Goal: Information Seeking & Learning: Compare options

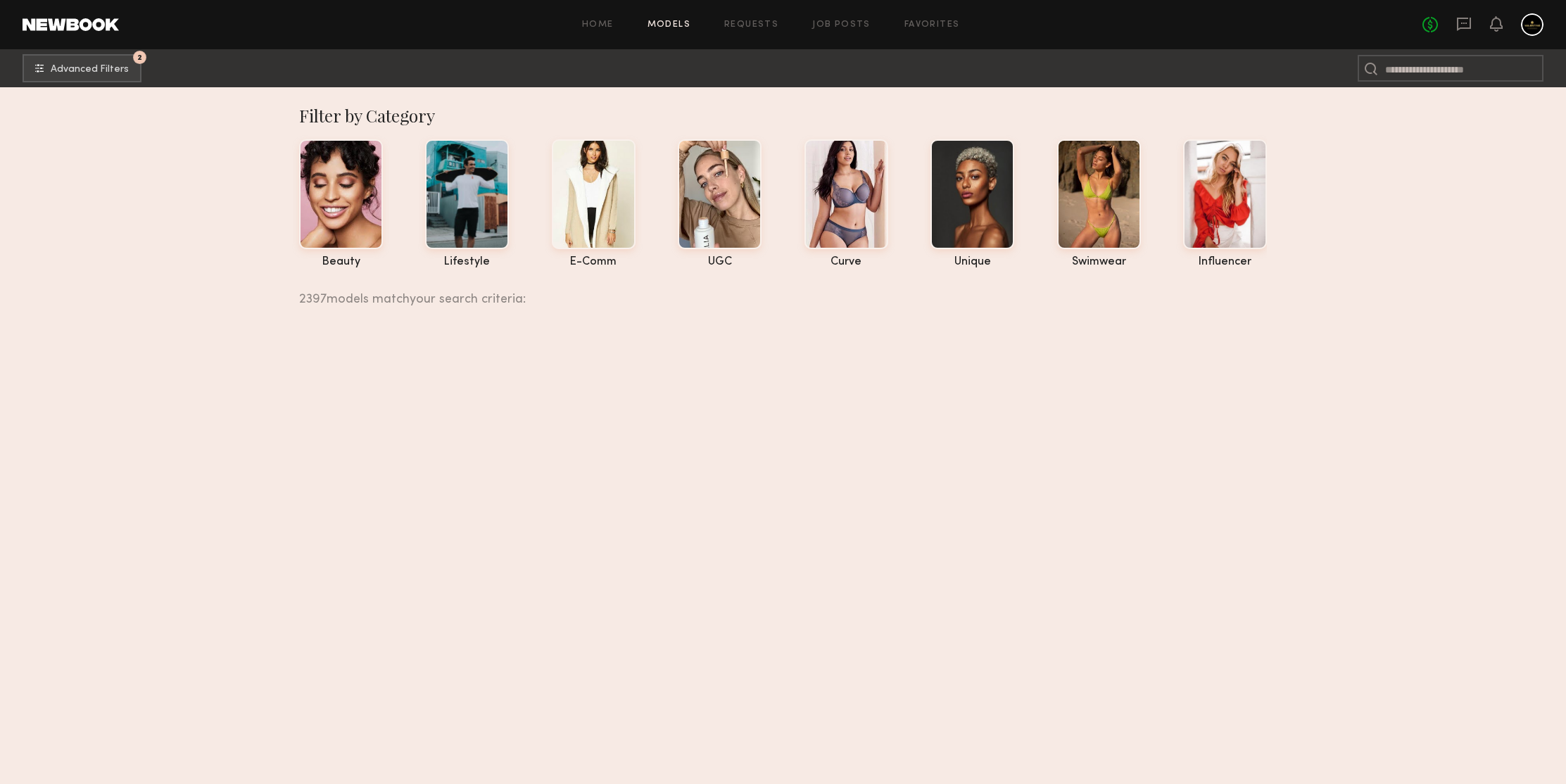
scroll to position [255819, 0]
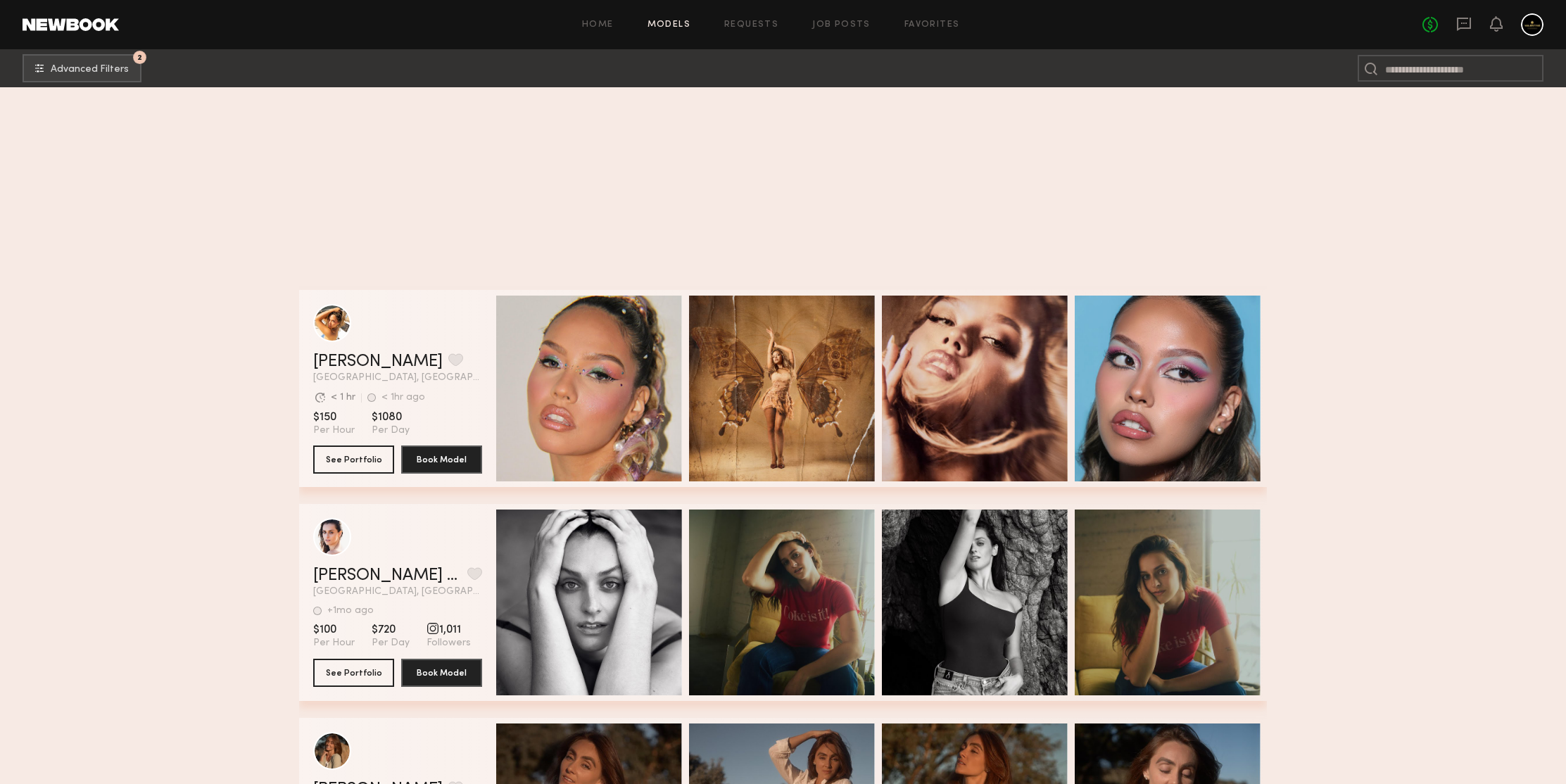
scroll to position [256492, 0]
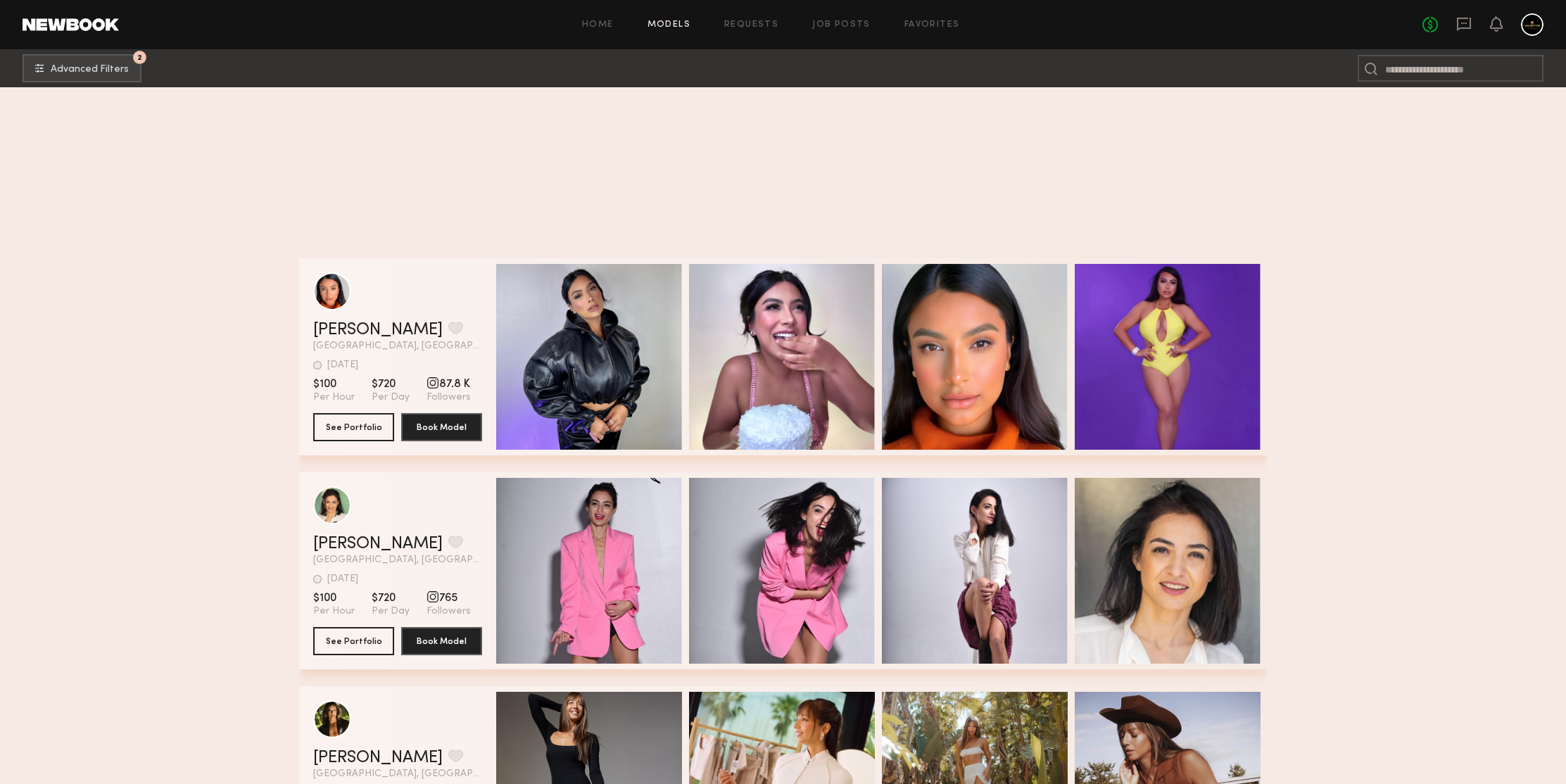
scroll to position [257024, 0]
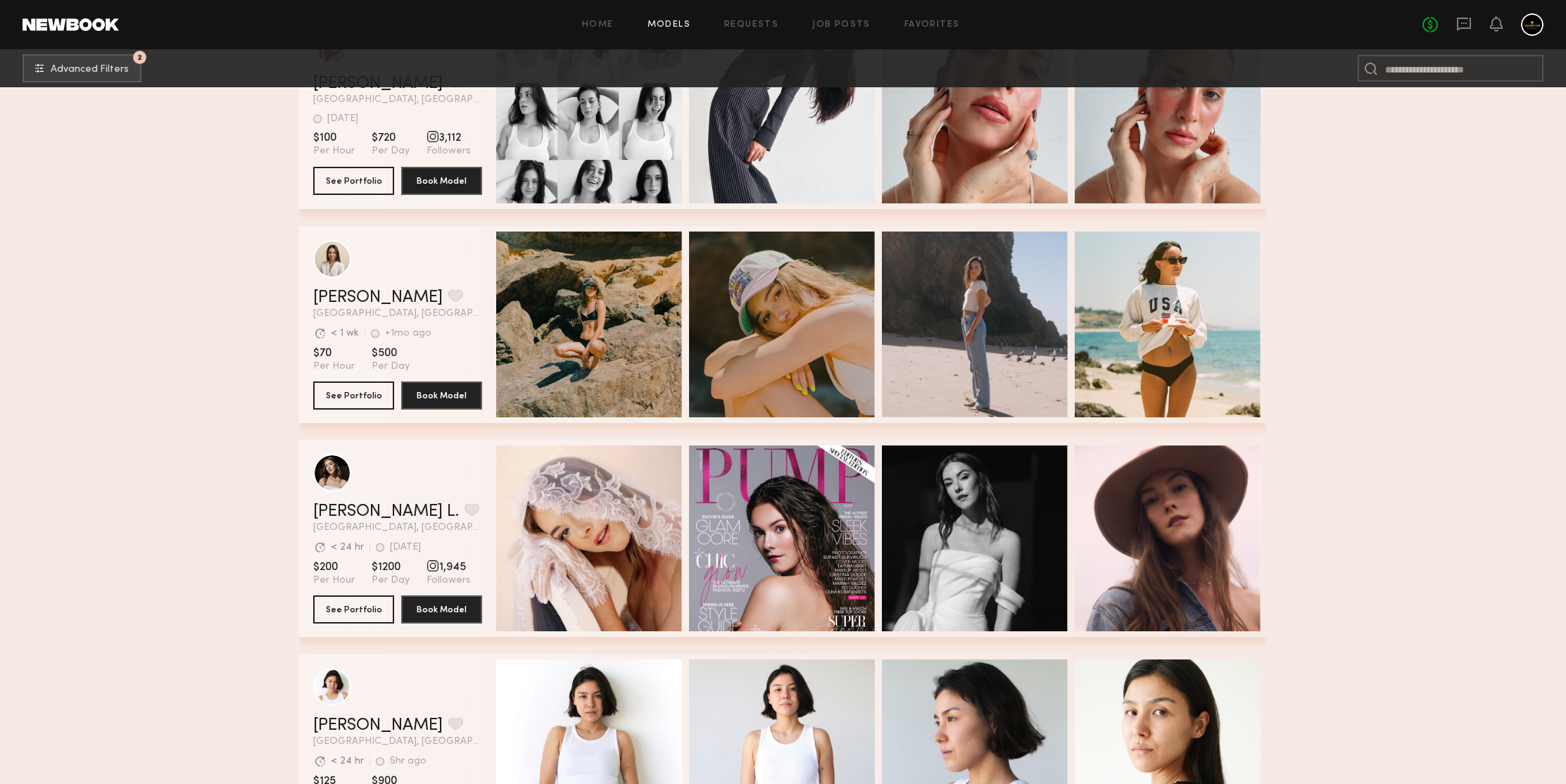
scroll to position [257812, 0]
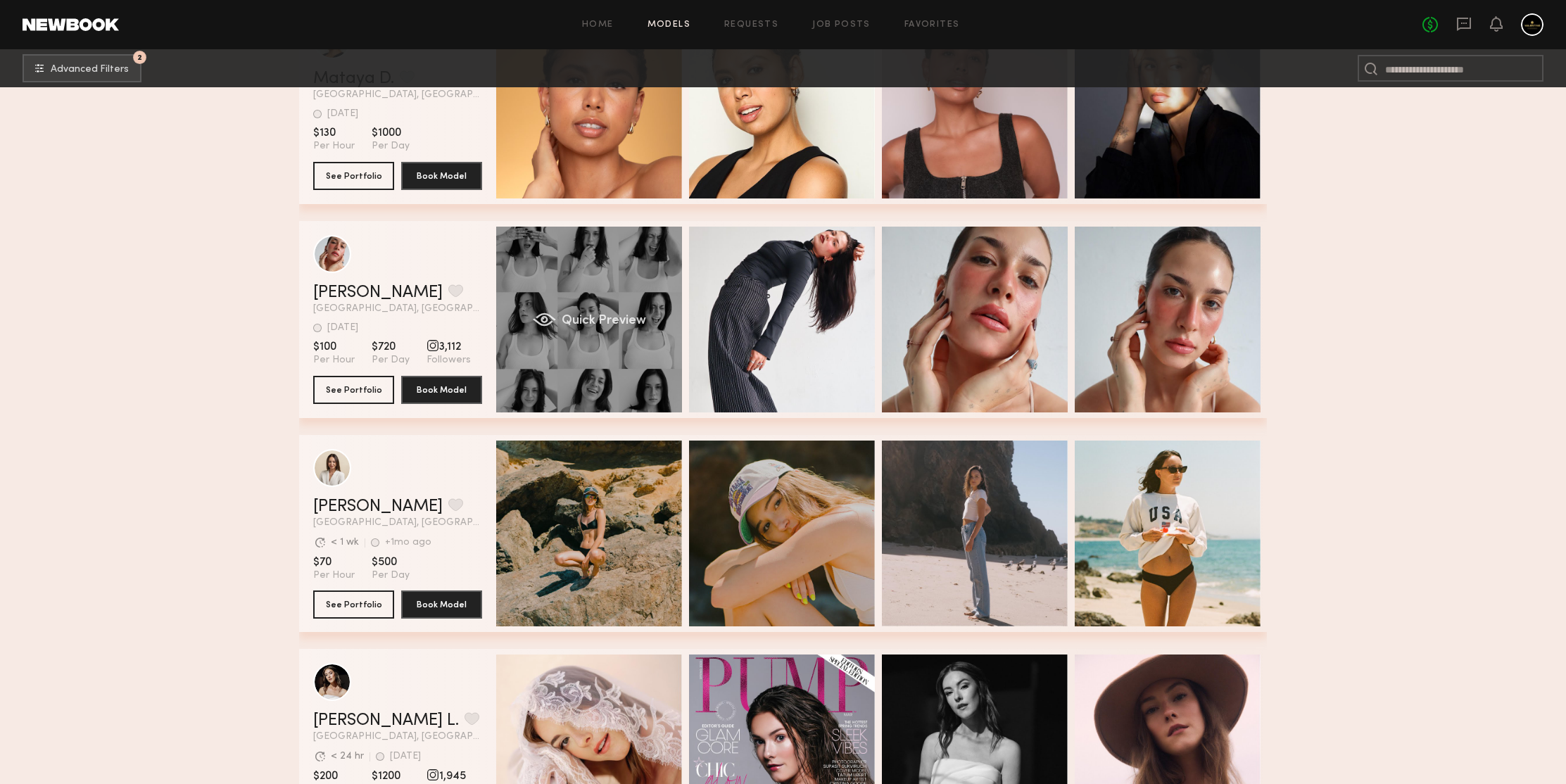
click at [556, 275] on div "Quick Preview" at bounding box center [589, 319] width 186 height 186
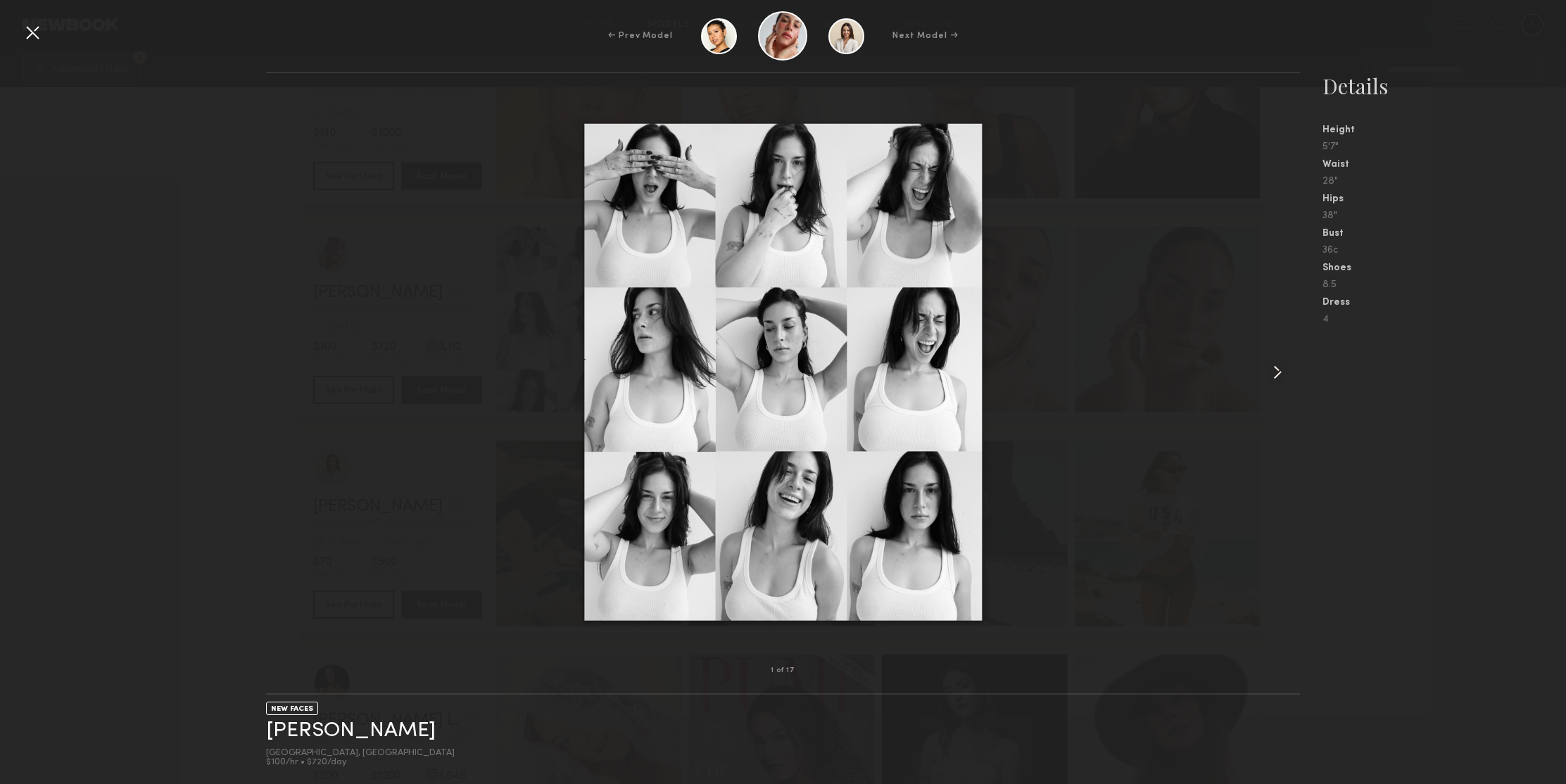
click at [1263, 376] on div at bounding box center [1279, 372] width 42 height 552
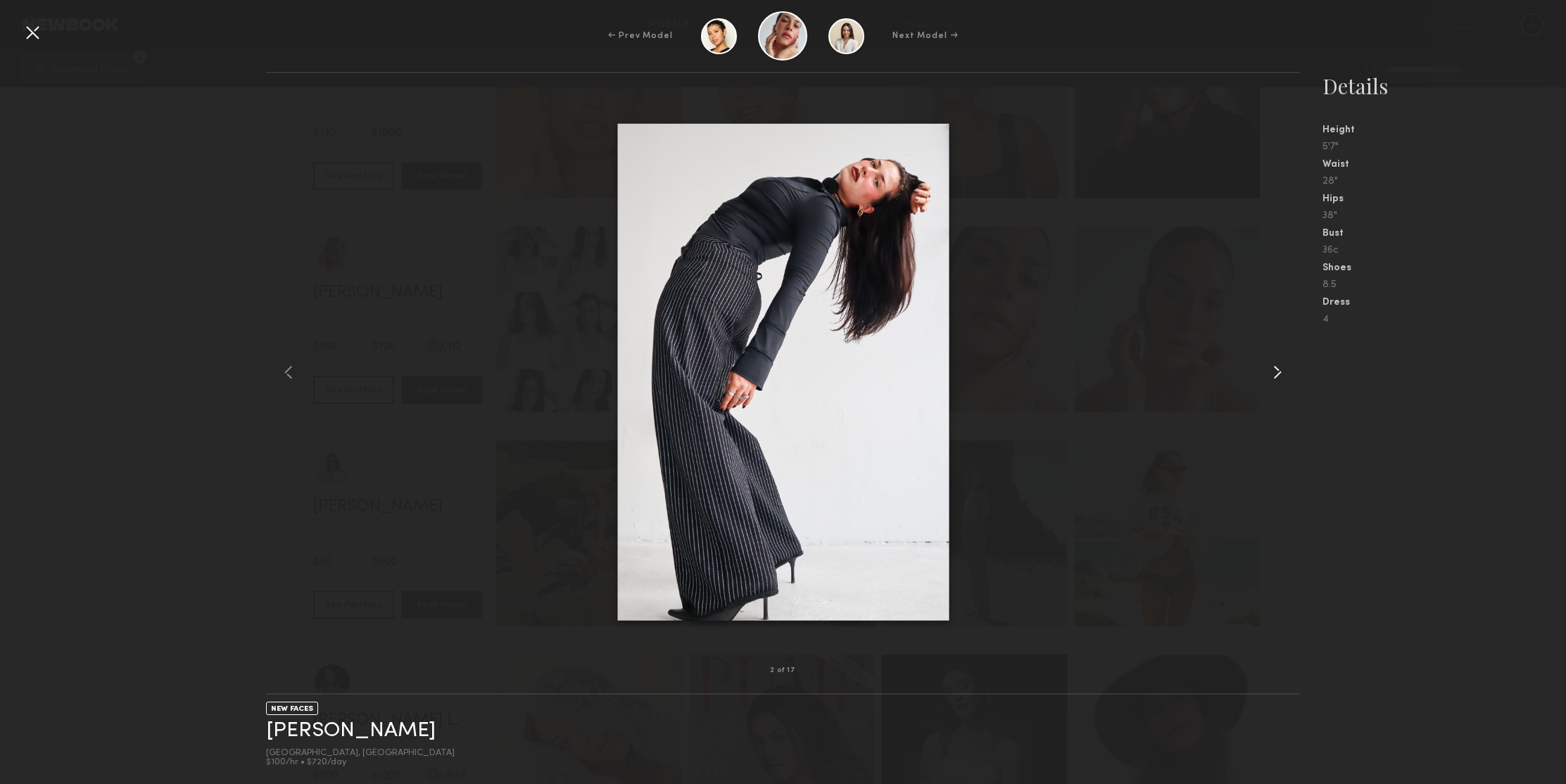
click at [1267, 376] on common-icon at bounding box center [1278, 372] width 22 height 22
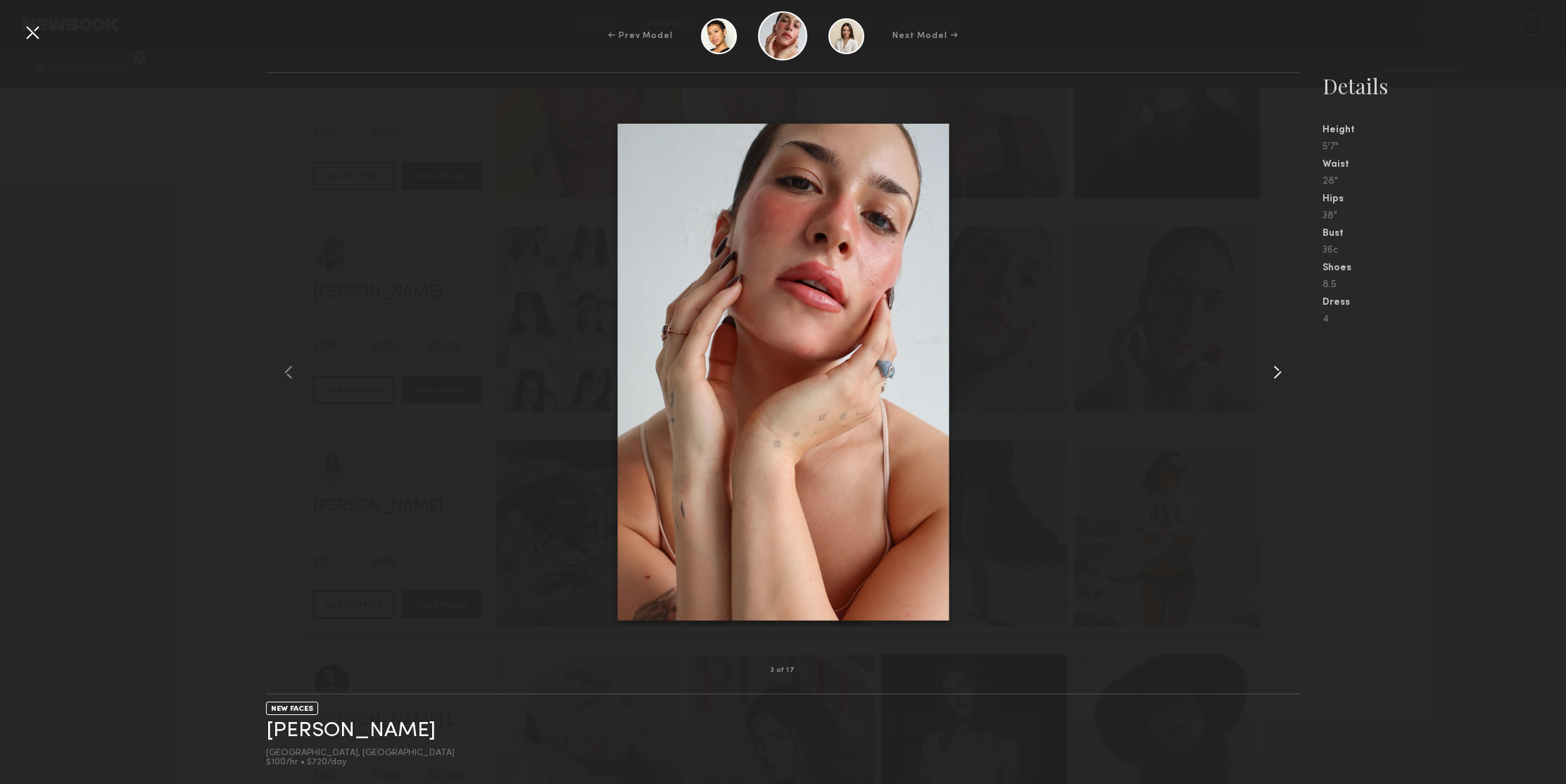
click at [1267, 376] on common-icon at bounding box center [1278, 372] width 22 height 22
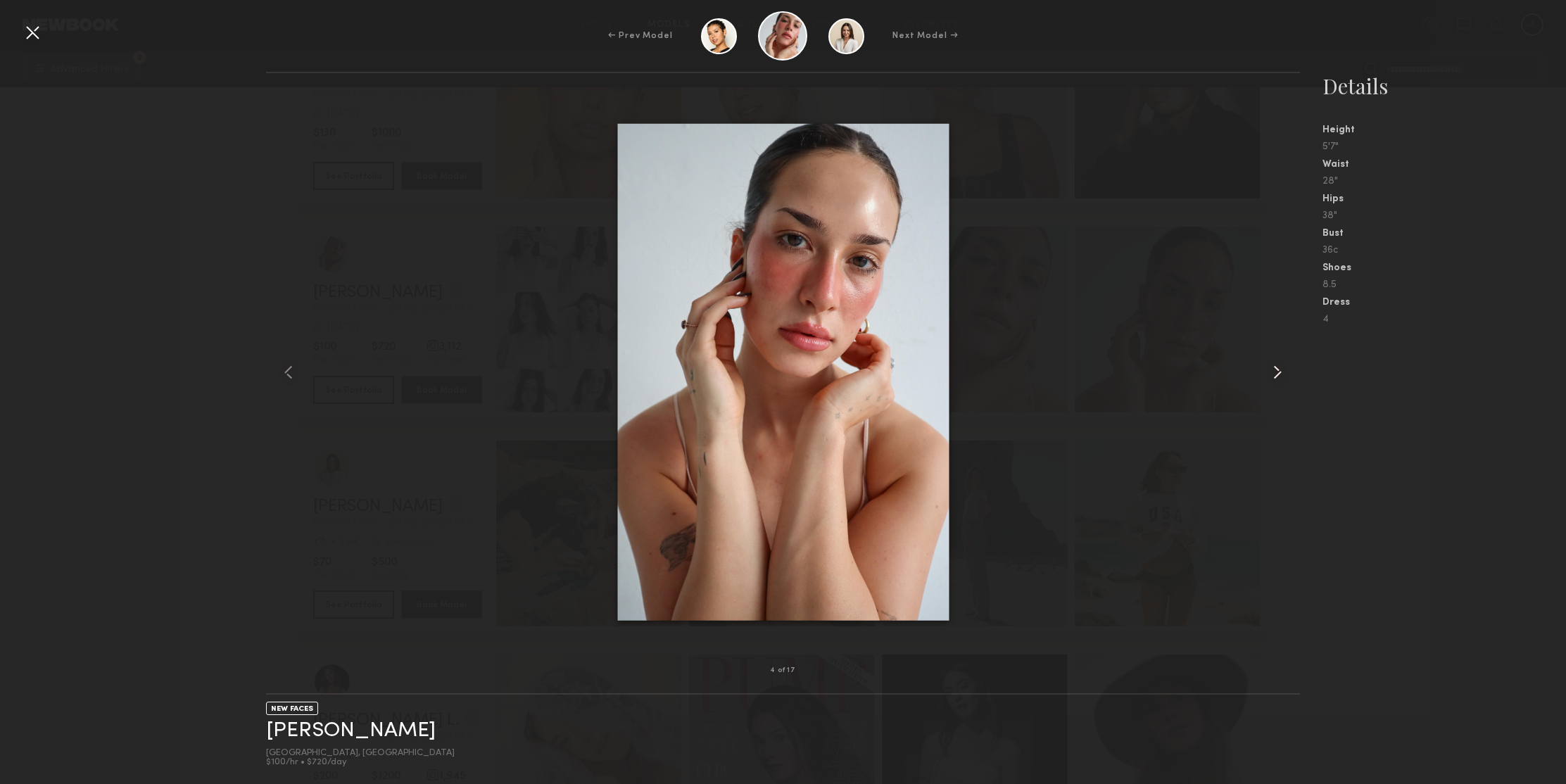
click at [1267, 376] on common-icon at bounding box center [1278, 372] width 22 height 22
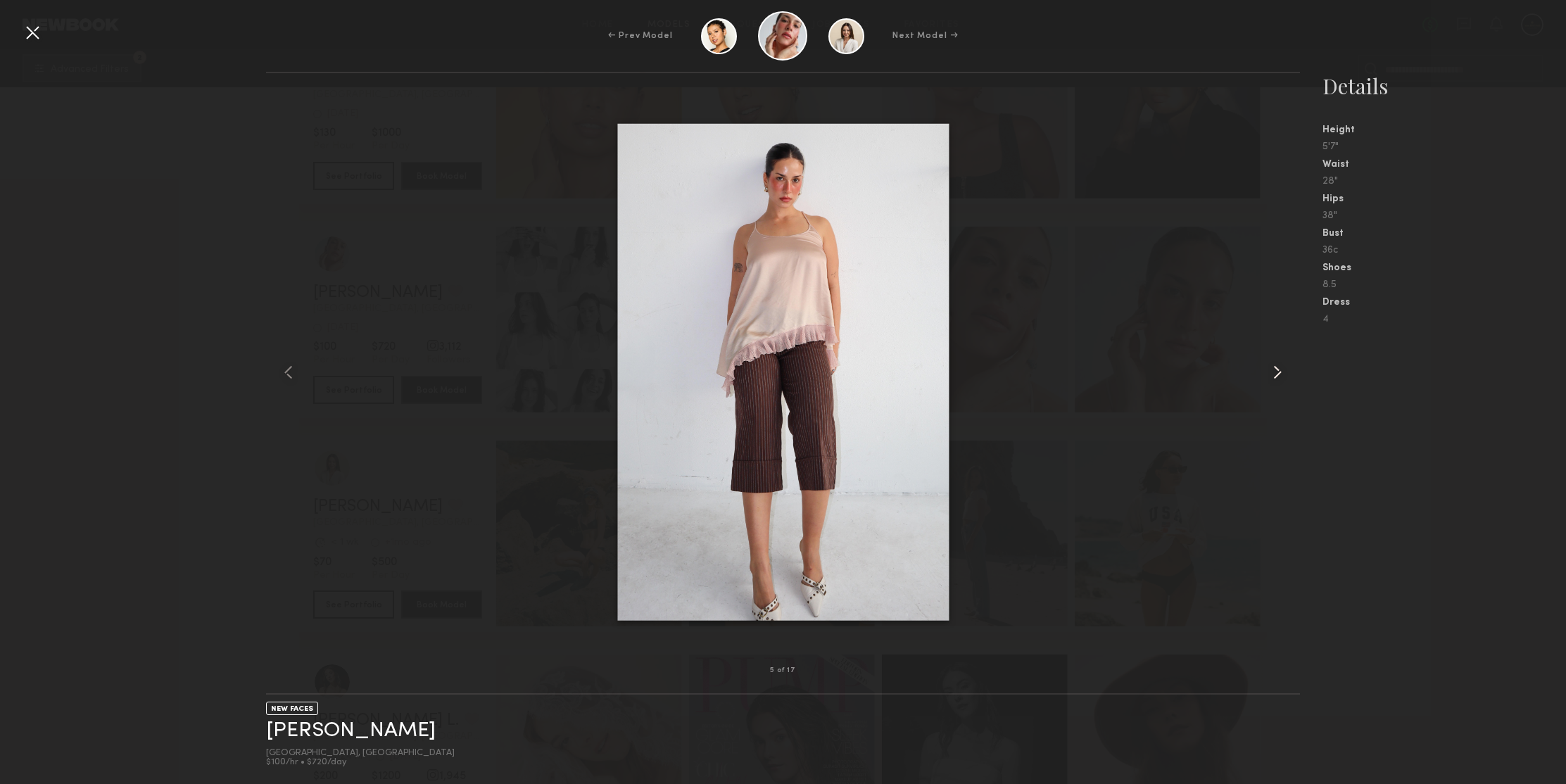
click at [1267, 376] on common-icon at bounding box center [1278, 372] width 22 height 22
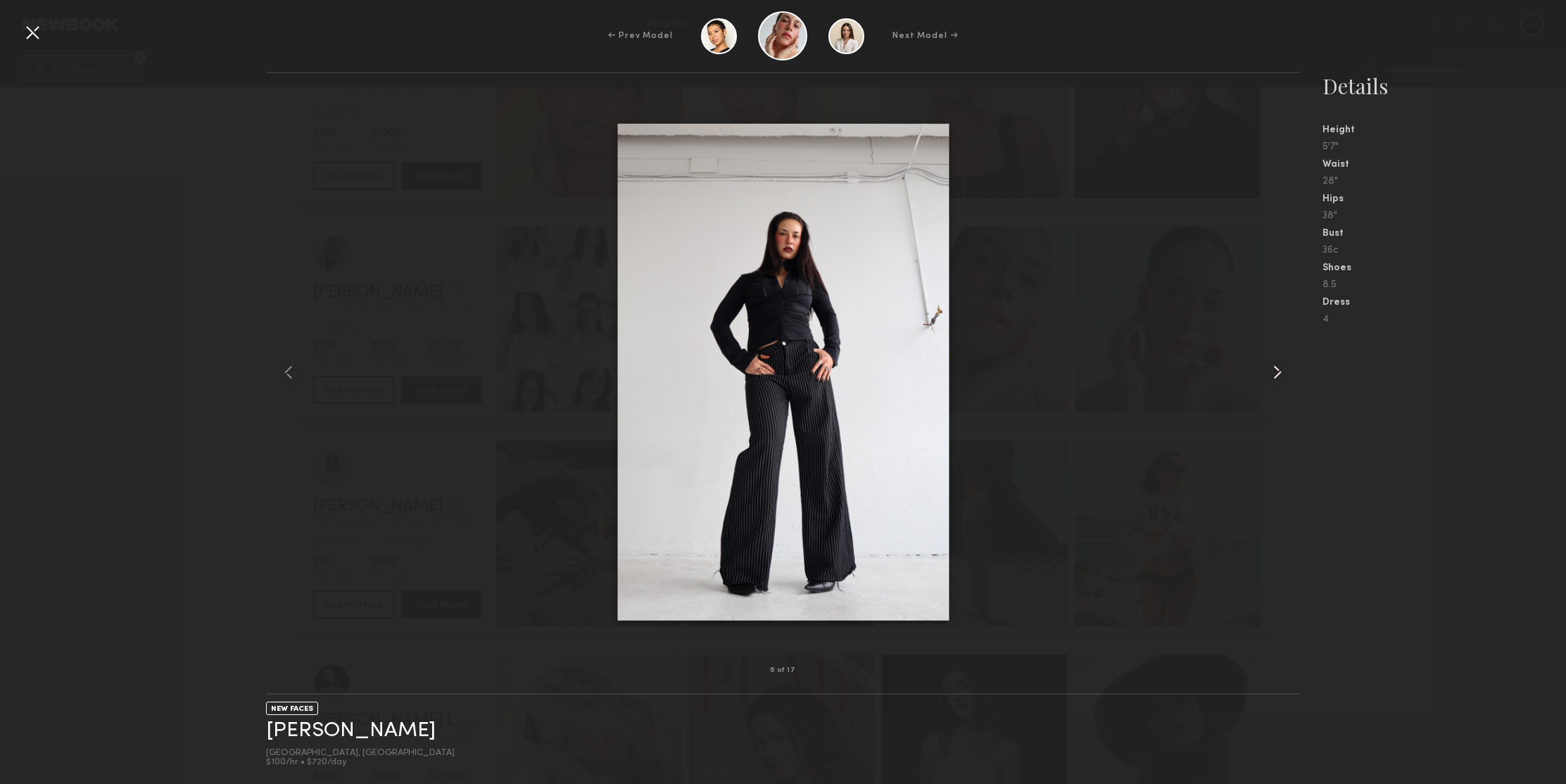
click at [1267, 376] on common-icon at bounding box center [1278, 372] width 22 height 22
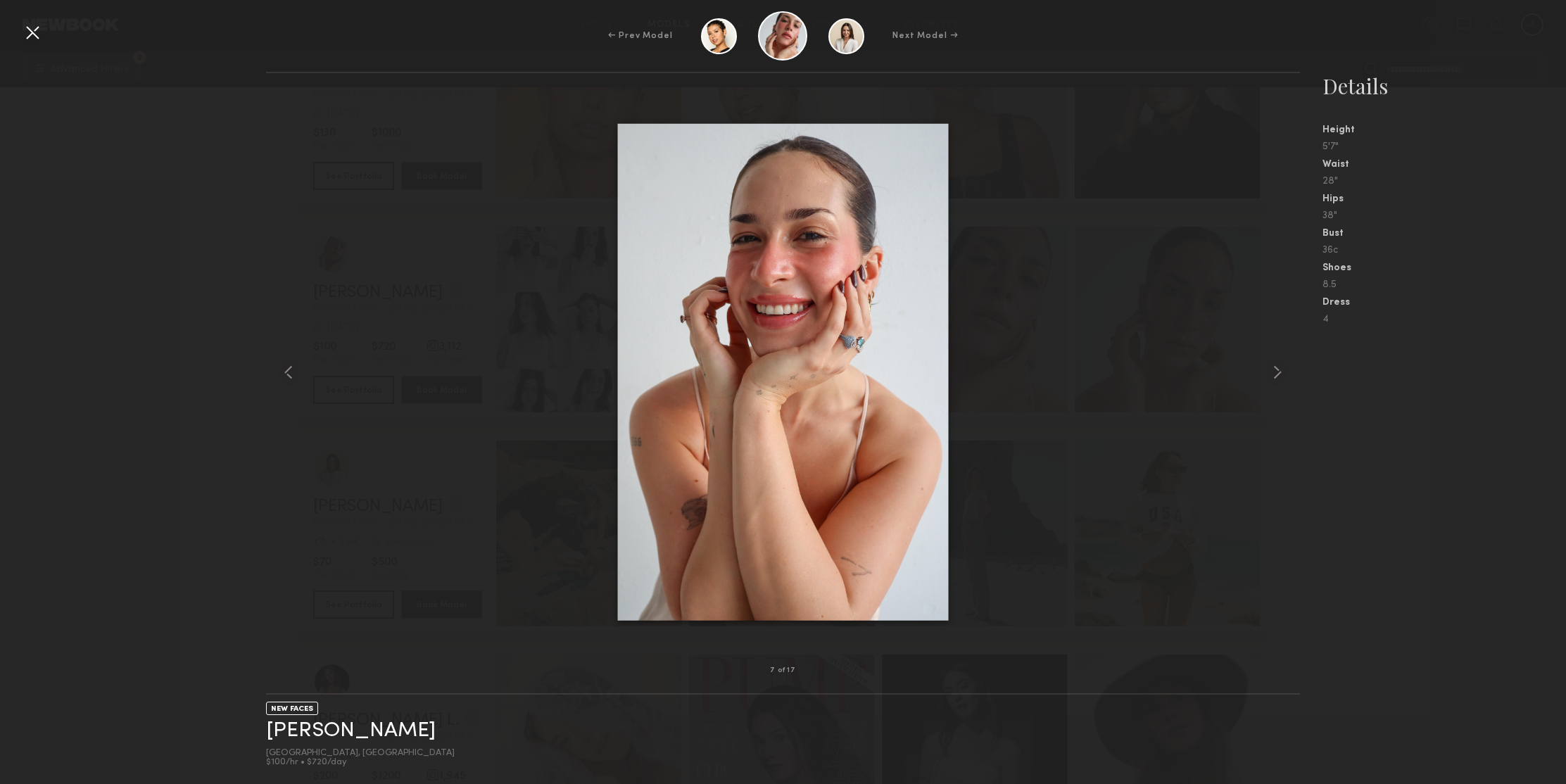
click at [37, 34] on div at bounding box center [32, 32] width 22 height 22
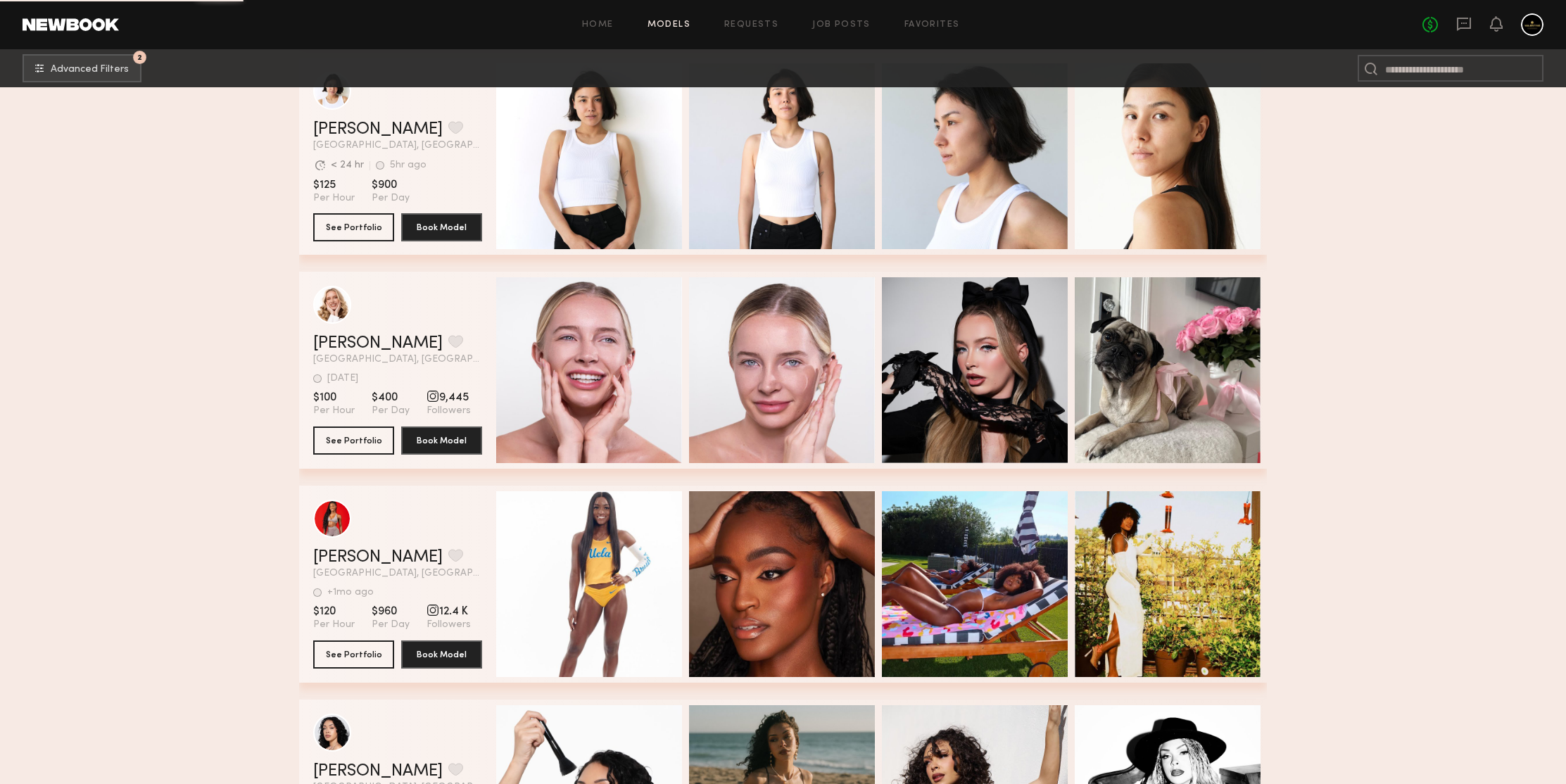
scroll to position [258783, 0]
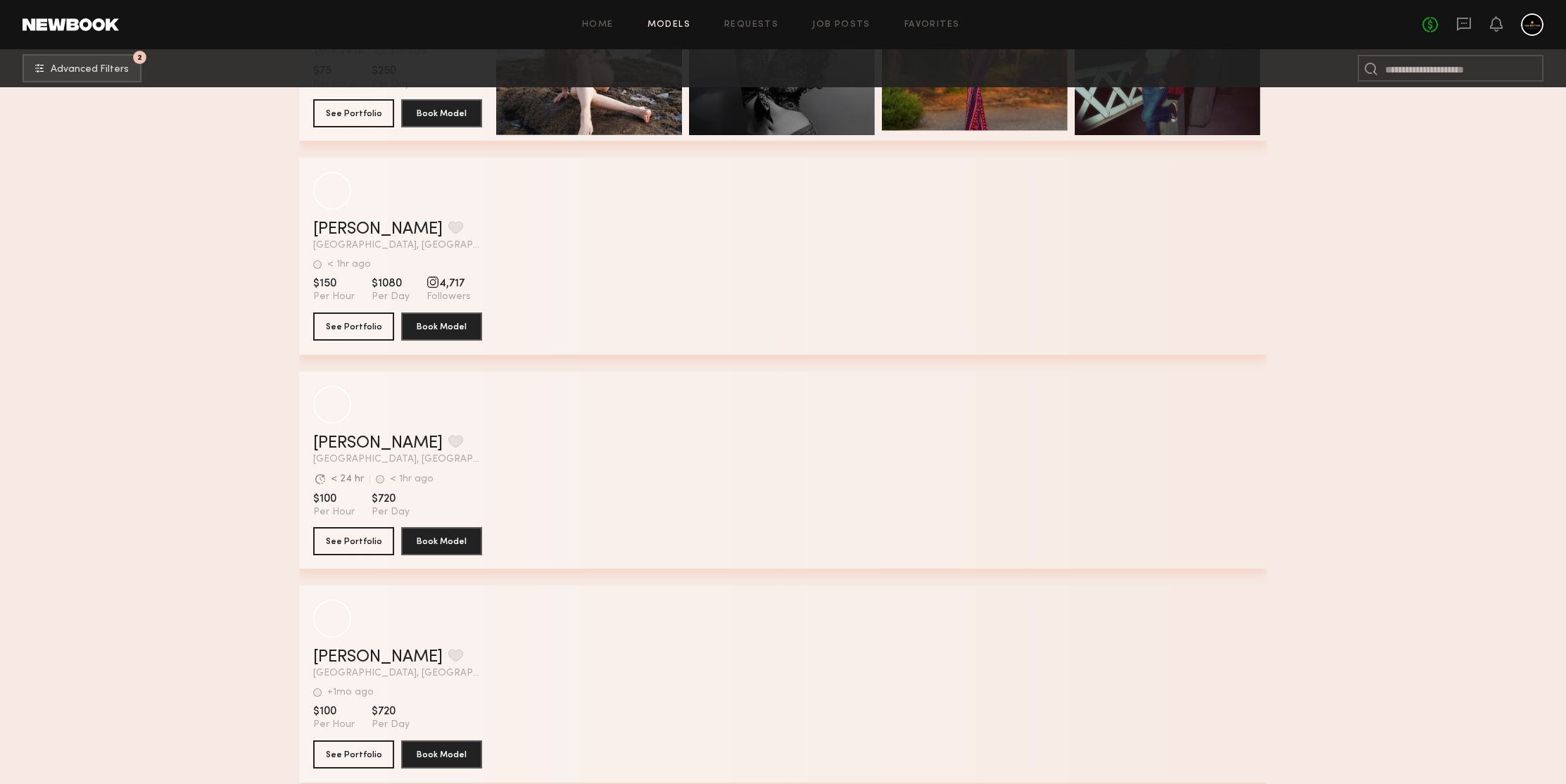
scroll to position [260115, 0]
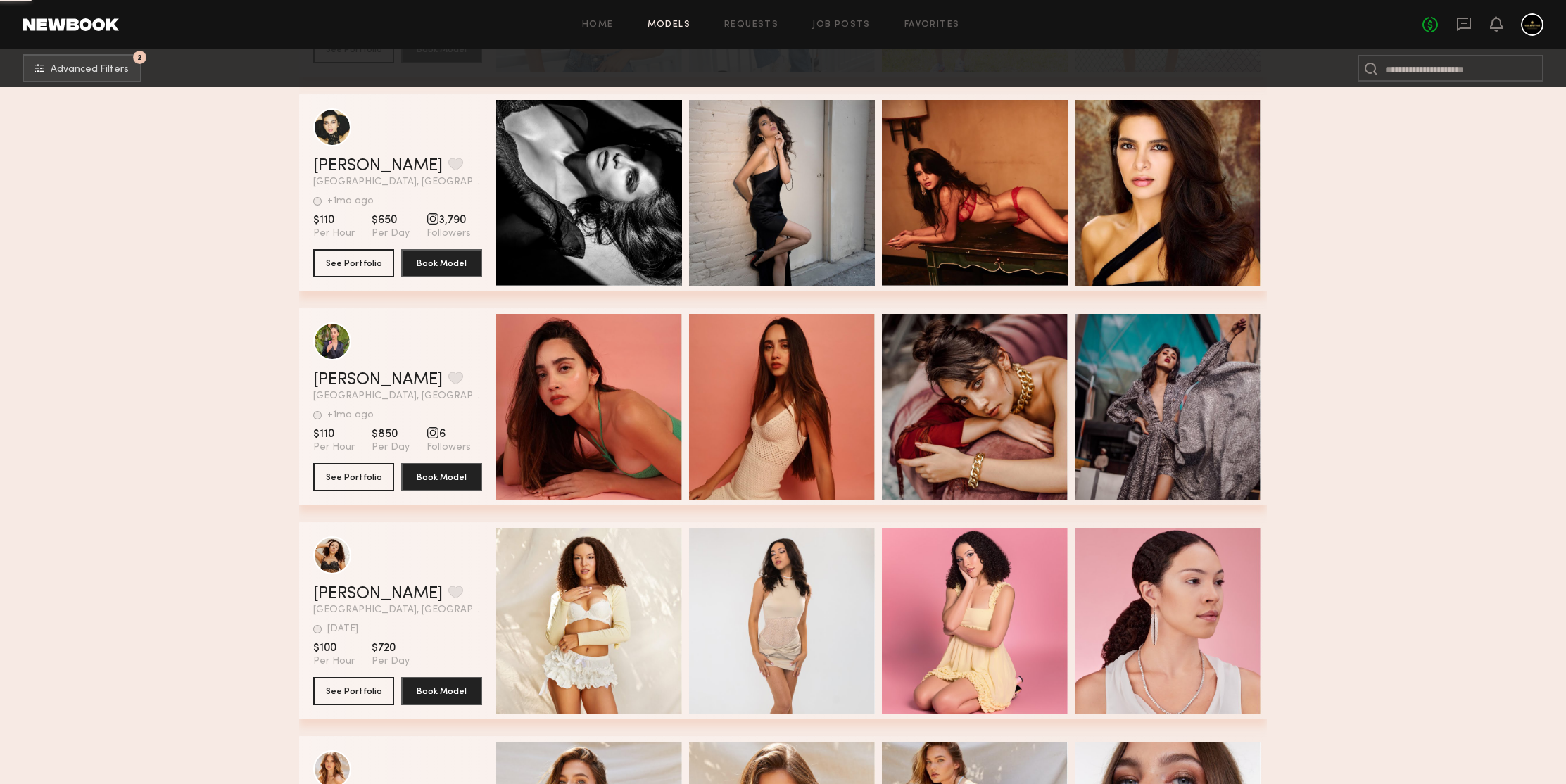
scroll to position [261078, 0]
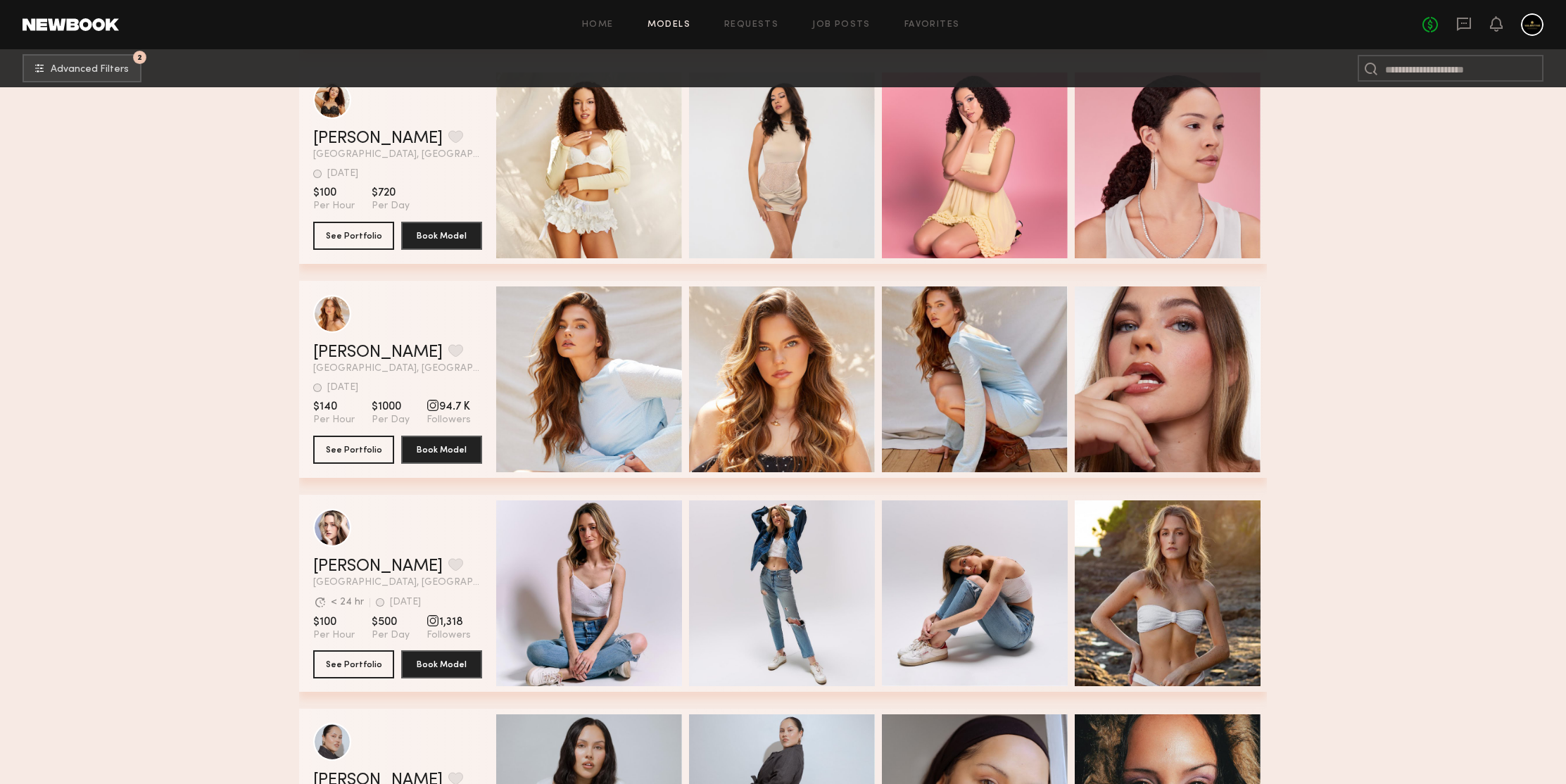
scroll to position [261557, 0]
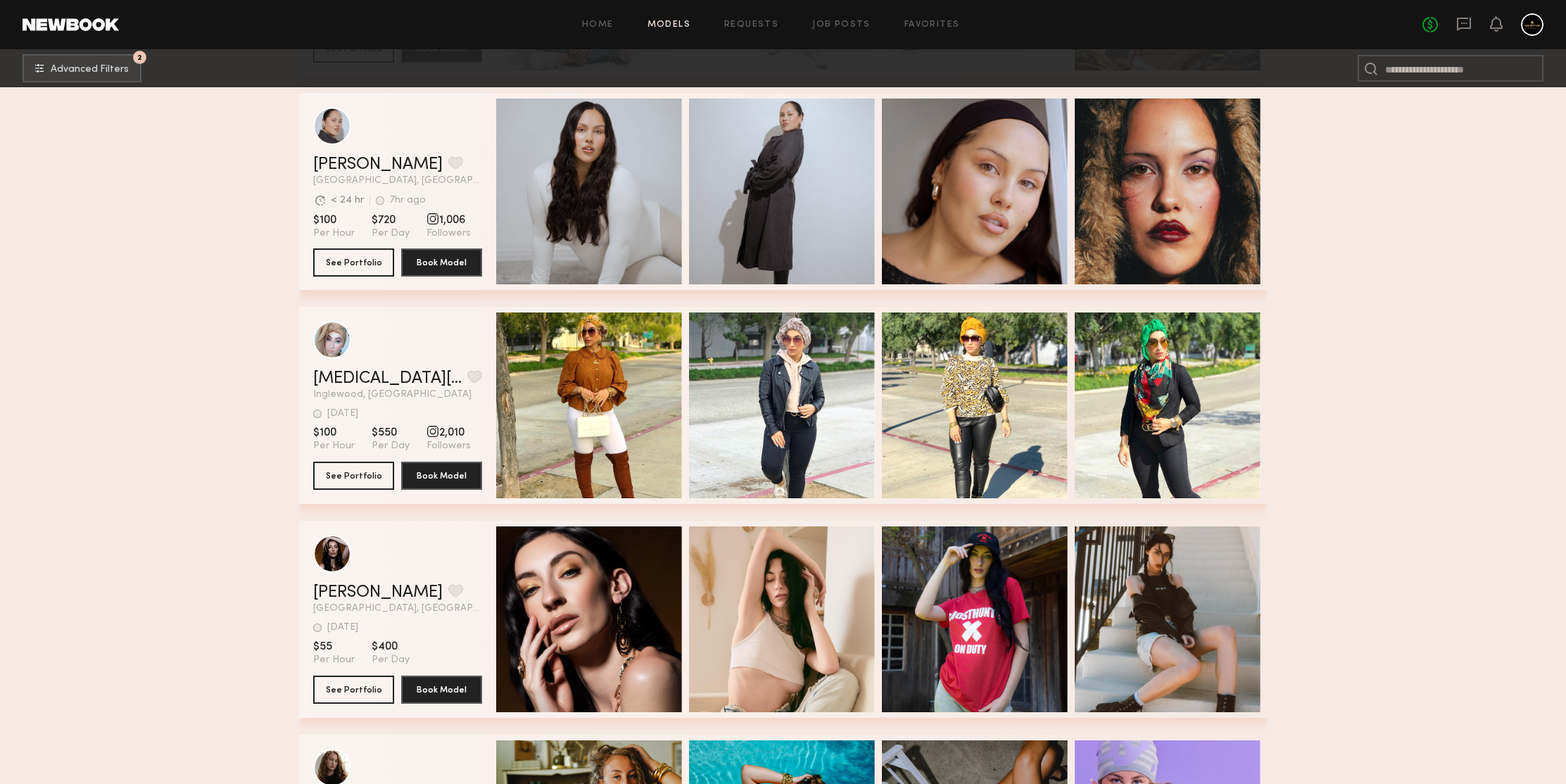
scroll to position [262209, 0]
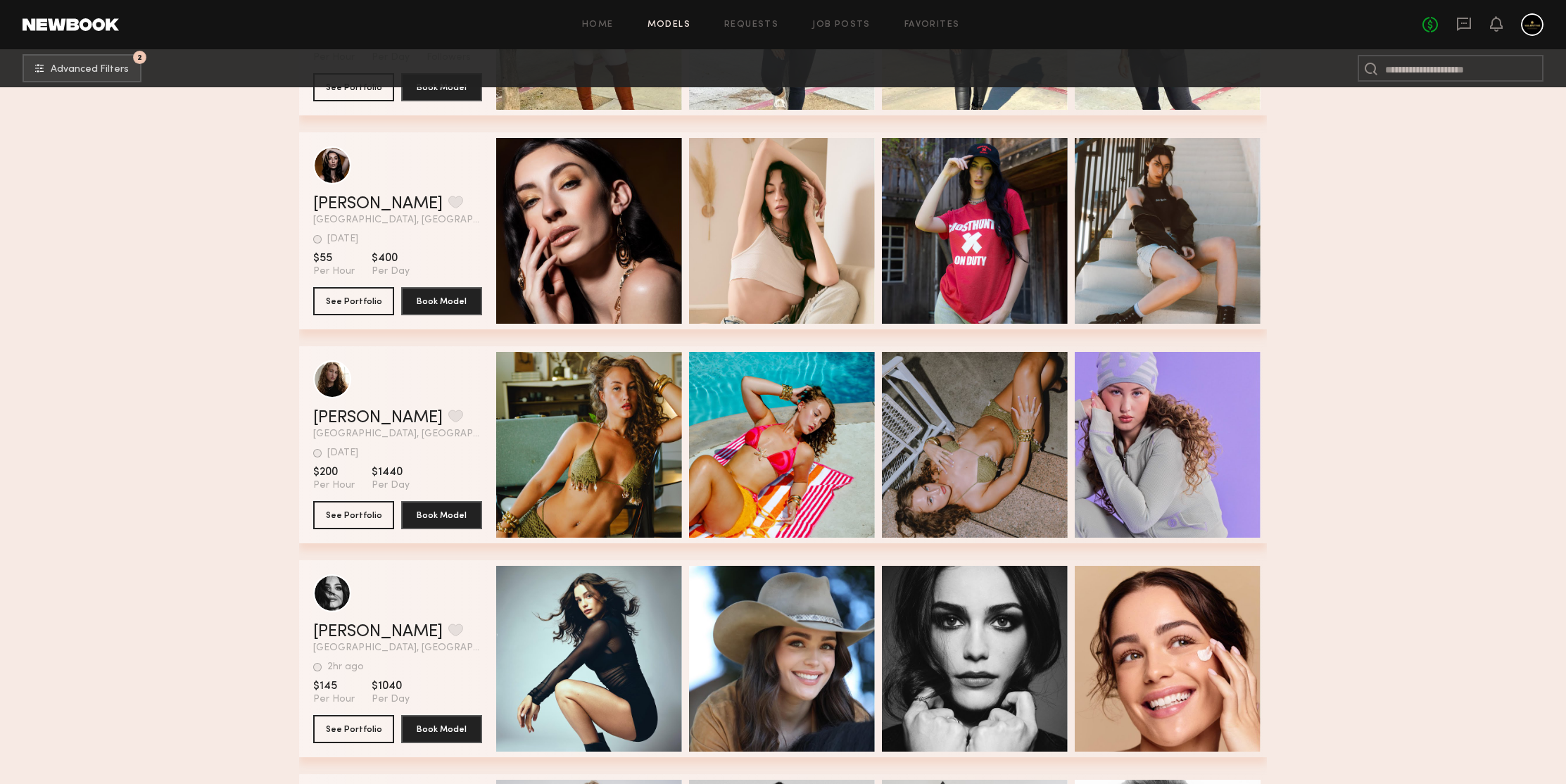
scroll to position [262555, 0]
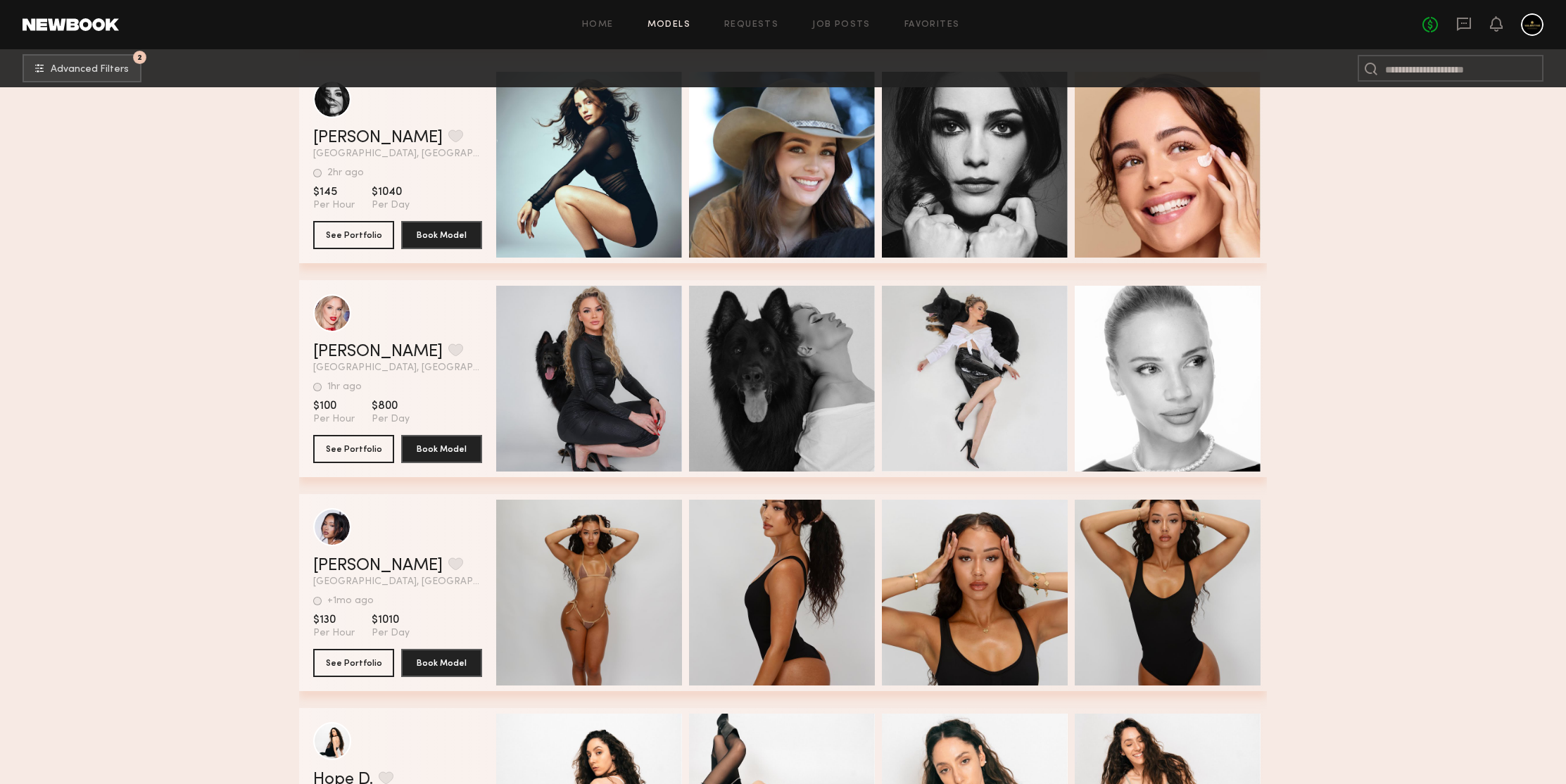
scroll to position [263126, 0]
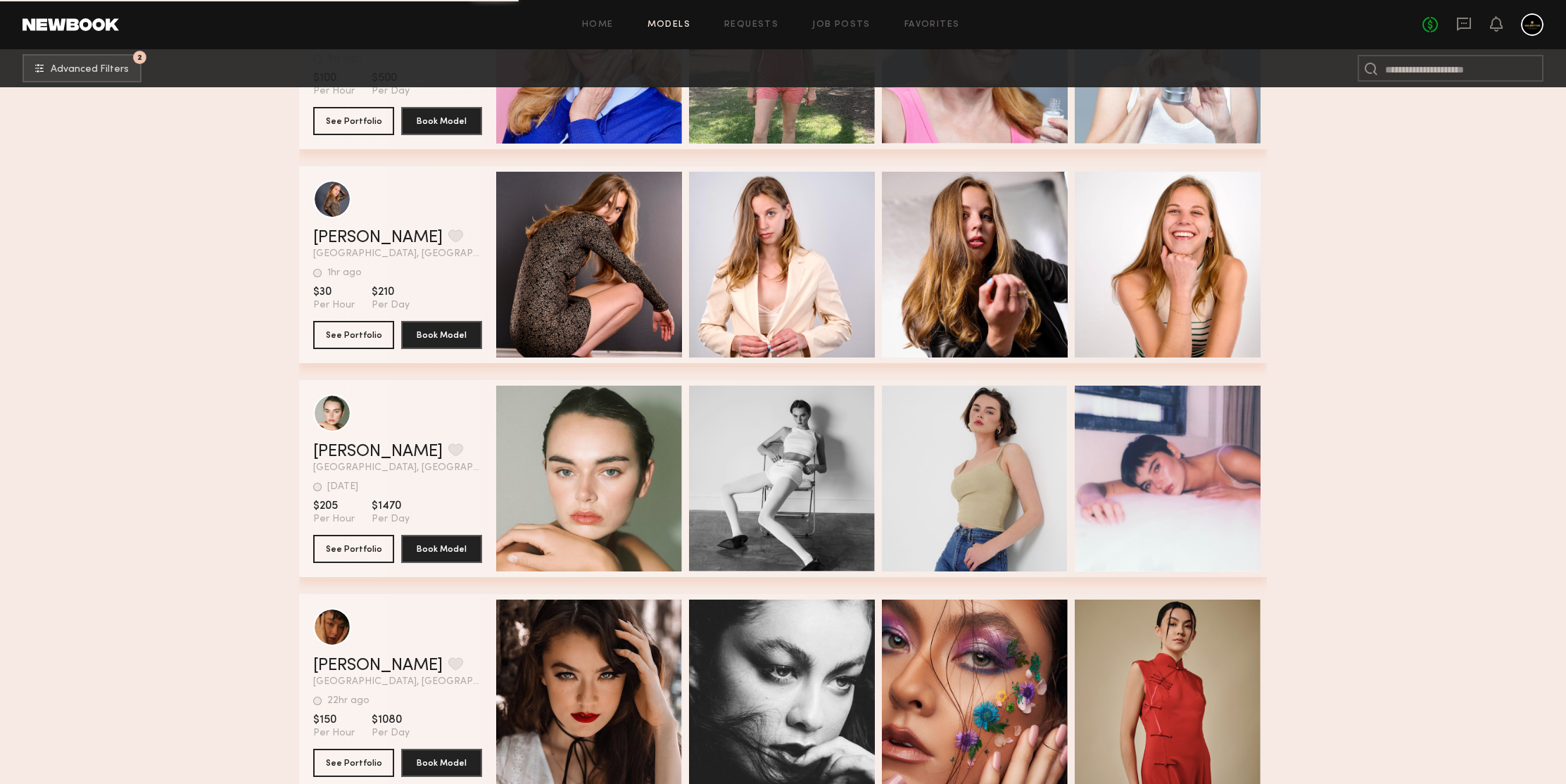
scroll to position [263915, 0]
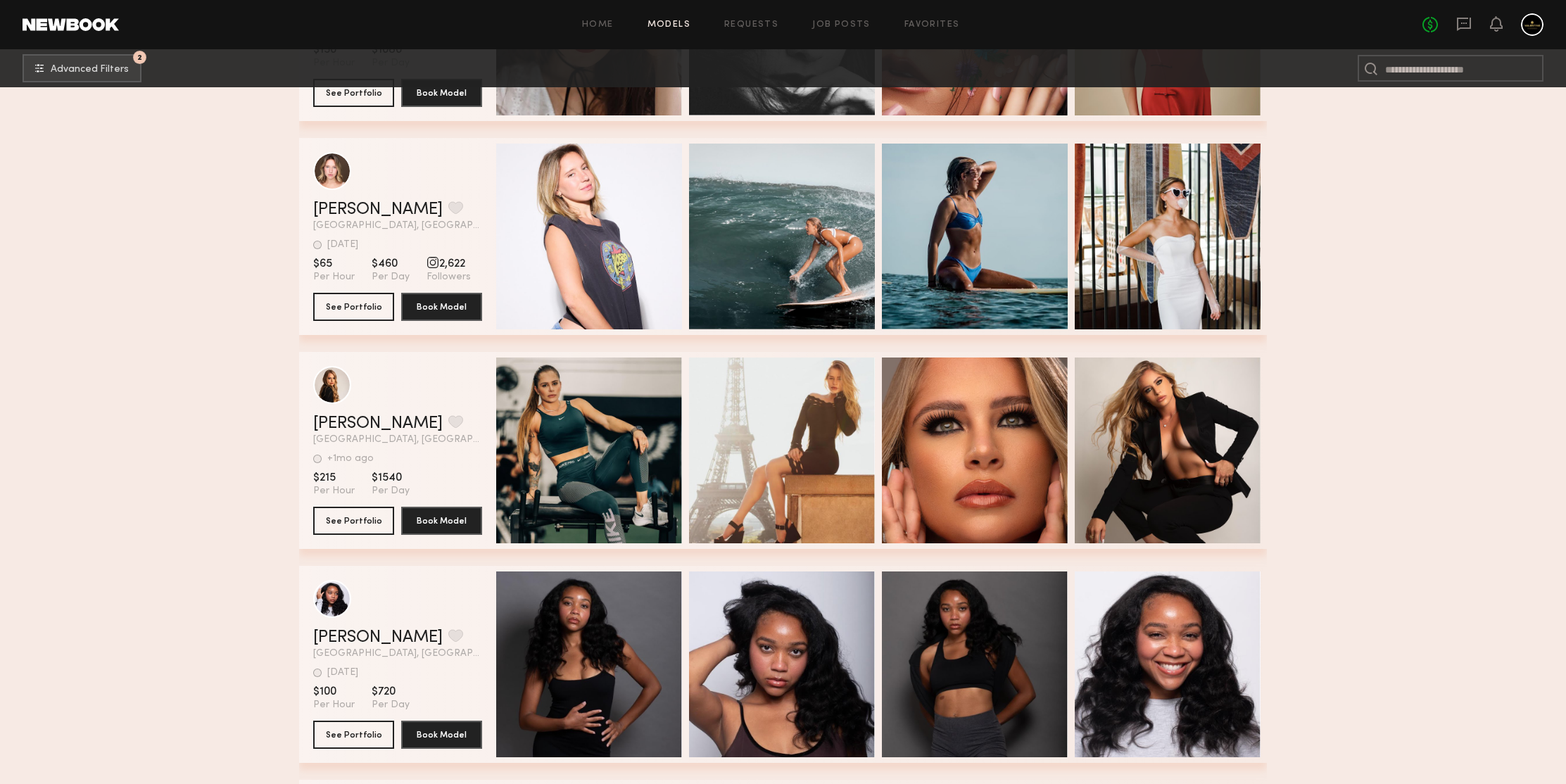
scroll to position [264730, 0]
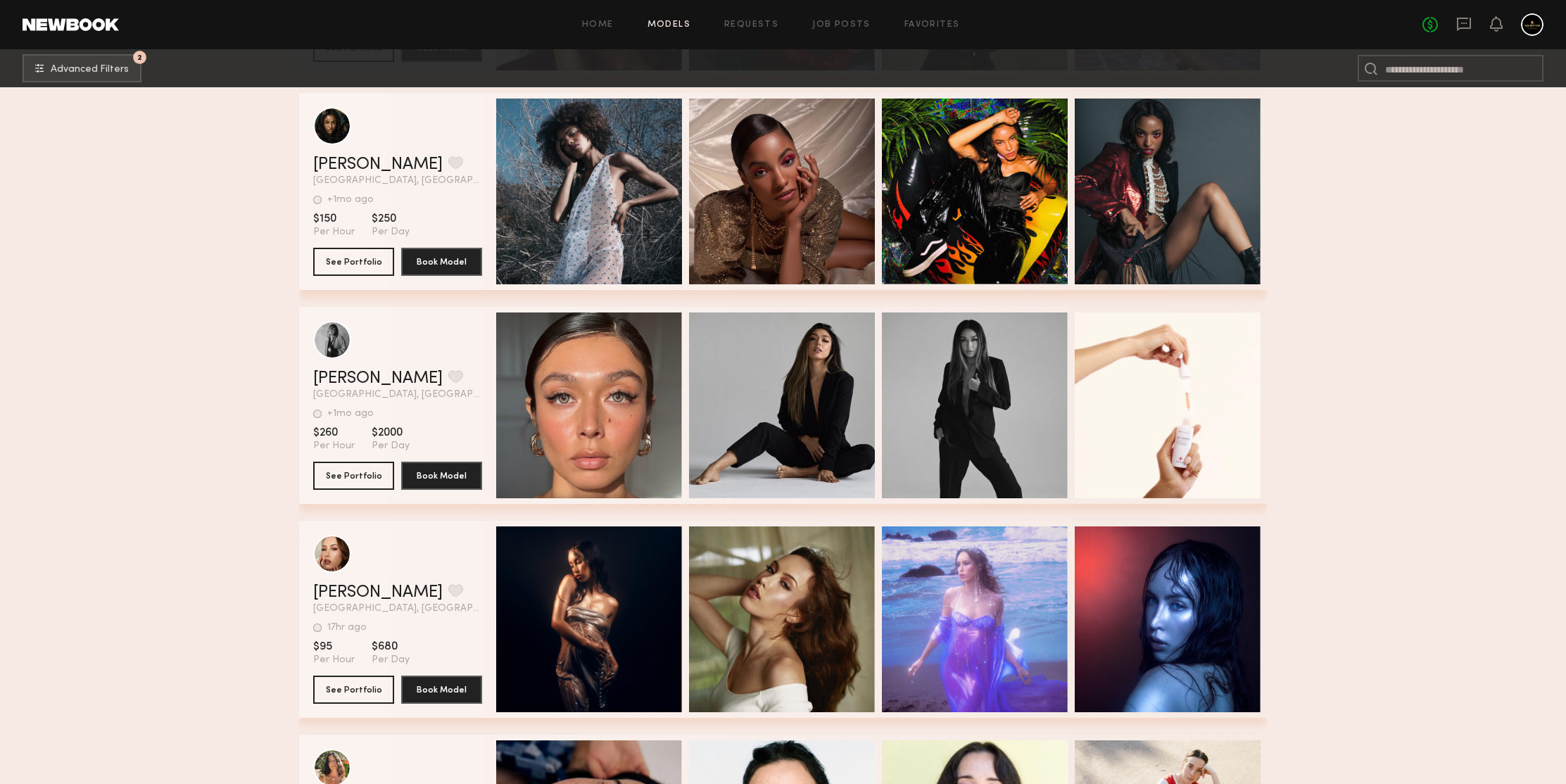
scroll to position [265498, 0]
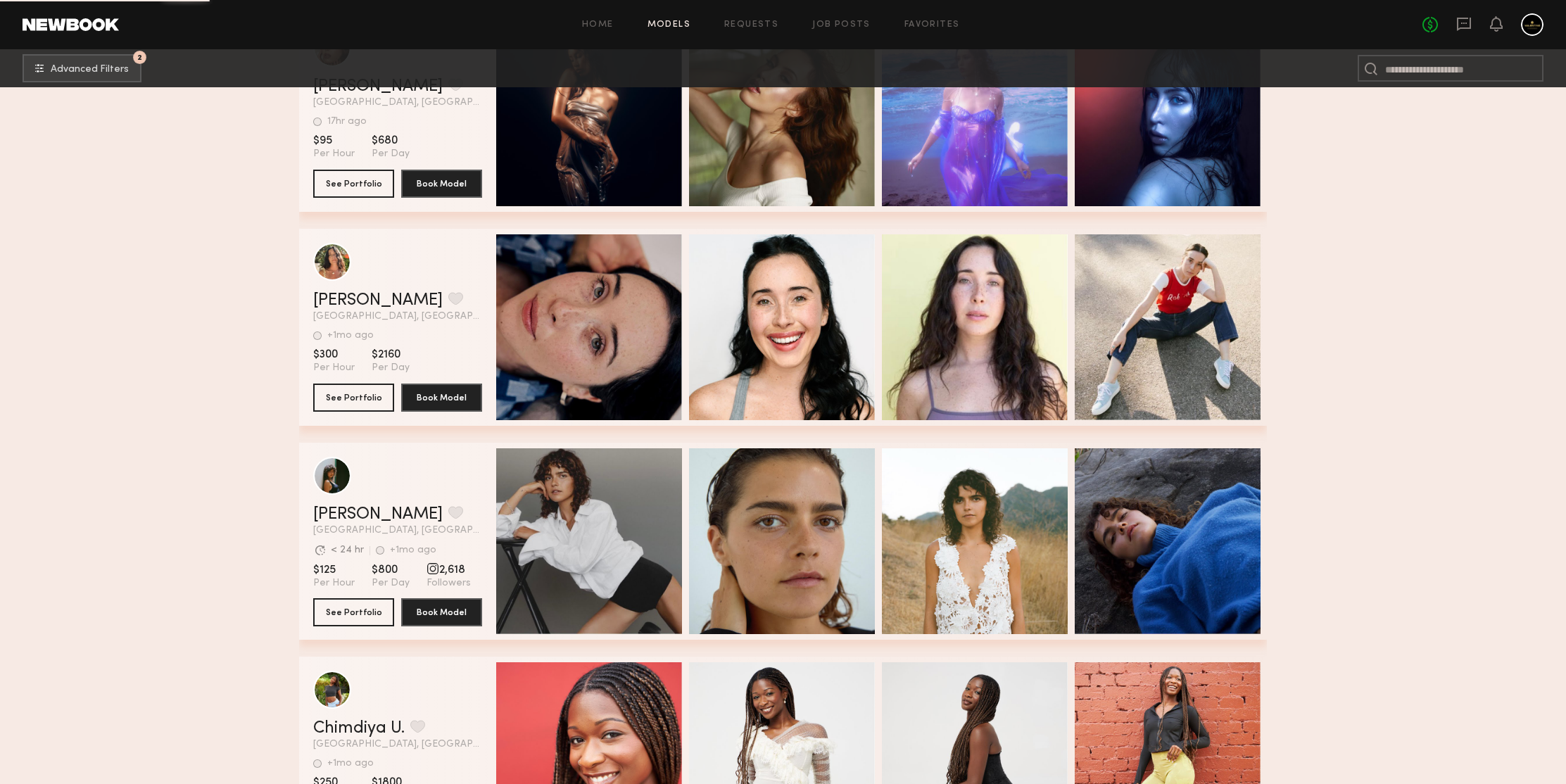
scroll to position [266482, 0]
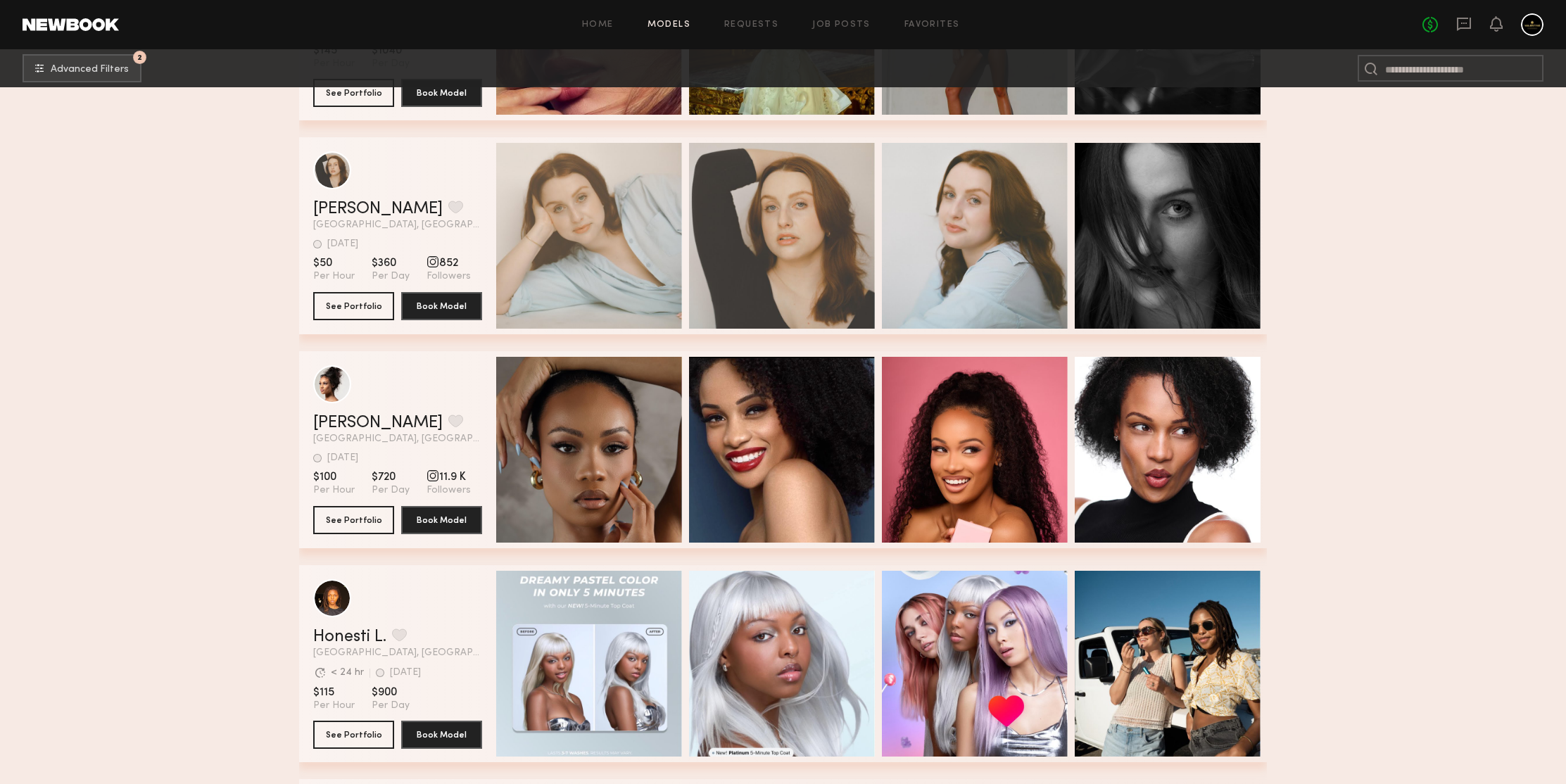
scroll to position [267900, 0]
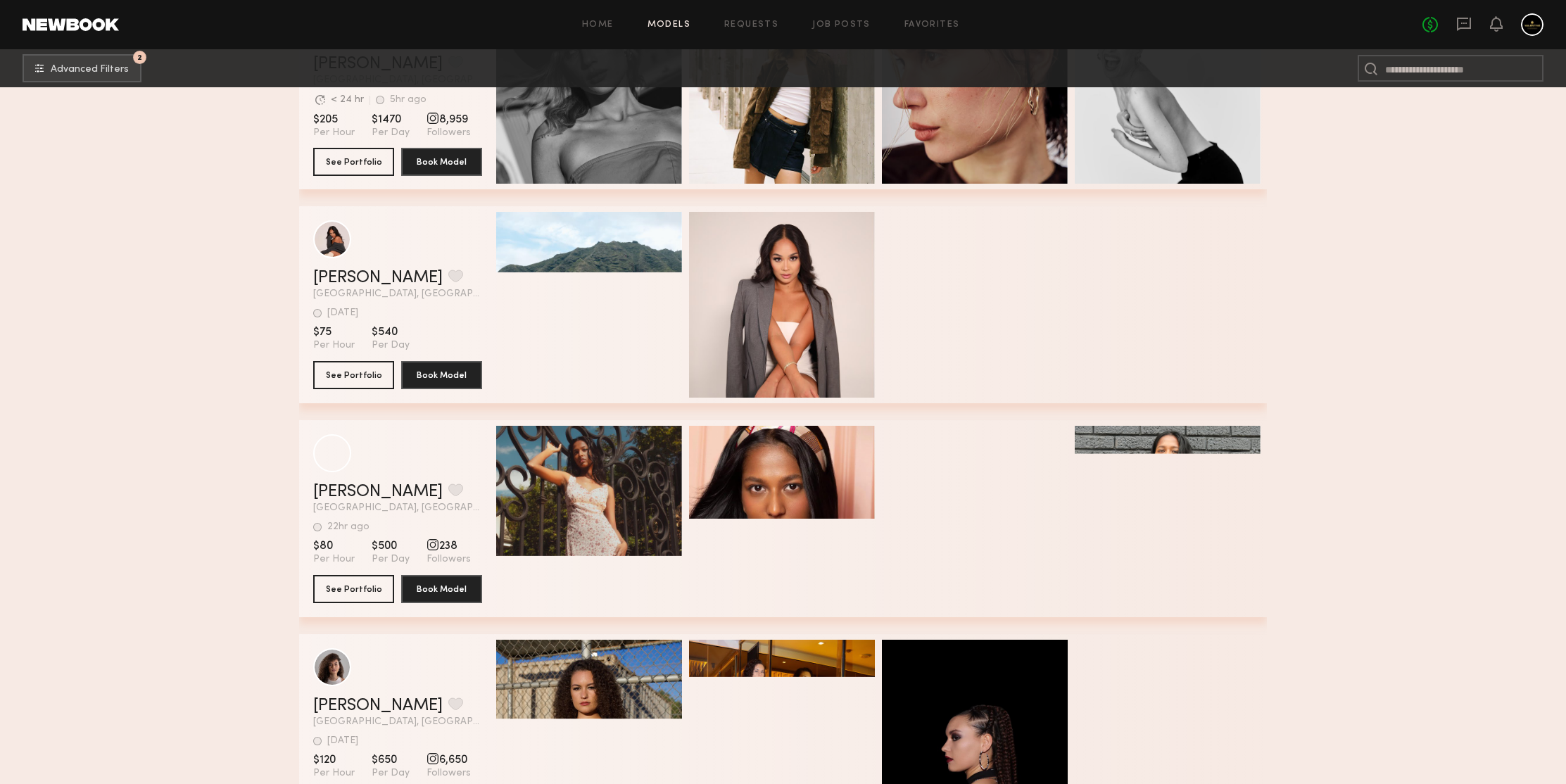
scroll to position [270090, 0]
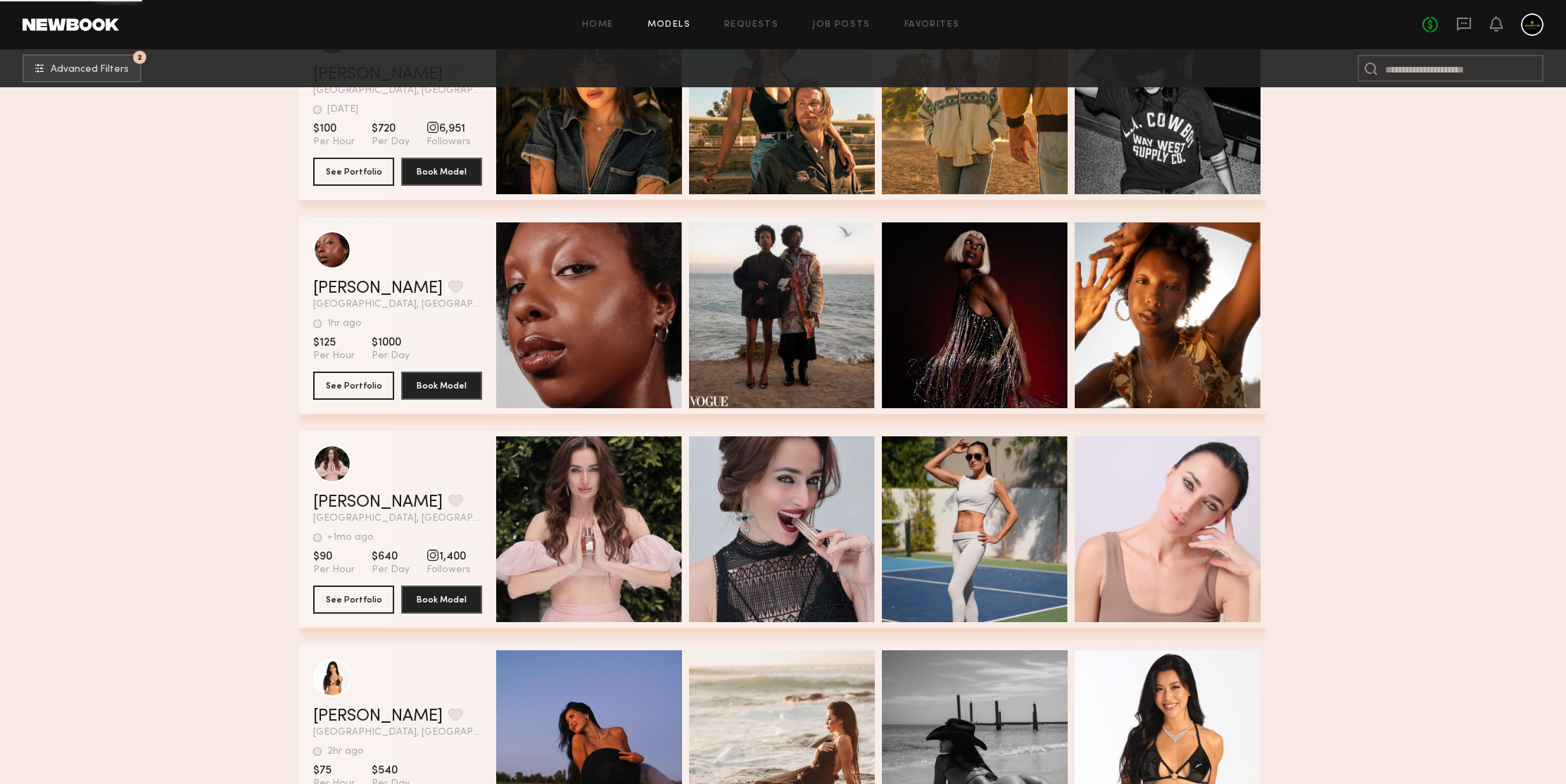
scroll to position [270723, 0]
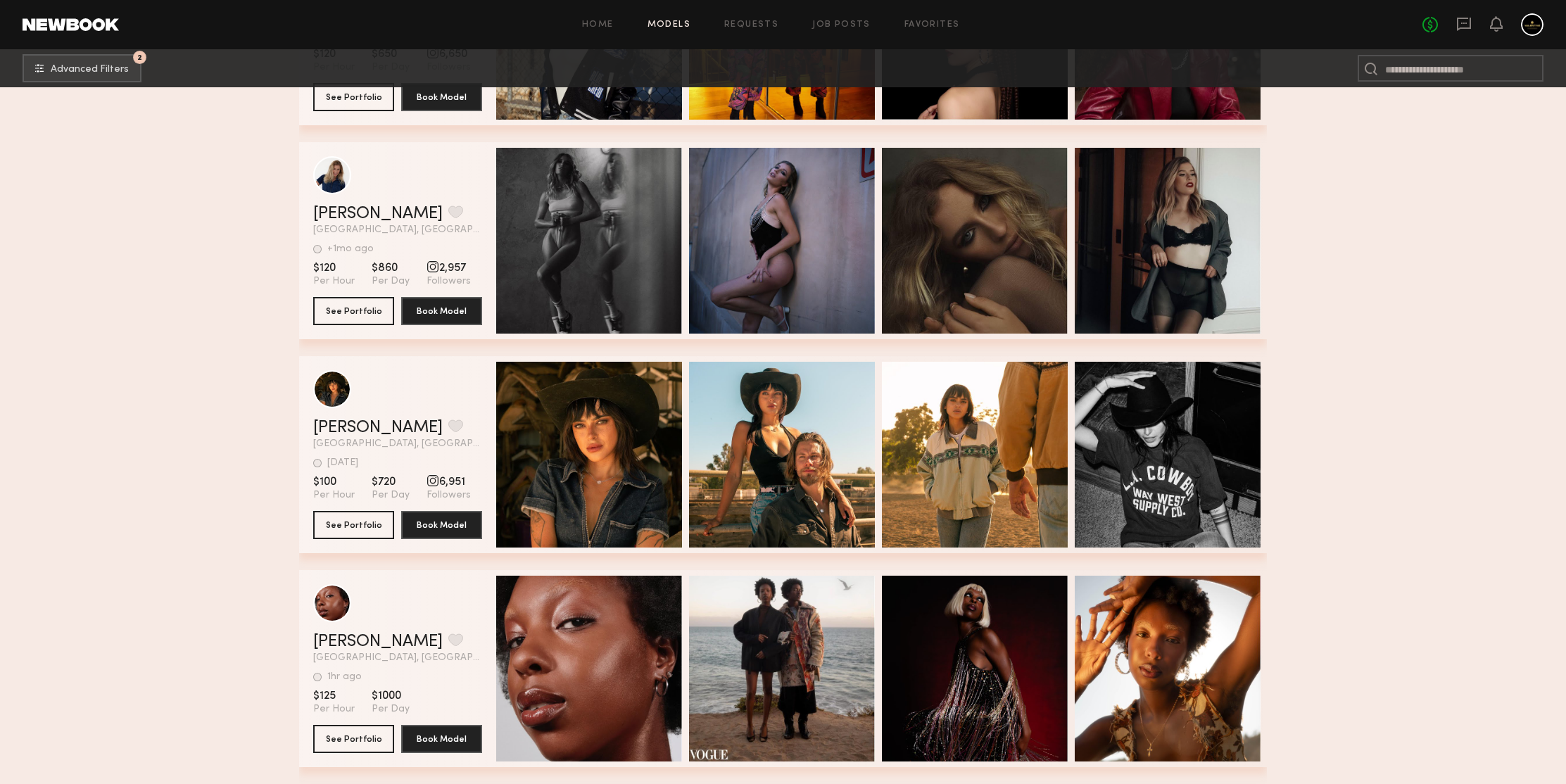
drag, startPoint x: 191, startPoint y: 217, endPoint x: 199, endPoint y: 214, distance: 8.5
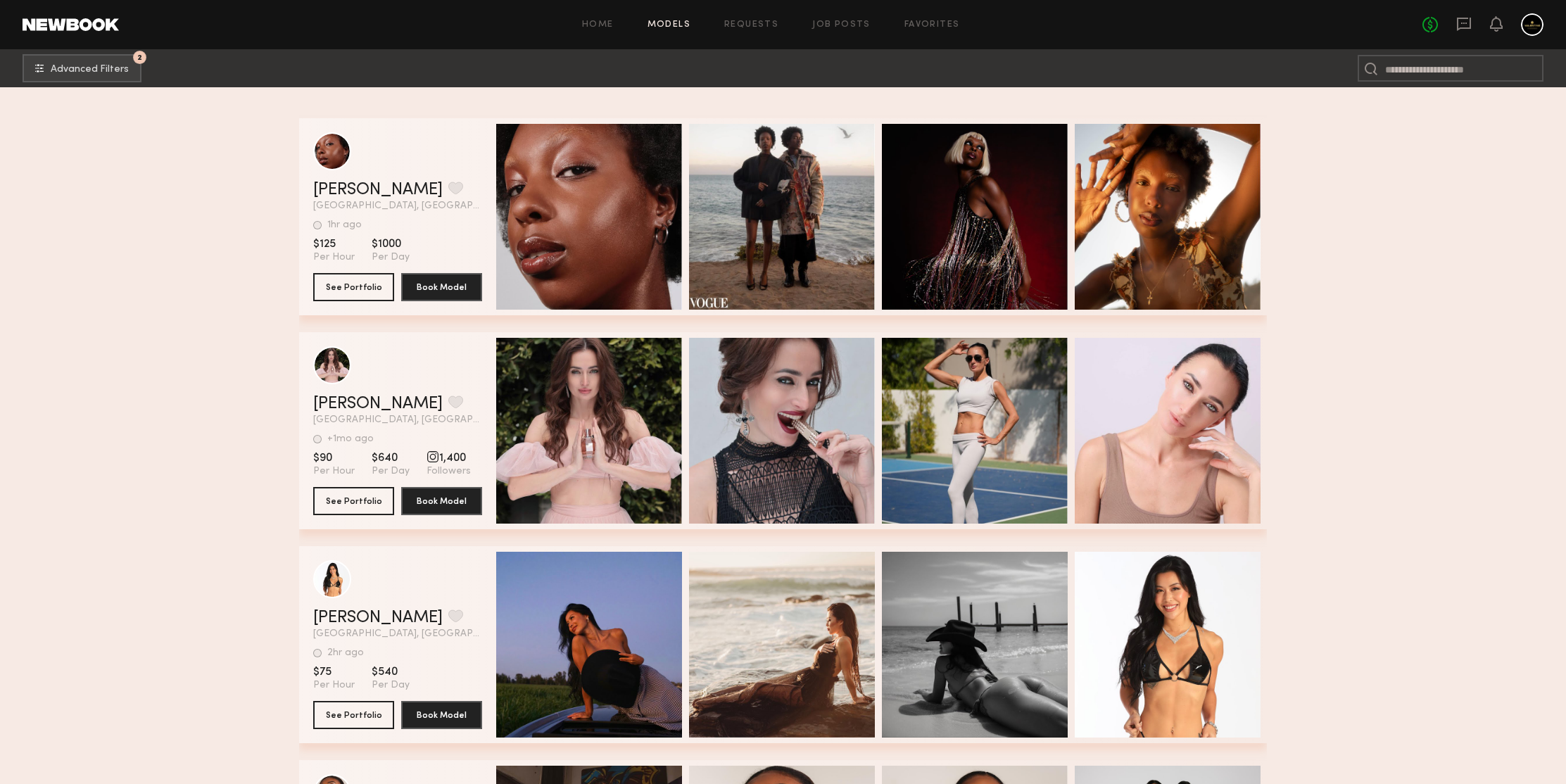
scroll to position [271608, 0]
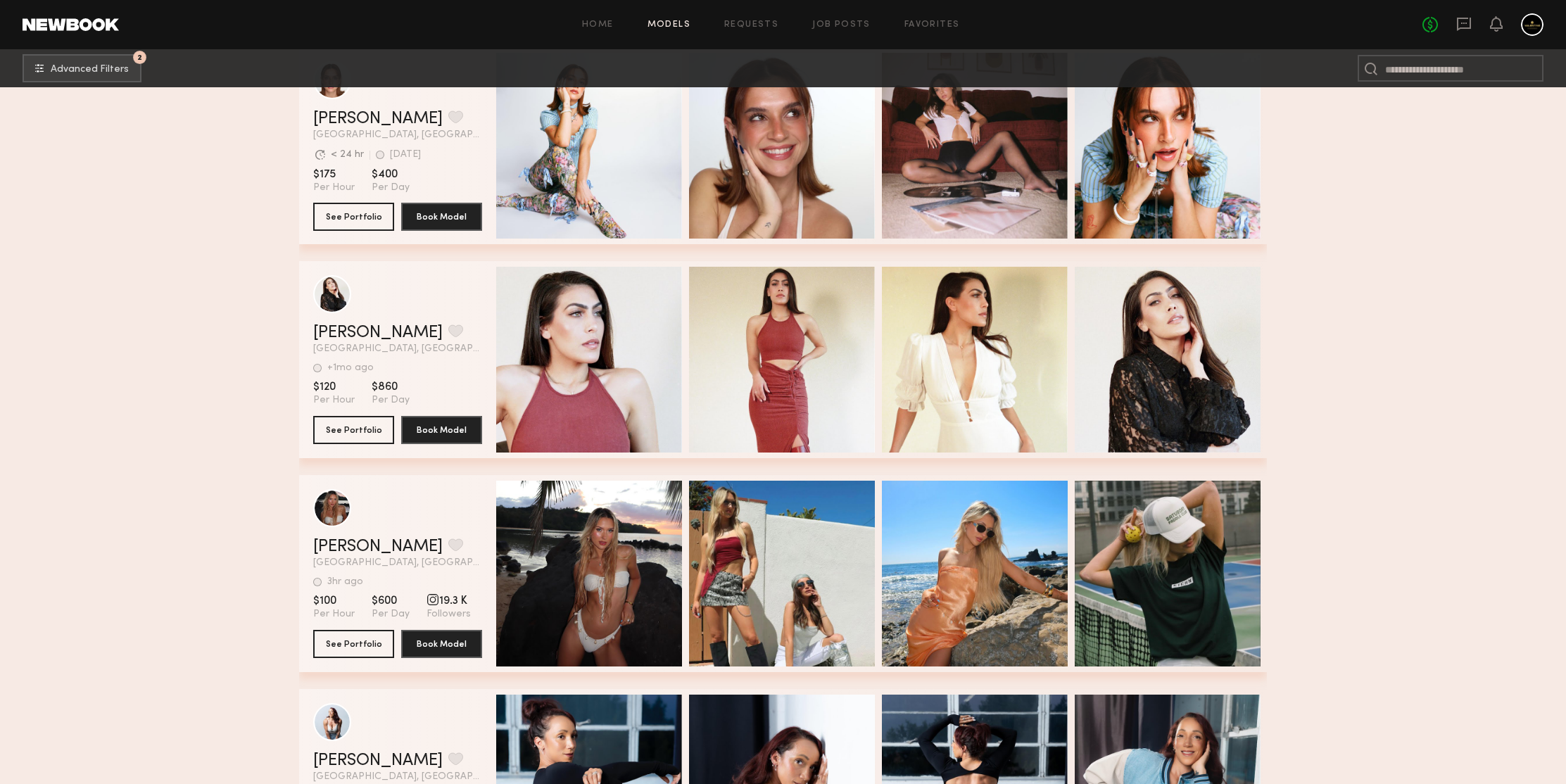
scroll to position [273102, 0]
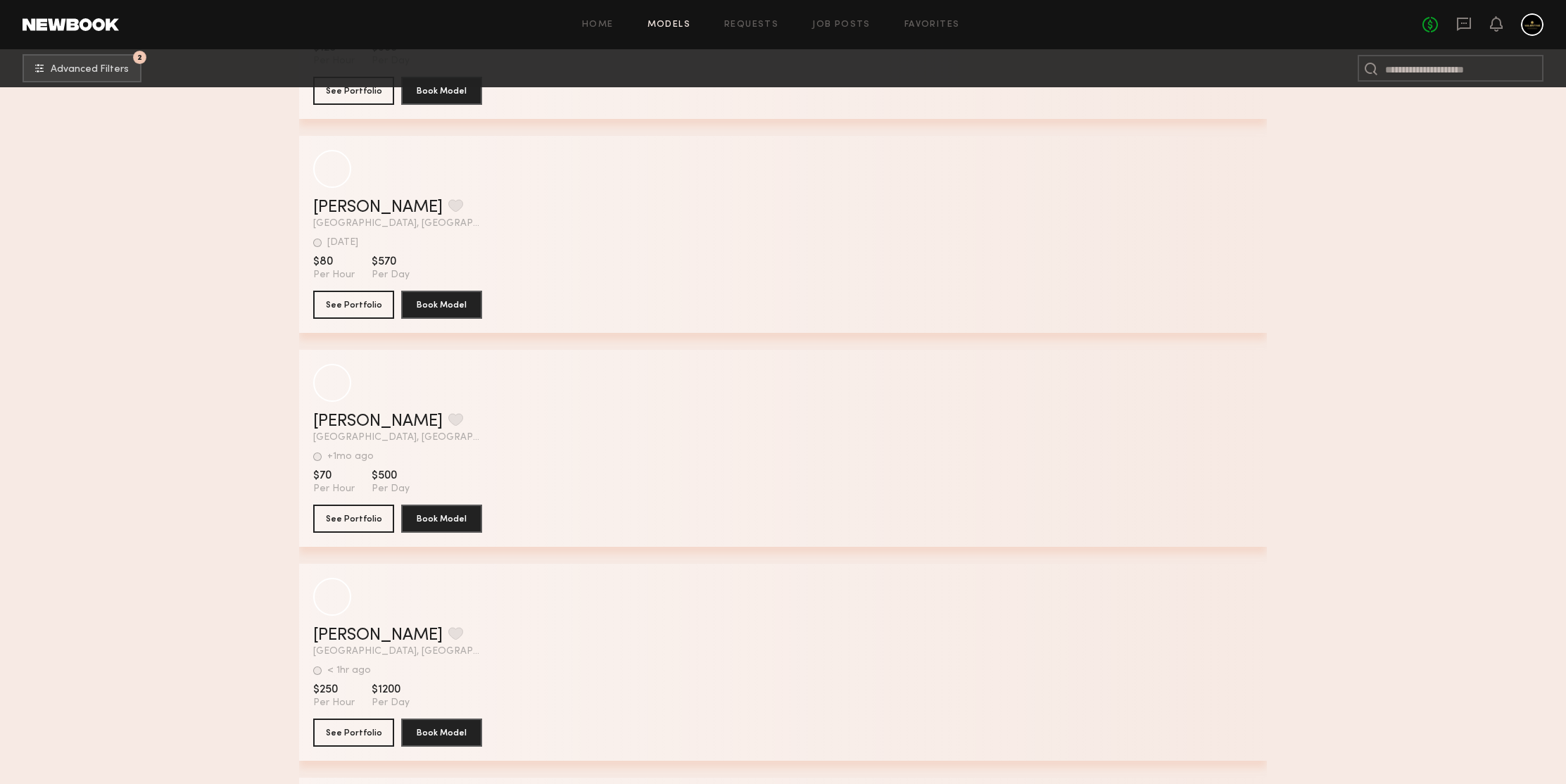
scroll to position [276216, 0]
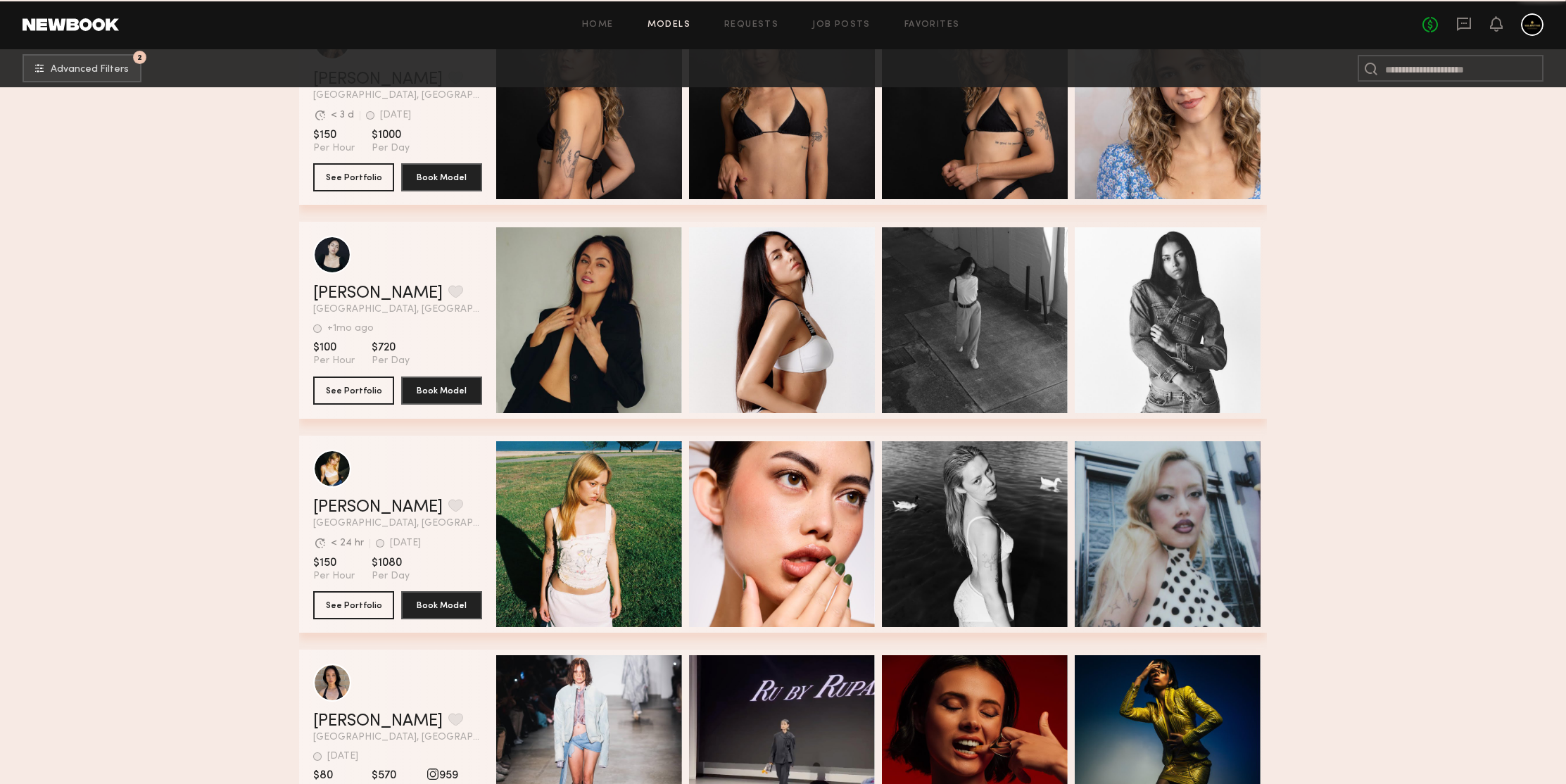
scroll to position [276938, 0]
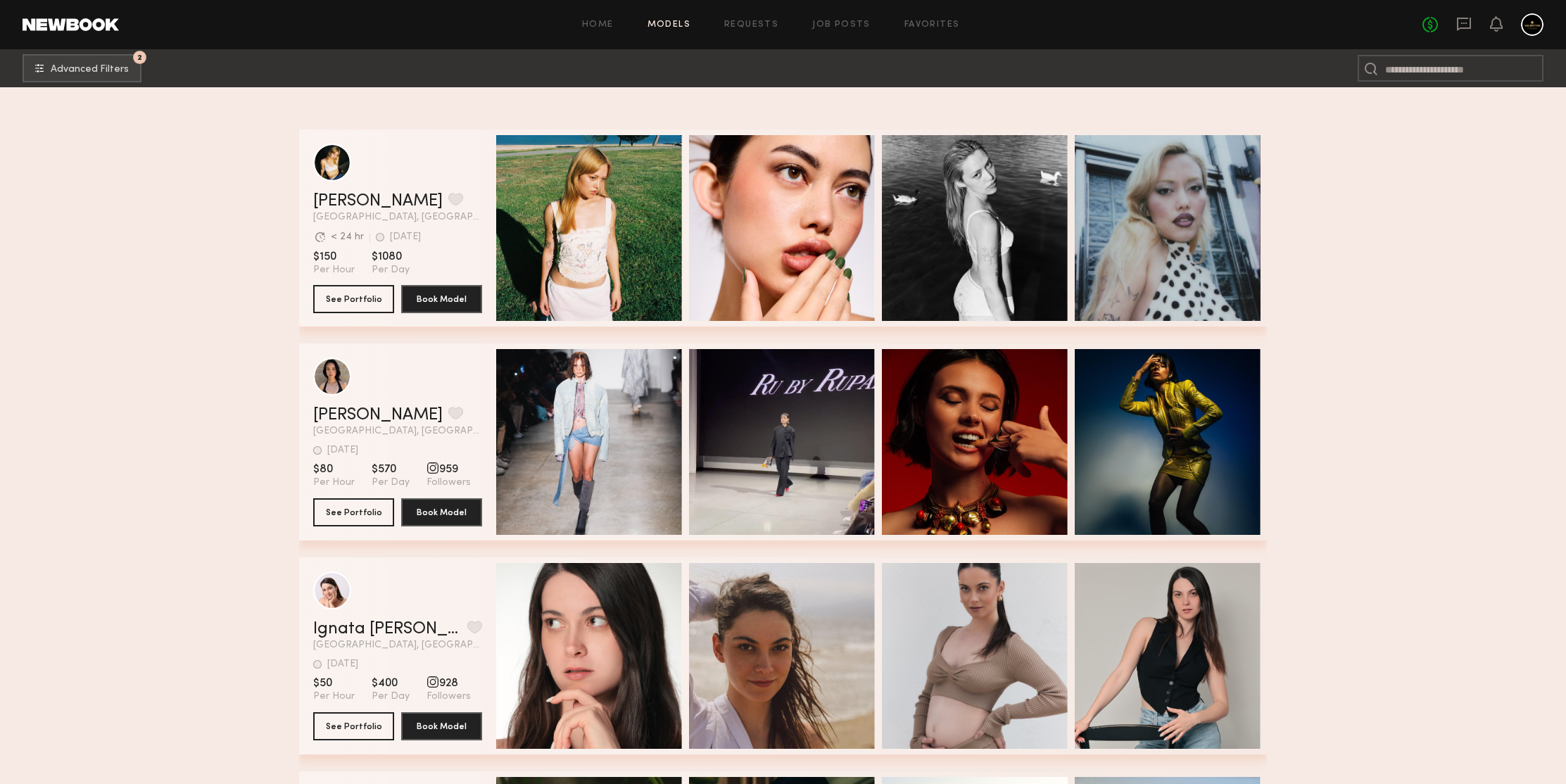
scroll to position [277438, 0]
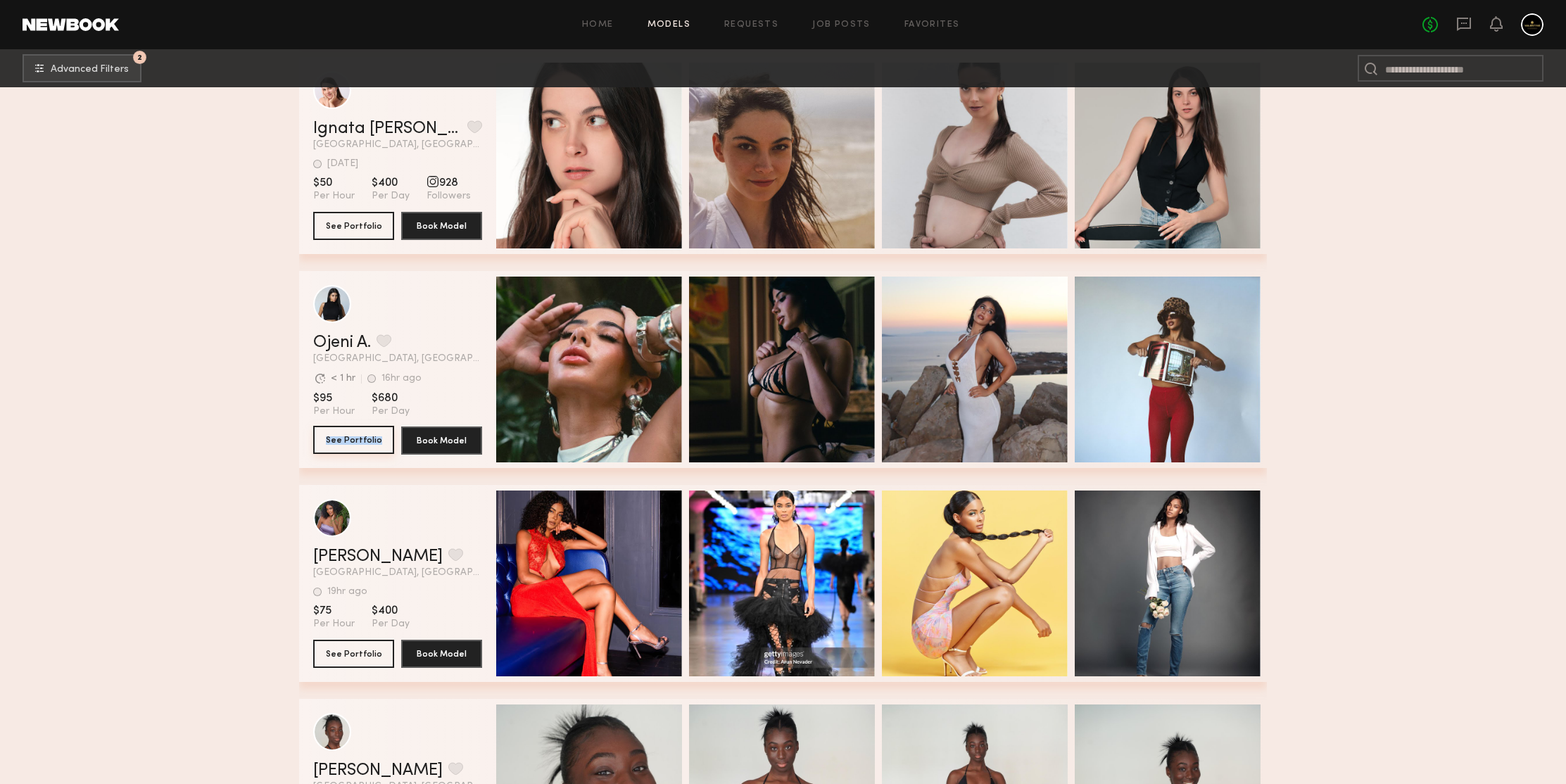
drag, startPoint x: 349, startPoint y: 436, endPoint x: 218, endPoint y: 292, distance: 194.7
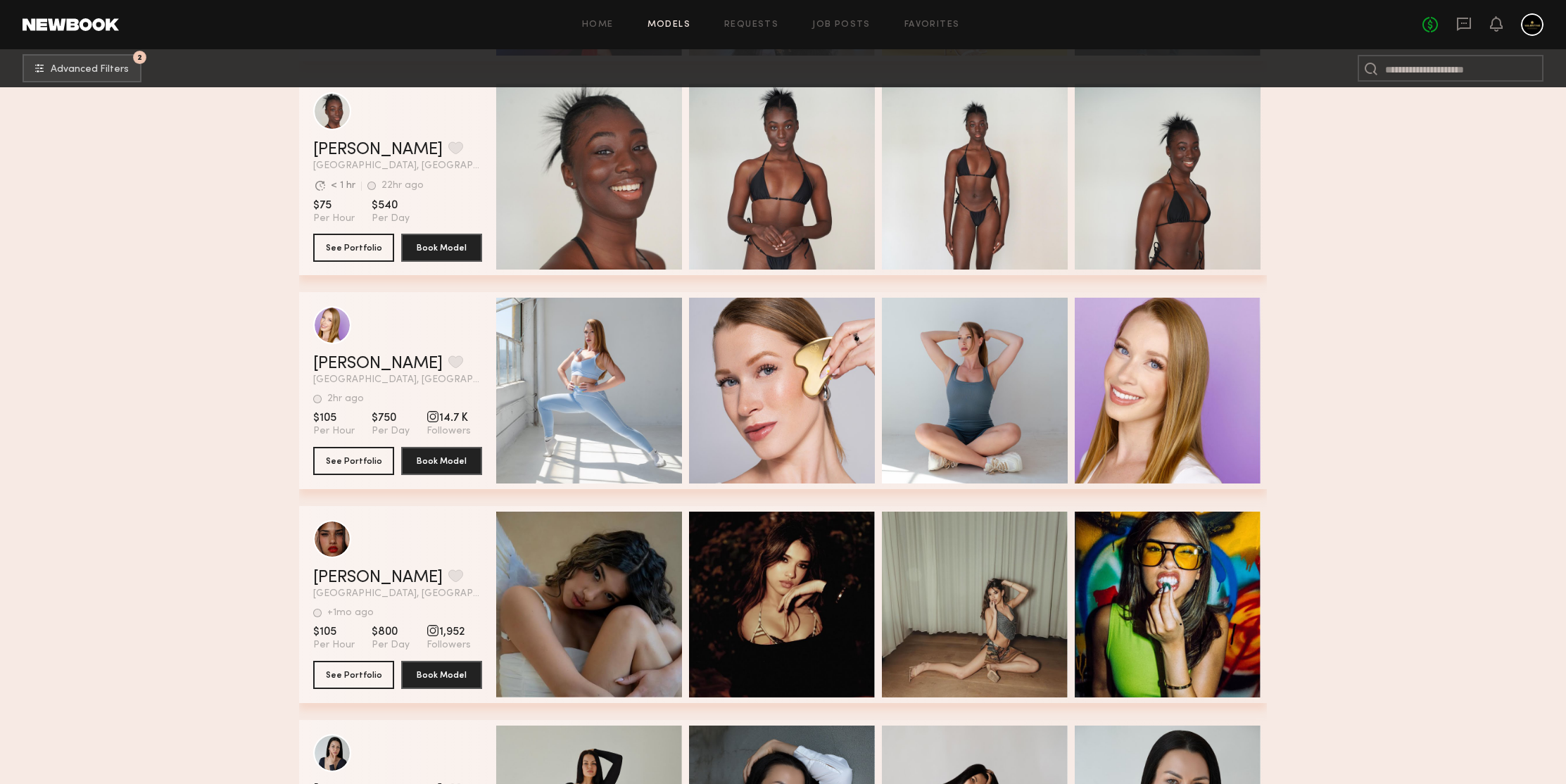
scroll to position [278193, 0]
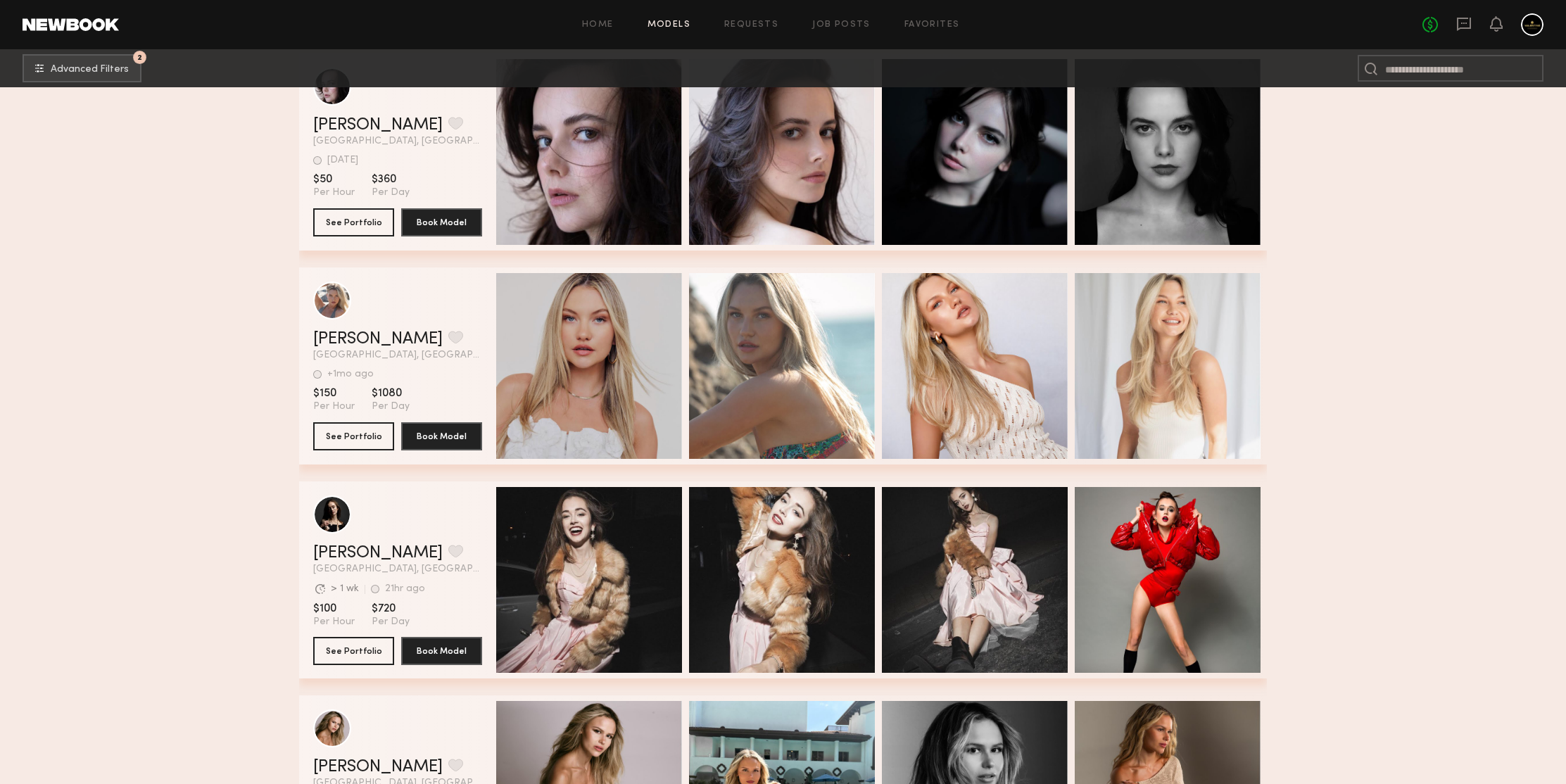
scroll to position [279650, 0]
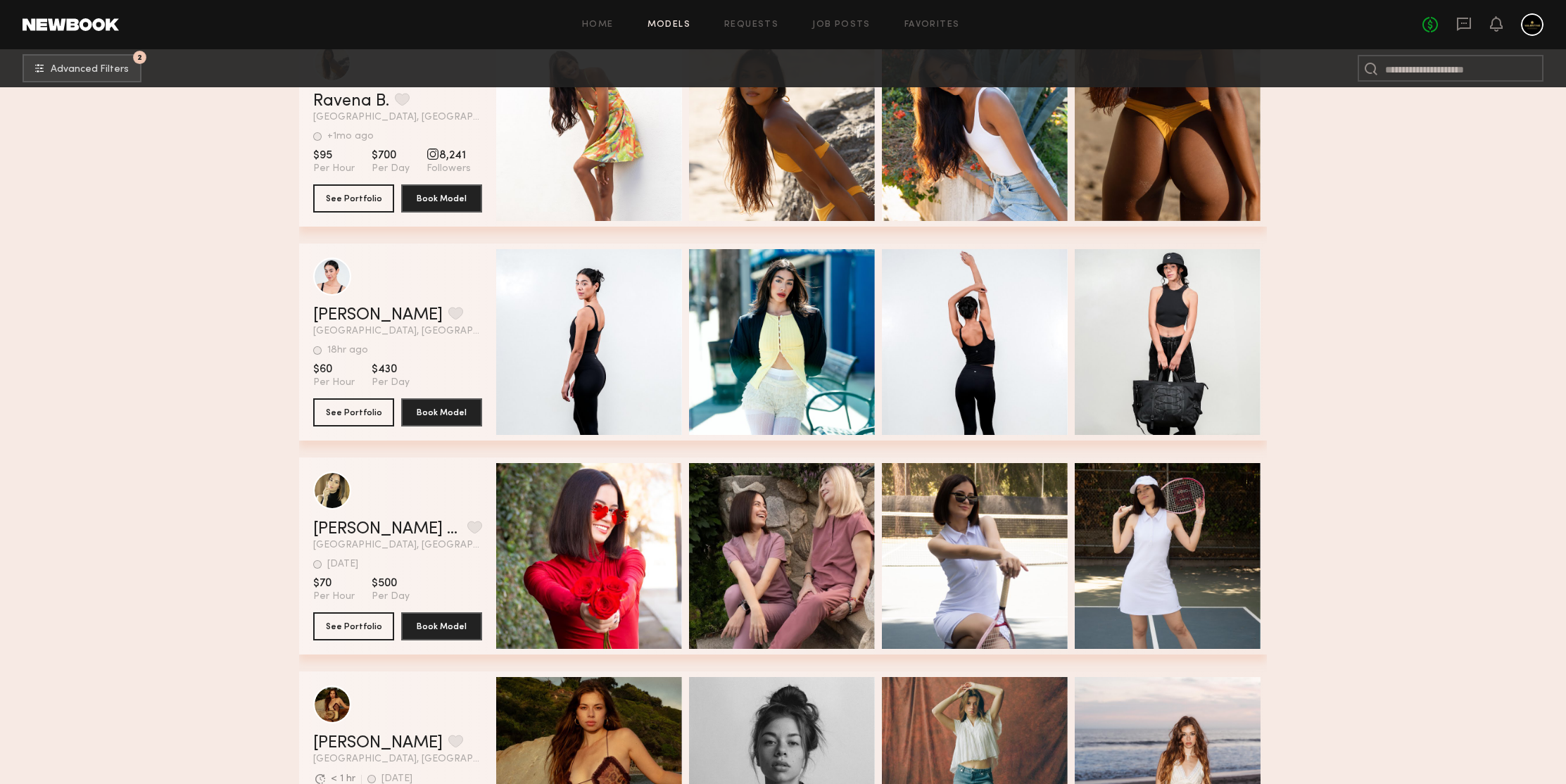
scroll to position [280478, 0]
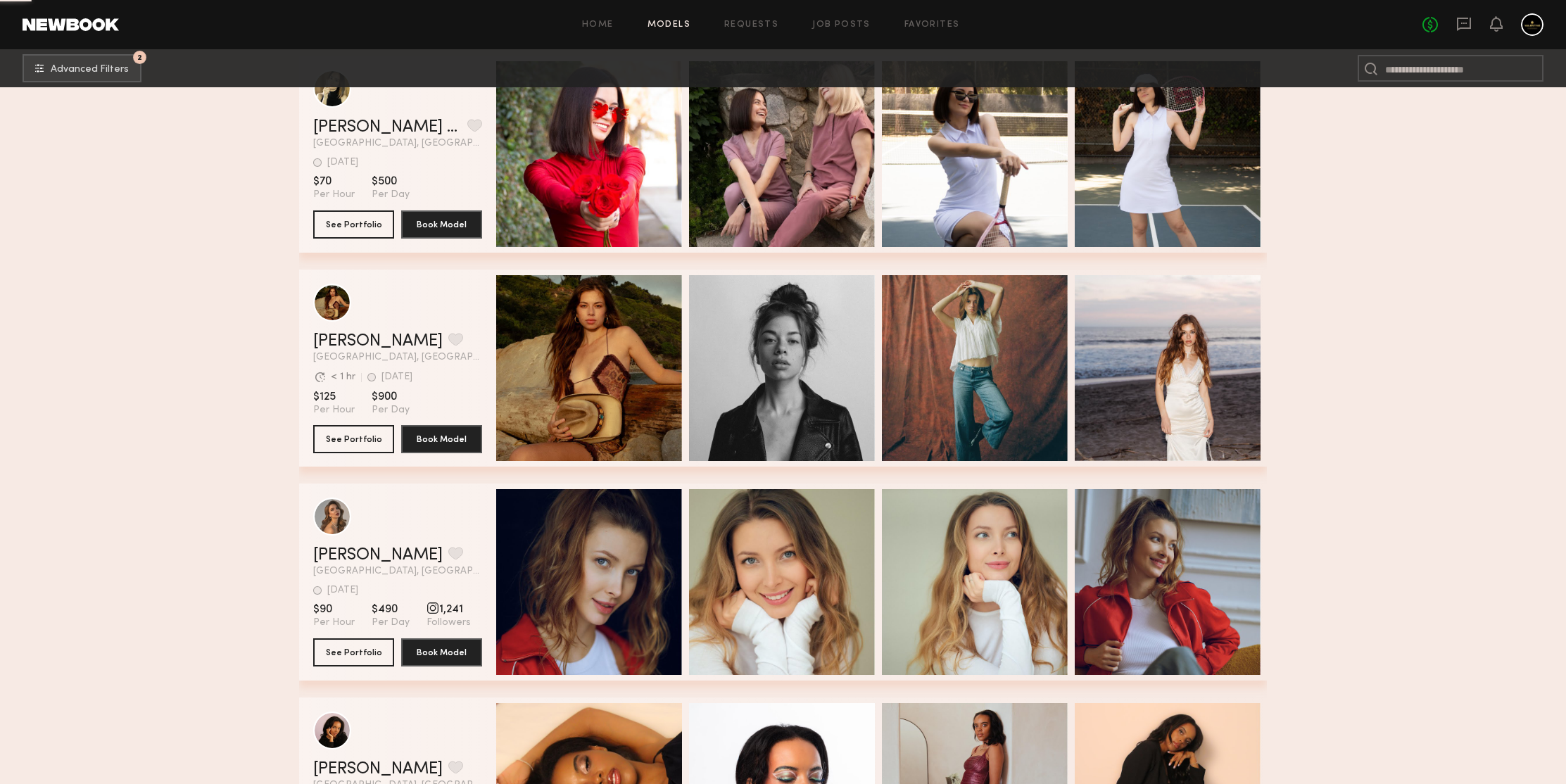
scroll to position [281217, 0]
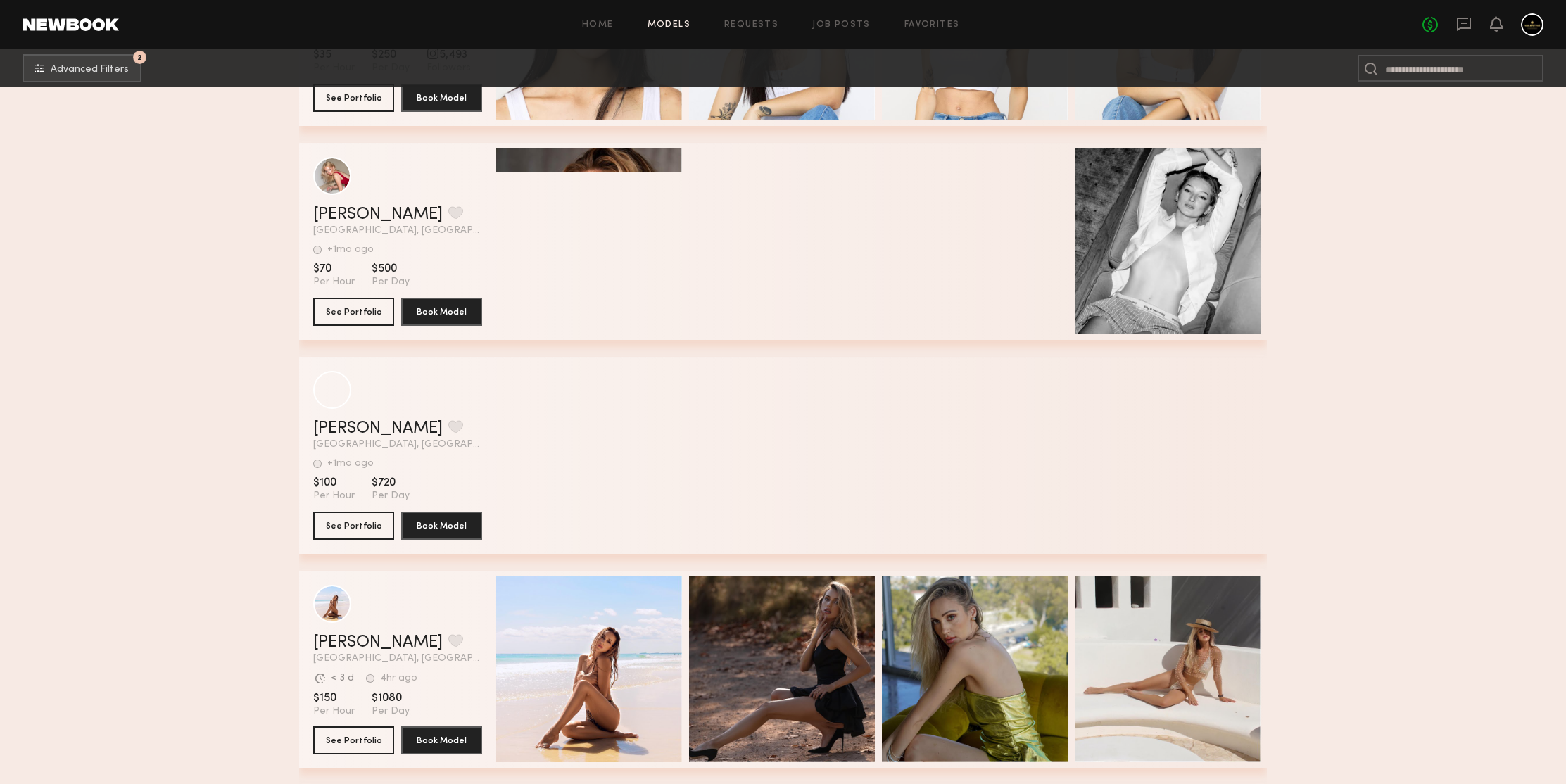
scroll to position [283679, 0]
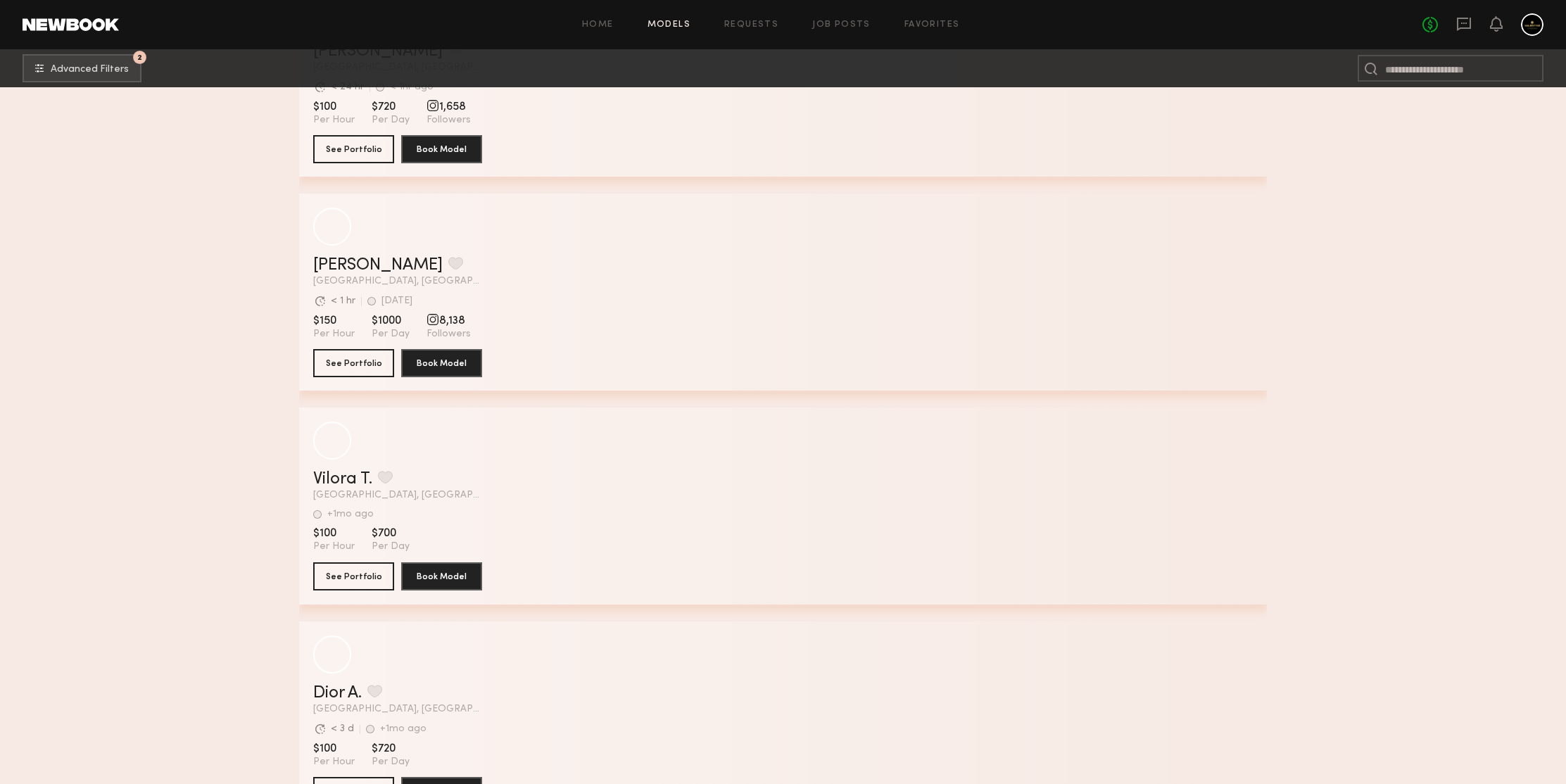
scroll to position [285711, 0]
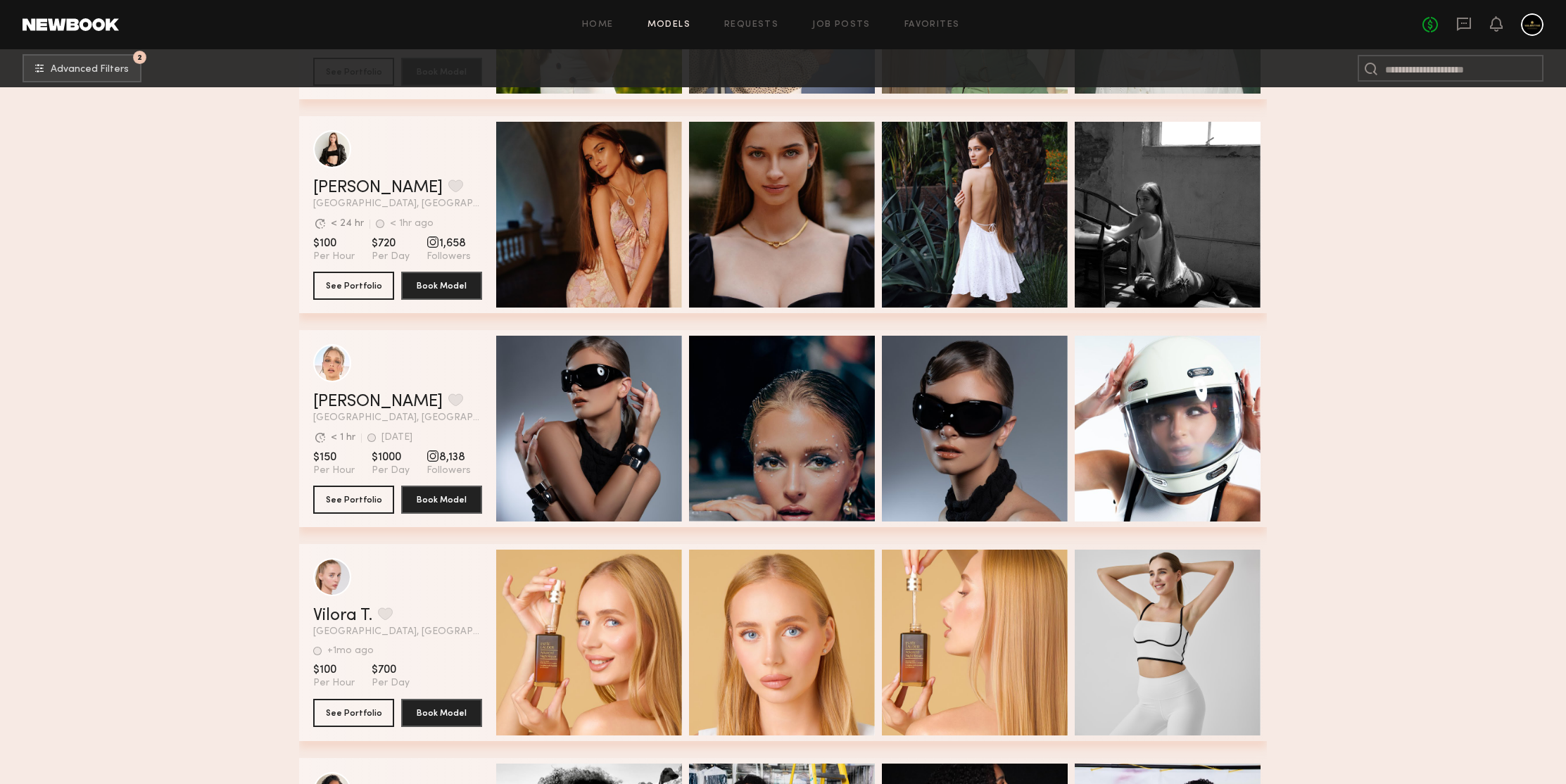
scroll to position [285738, 0]
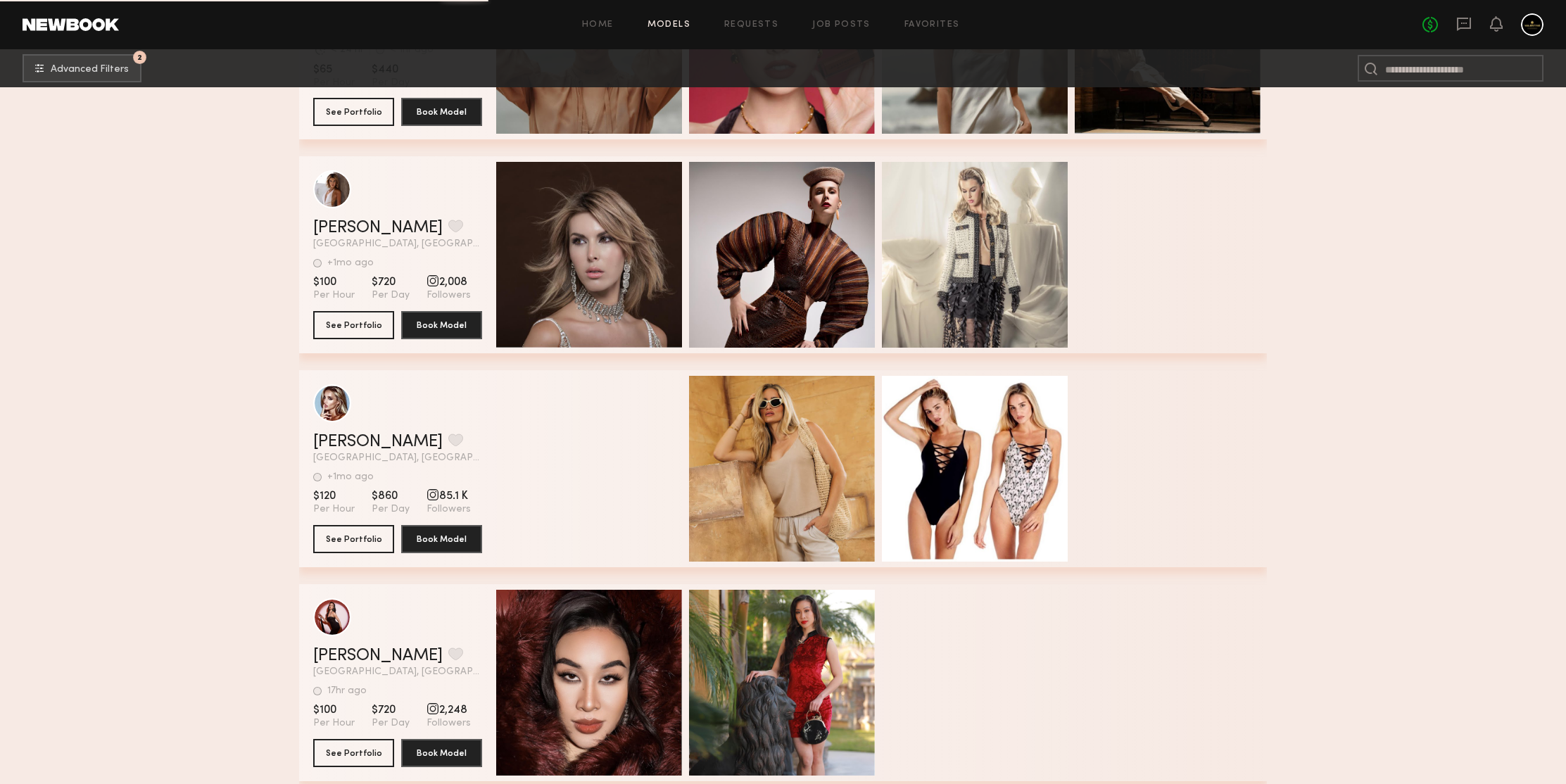
scroll to position [288905, 0]
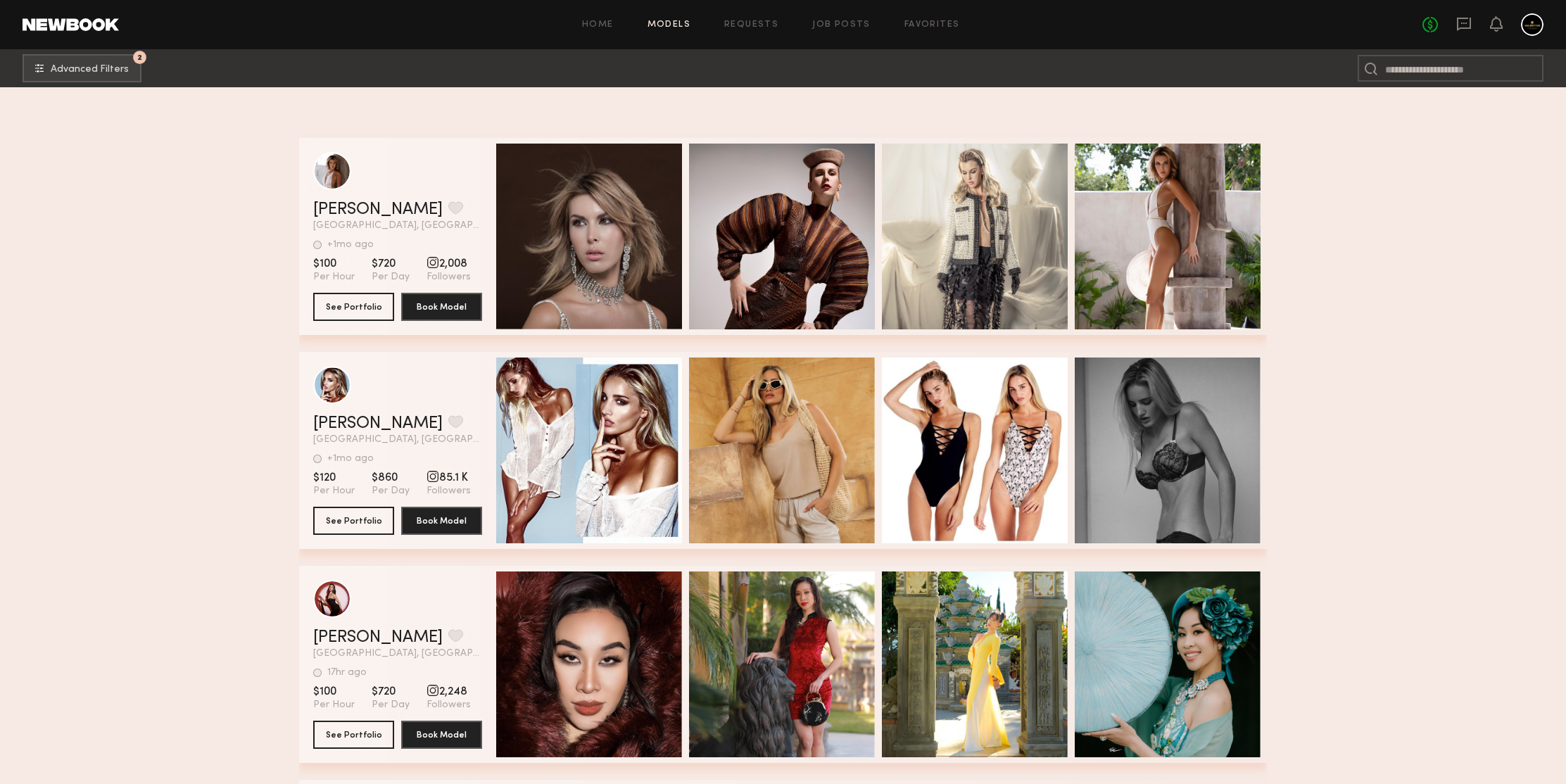
scroll to position [289364, 0]
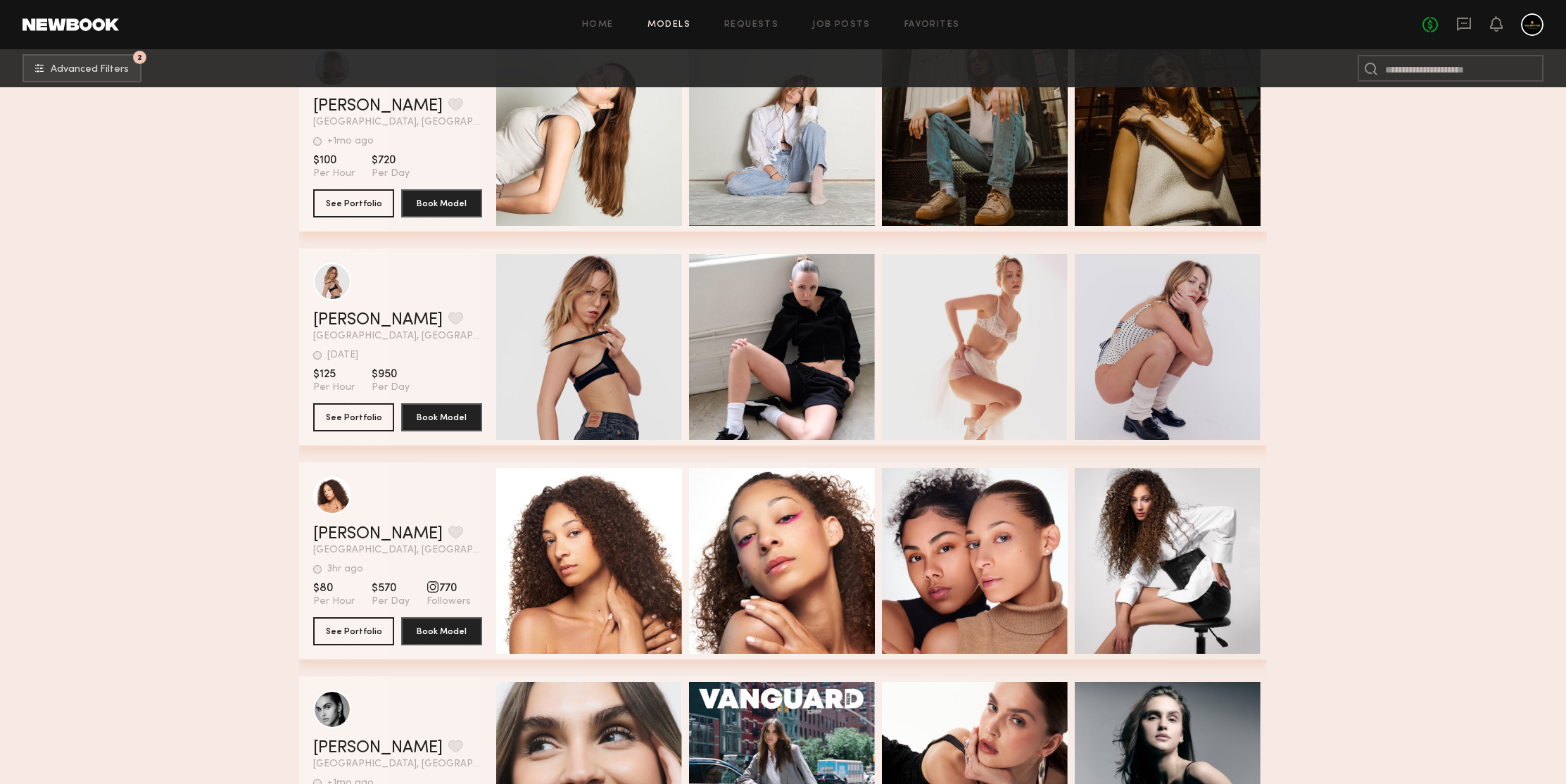
scroll to position [291776, 0]
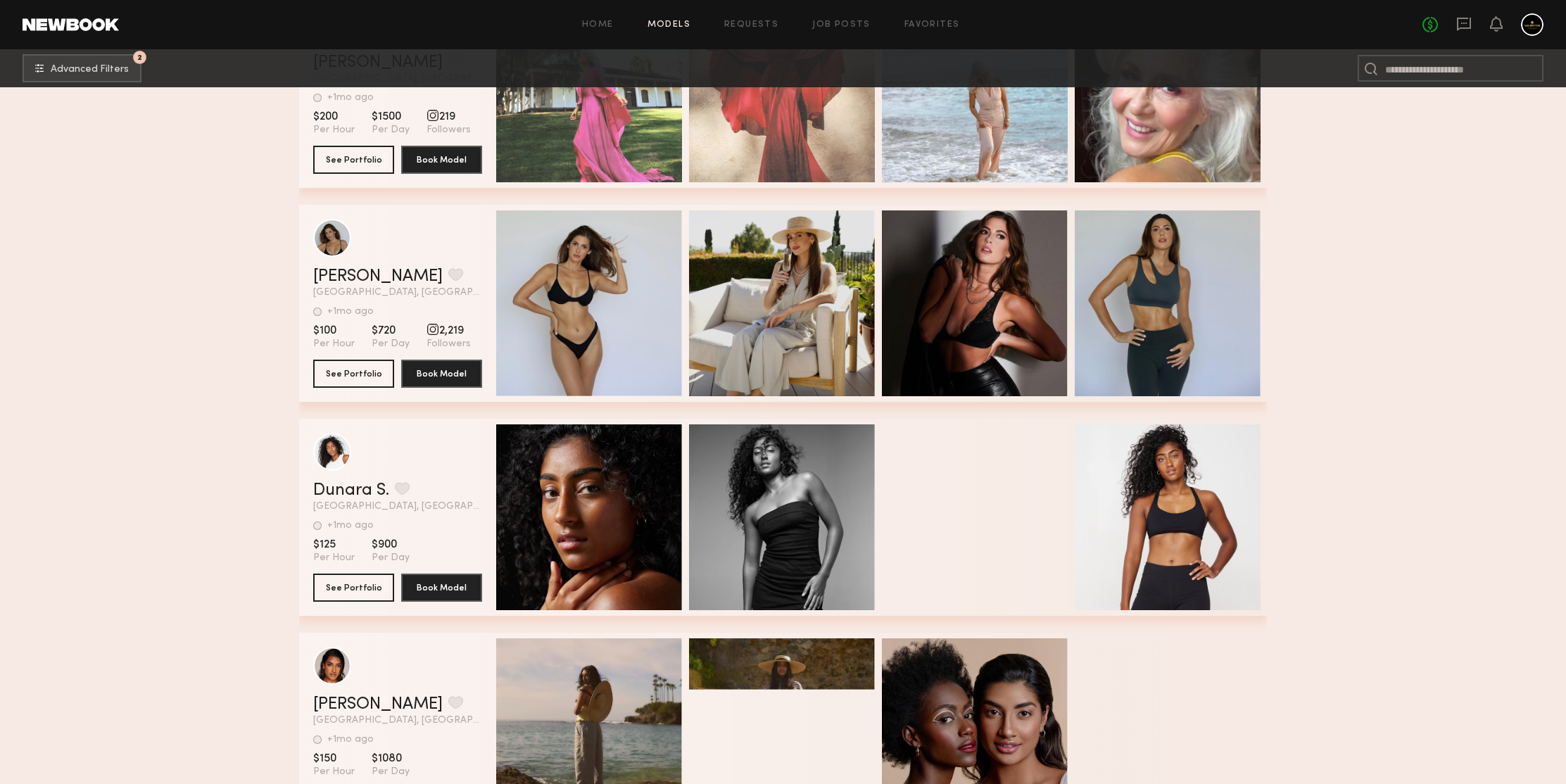
scroll to position [292860, 0]
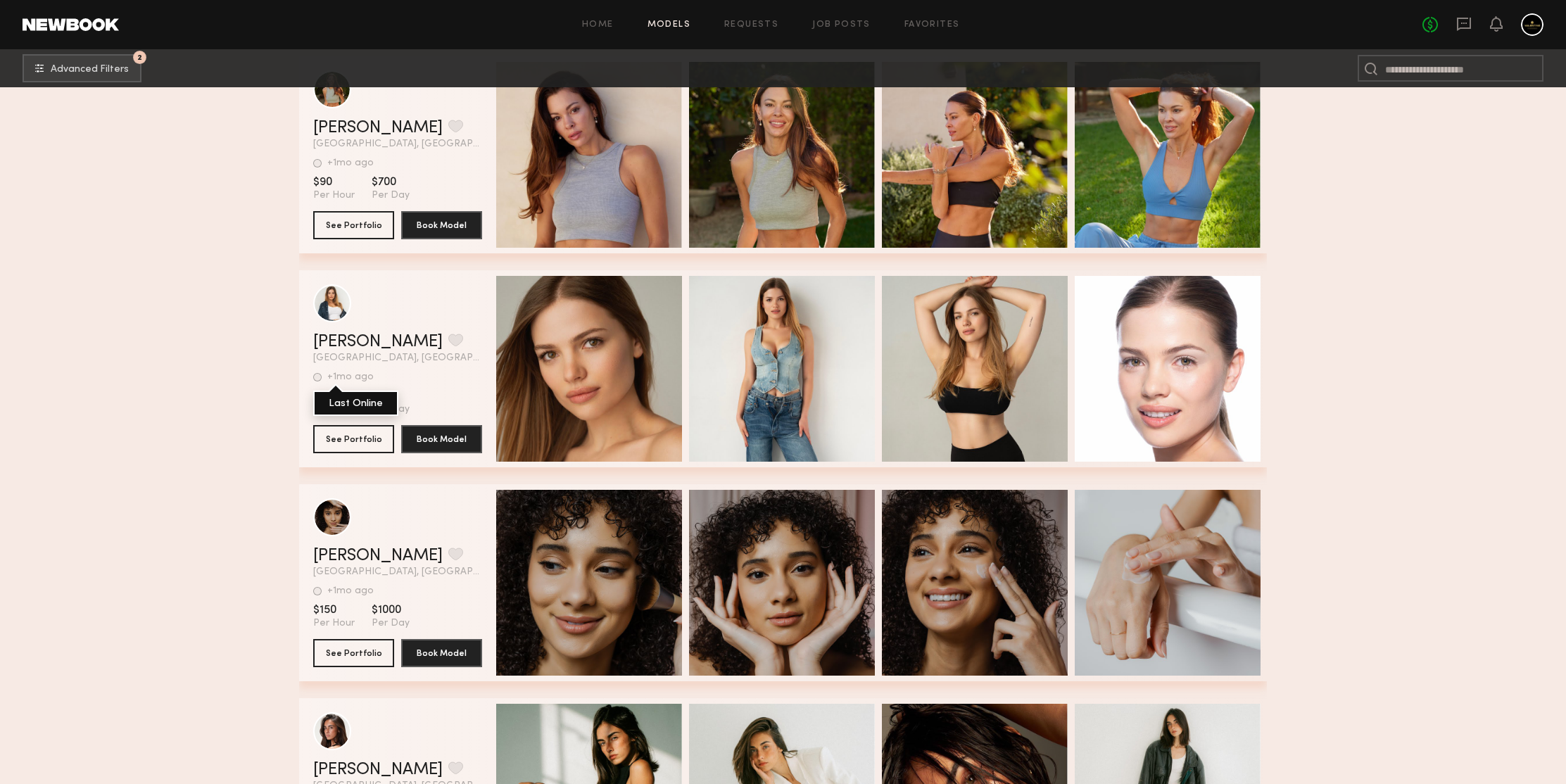
scroll to position [293651, 0]
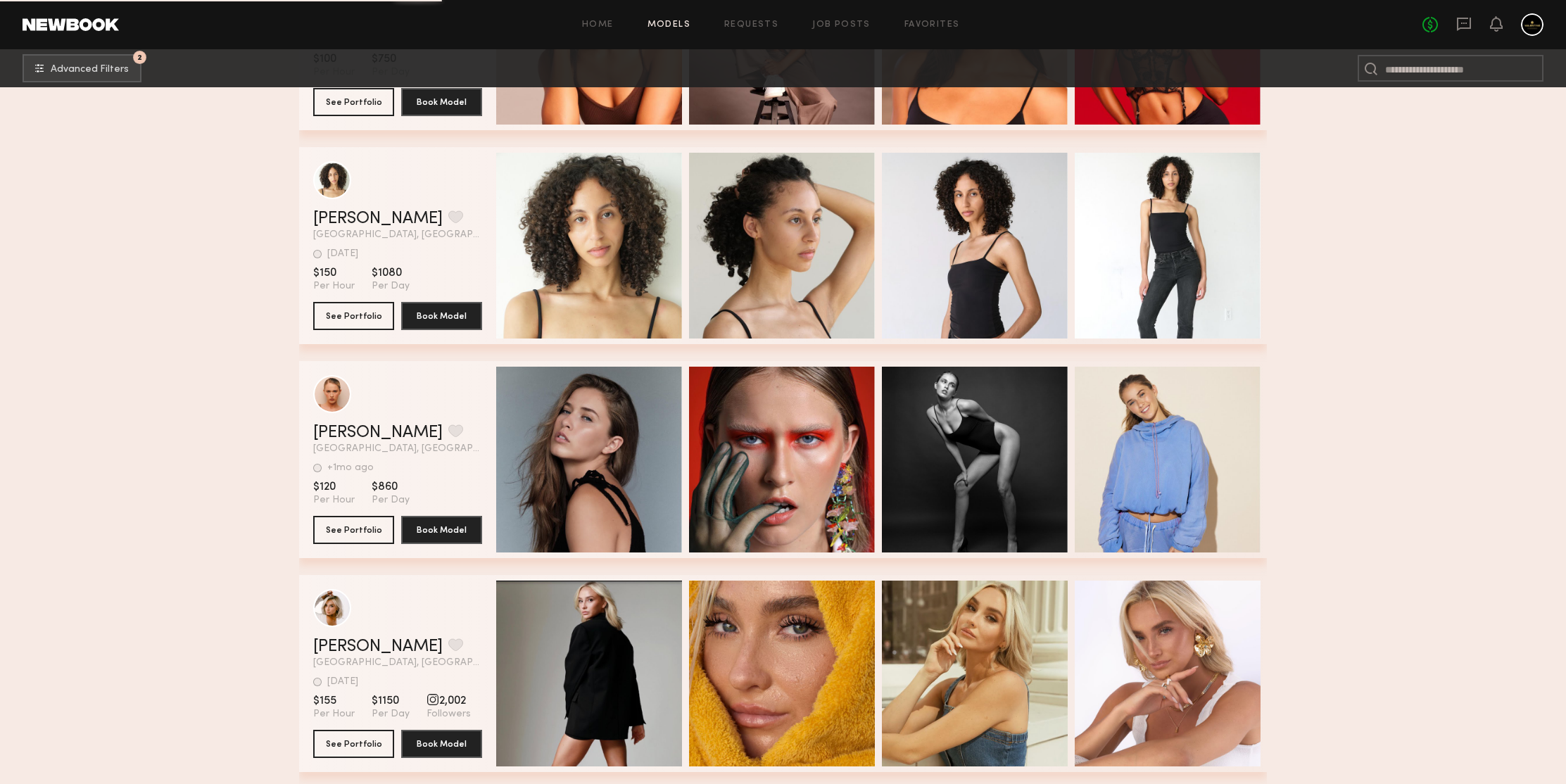
scroll to position [294712, 0]
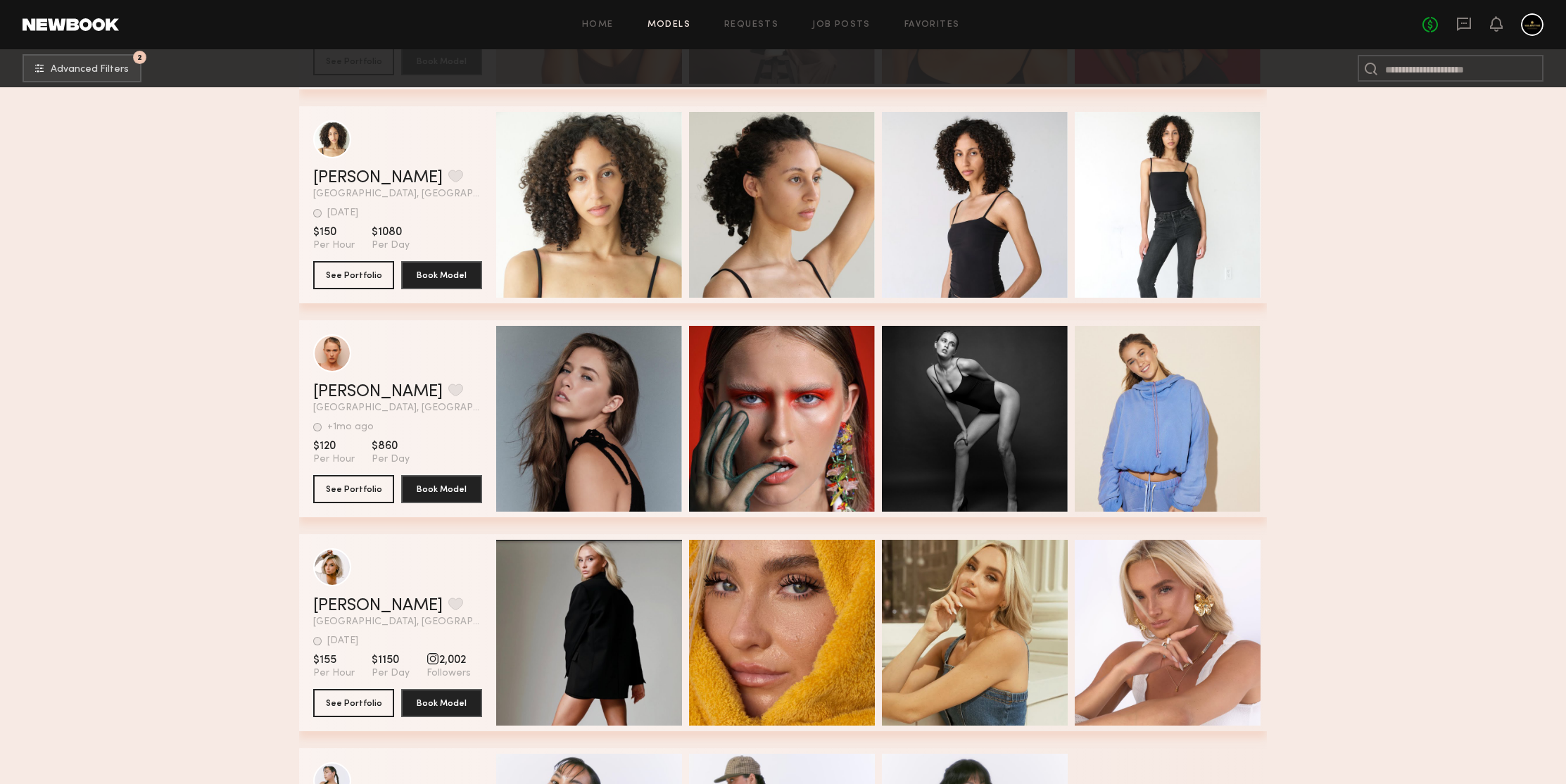
scroll to position [295022, 0]
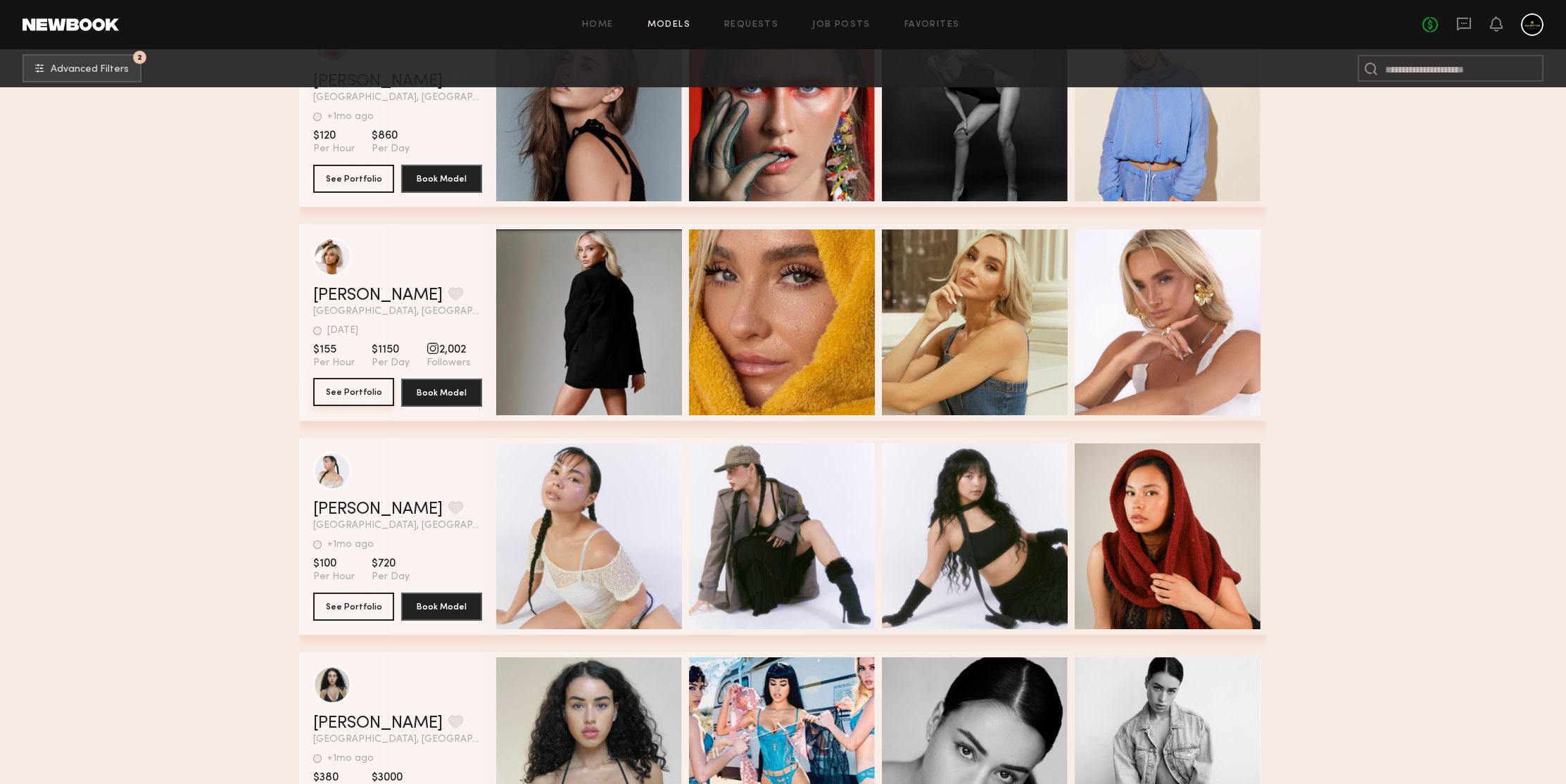
drag, startPoint x: 365, startPoint y: 397, endPoint x: 172, endPoint y: 282, distance: 224.7
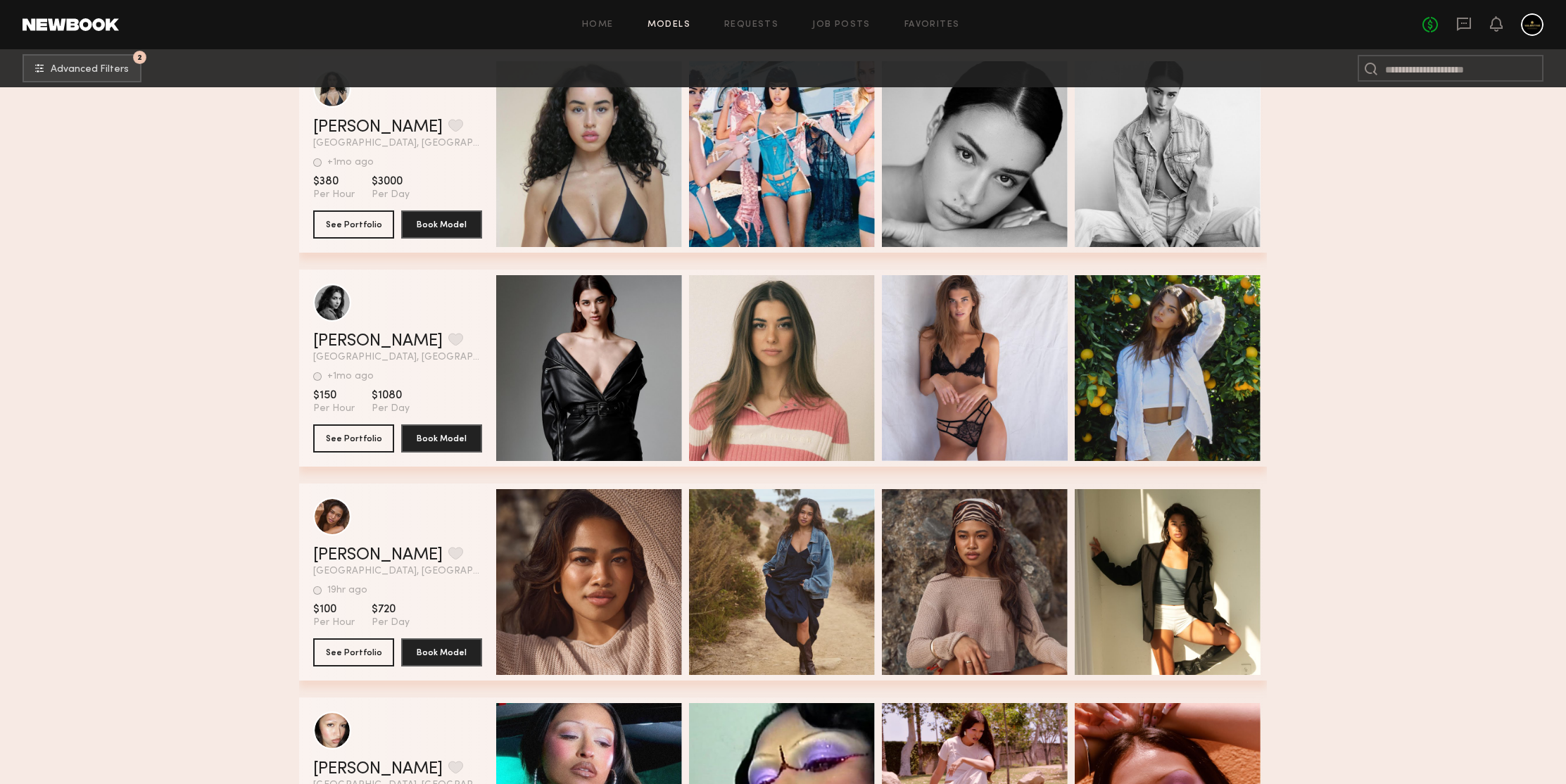
scroll to position [296004, 0]
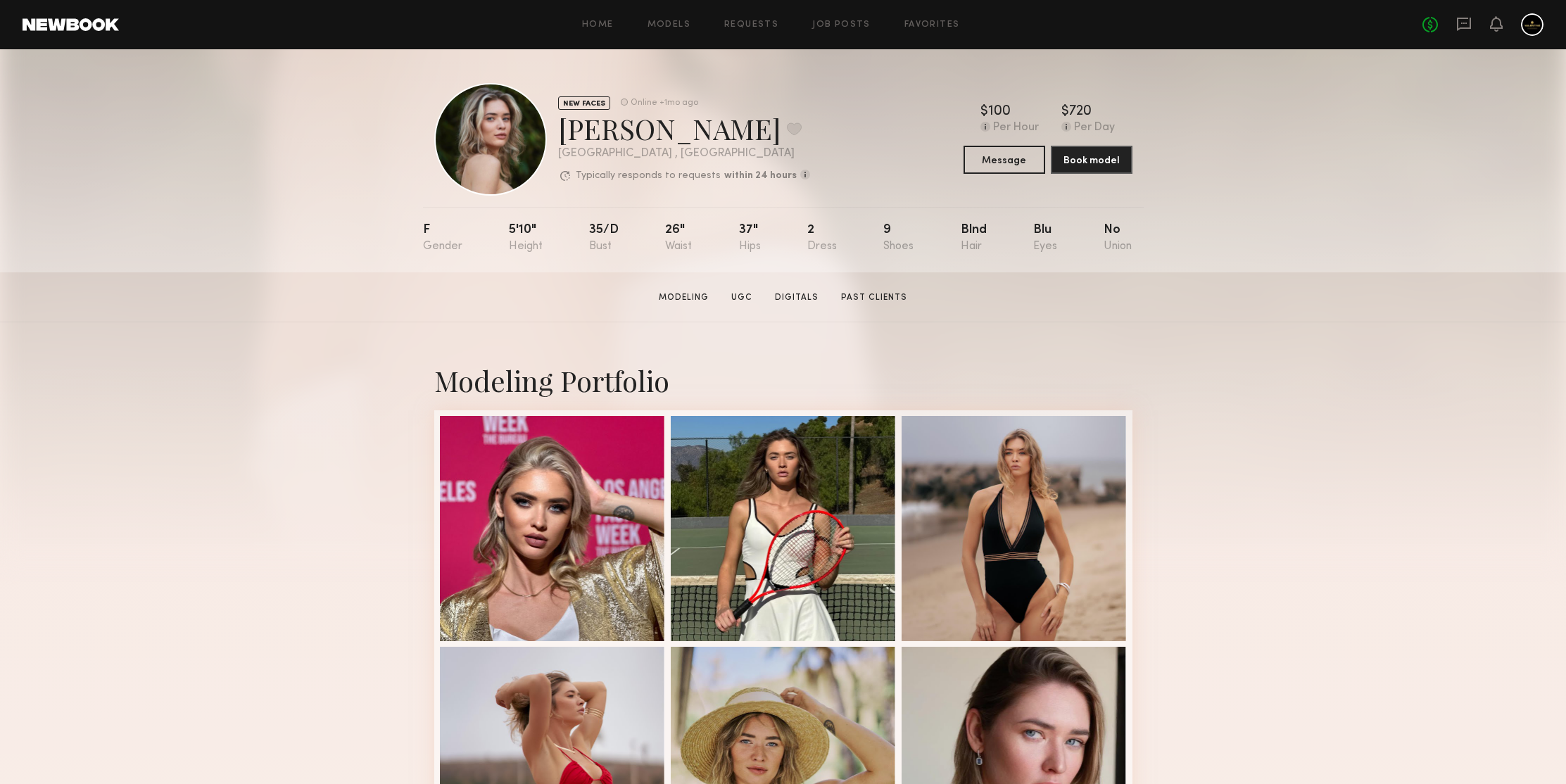
click at [1393, 278] on section "Elena M. Modeling UGC Digitals Past Clients Message Book Model" at bounding box center [783, 297] width 1566 height 50
click at [314, 186] on div "NEW FACES Online +1mo ago Elena M. Favorite Los Angeles , CA Typically responds…" at bounding box center [783, 160] width 1566 height 223
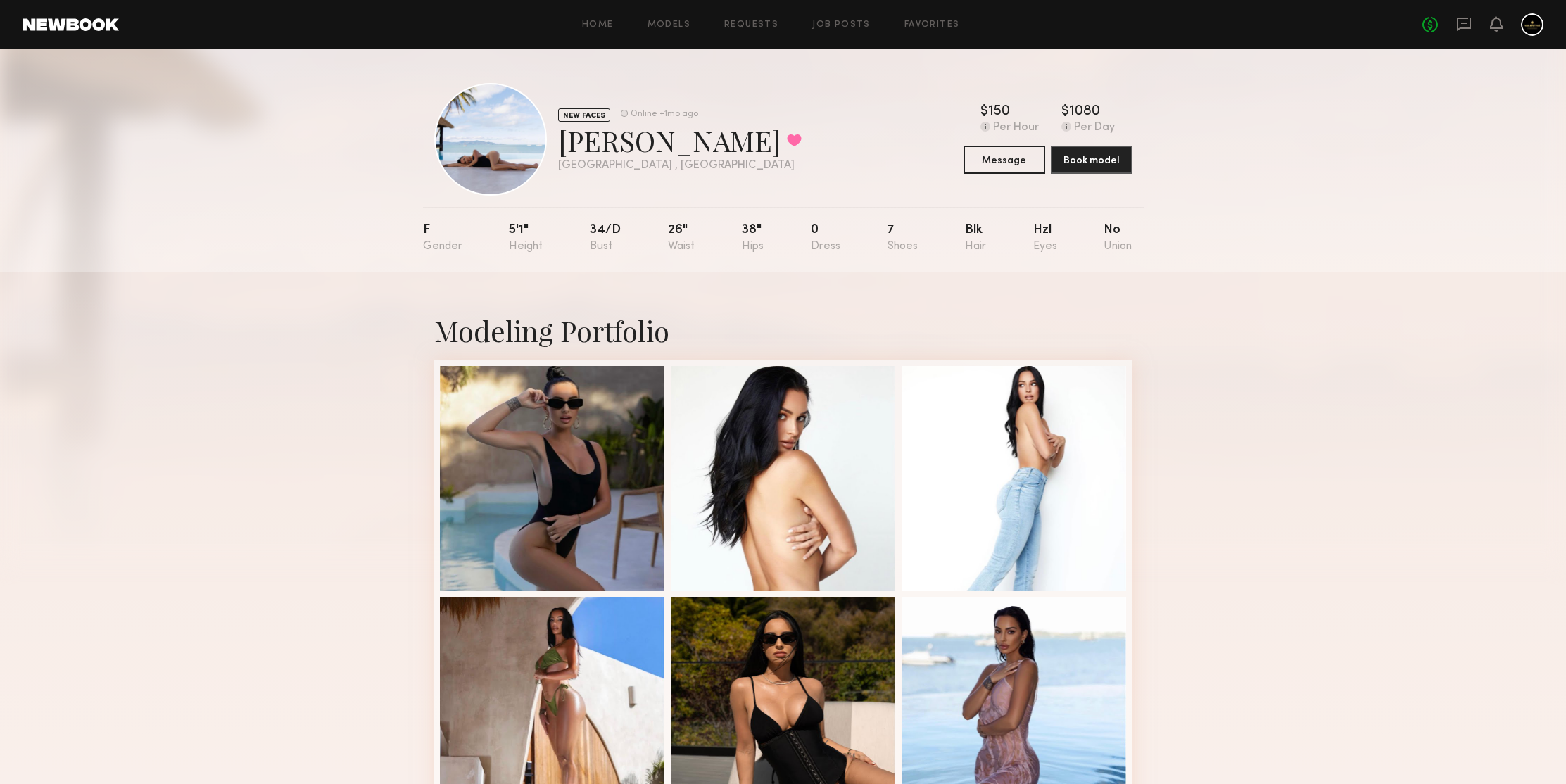
scroll to position [146, 0]
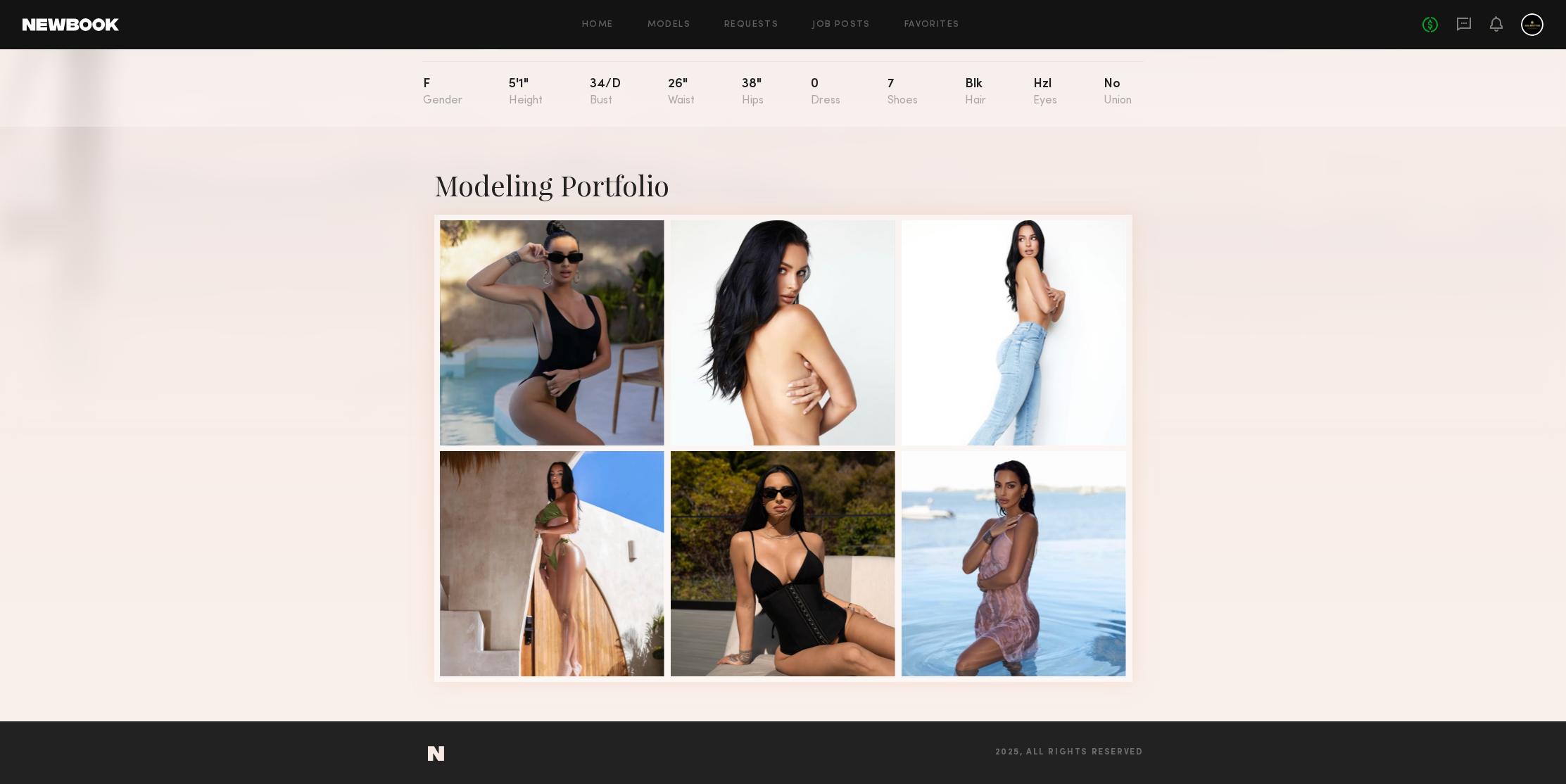
click at [304, 121] on div "NEW FACES Online +1mo ago Taylor S. Favorited Los Angeles , CA Online +1mo ago …" at bounding box center [783, 15] width 1566 height 223
click at [589, 235] on div at bounding box center [552, 332] width 225 height 225
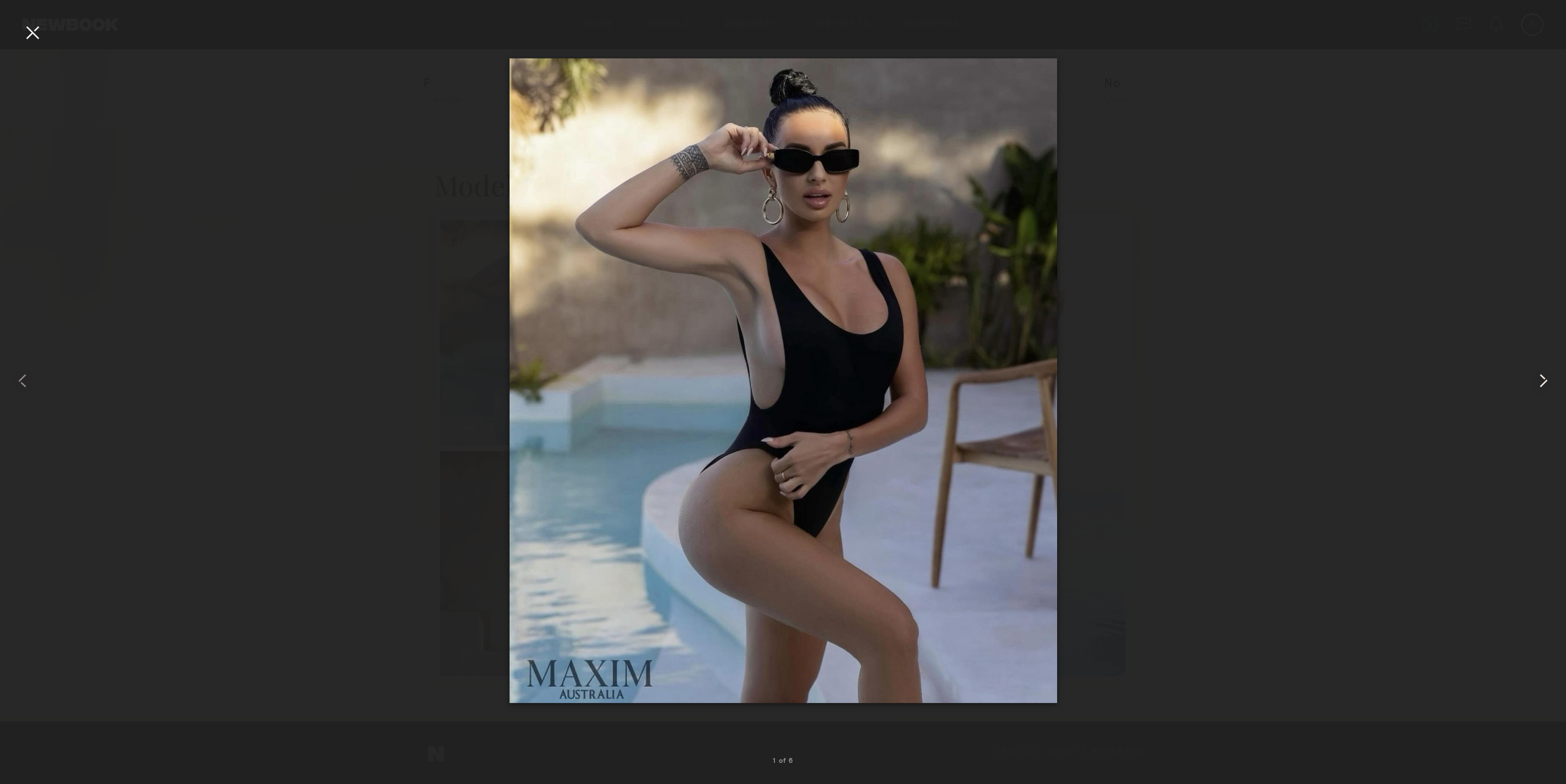
click at [1545, 380] on common-icon at bounding box center [1543, 380] width 22 height 22
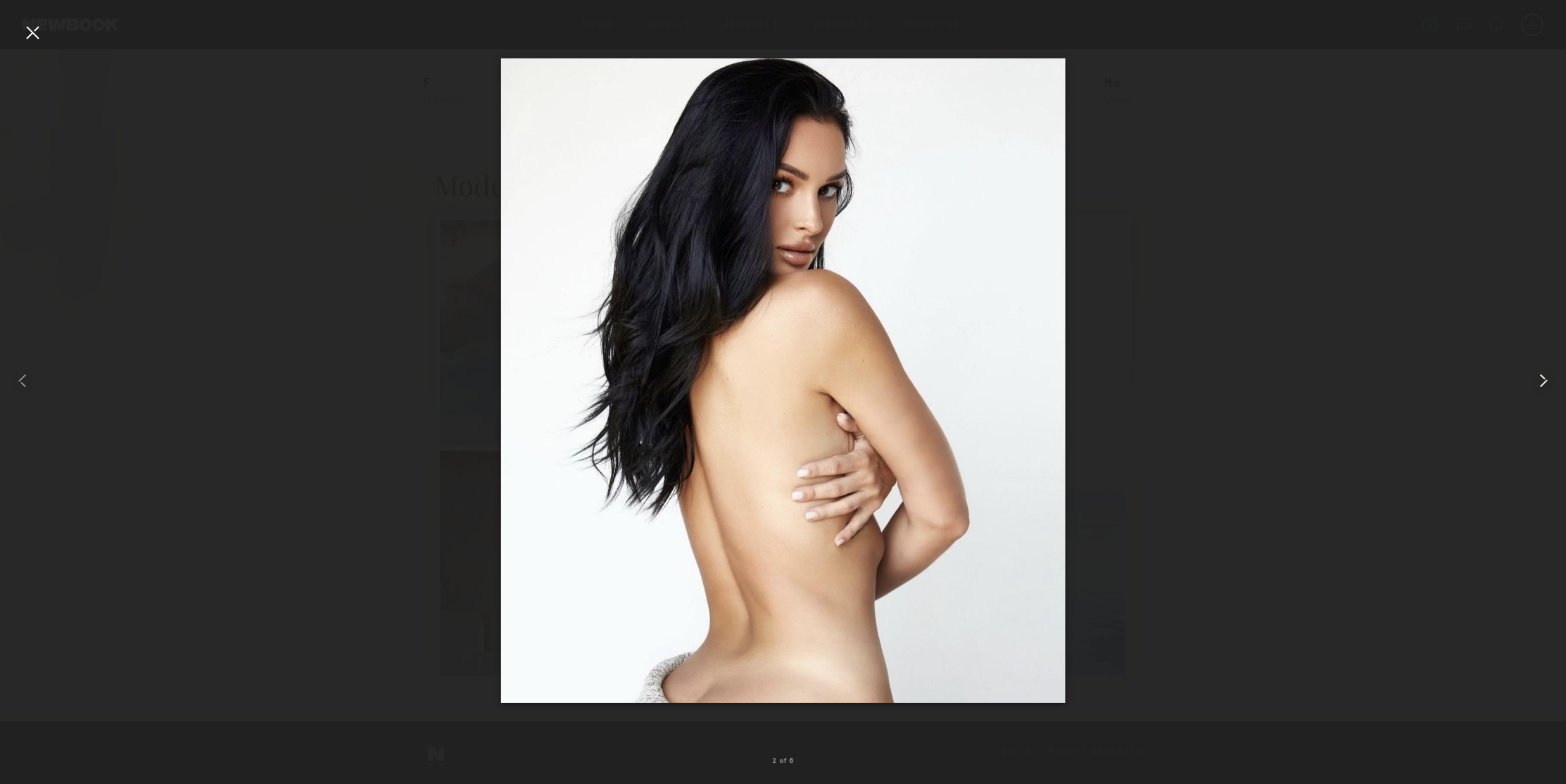
click at [1545, 380] on common-icon at bounding box center [1543, 380] width 22 height 22
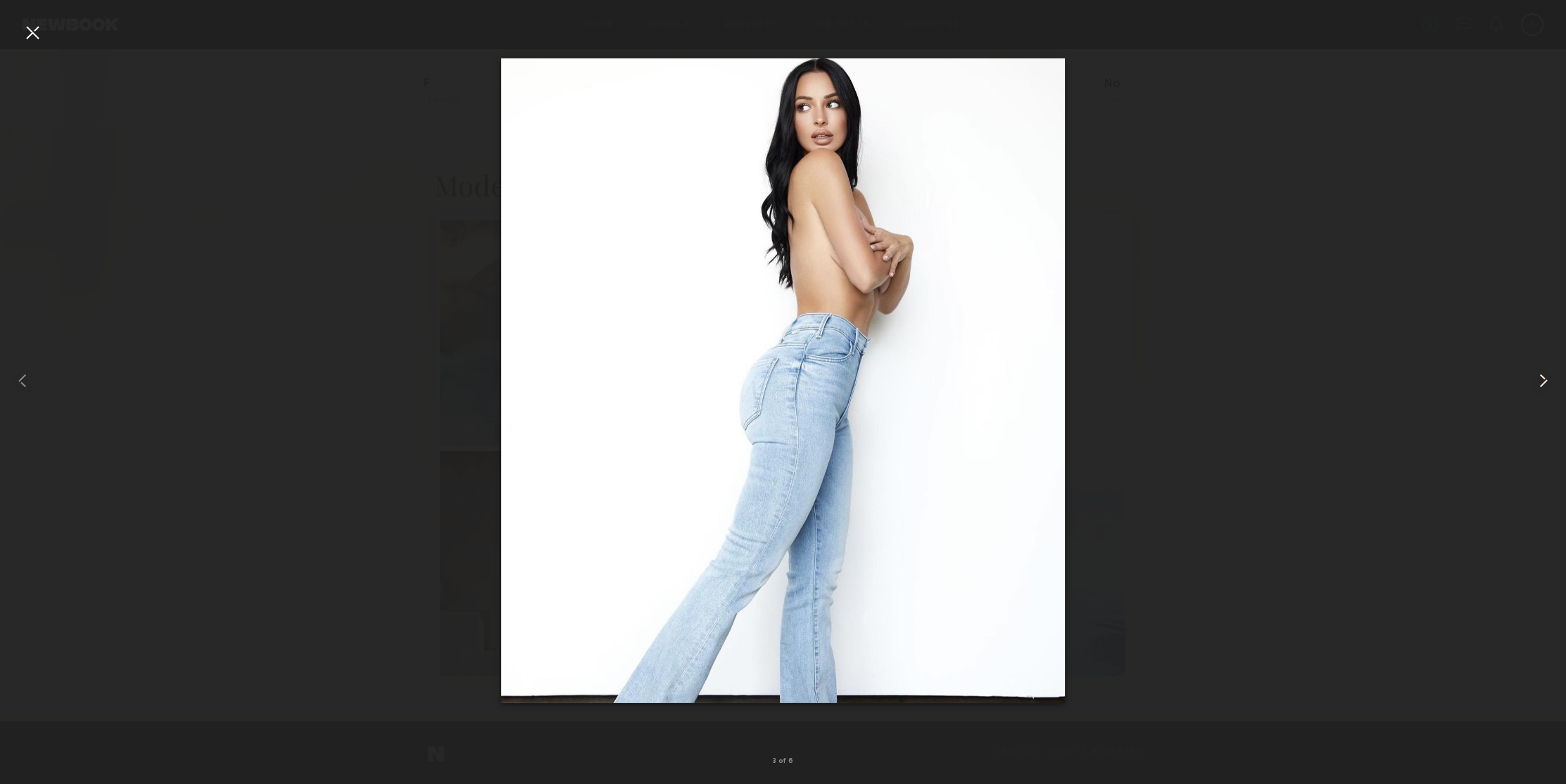
click at [1545, 380] on common-icon at bounding box center [1543, 380] width 22 height 22
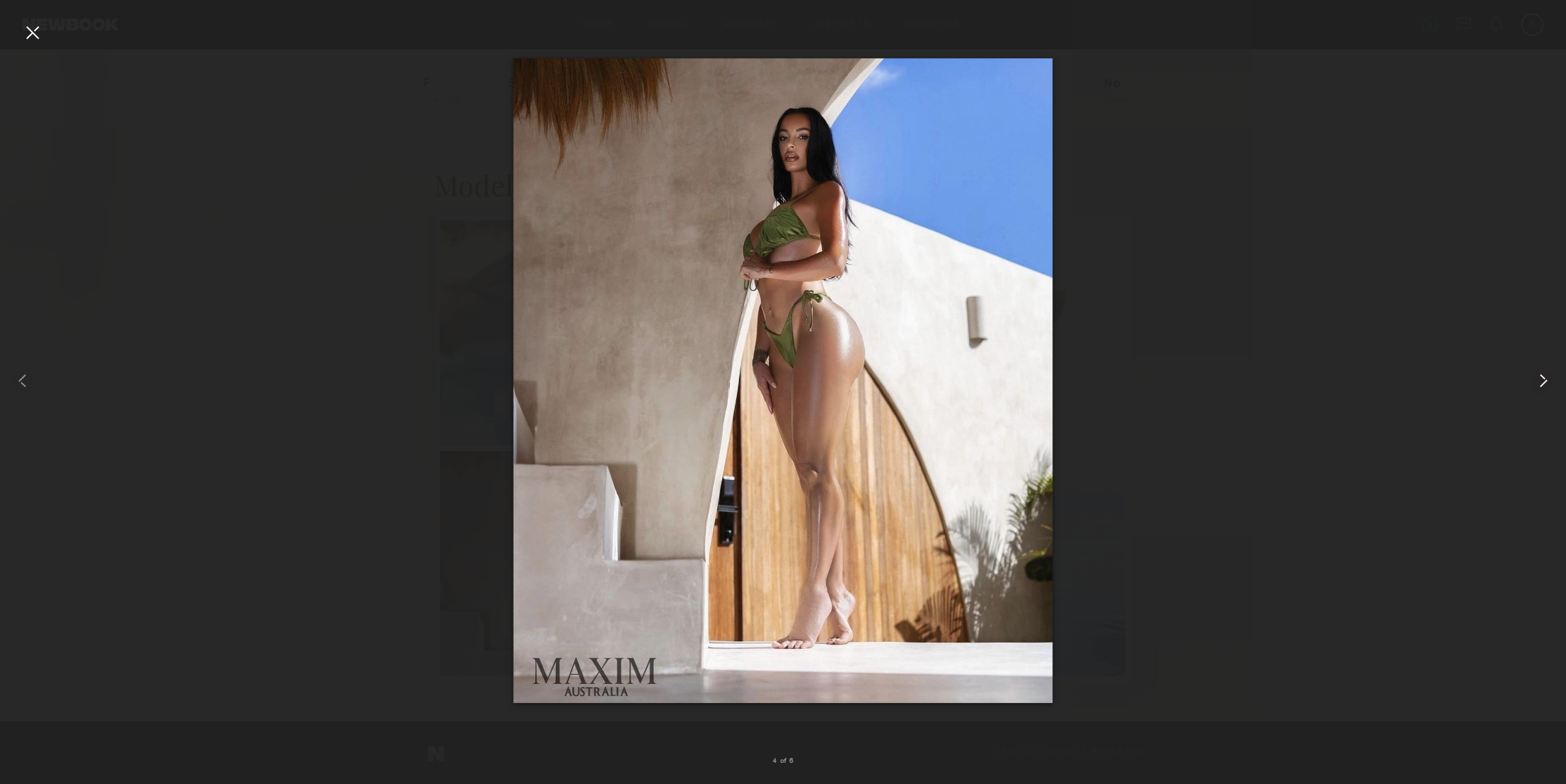
click at [1545, 380] on common-icon at bounding box center [1543, 380] width 22 height 22
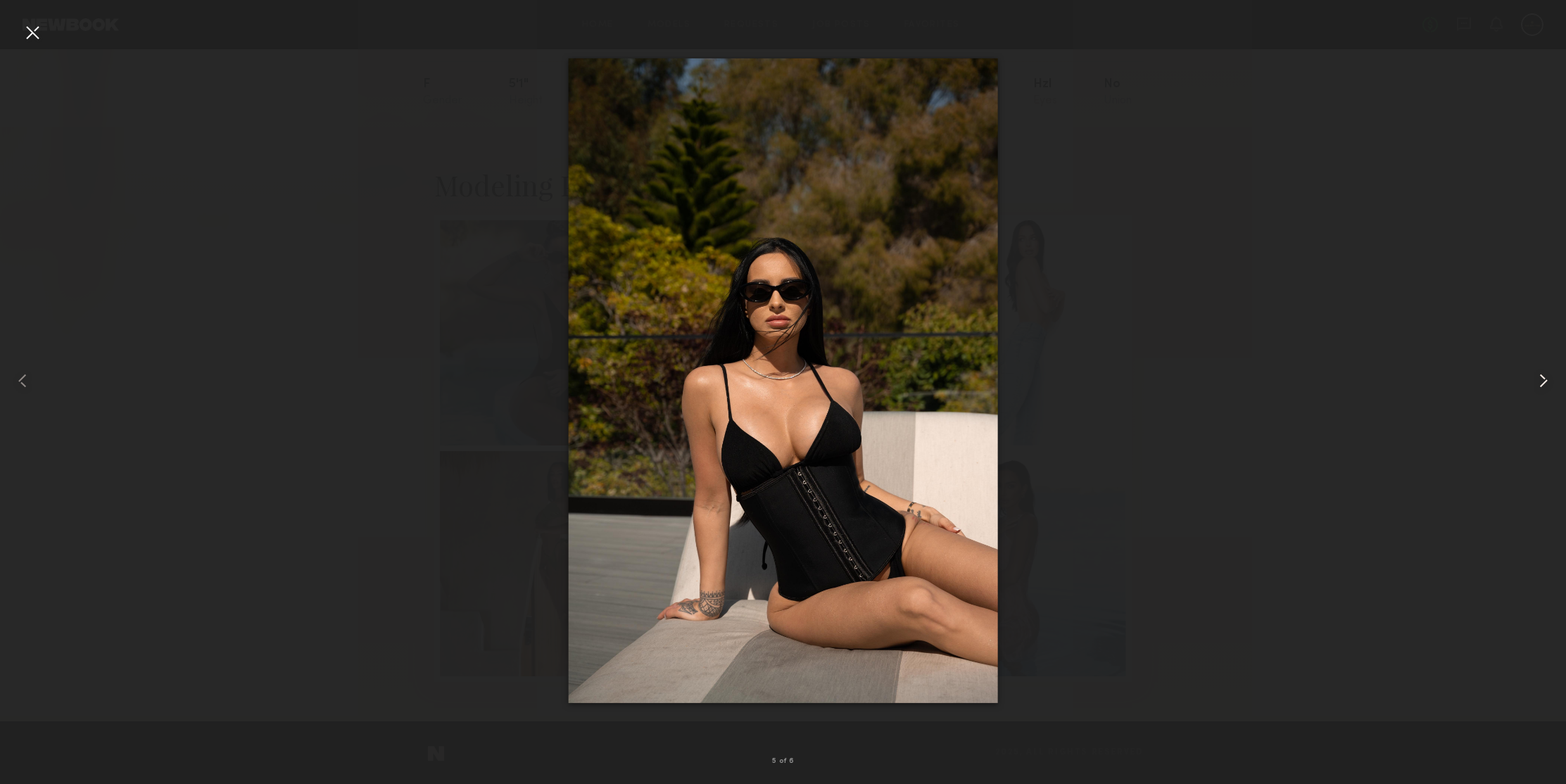
click at [1545, 380] on common-icon at bounding box center [1543, 380] width 22 height 22
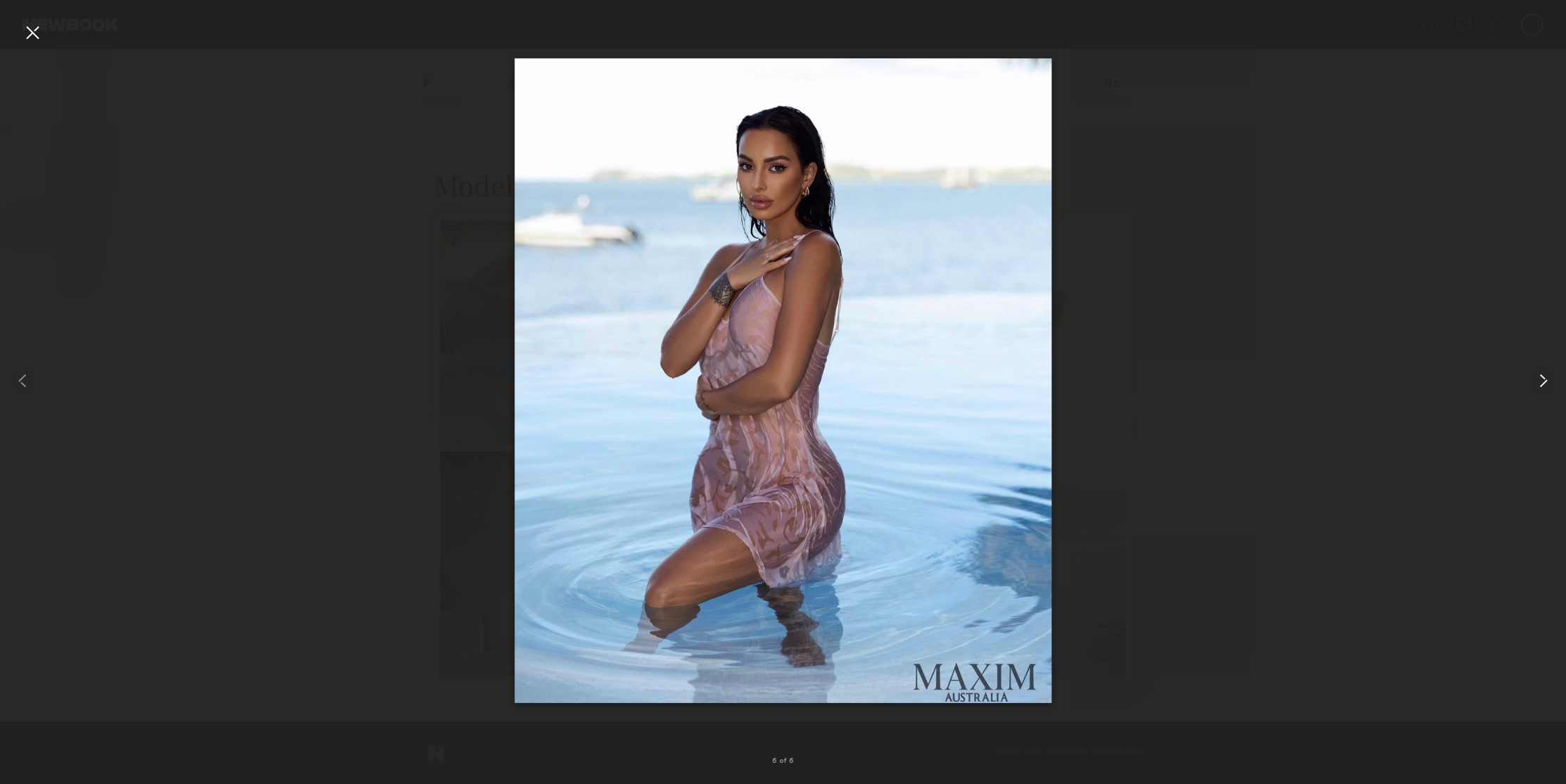
click at [1545, 380] on common-icon at bounding box center [1543, 380] width 22 height 22
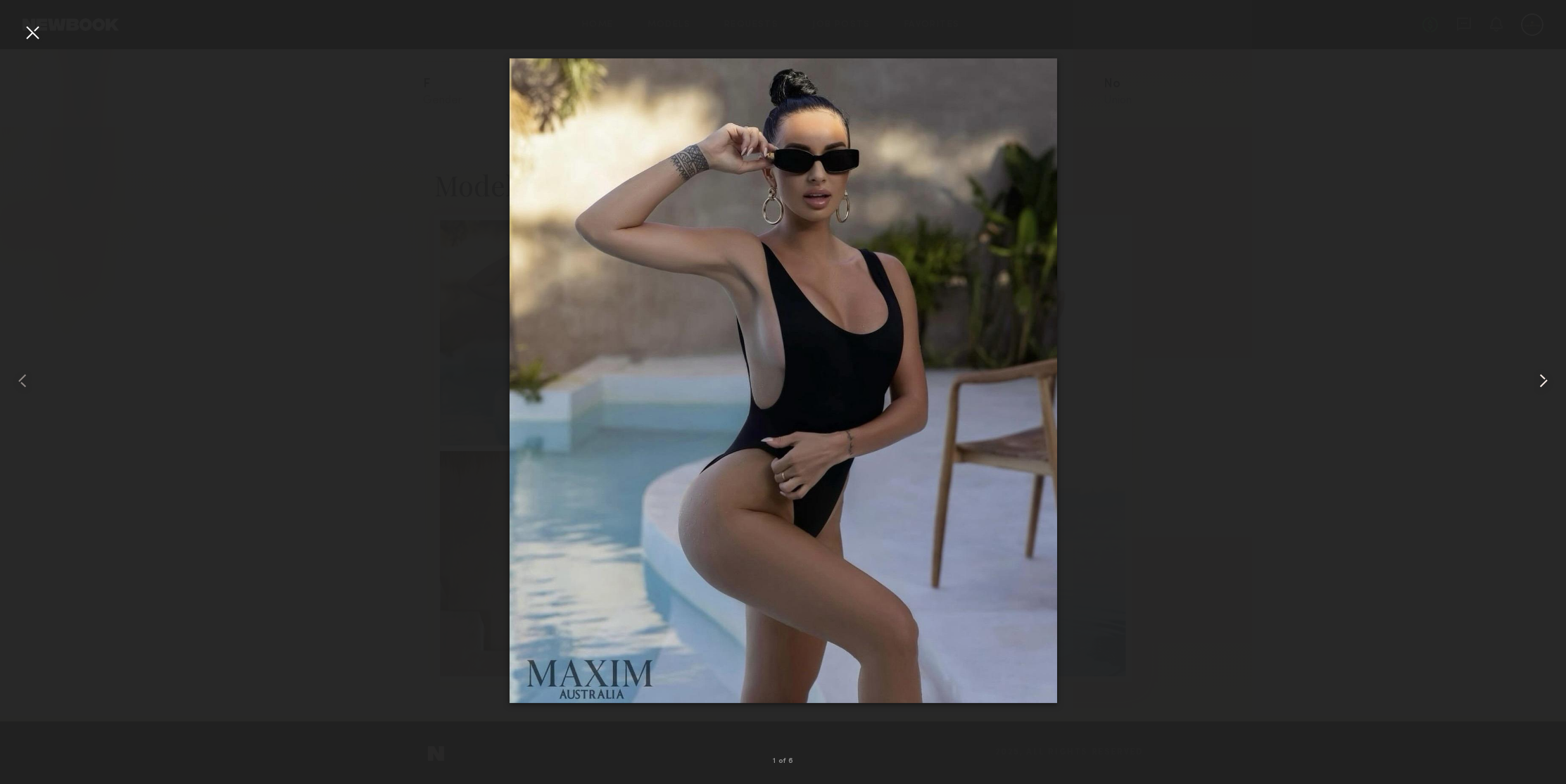
click at [1545, 380] on common-icon at bounding box center [1543, 380] width 22 height 22
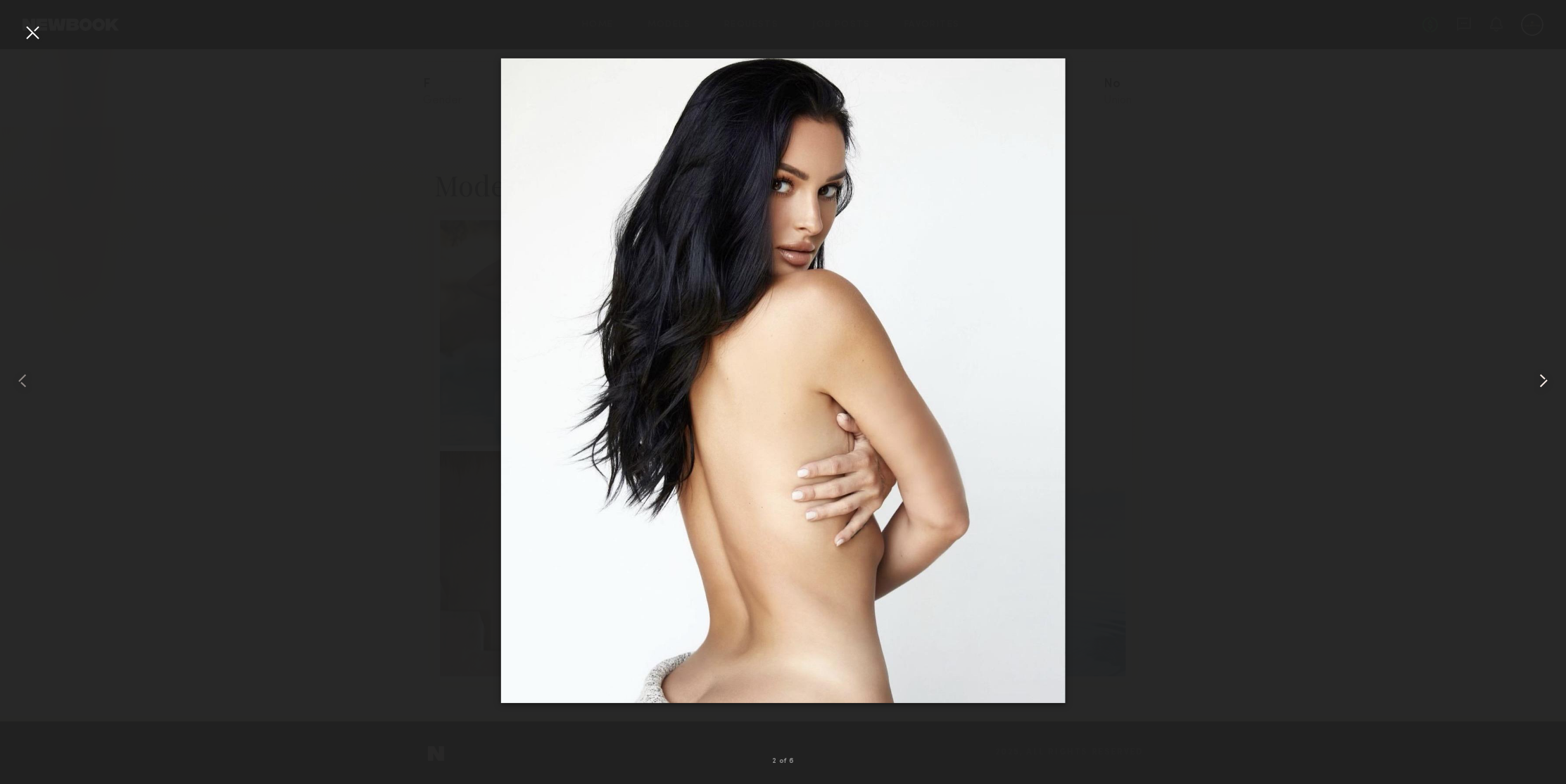
click at [1545, 380] on common-icon at bounding box center [1543, 380] width 22 height 22
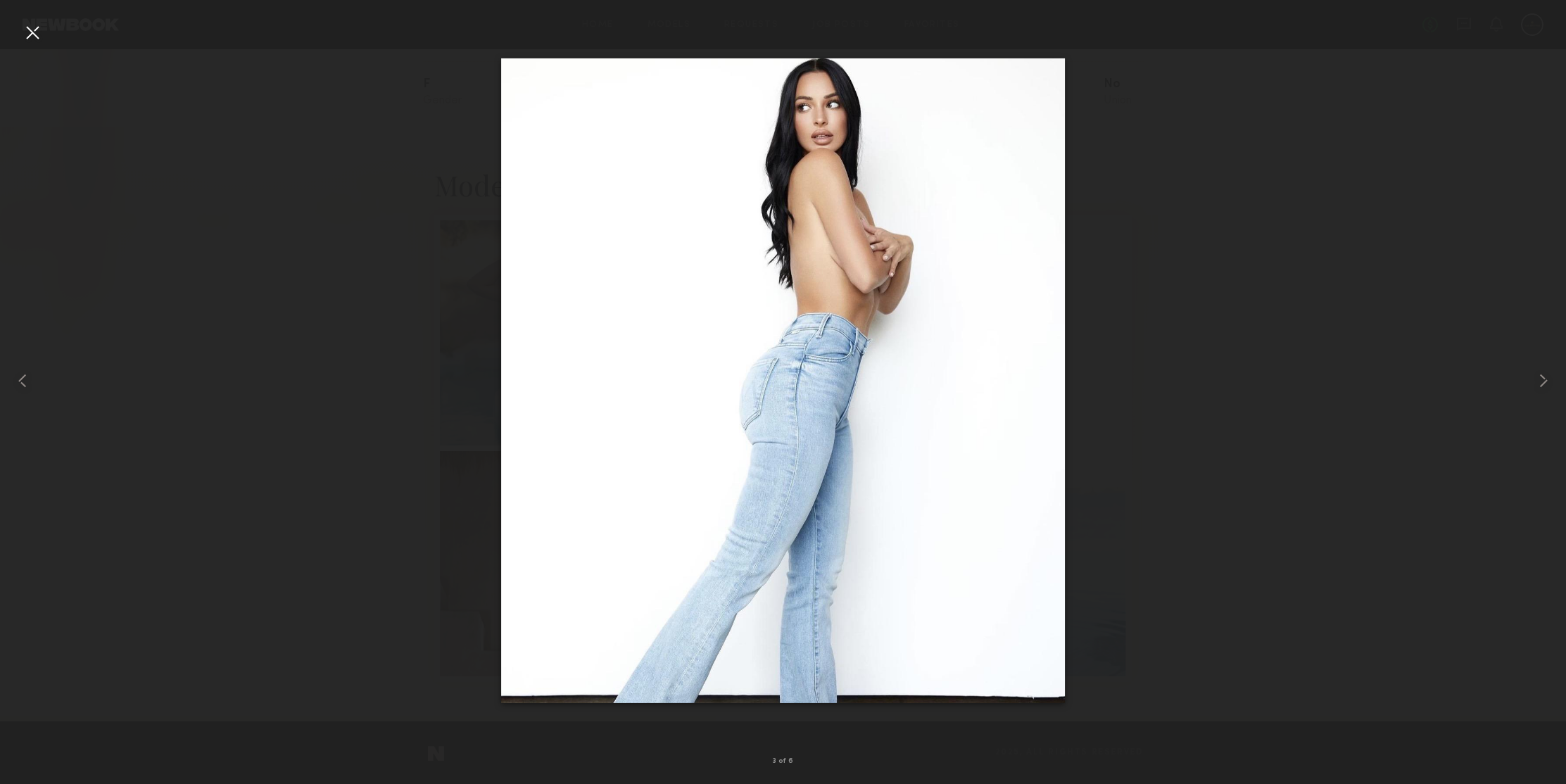
click at [265, 198] on div at bounding box center [783, 380] width 1566 height 717
click at [29, 30] on div at bounding box center [32, 32] width 22 height 22
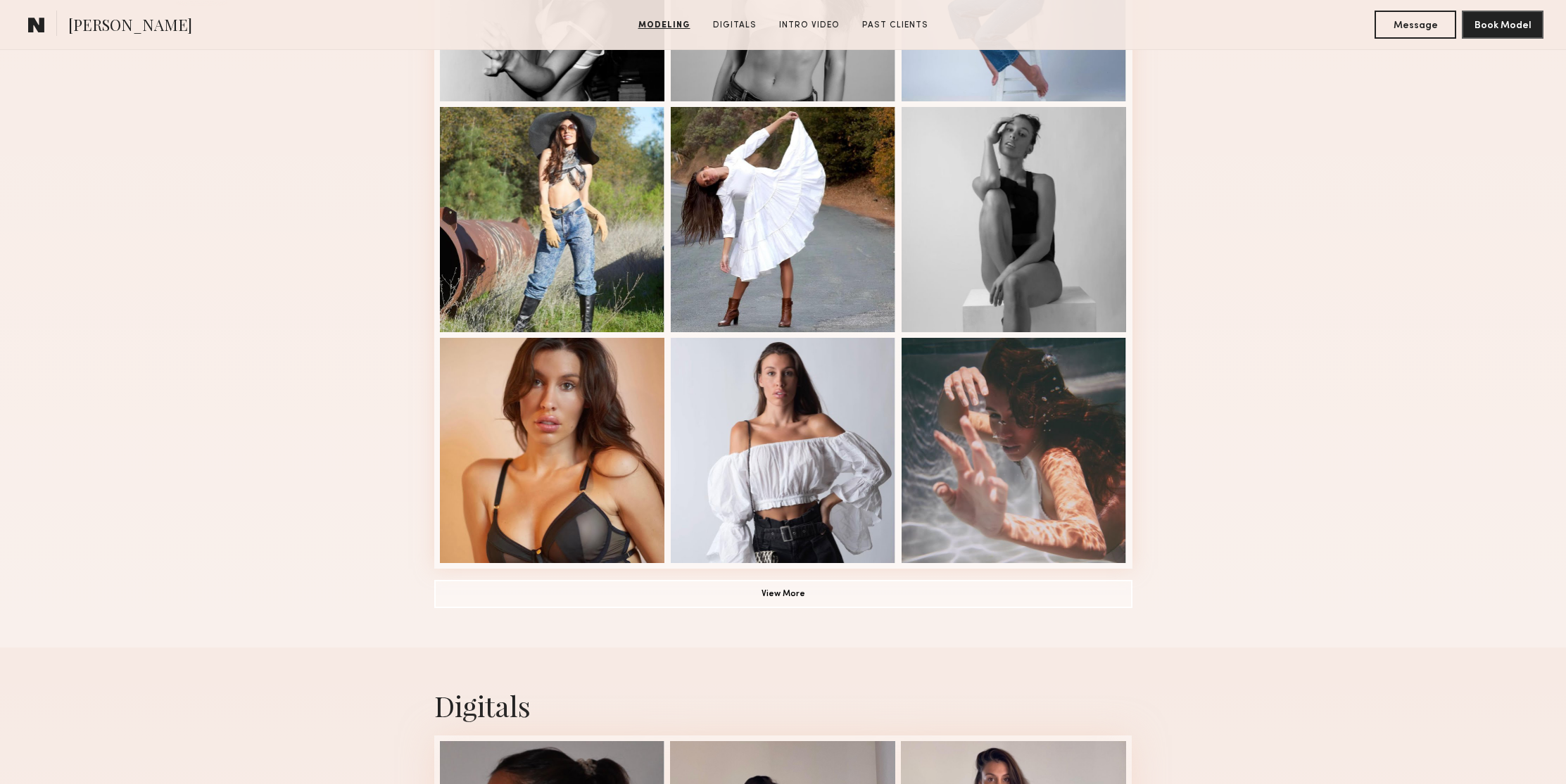
scroll to position [914, 0]
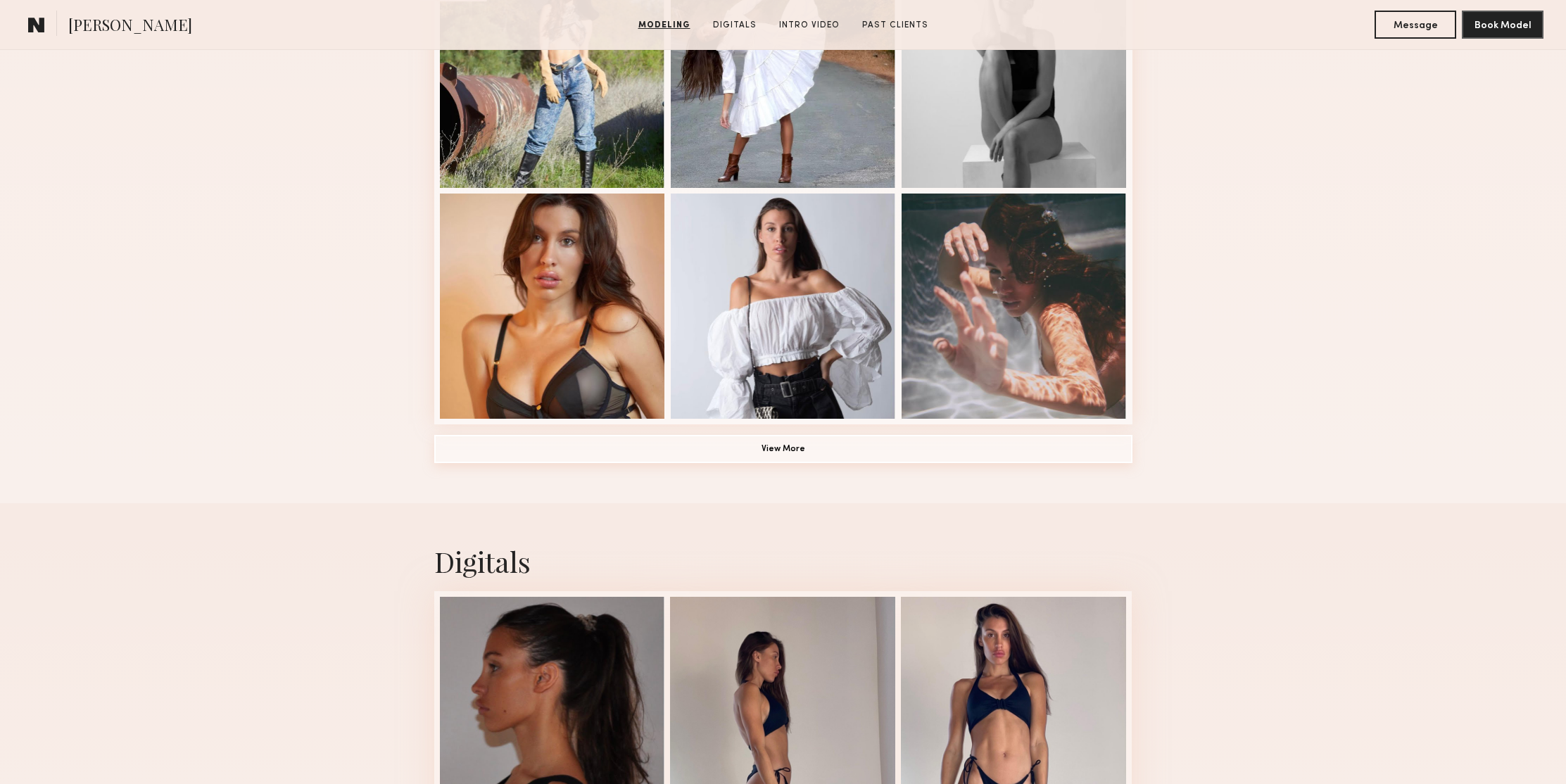
click at [859, 448] on button "View More" at bounding box center [783, 449] width 698 height 28
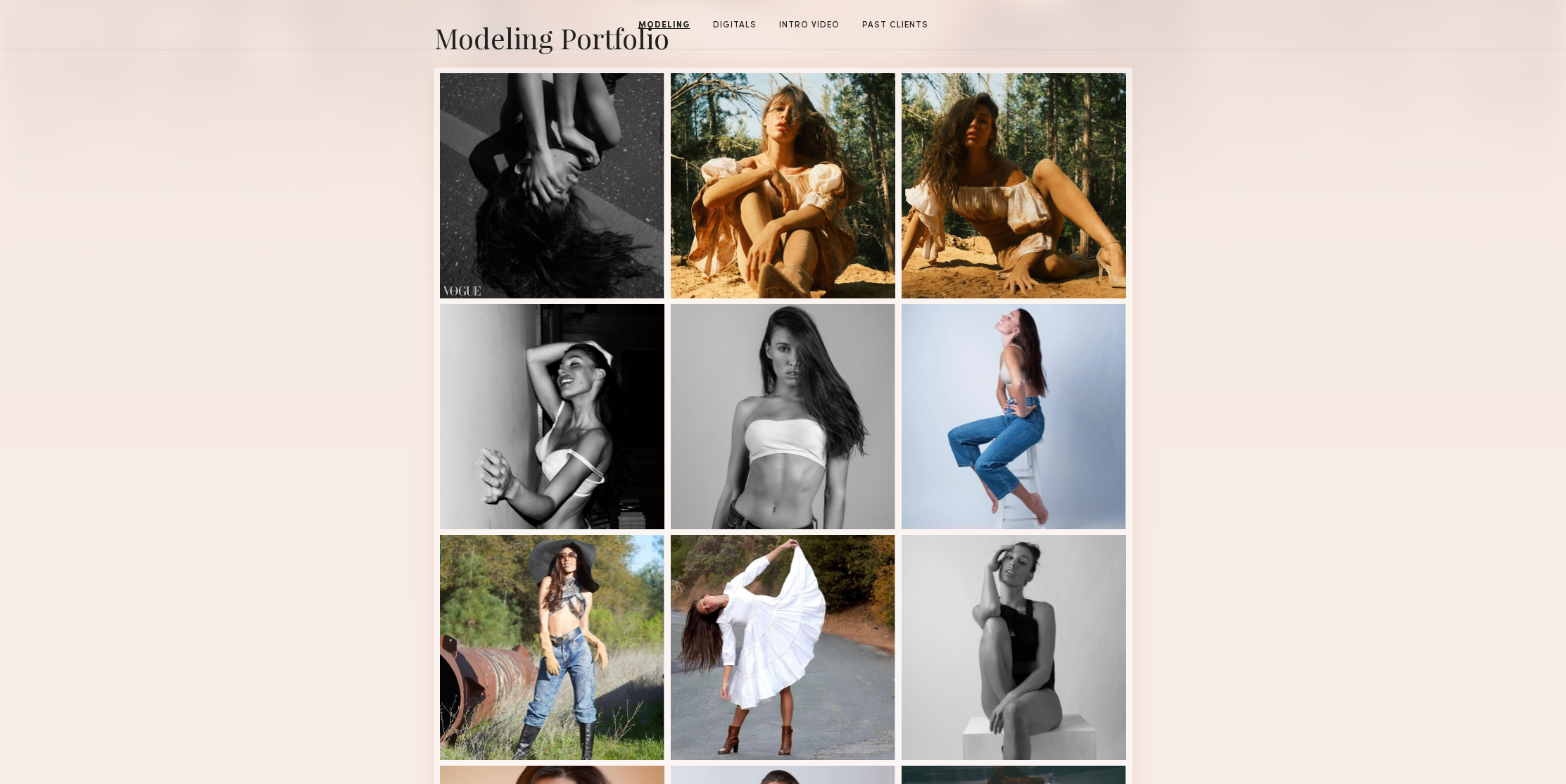
scroll to position [0, 0]
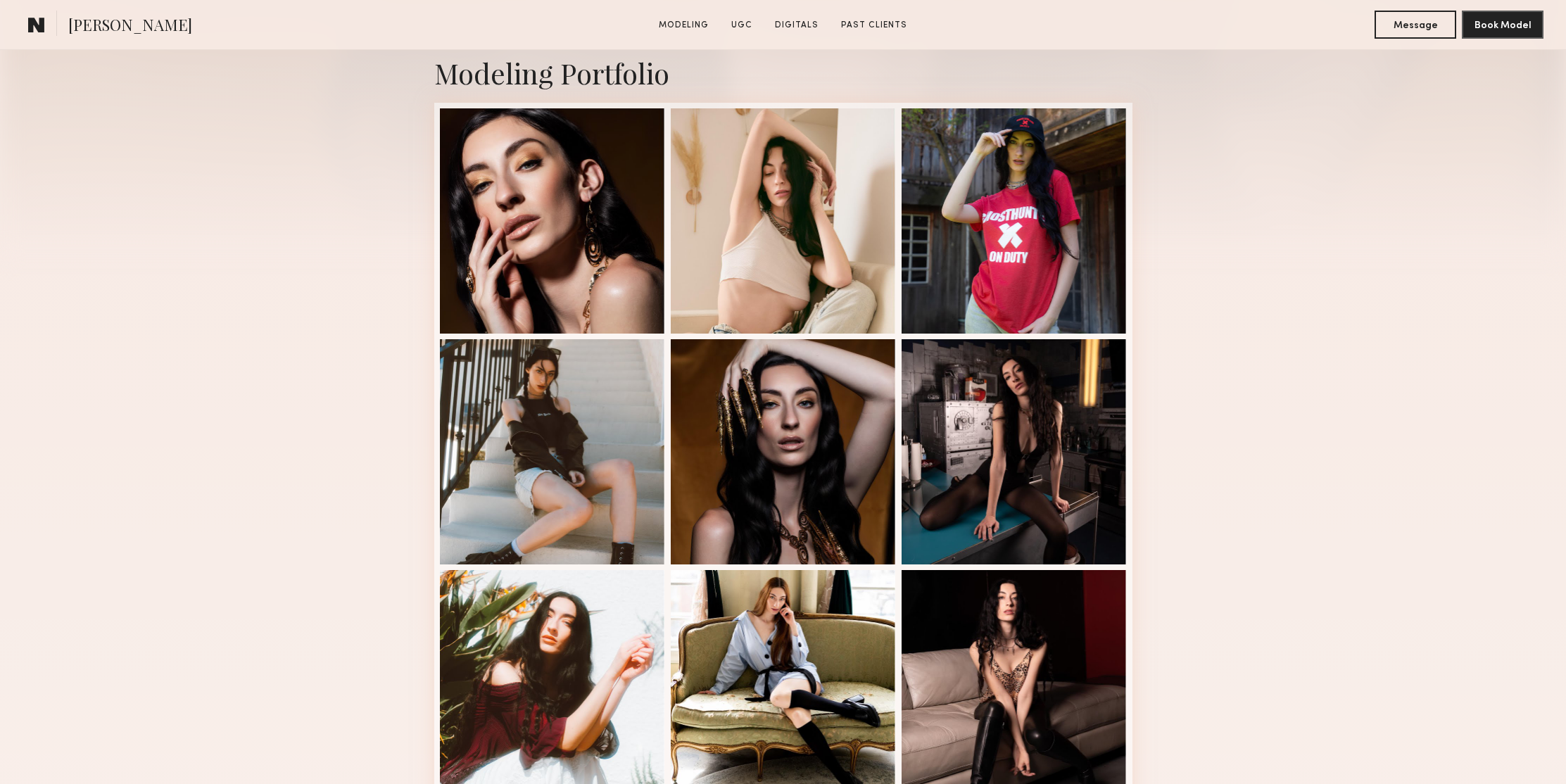
scroll to position [380, 0]
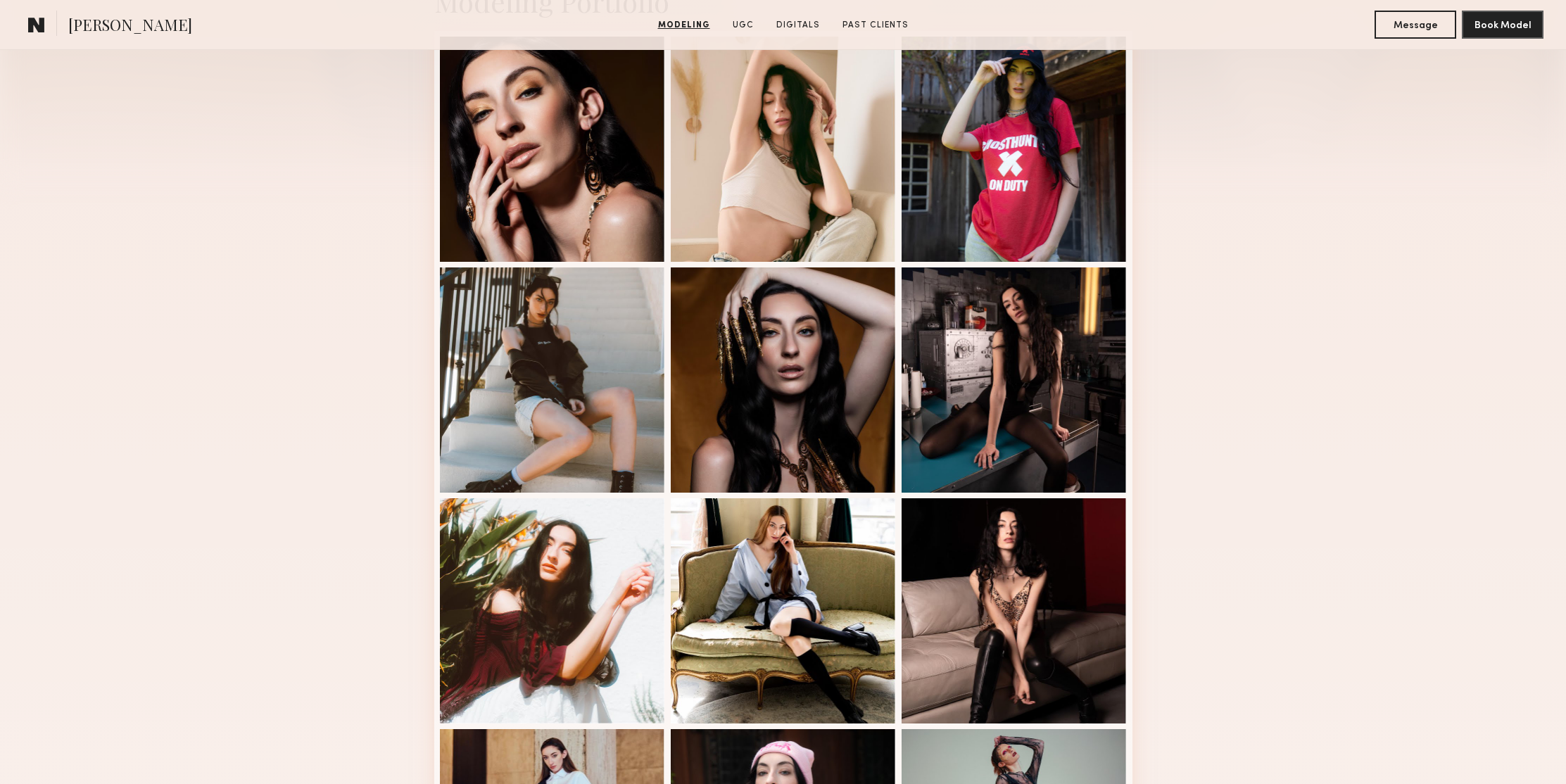
click at [1323, 227] on div "Modeling Portfolio View More" at bounding box center [783, 490] width 1566 height 1095
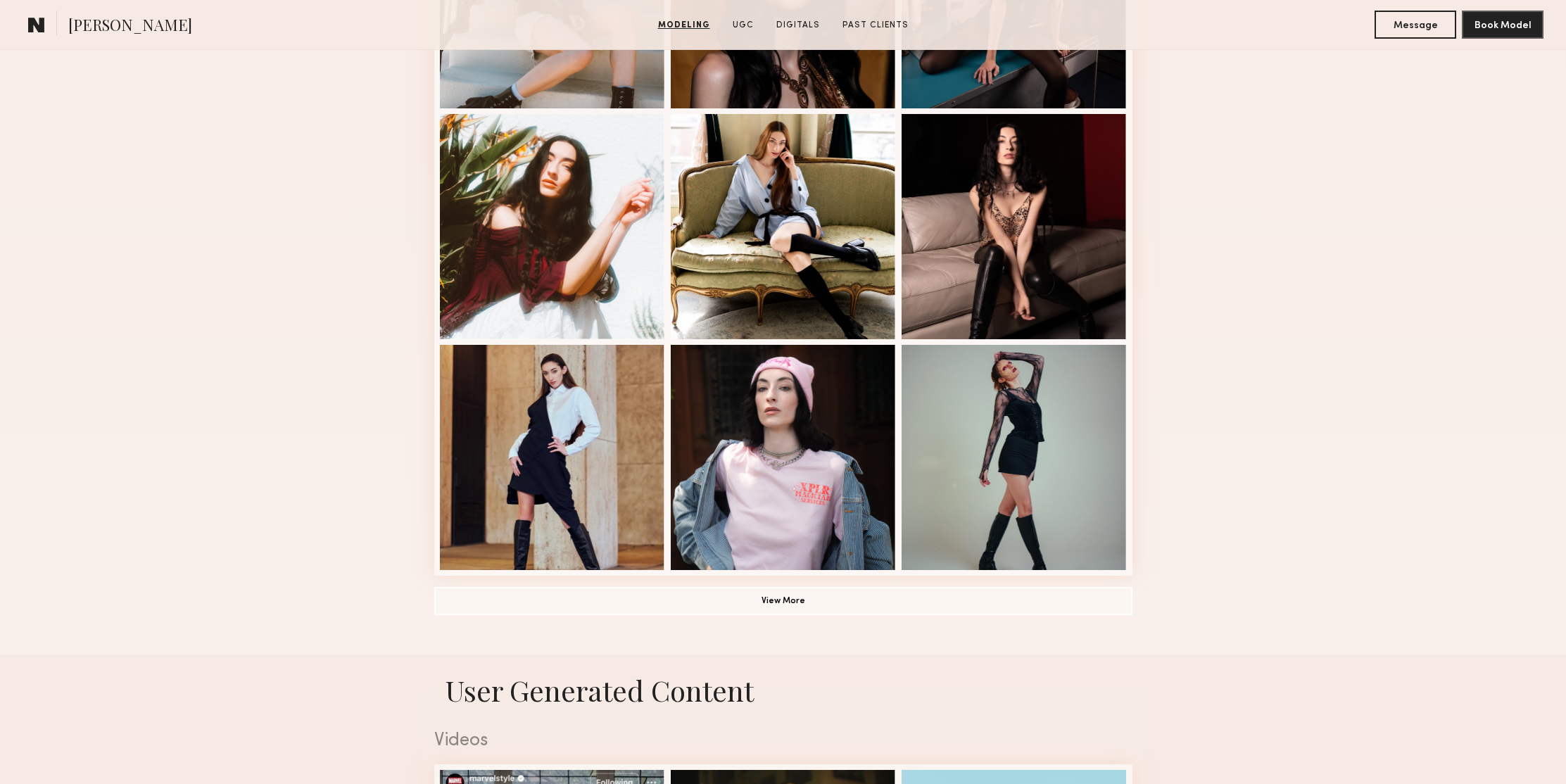
scroll to position [1070, 0]
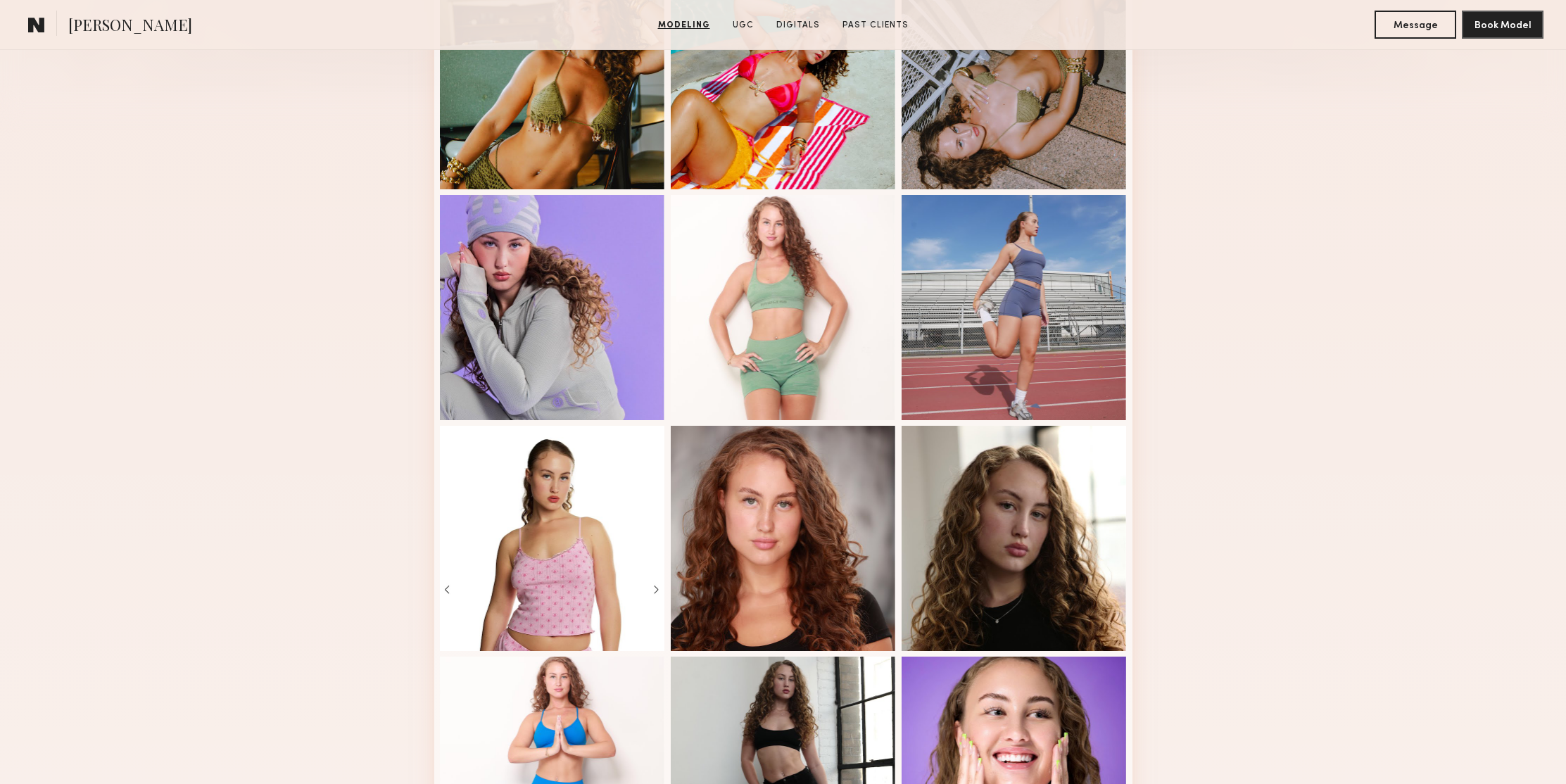
scroll to position [766, 0]
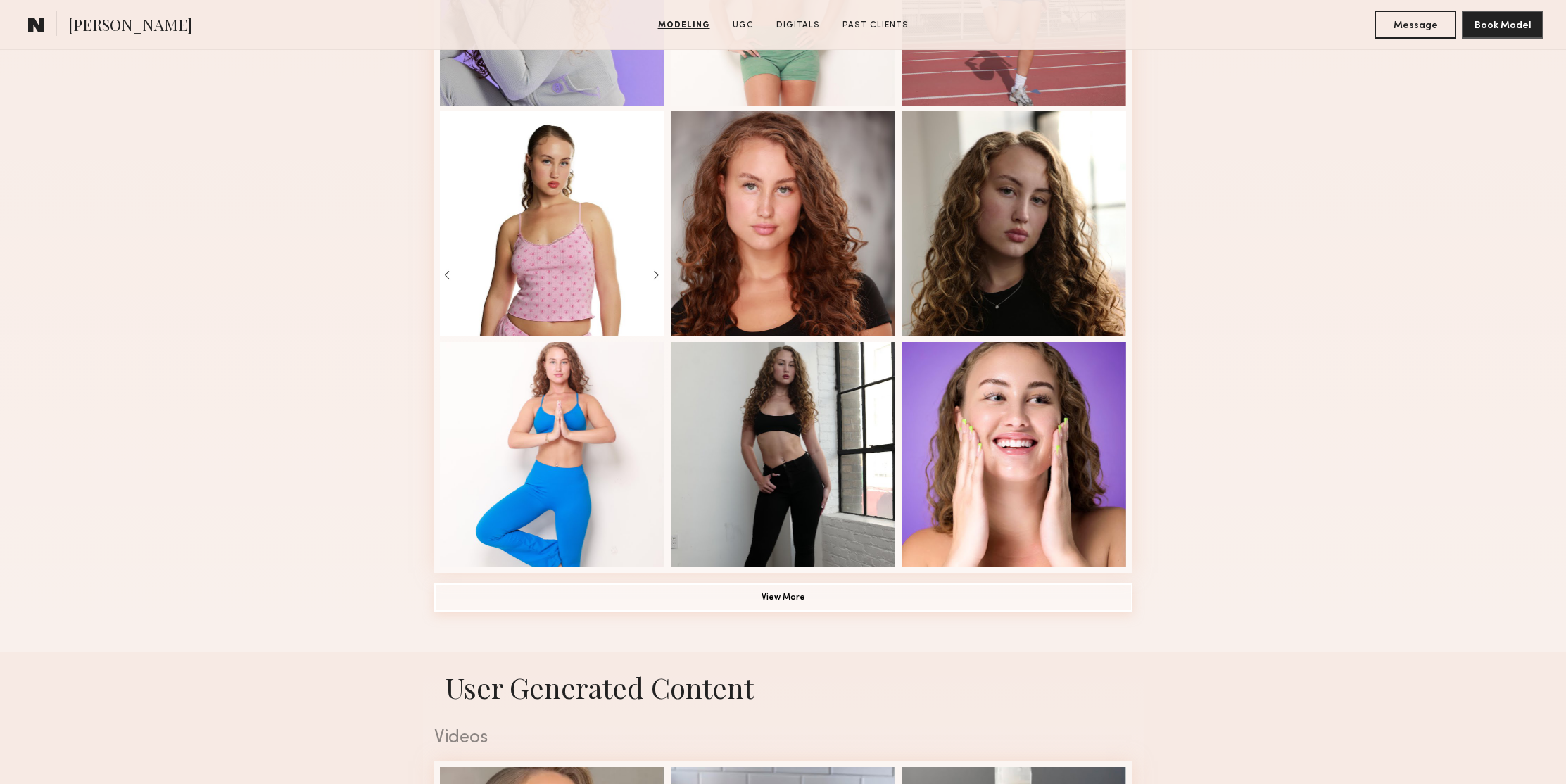
click at [796, 600] on button "View More" at bounding box center [783, 597] width 698 height 28
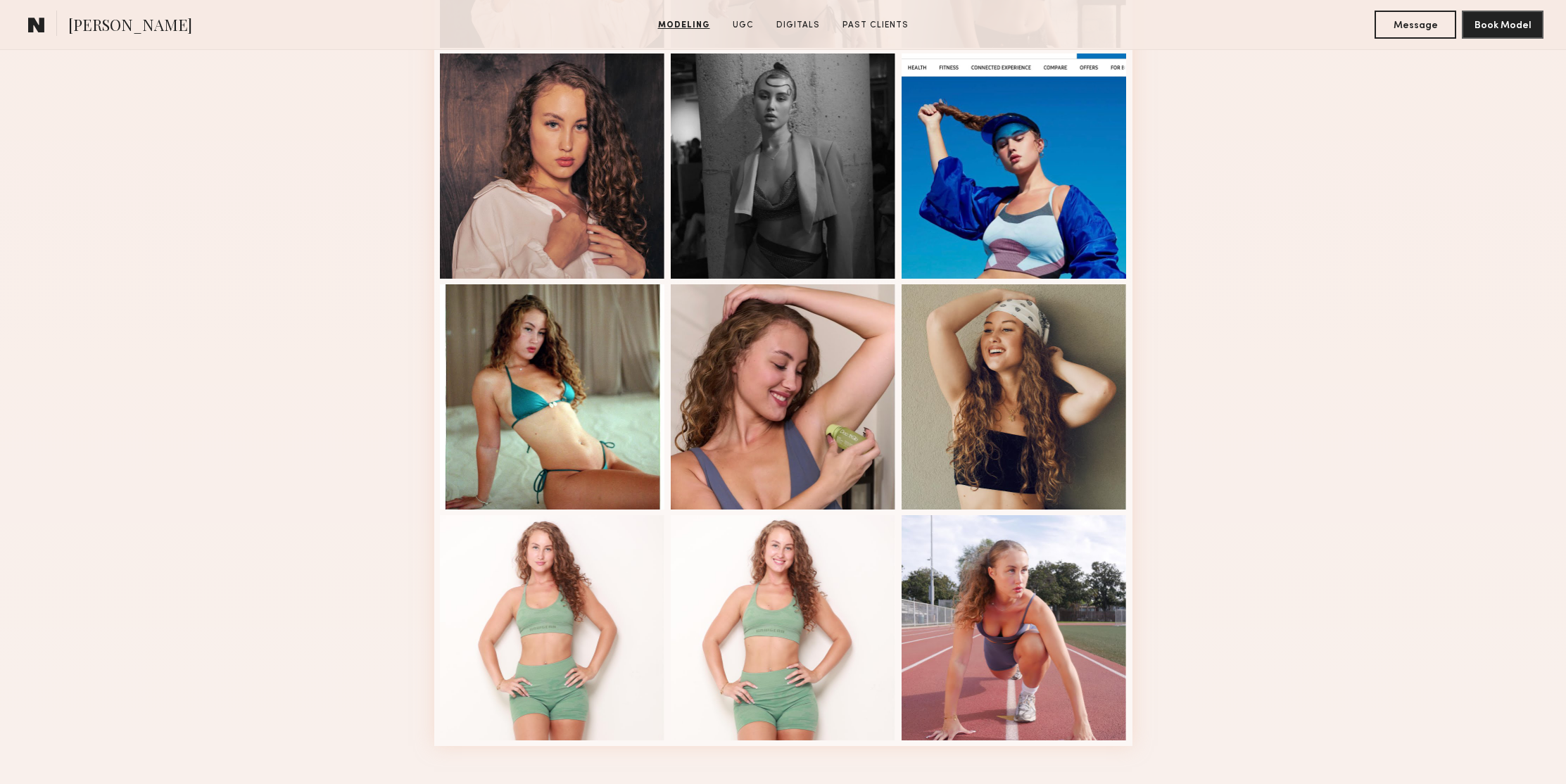
scroll to position [1588, 0]
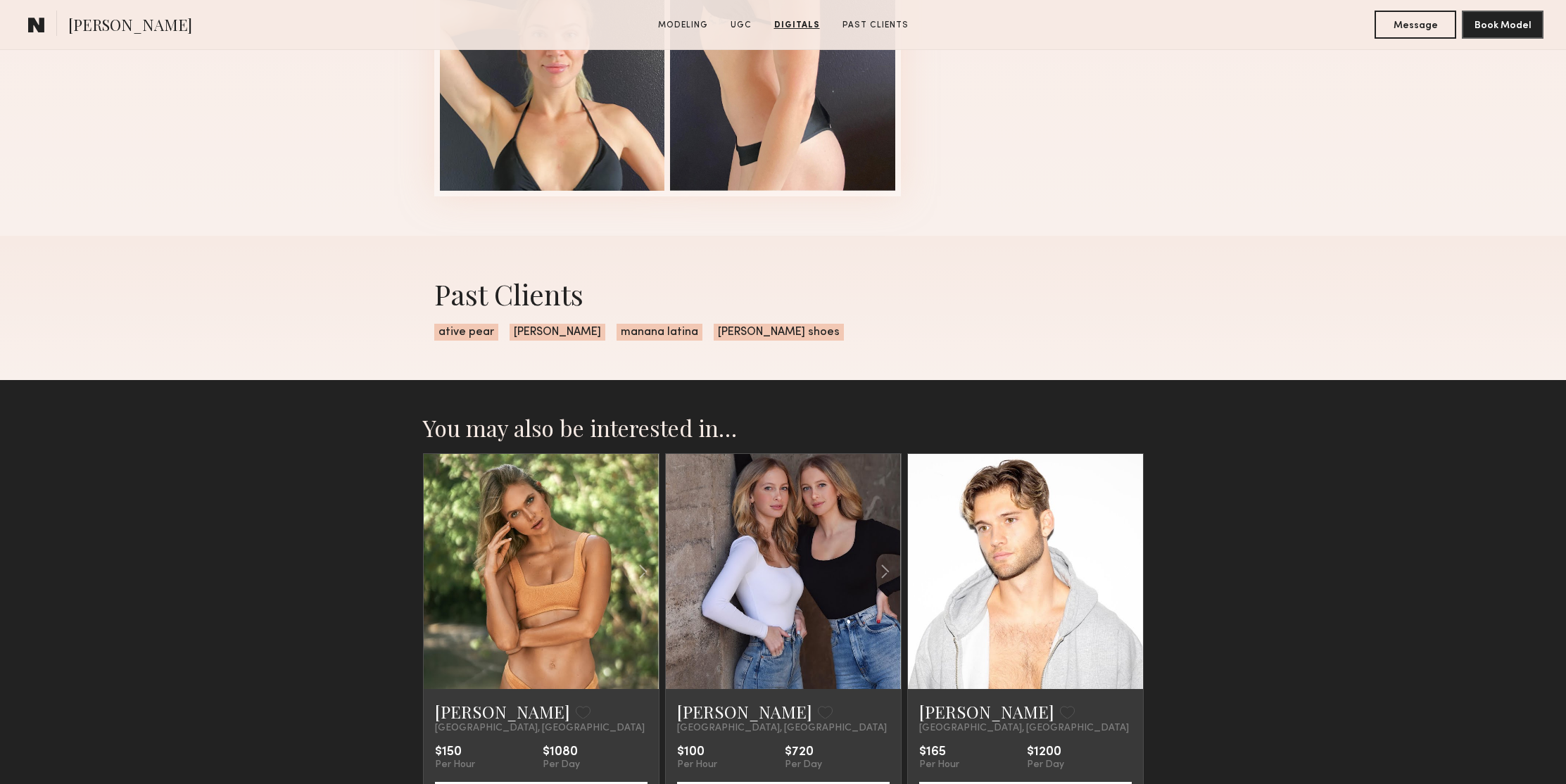
scroll to position [2627, 0]
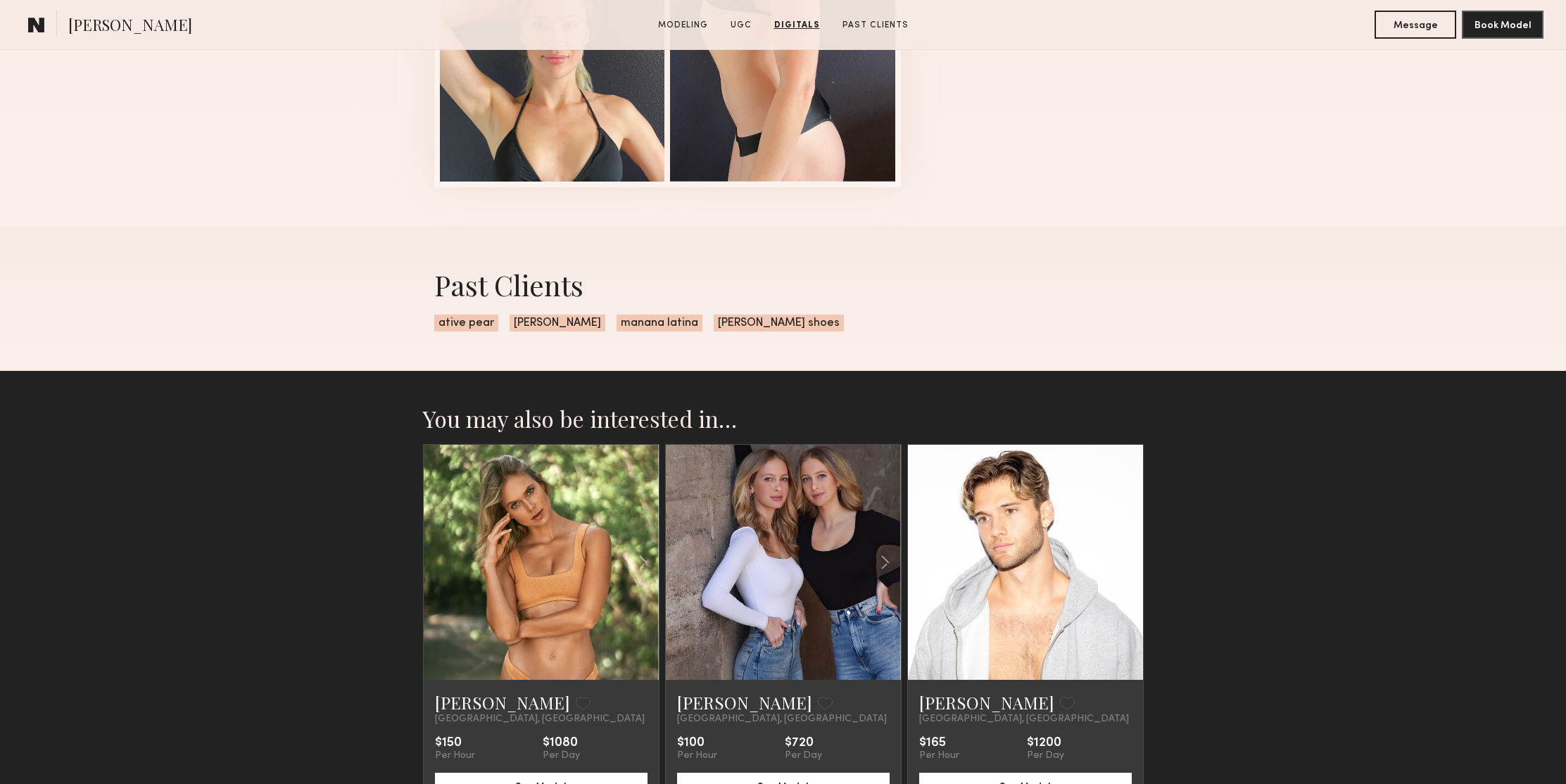
click at [1131, 561] on common-icon at bounding box center [1127, 561] width 20 height 27
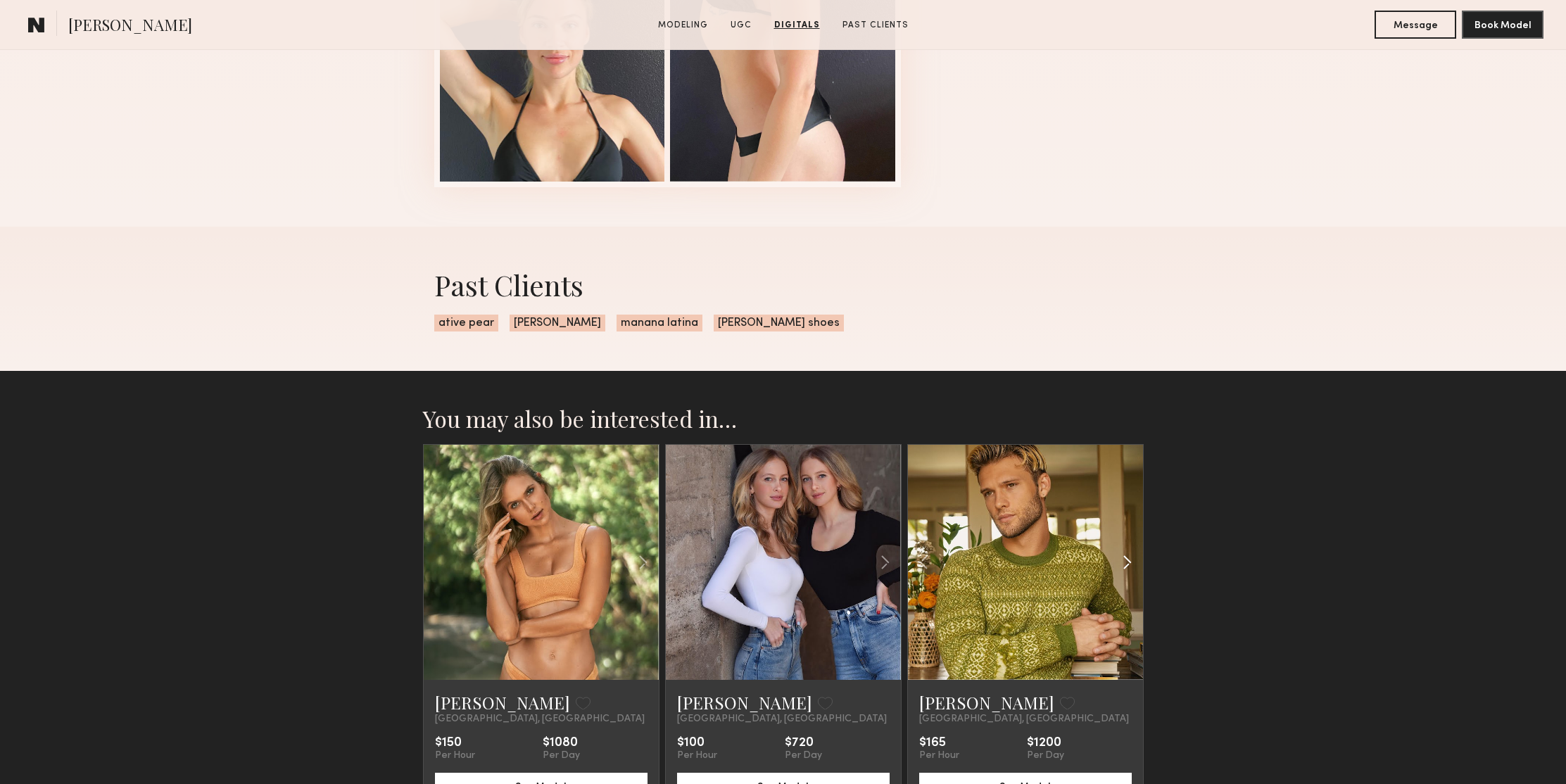
click at [1131, 561] on common-icon at bounding box center [1127, 561] width 20 height 27
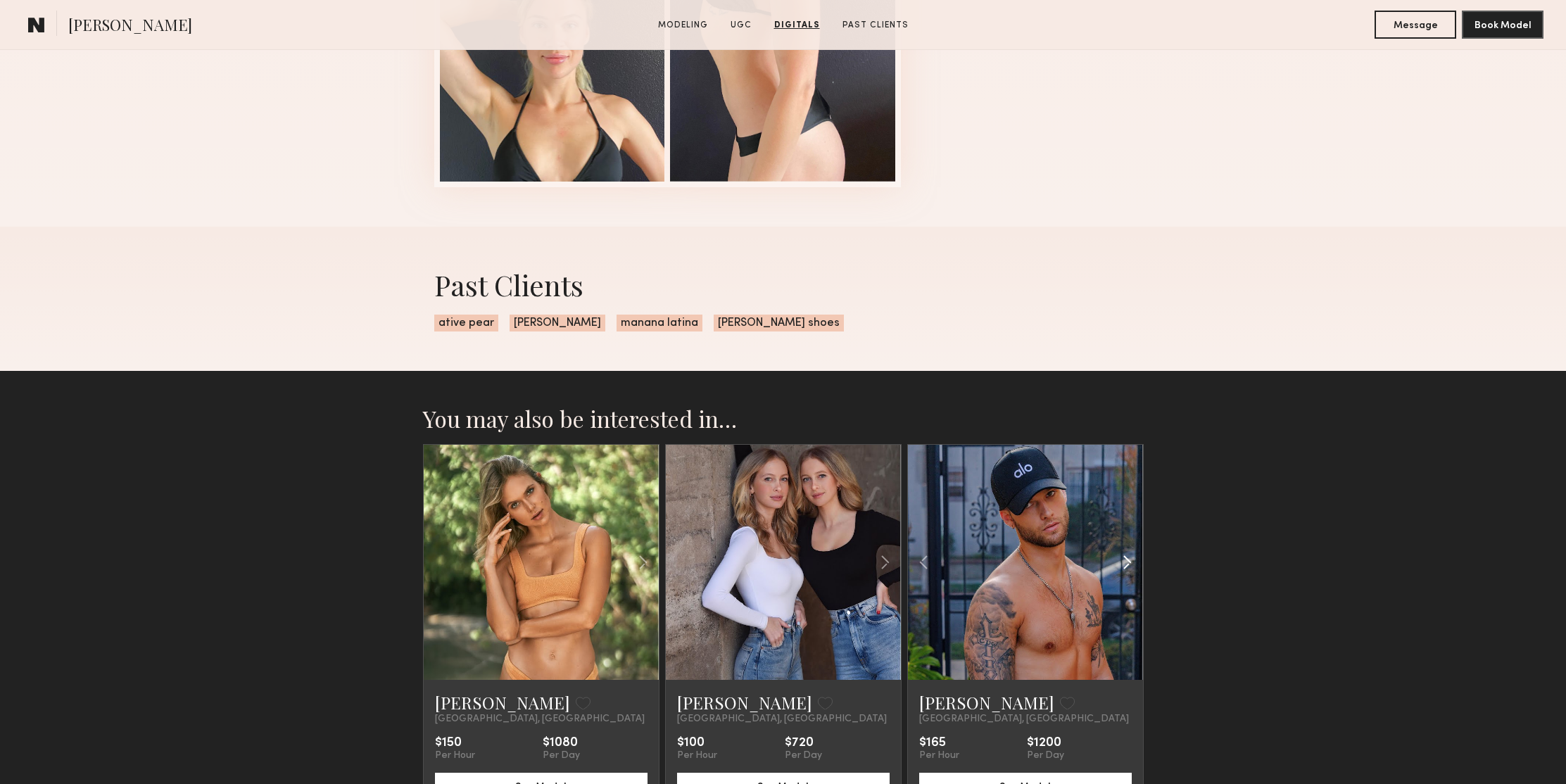
click at [1131, 561] on common-icon at bounding box center [1127, 561] width 20 height 27
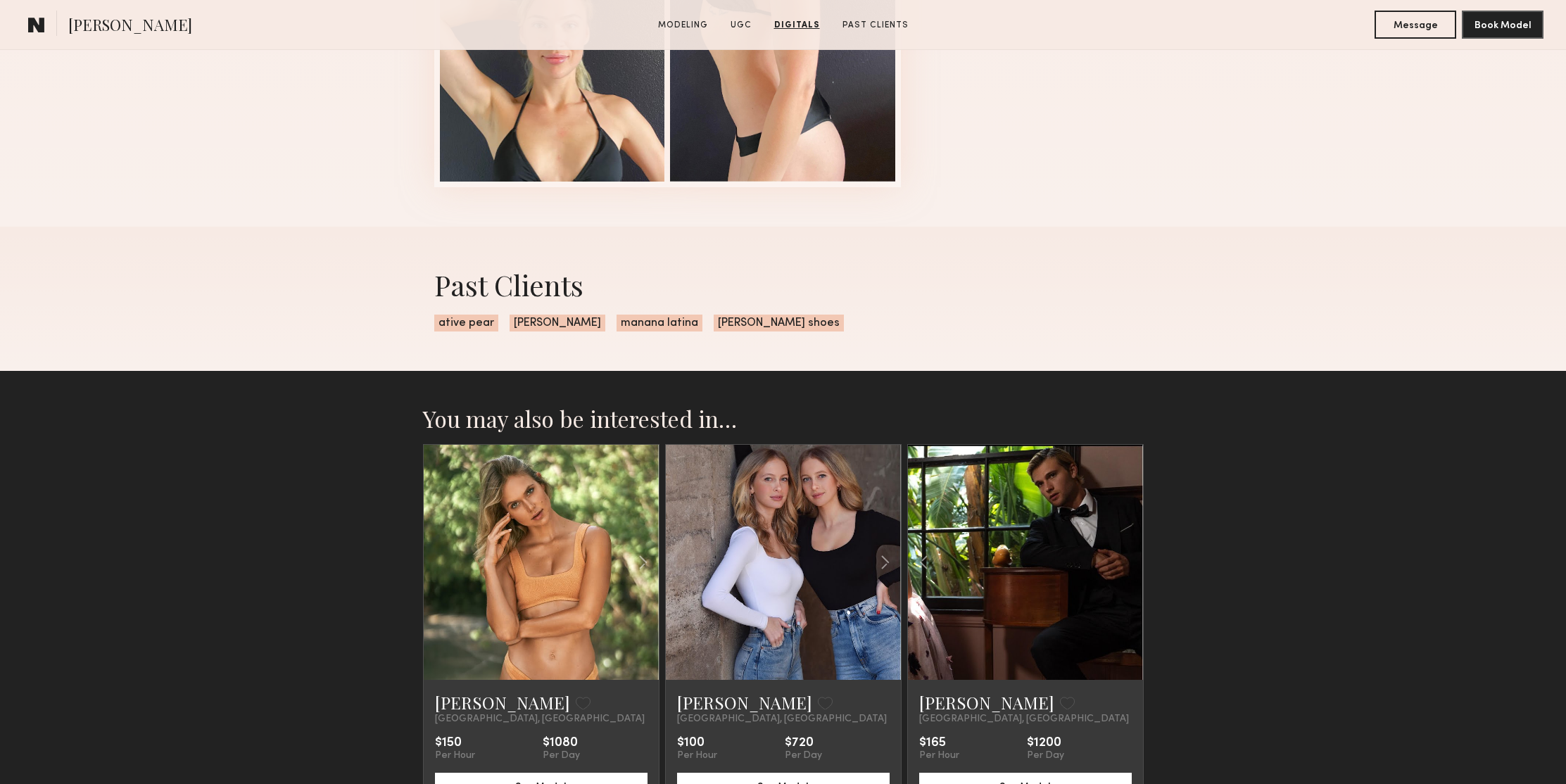
click at [1131, 561] on div at bounding box center [1026, 561] width 235 height 235
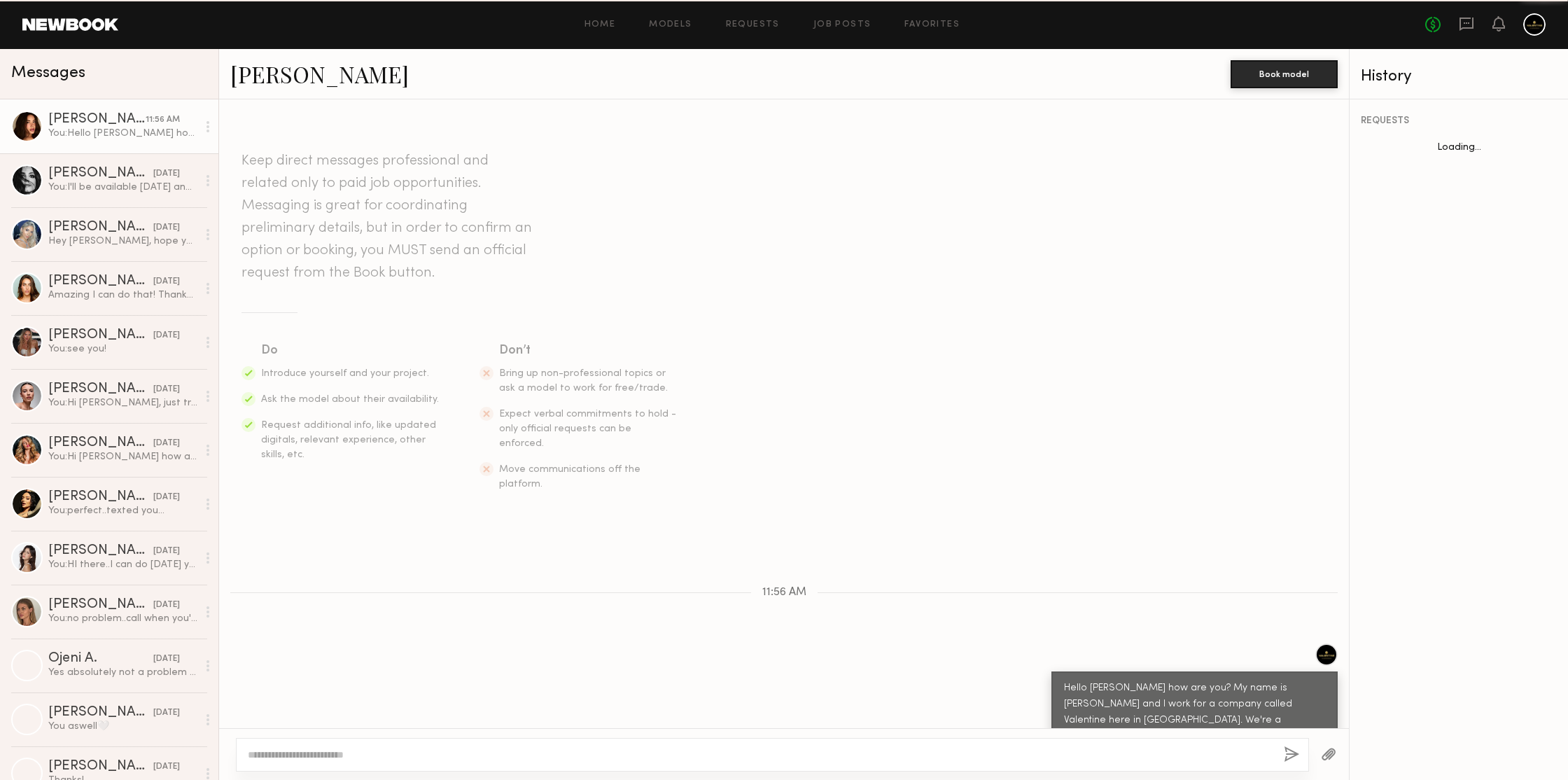
scroll to position [72, 0]
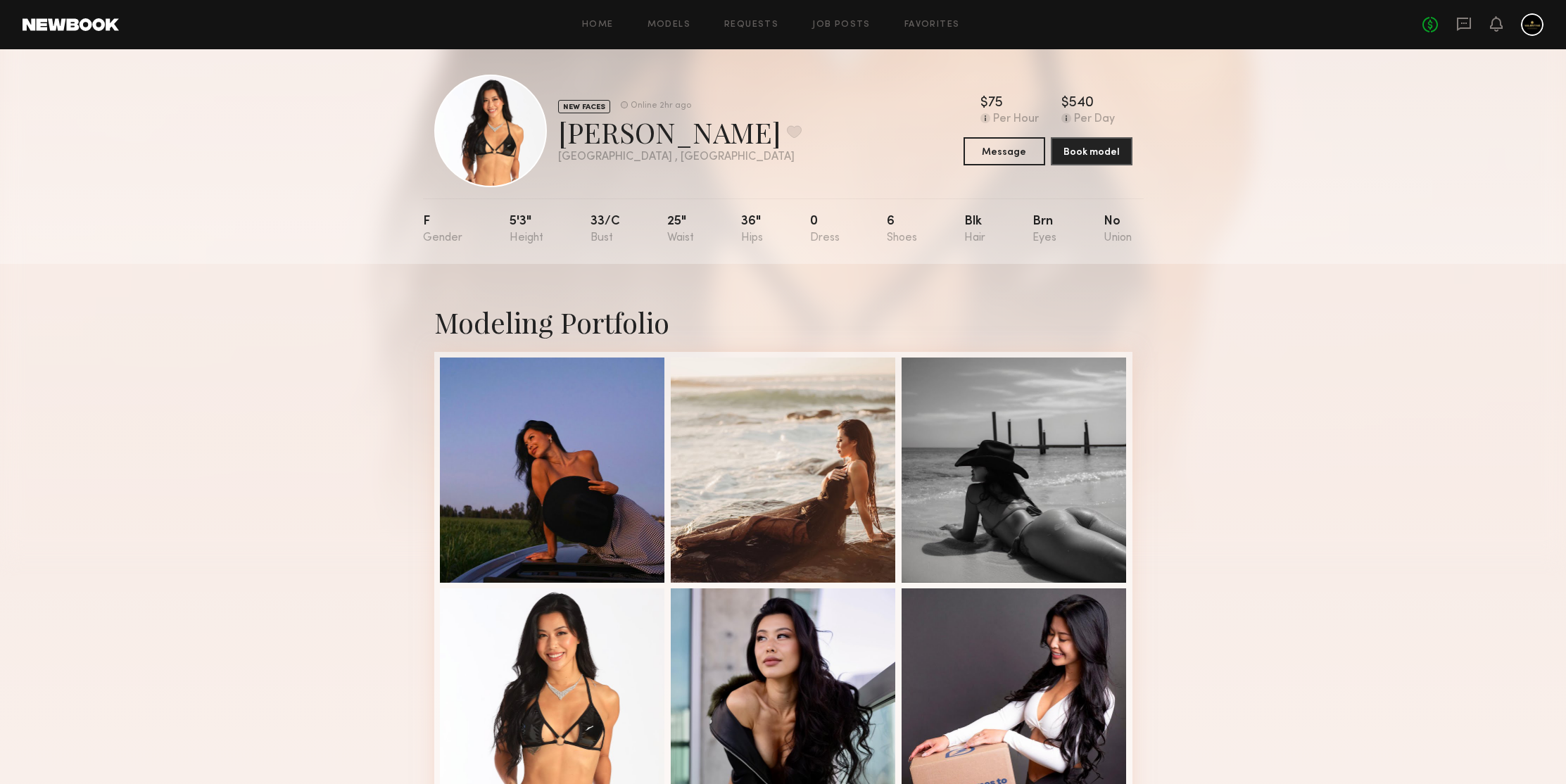
scroll to position [146, 0]
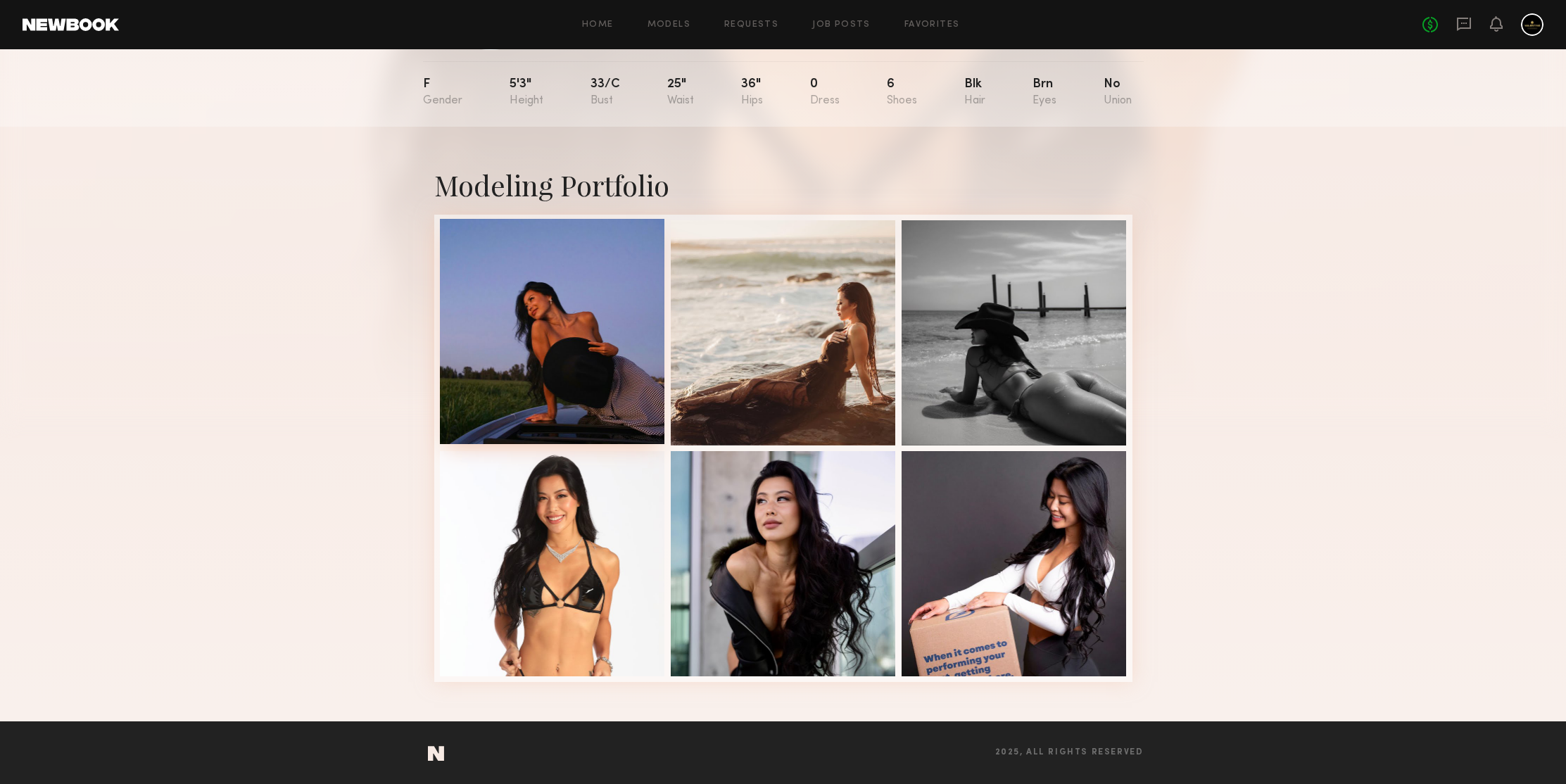
click at [576, 259] on div at bounding box center [552, 332] width 225 height 225
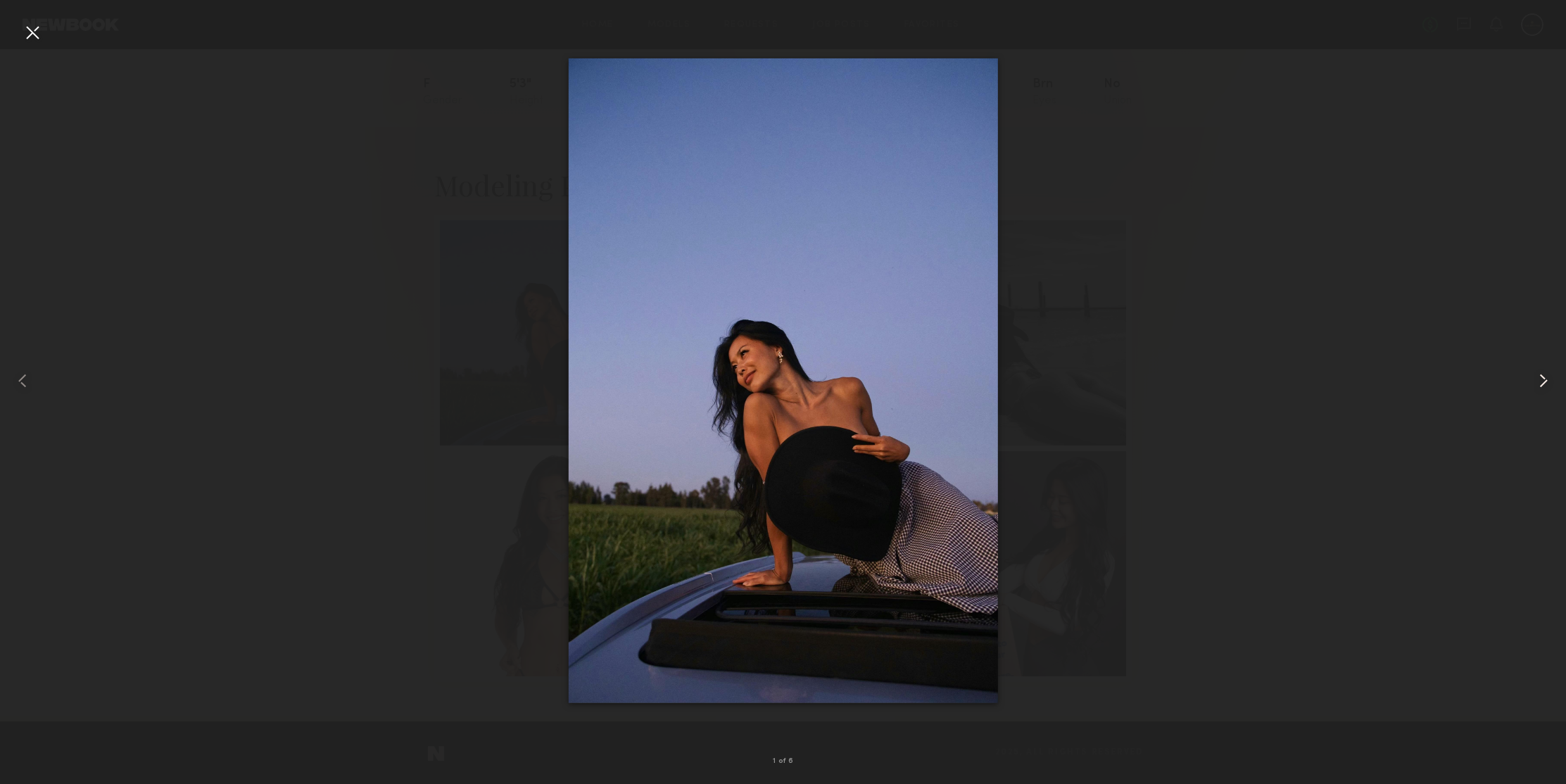
click at [1545, 380] on common-icon at bounding box center [1543, 380] width 22 height 22
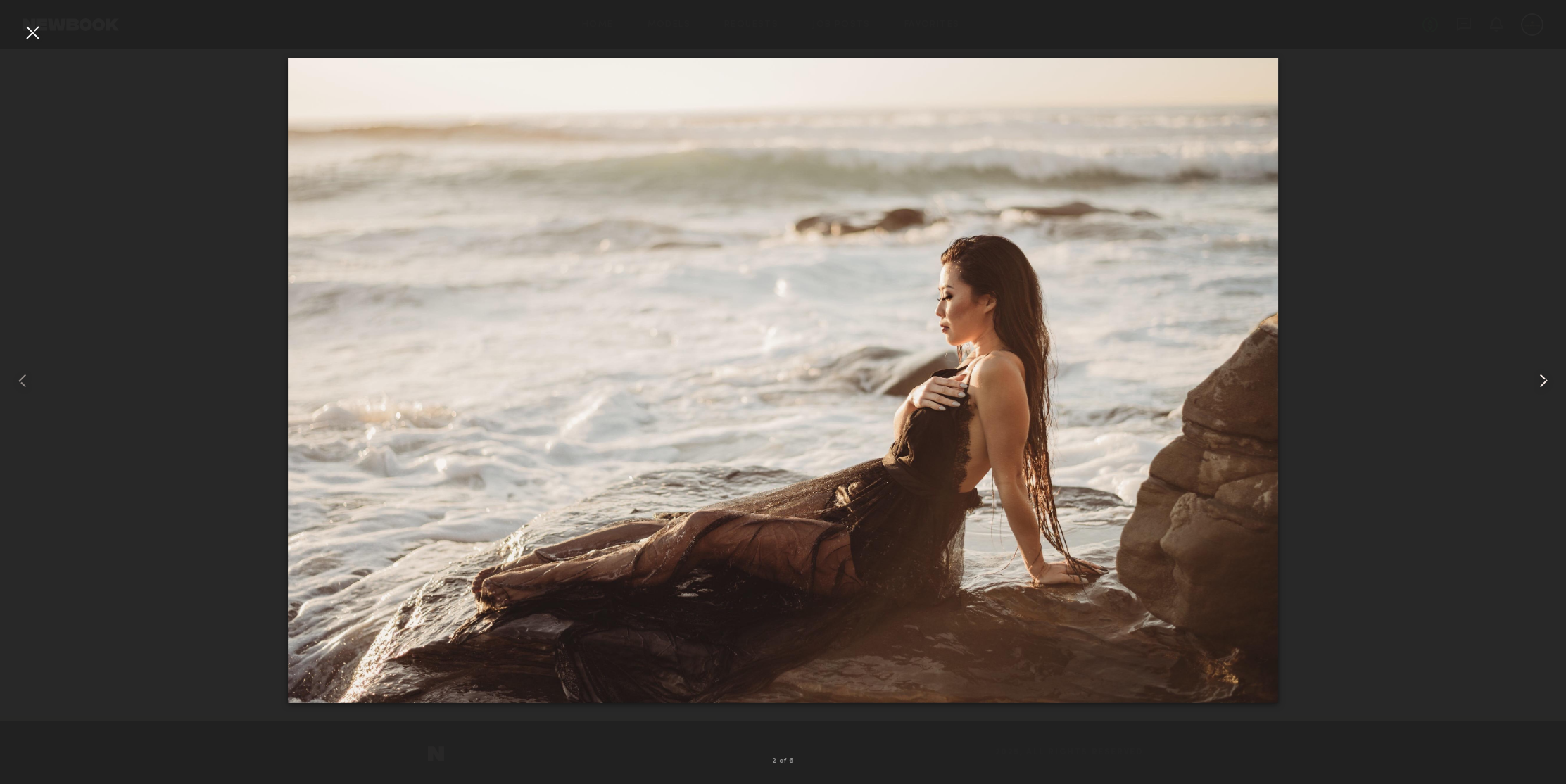
click at [1545, 380] on common-icon at bounding box center [1543, 380] width 22 height 22
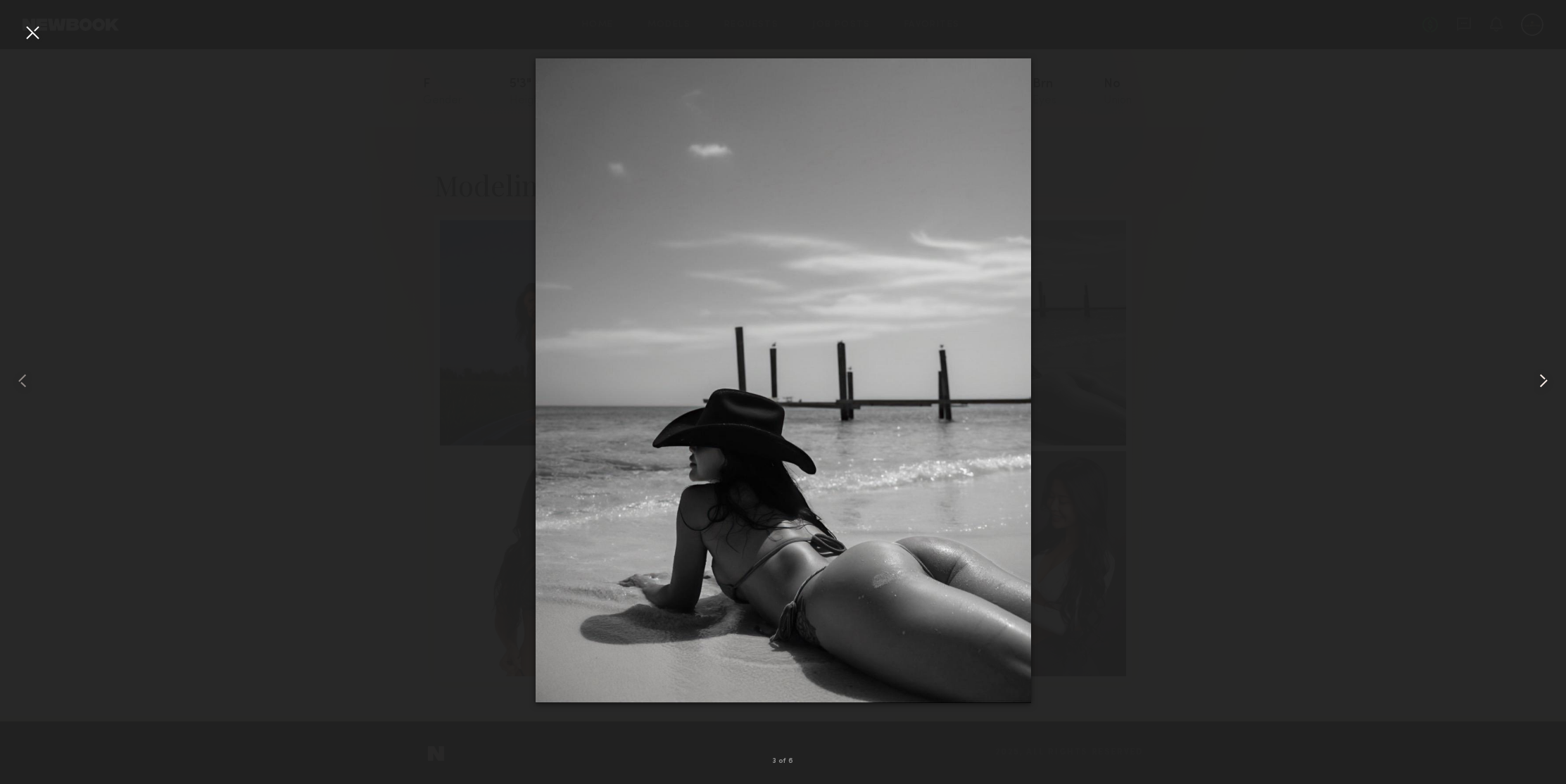
click at [1545, 380] on common-icon at bounding box center [1543, 380] width 22 height 22
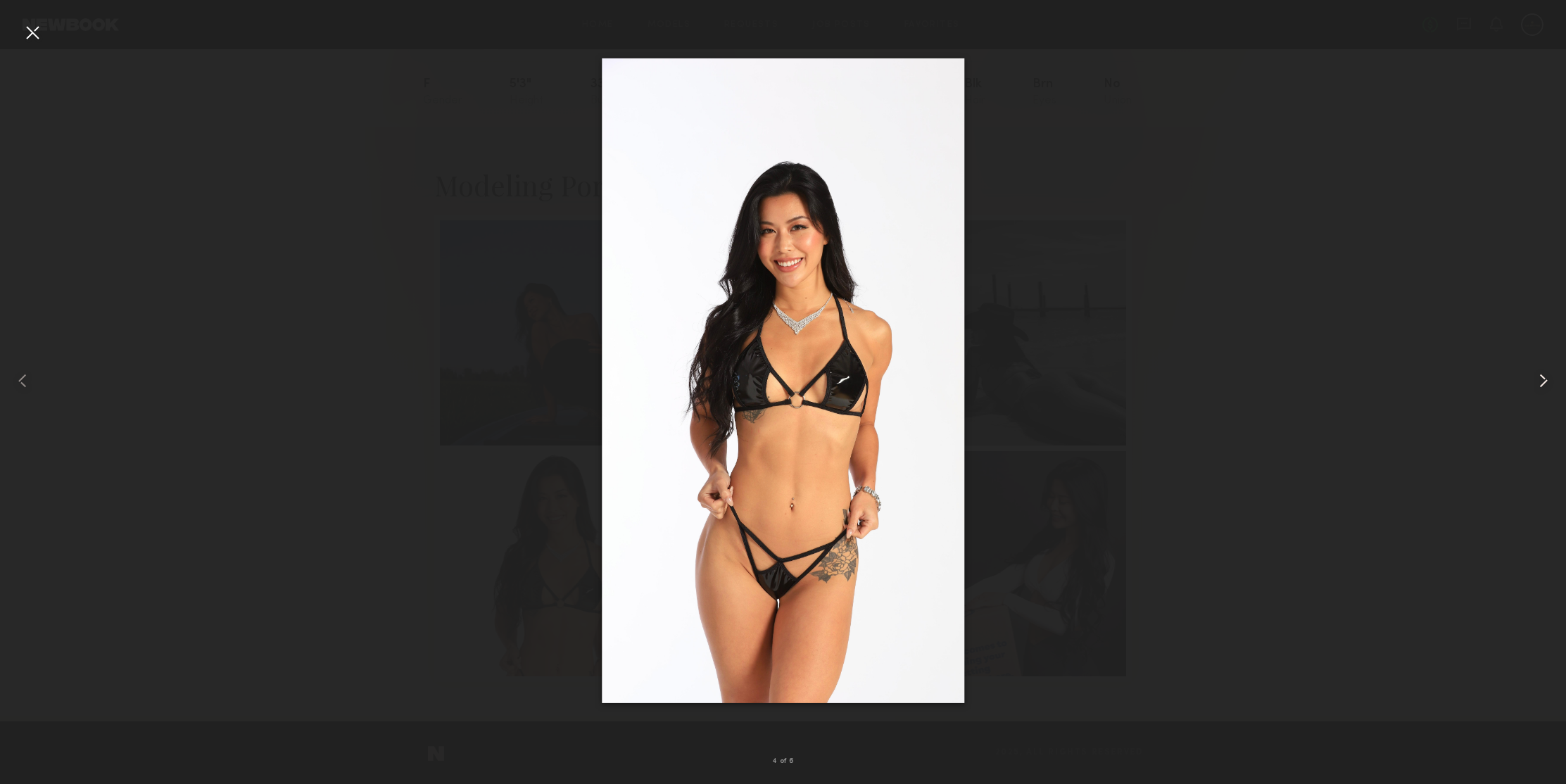
click at [1545, 380] on common-icon at bounding box center [1543, 380] width 22 height 22
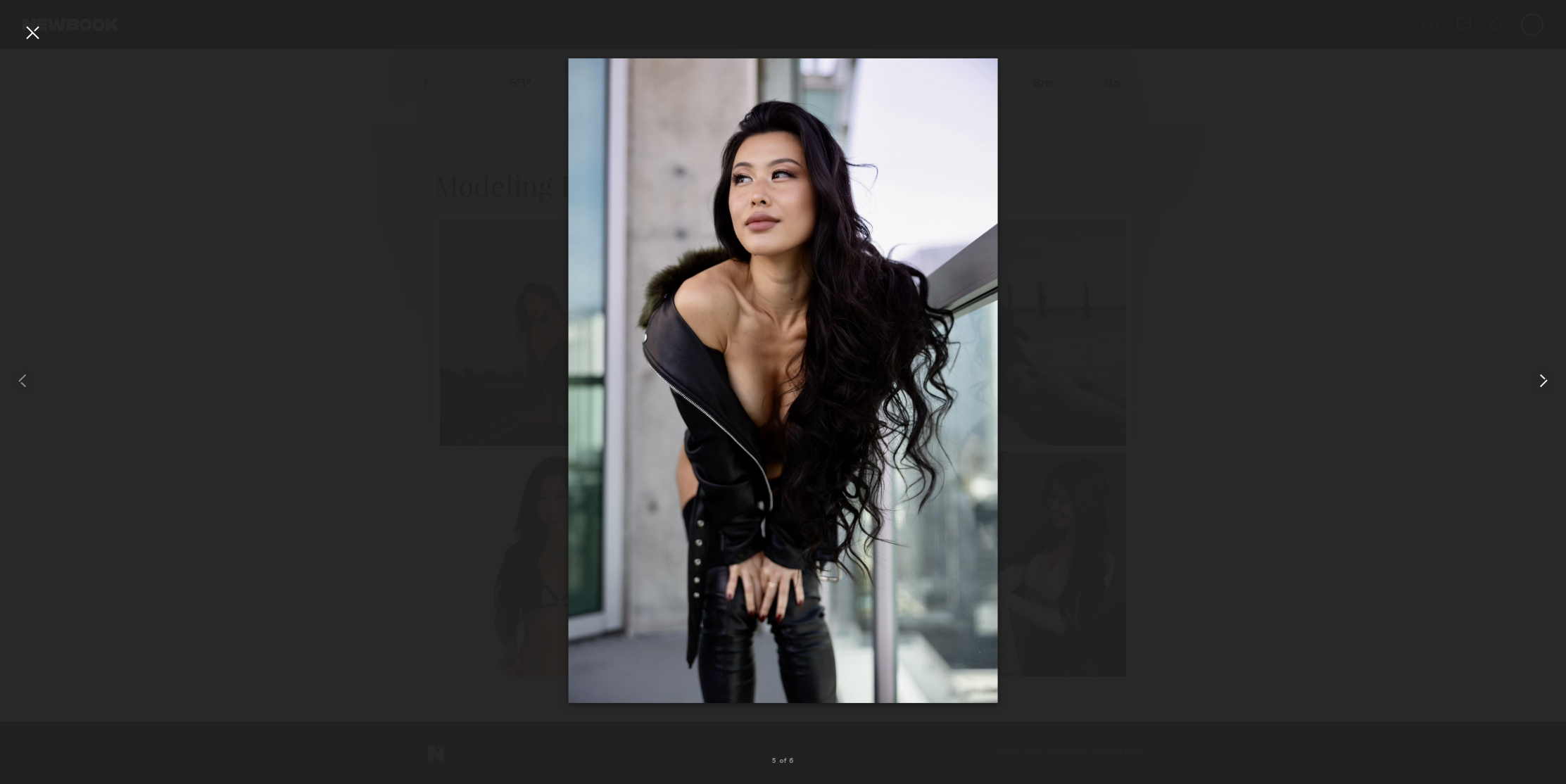
click at [1545, 380] on common-icon at bounding box center [1543, 380] width 22 height 22
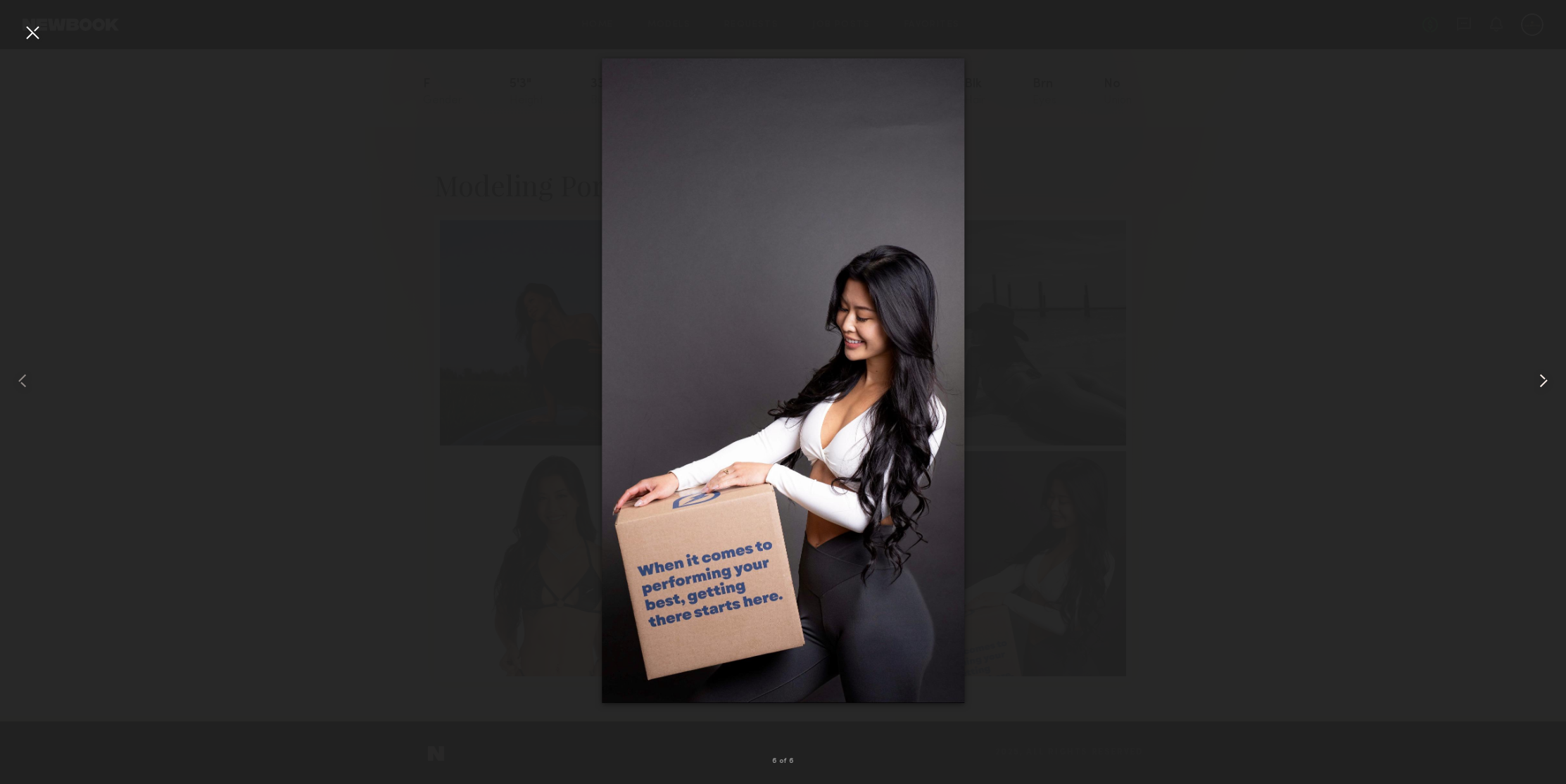
click at [1545, 380] on common-icon at bounding box center [1543, 380] width 22 height 22
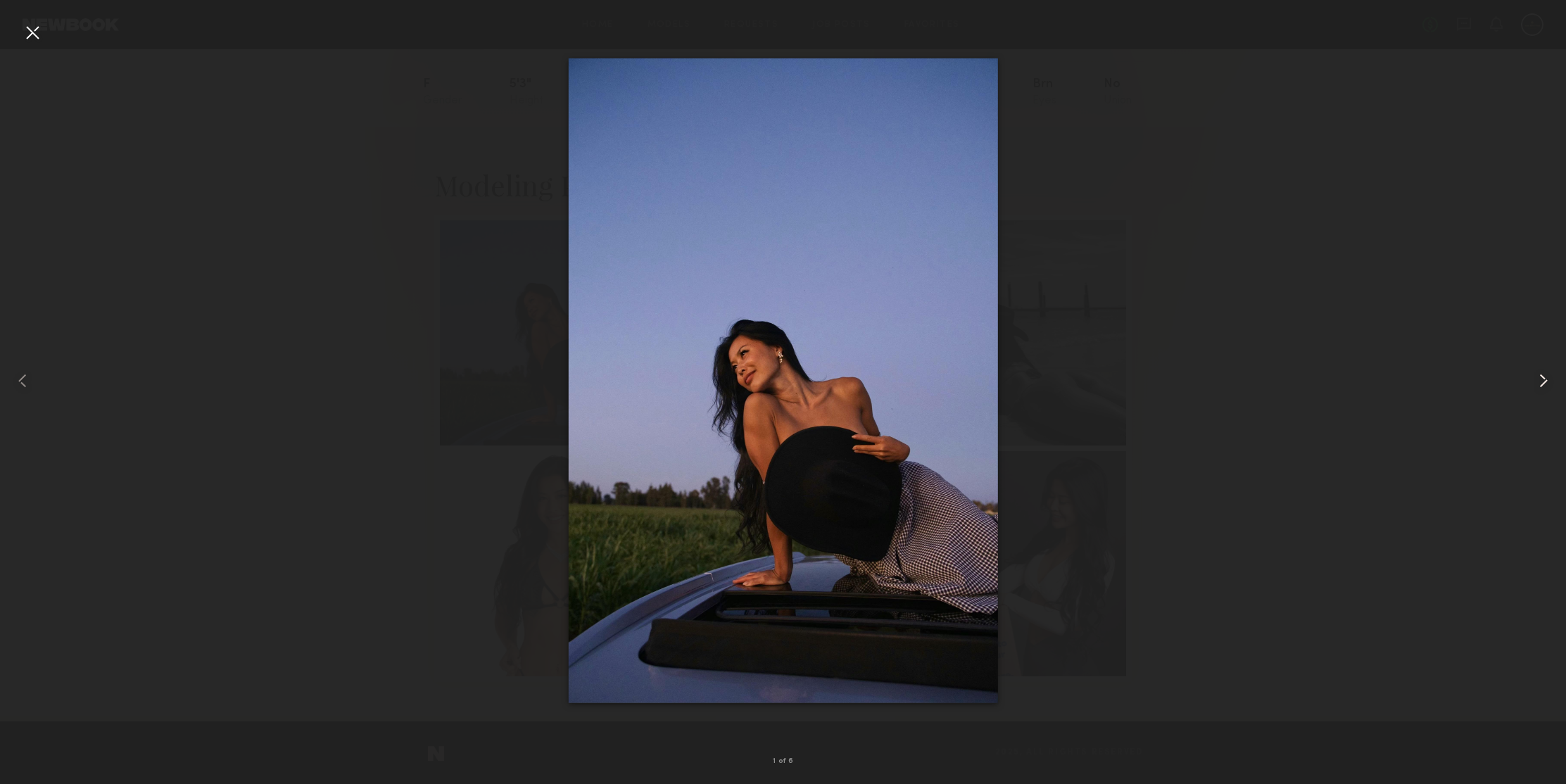
click at [1545, 380] on common-icon at bounding box center [1543, 380] width 22 height 22
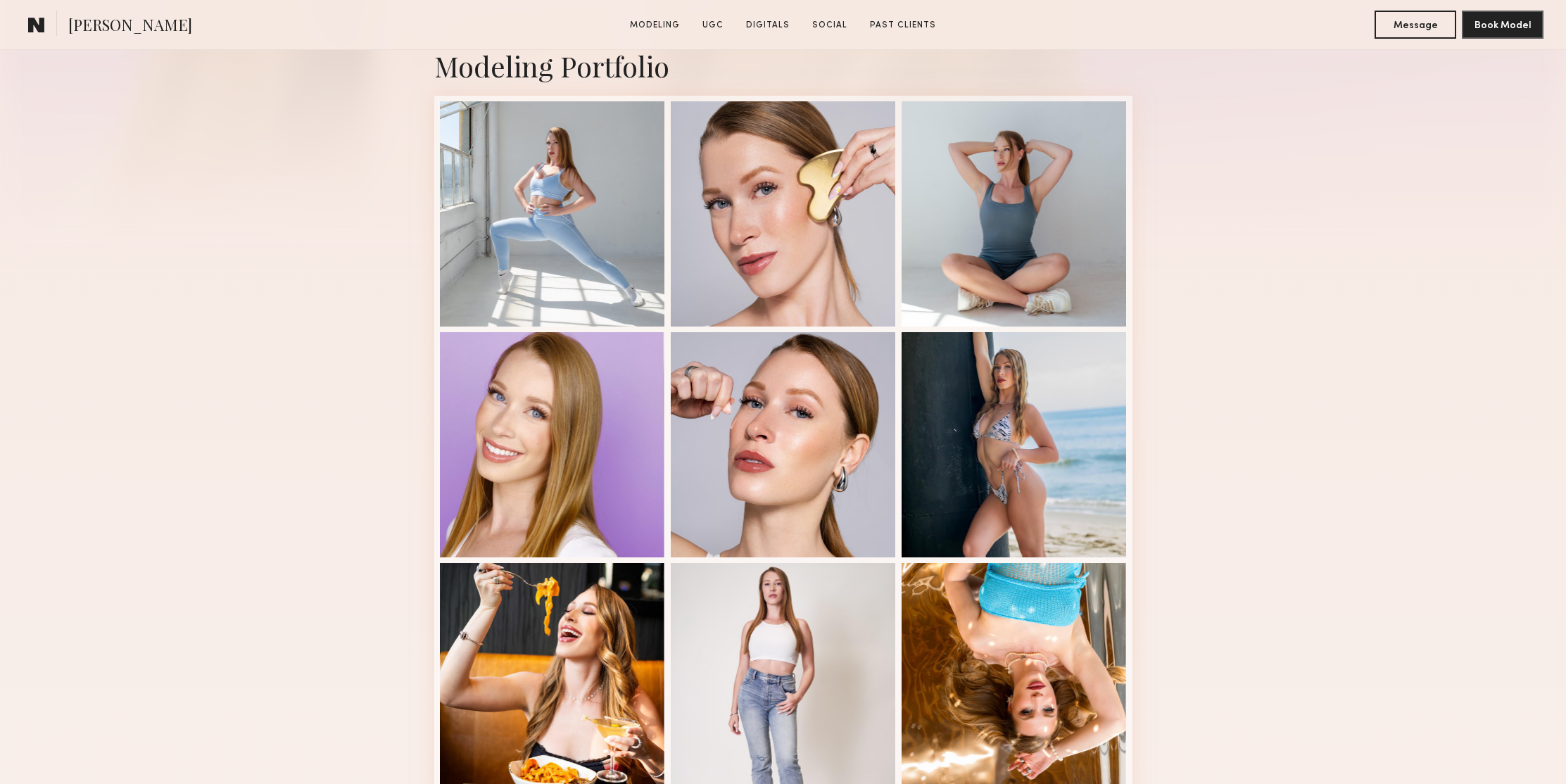
scroll to position [387, 0]
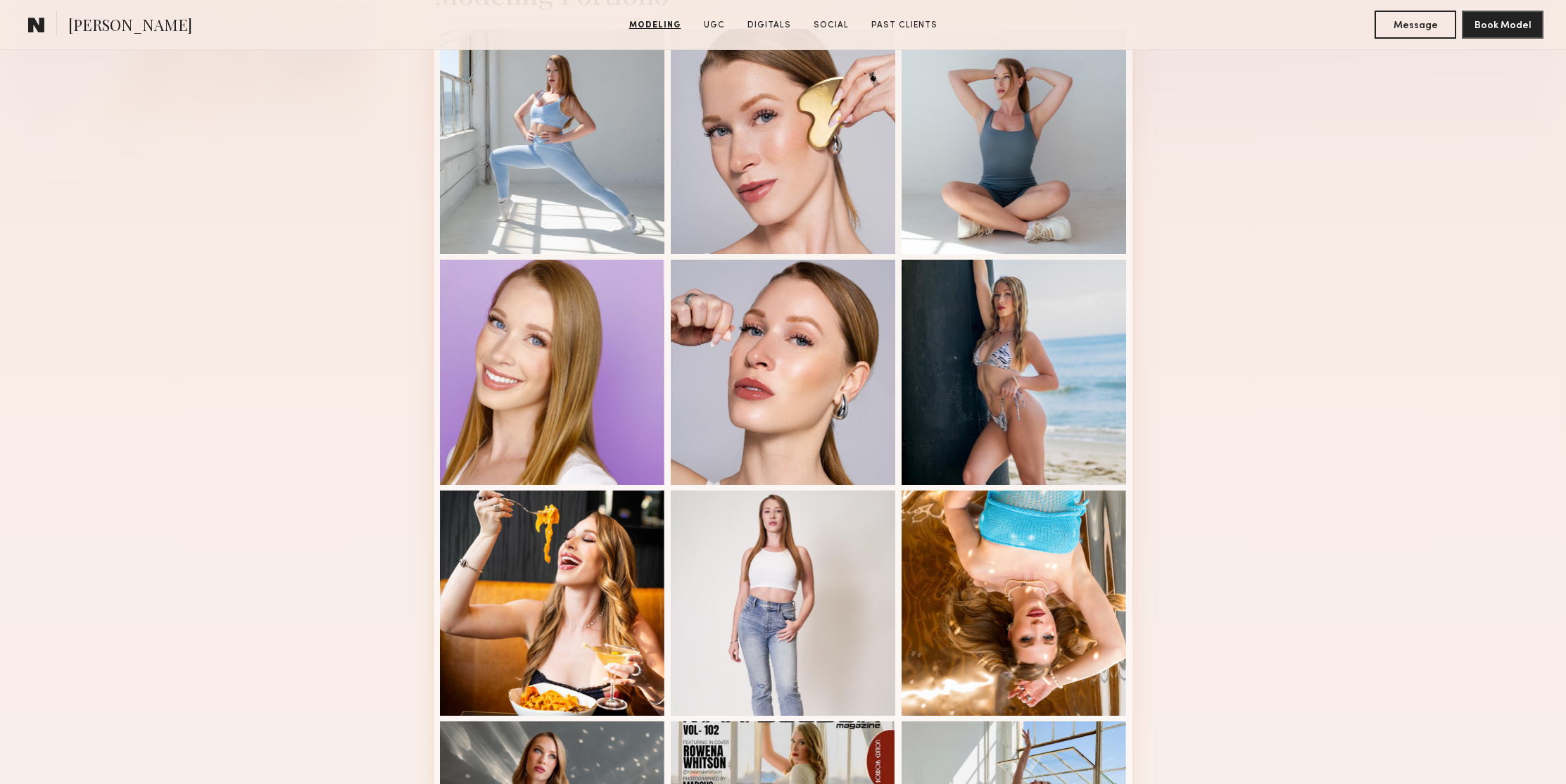
click at [1361, 267] on div "Modeling Portfolio View More" at bounding box center [783, 483] width 1566 height 1095
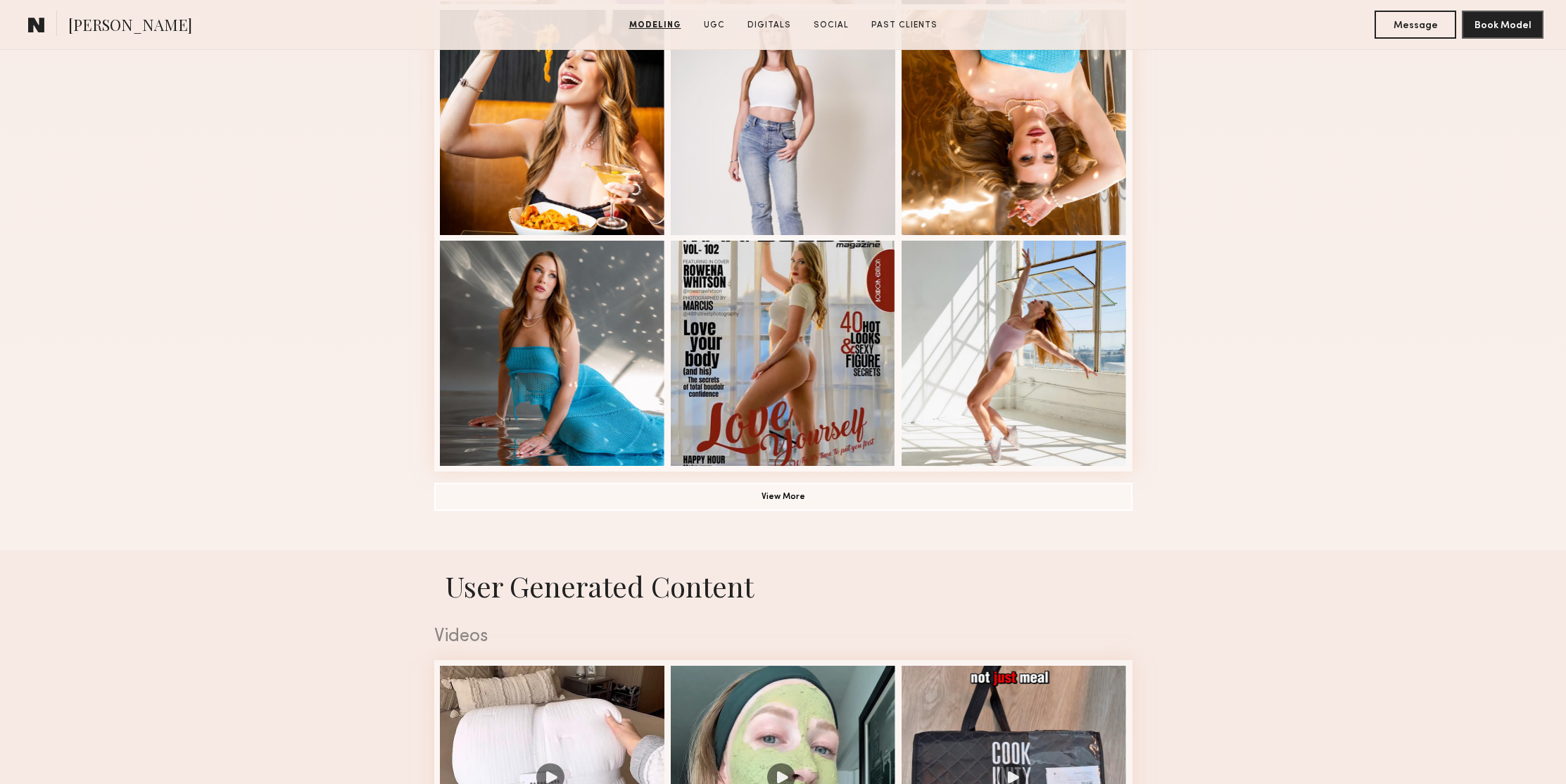
scroll to position [1156, 0]
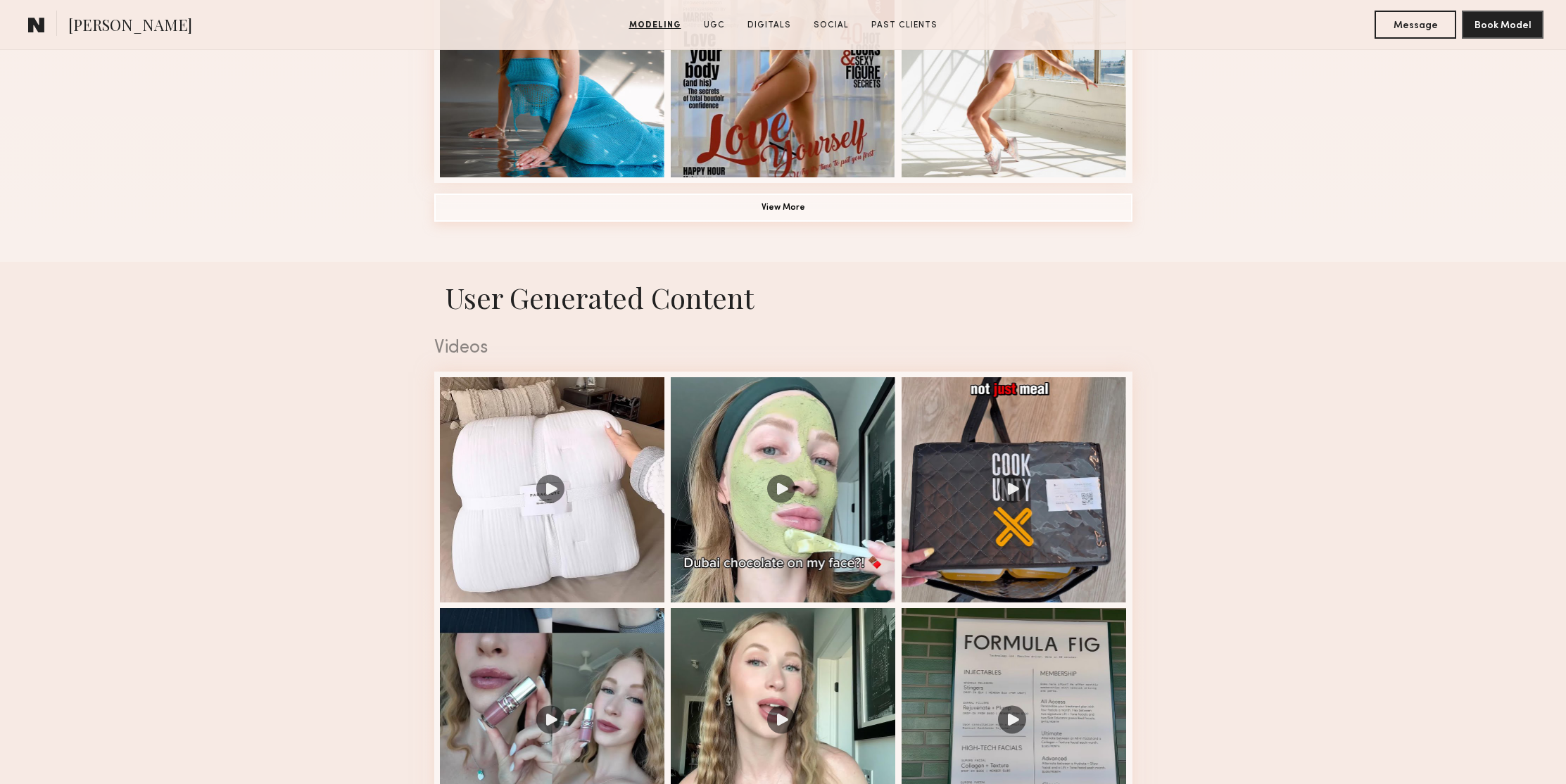
click at [771, 222] on common-button "View More" at bounding box center [783, 208] width 698 height 28
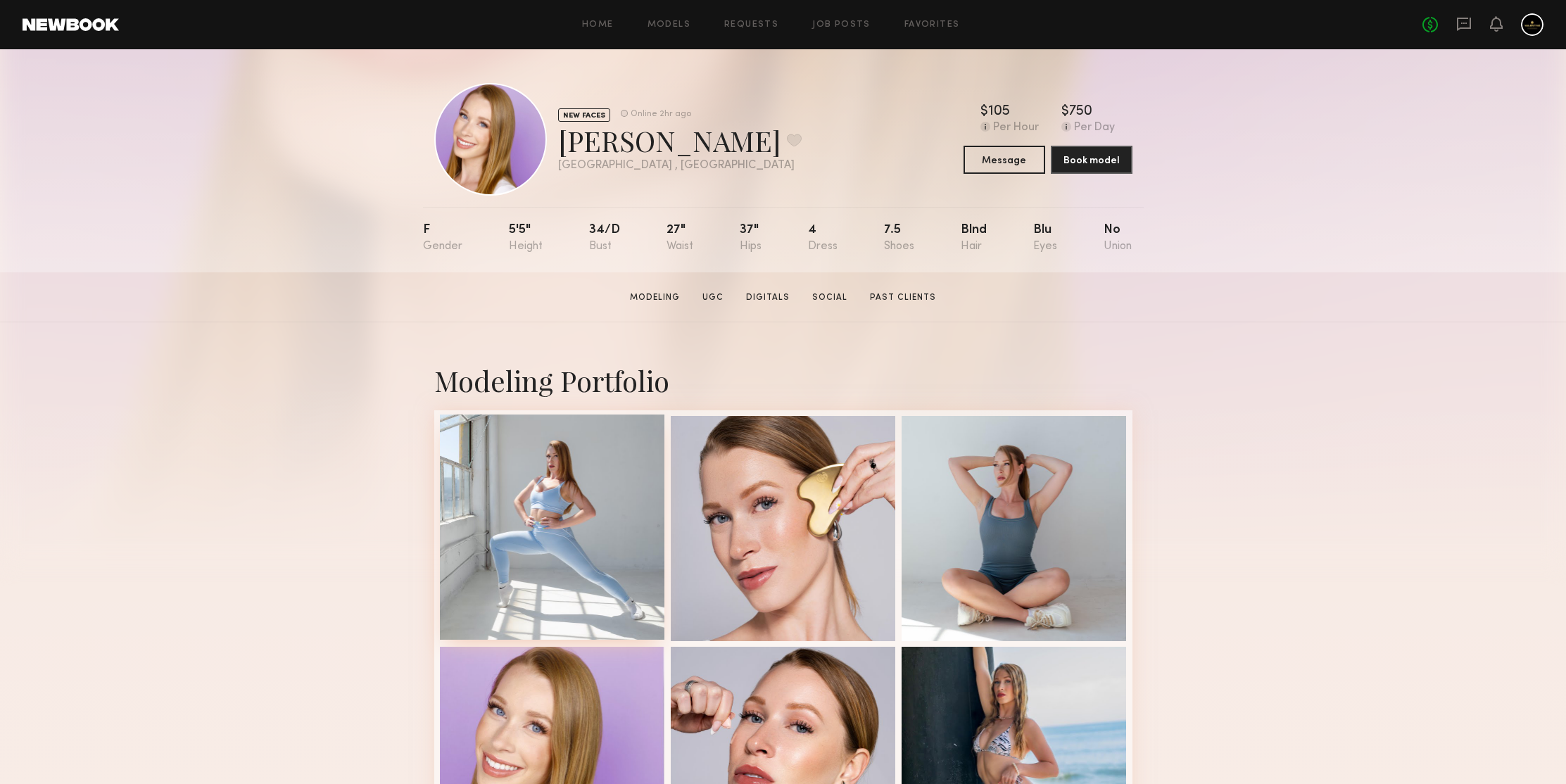
click at [579, 472] on div at bounding box center [552, 527] width 225 height 225
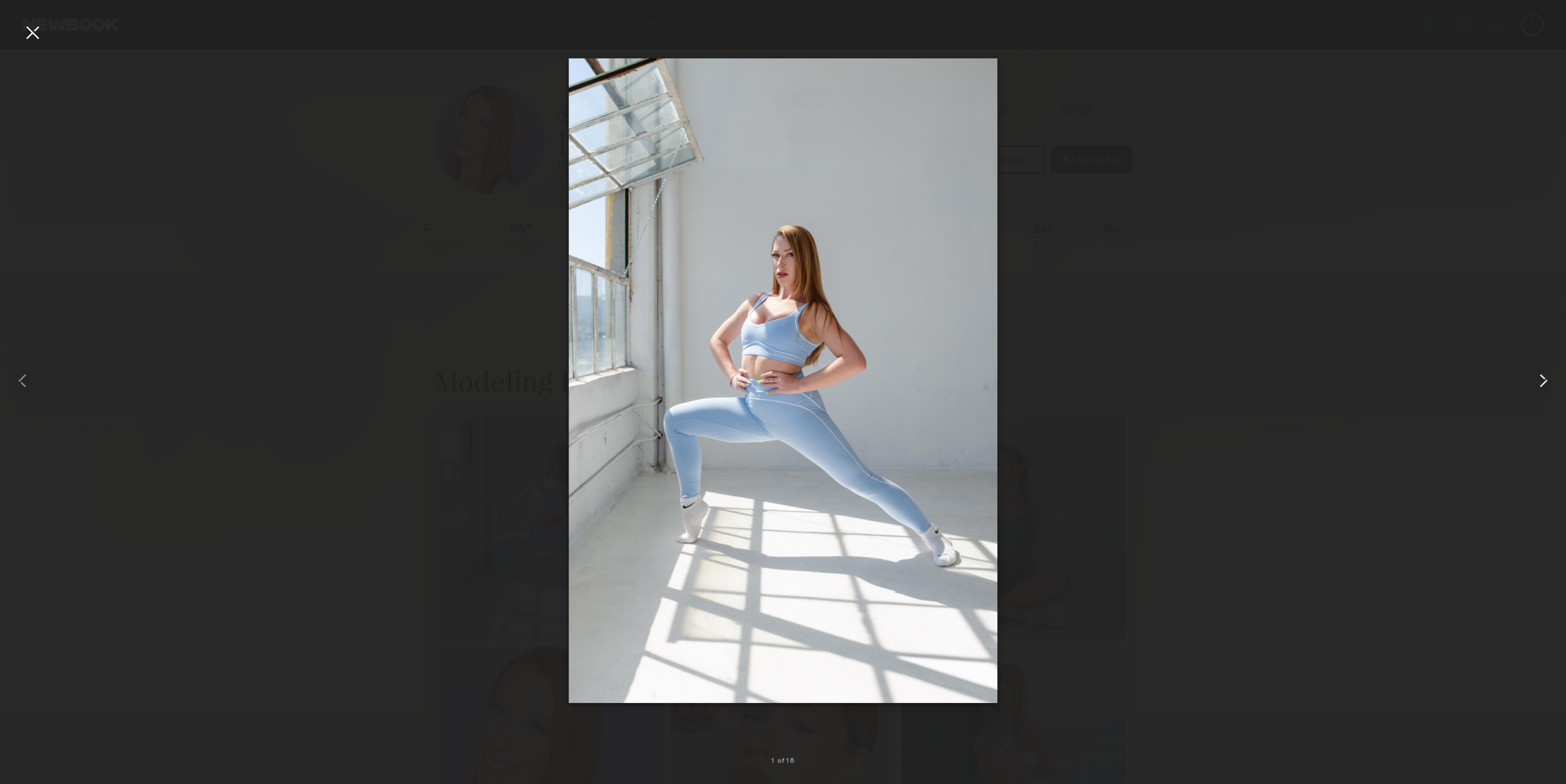
click at [1538, 383] on common-icon at bounding box center [1543, 380] width 22 height 22
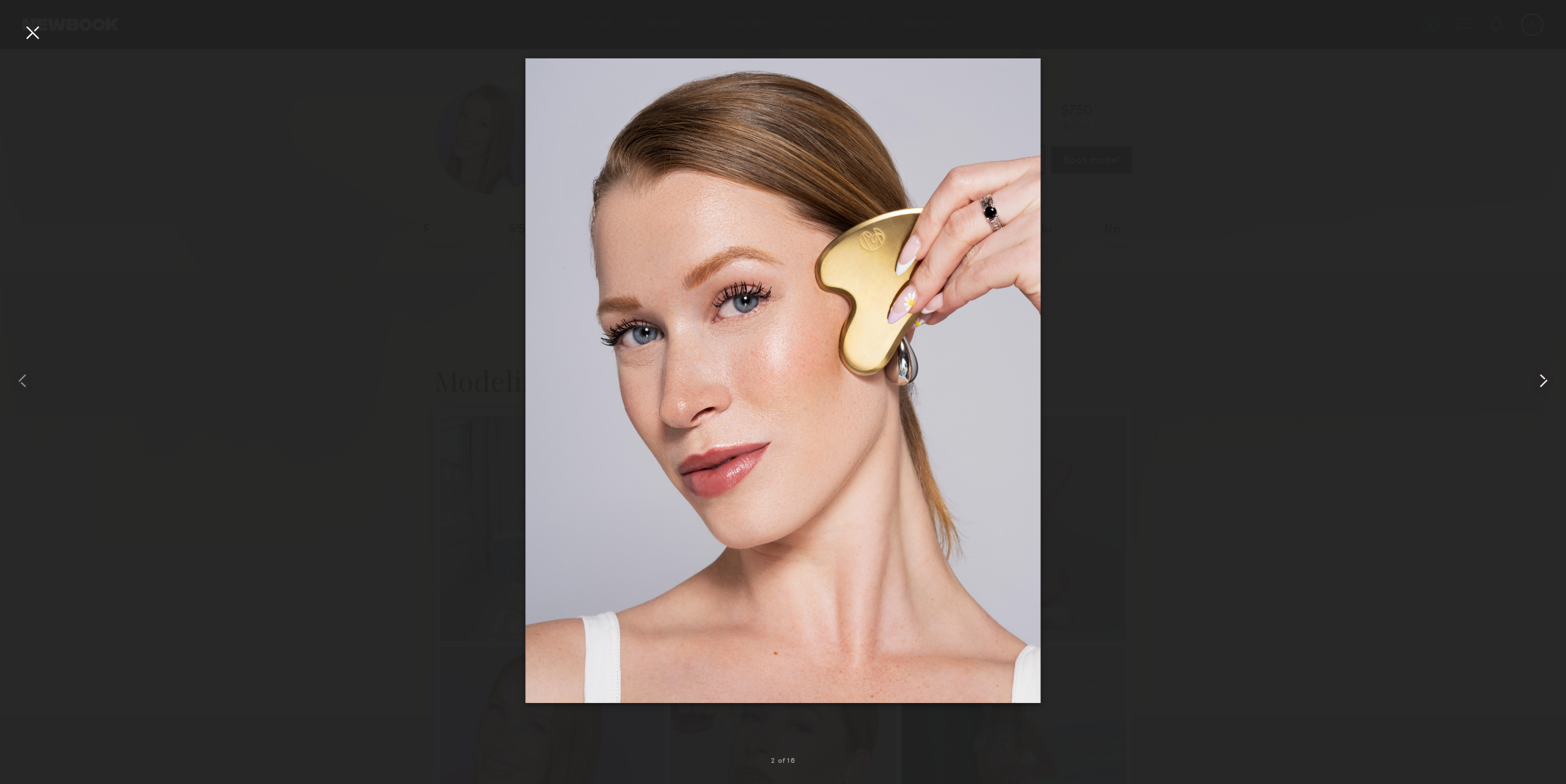
click at [1538, 383] on common-icon at bounding box center [1543, 380] width 22 height 22
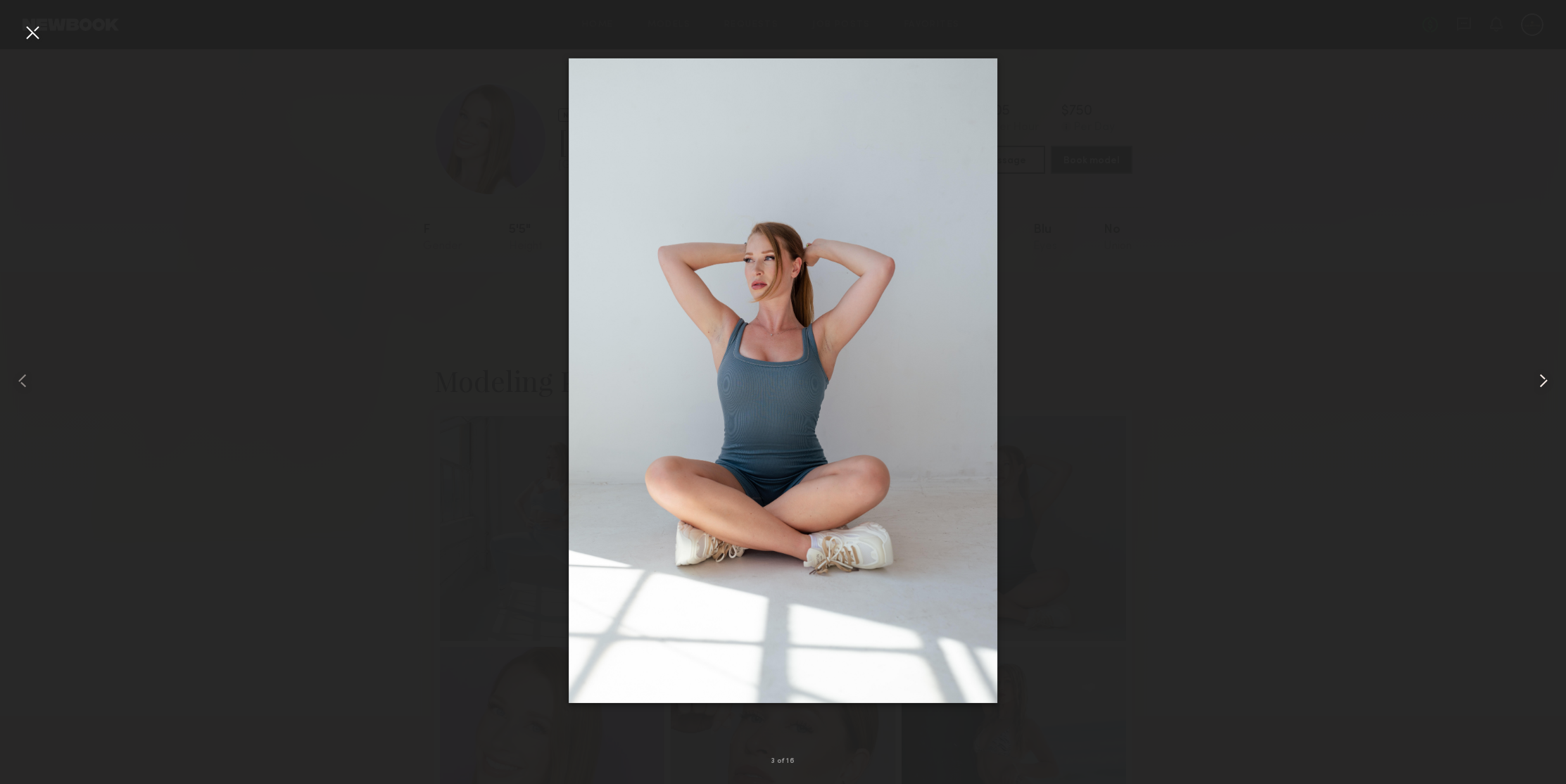
click at [1538, 383] on common-icon at bounding box center [1543, 380] width 22 height 22
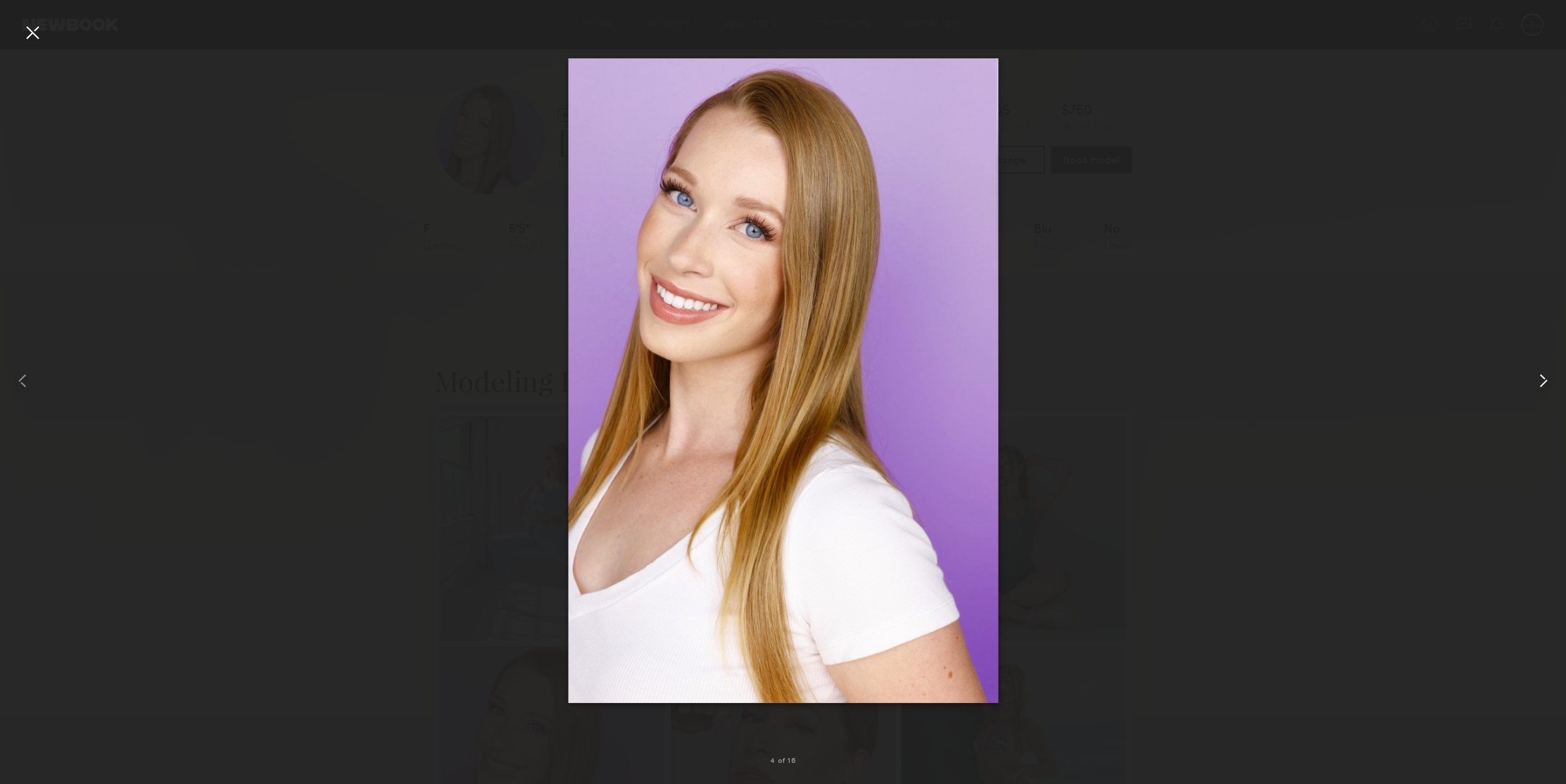
click at [1538, 383] on common-icon at bounding box center [1543, 380] width 22 height 22
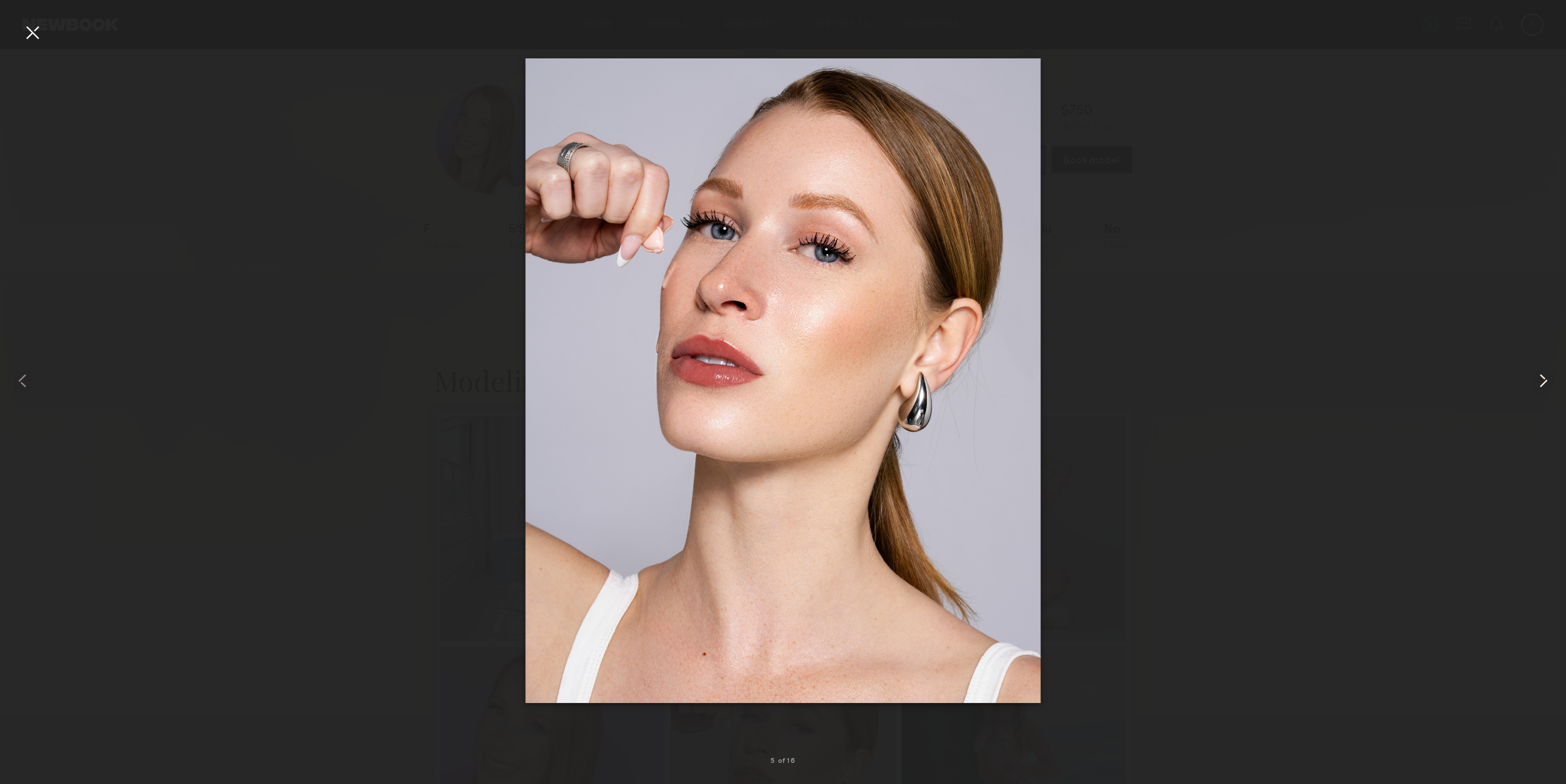
click at [1538, 383] on common-icon at bounding box center [1543, 380] width 22 height 22
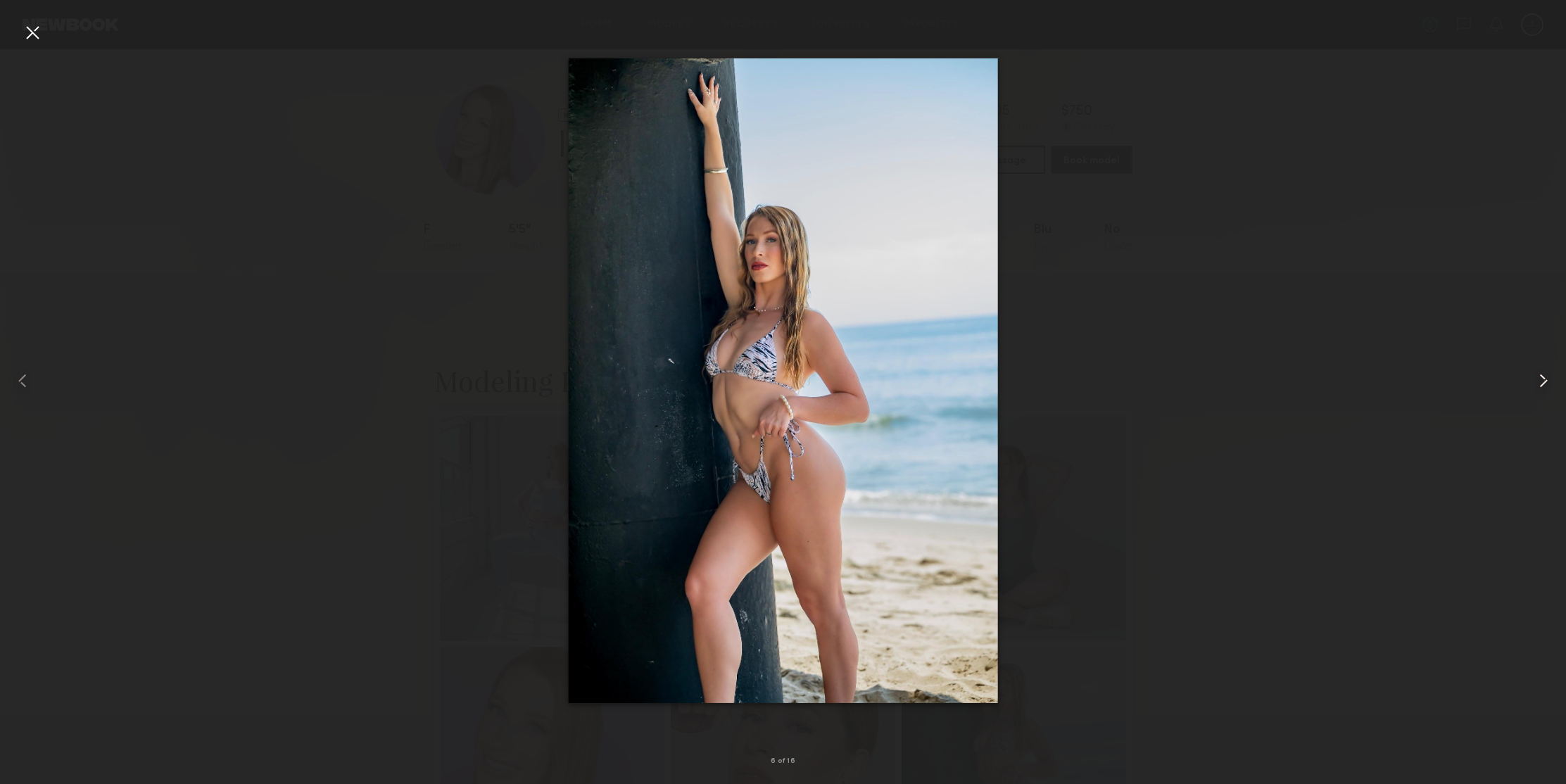
click at [1538, 383] on common-icon at bounding box center [1543, 380] width 22 height 22
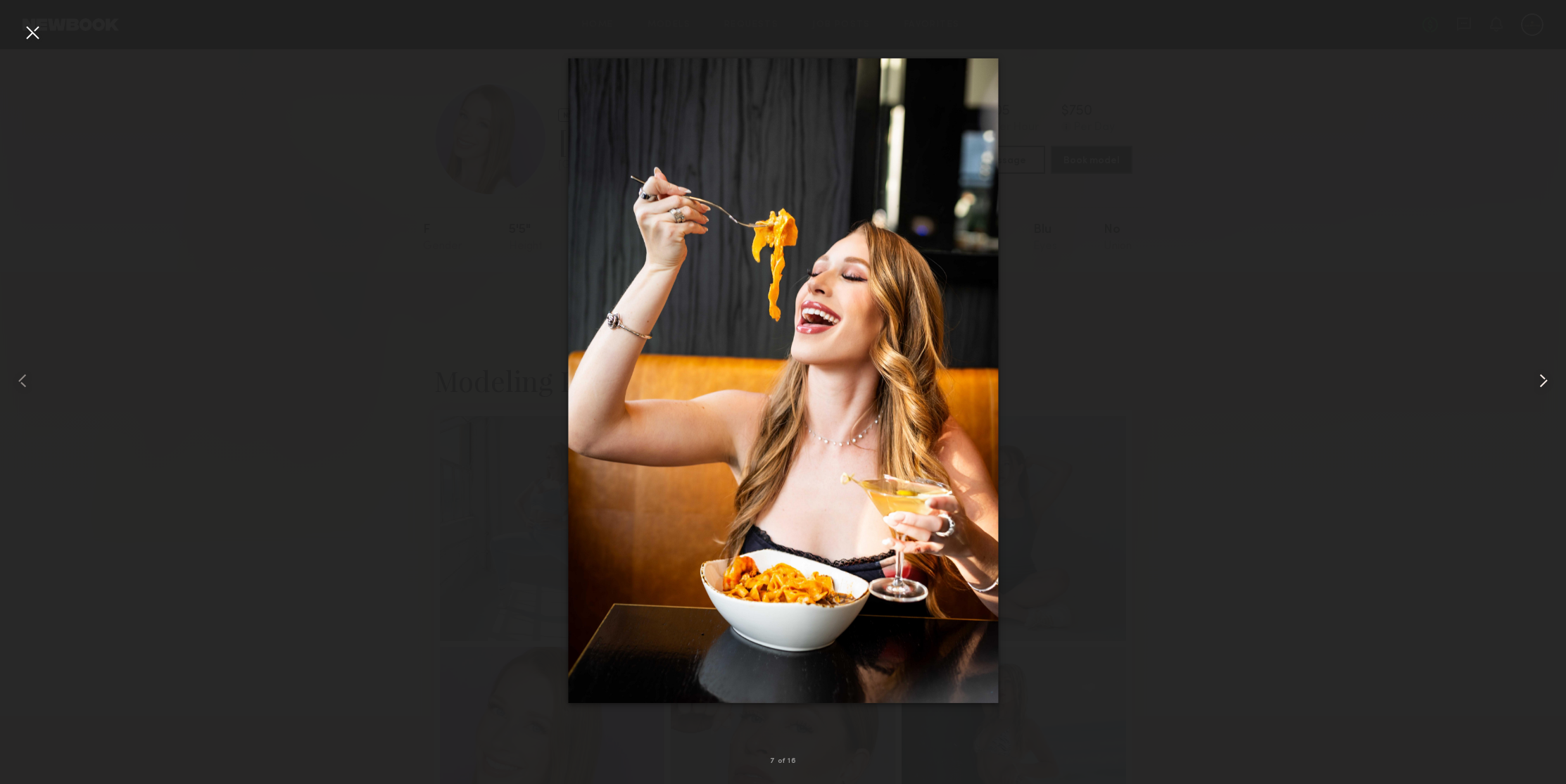
click at [1538, 383] on common-icon at bounding box center [1543, 380] width 22 height 22
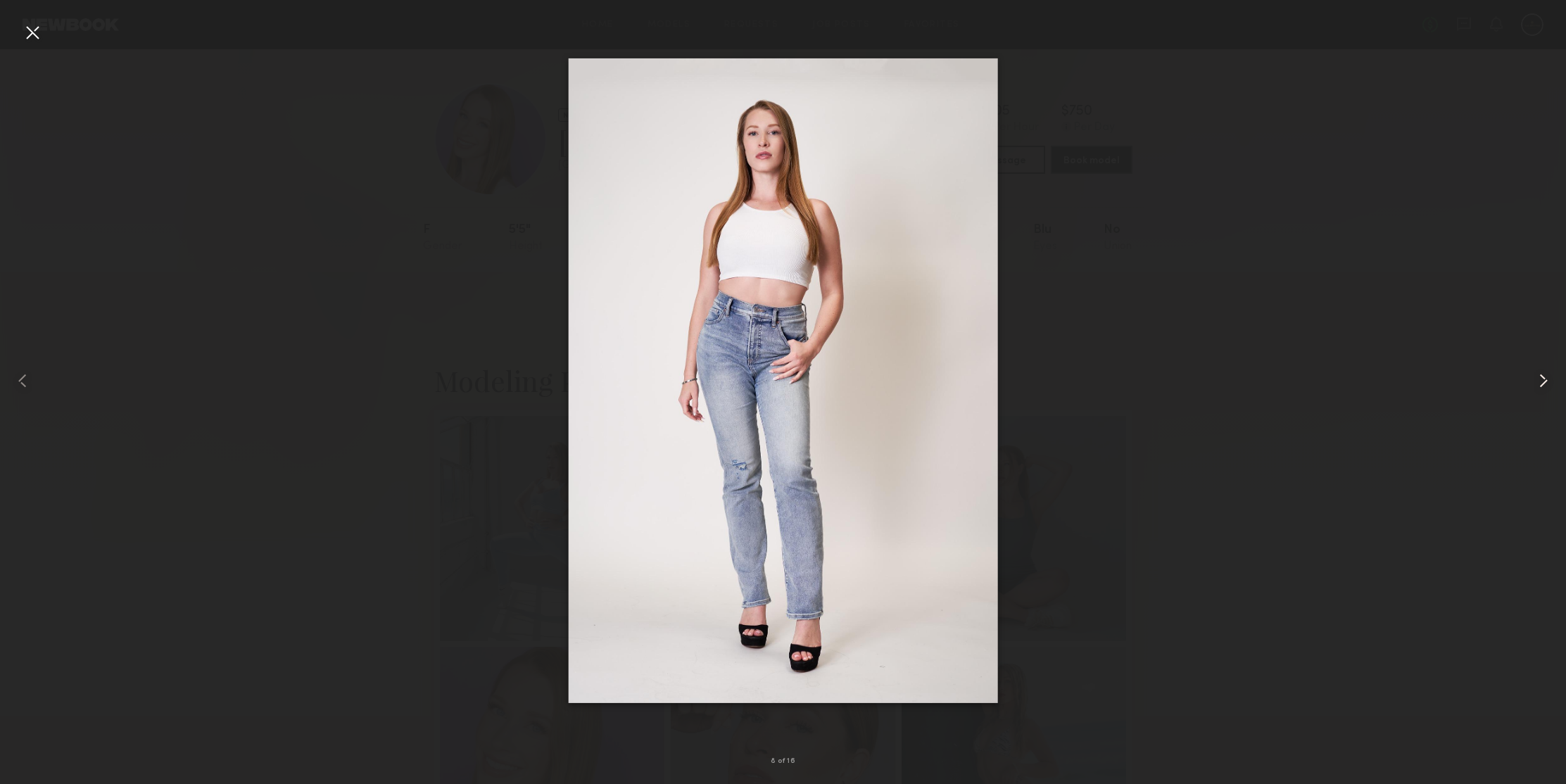
click at [1538, 383] on common-icon at bounding box center [1543, 380] width 22 height 22
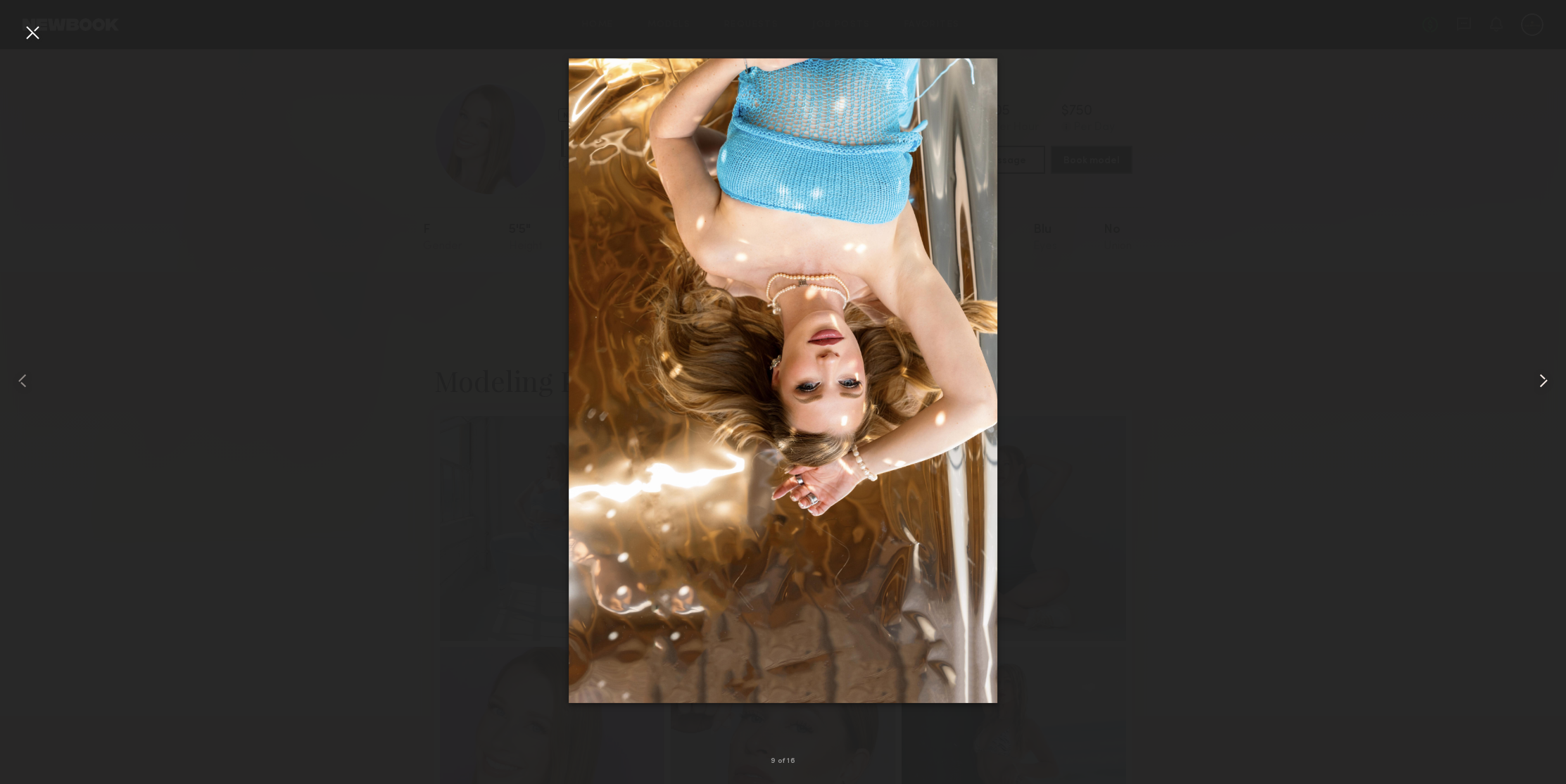
click at [1538, 383] on common-icon at bounding box center [1543, 380] width 22 height 22
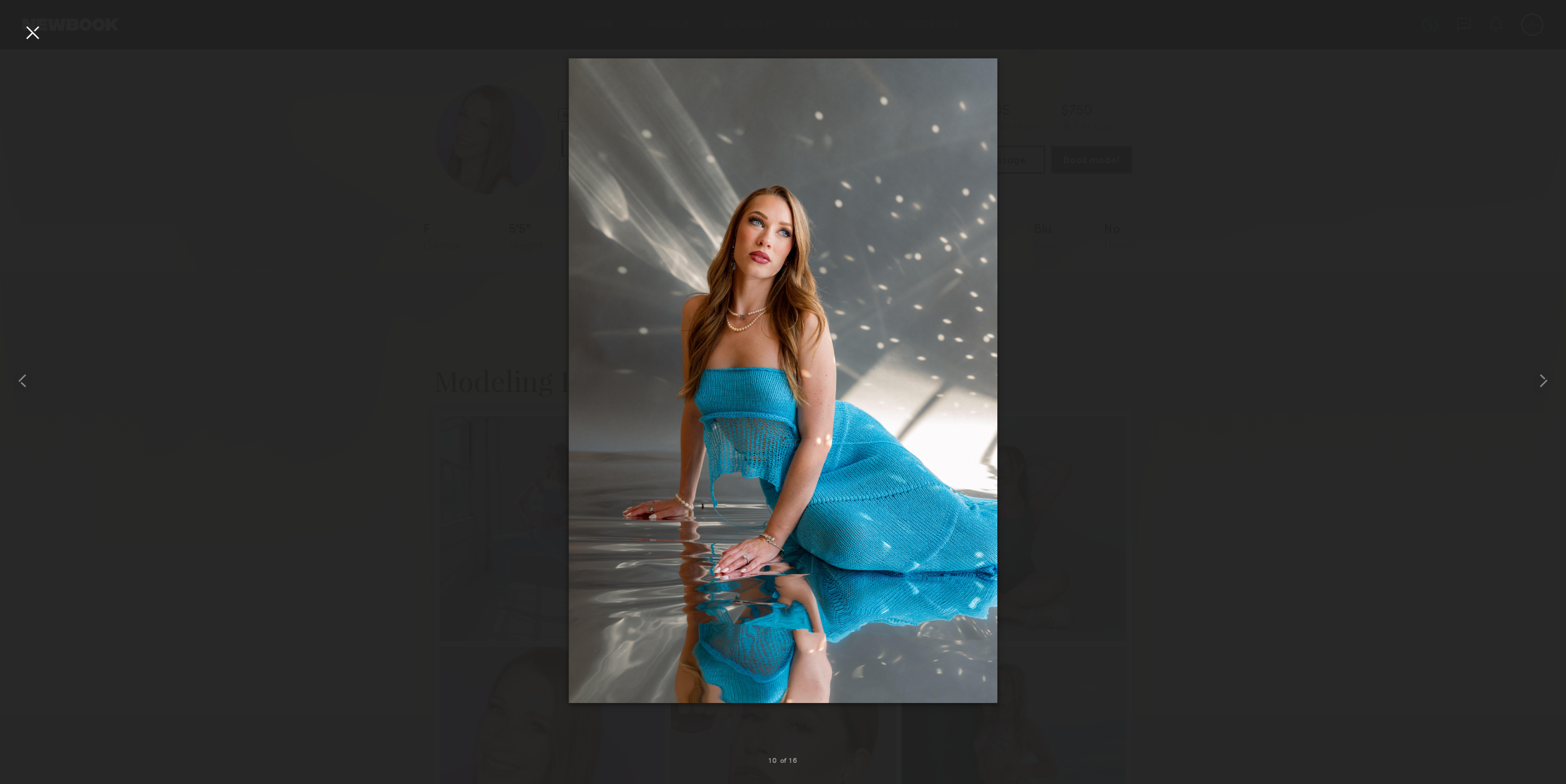
click at [35, 32] on div at bounding box center [32, 32] width 22 height 22
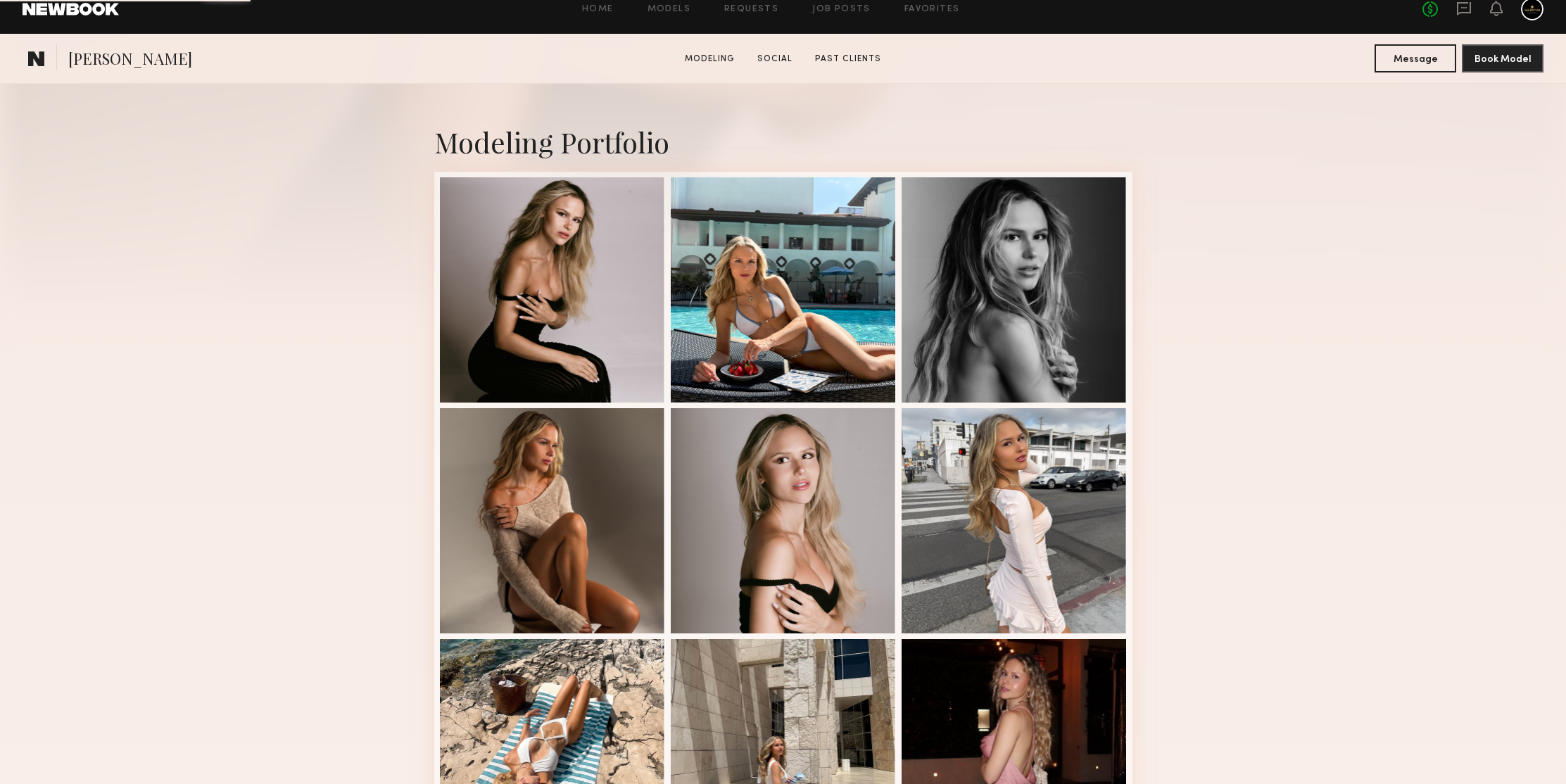
scroll to position [311, 0]
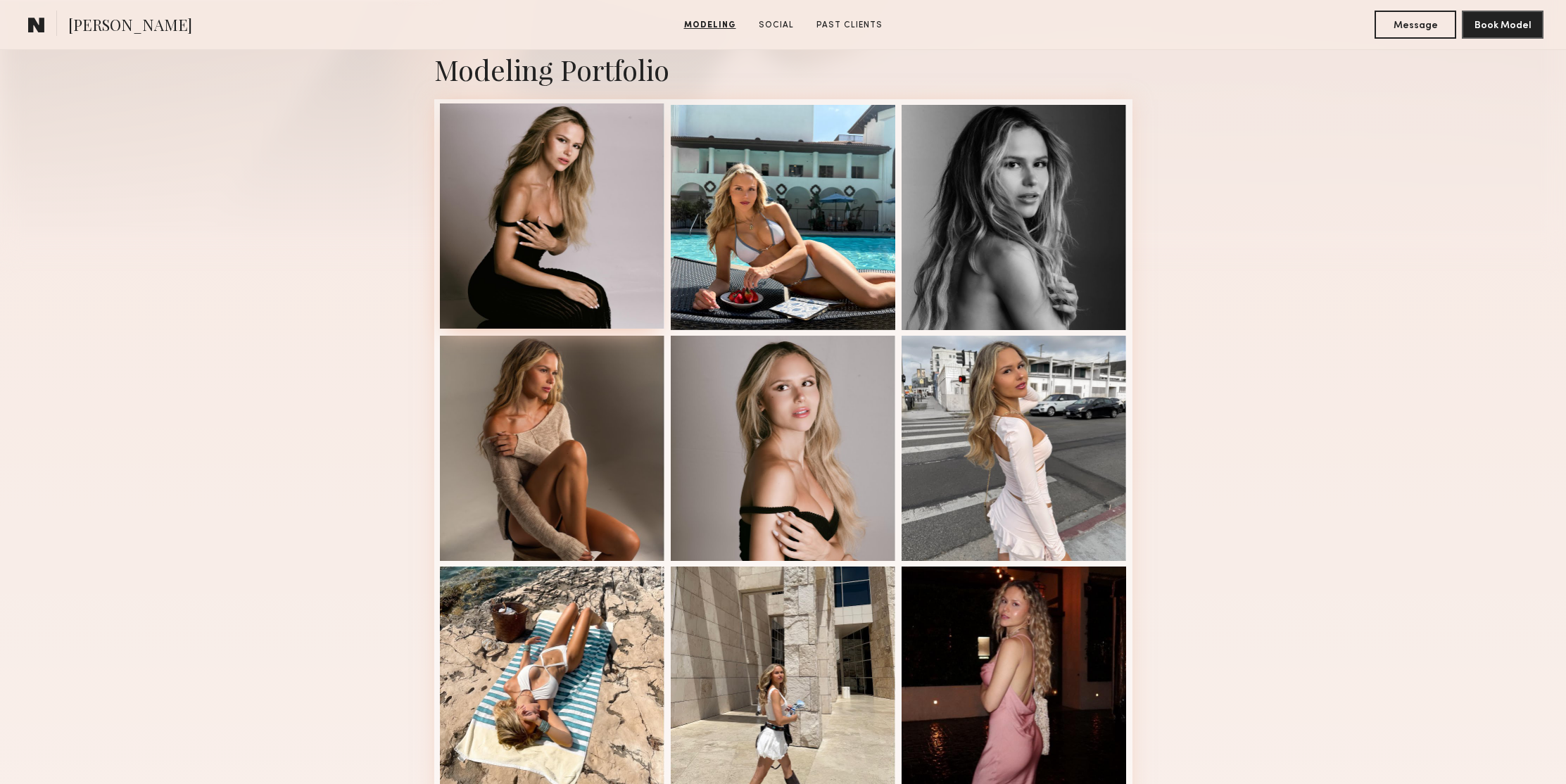
click at [536, 170] on div at bounding box center [552, 216] width 225 height 225
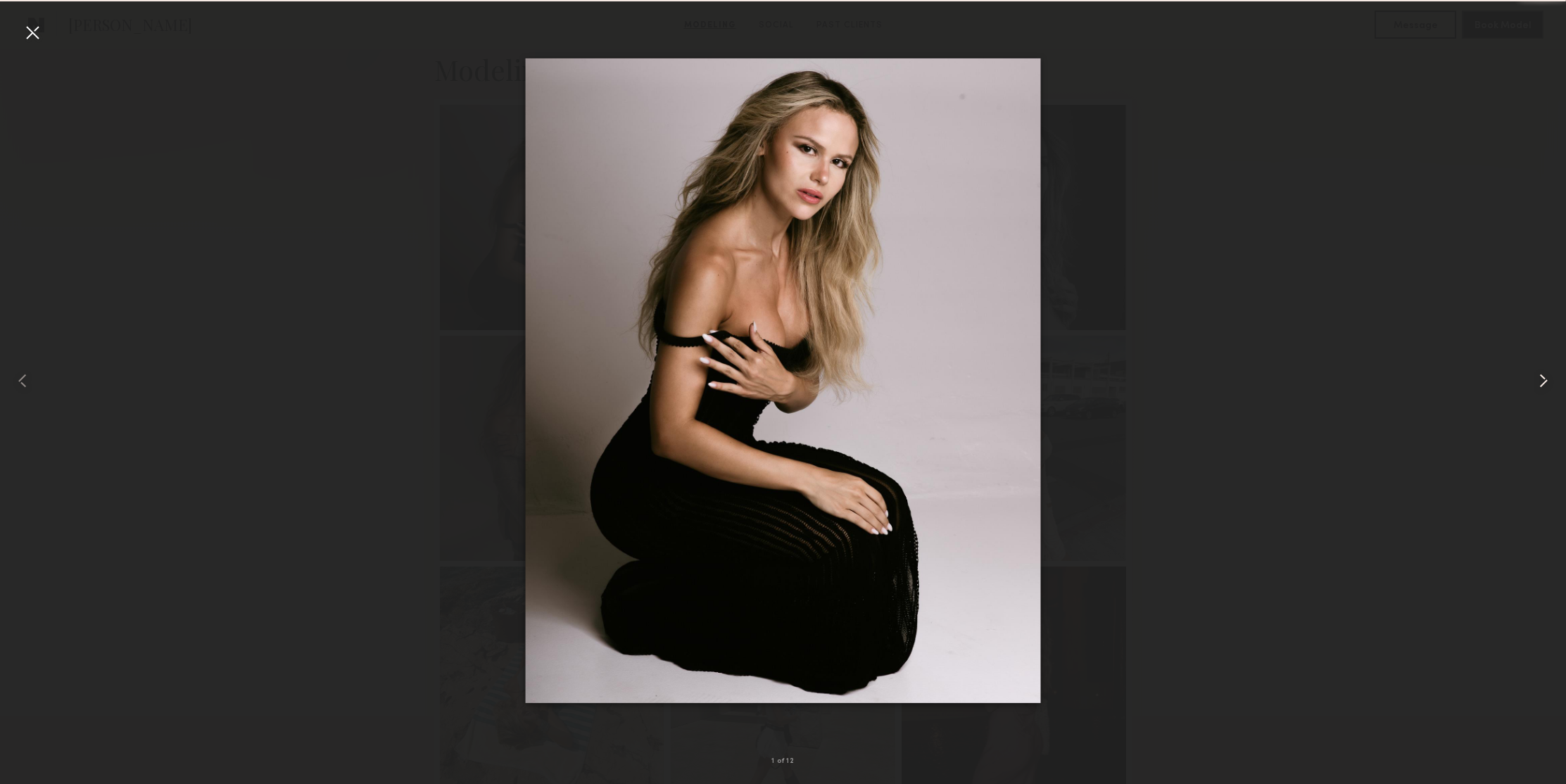
click at [1532, 380] on common-icon at bounding box center [1543, 380] width 22 height 22
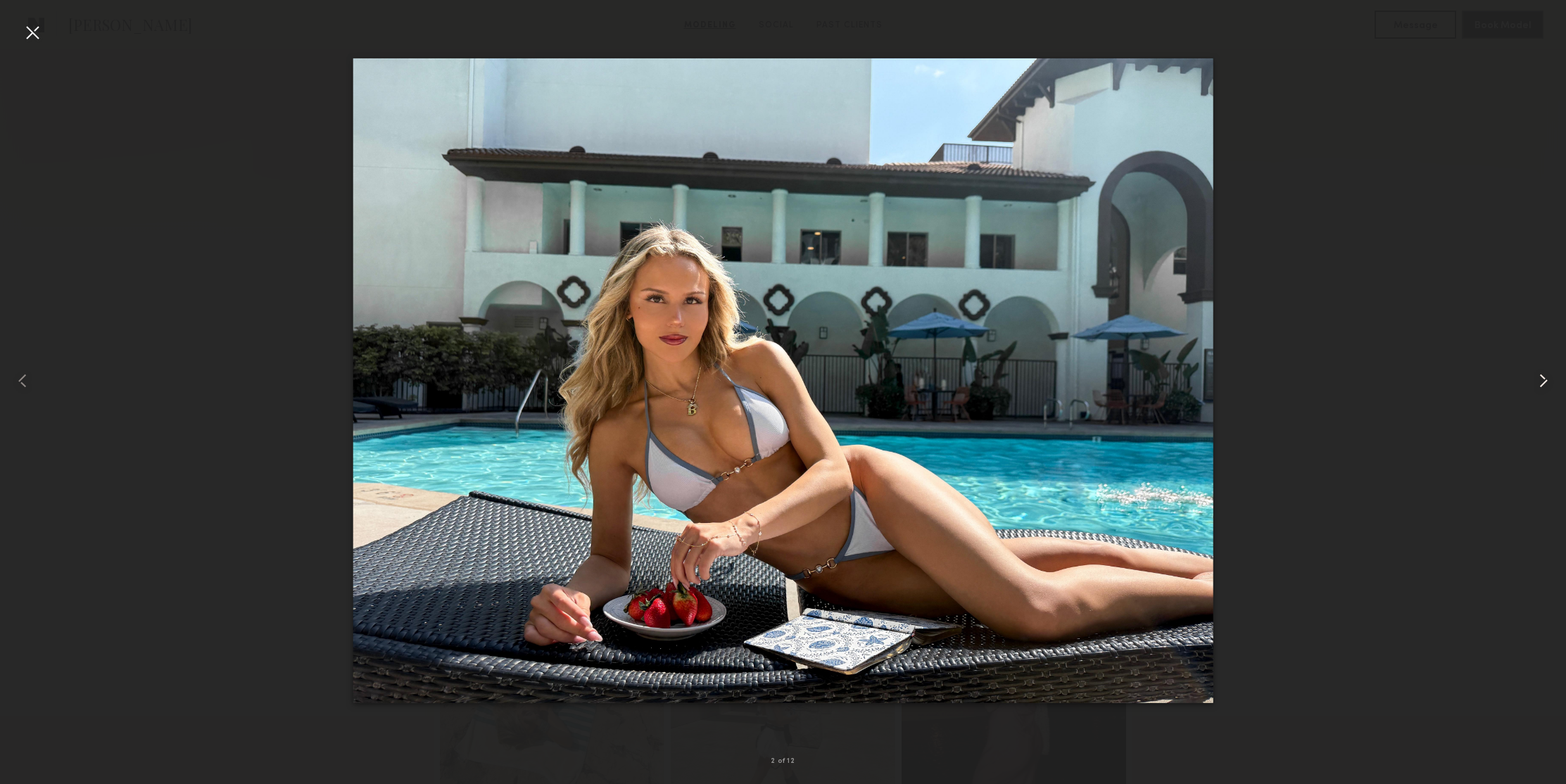
click at [1535, 380] on common-icon at bounding box center [1543, 380] width 22 height 22
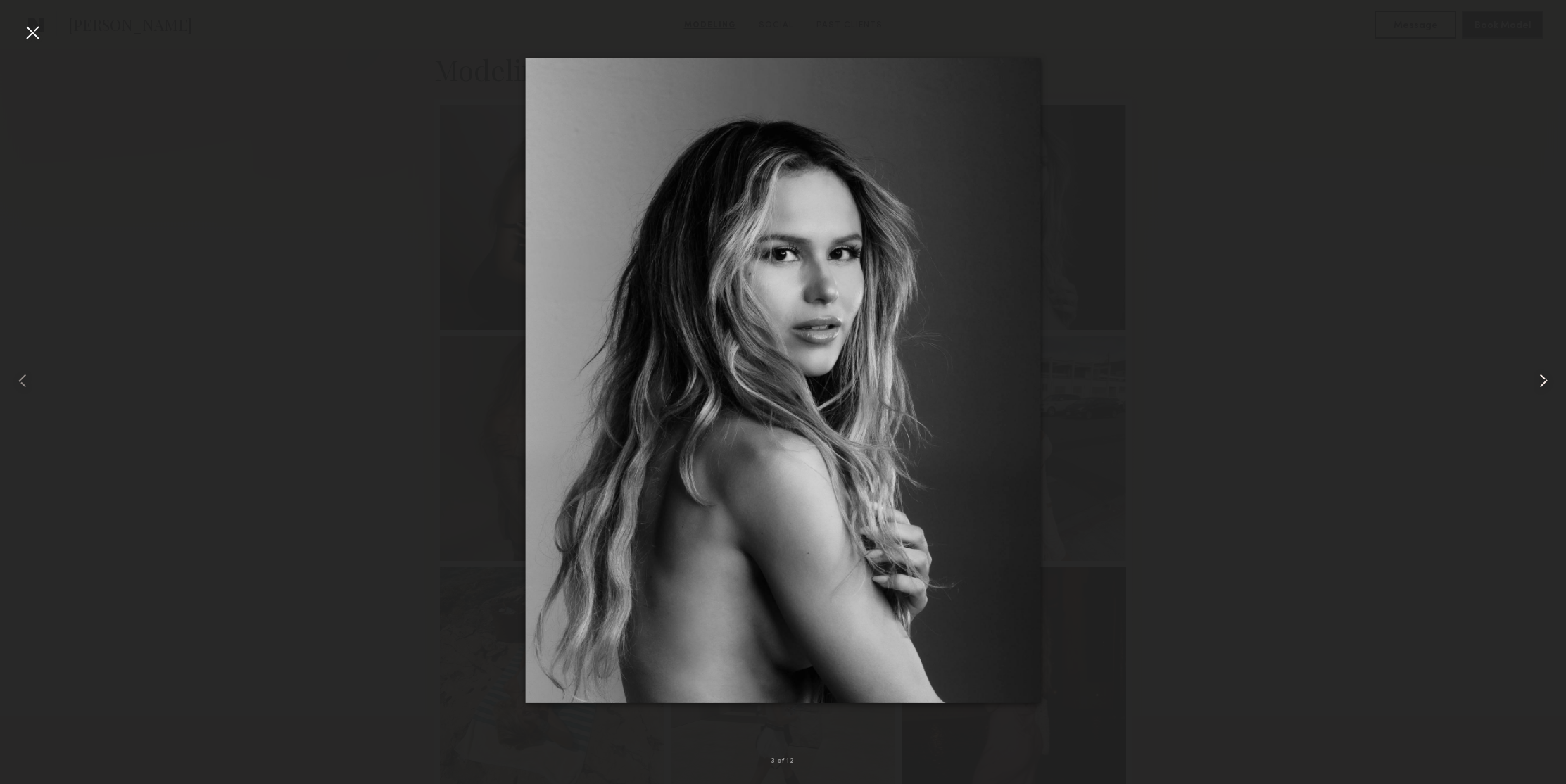
click at [1535, 380] on common-icon at bounding box center [1543, 380] width 22 height 22
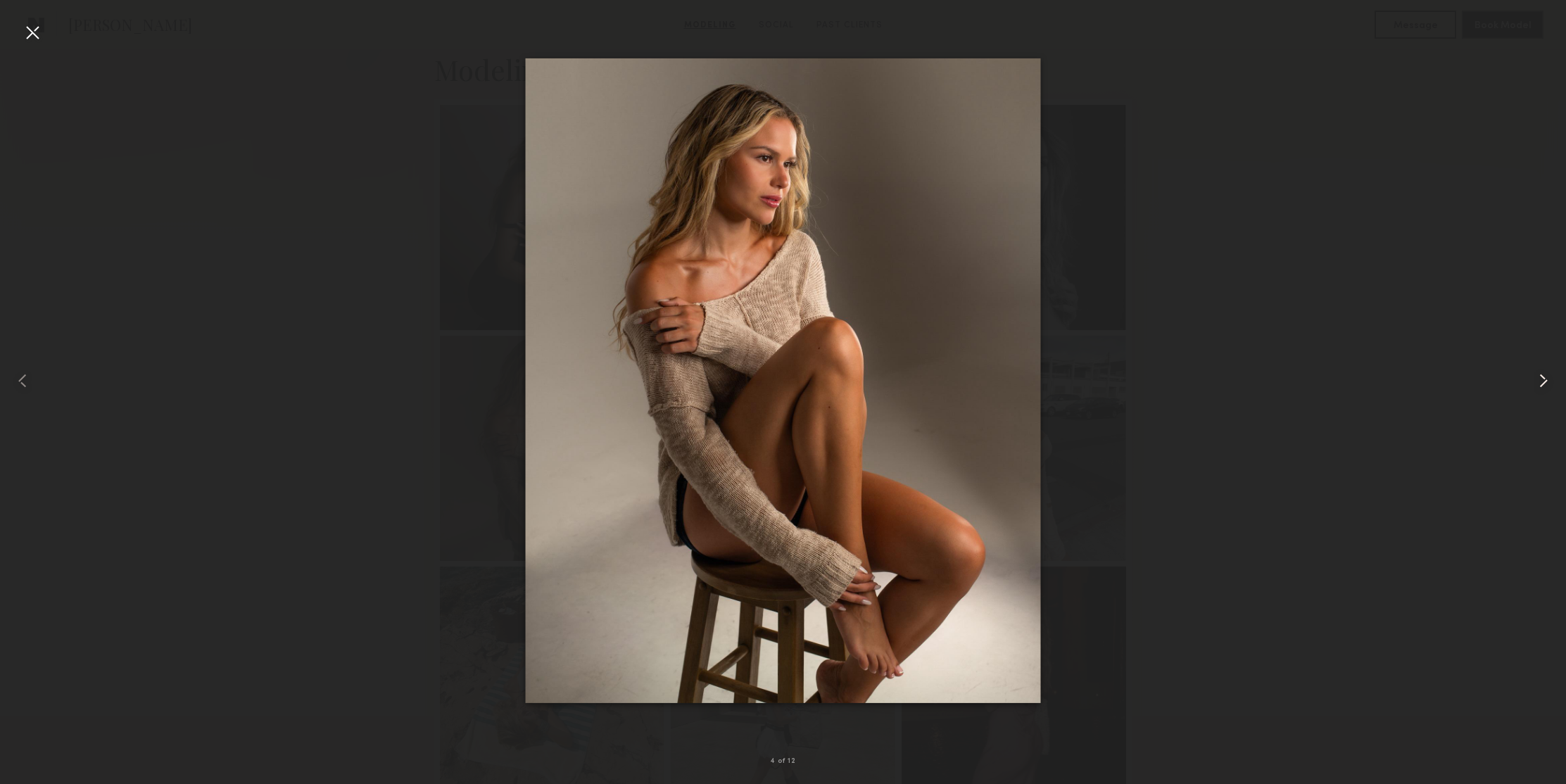
click at [1535, 380] on common-icon at bounding box center [1543, 380] width 22 height 22
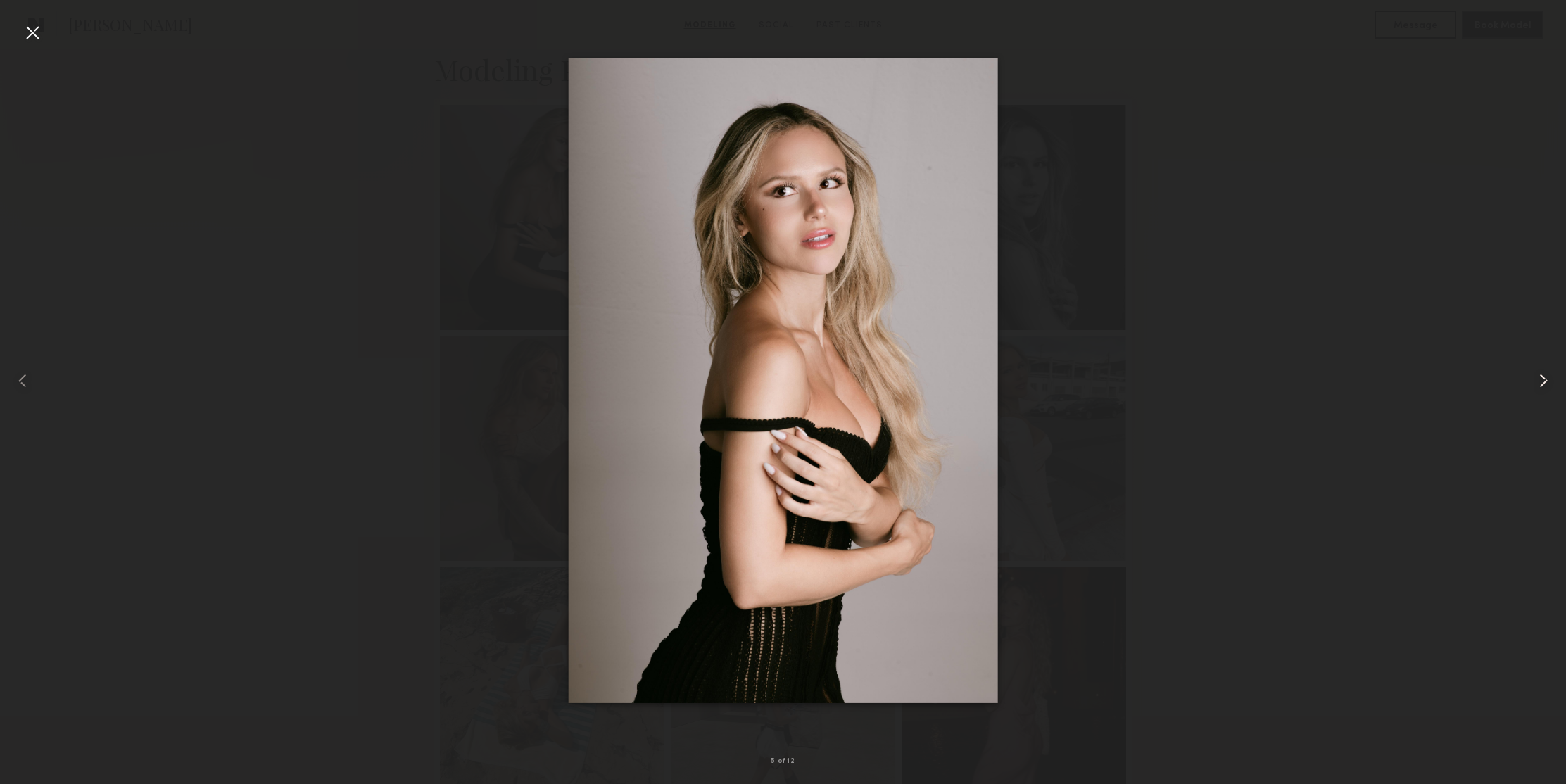
click at [1535, 380] on common-icon at bounding box center [1543, 380] width 22 height 22
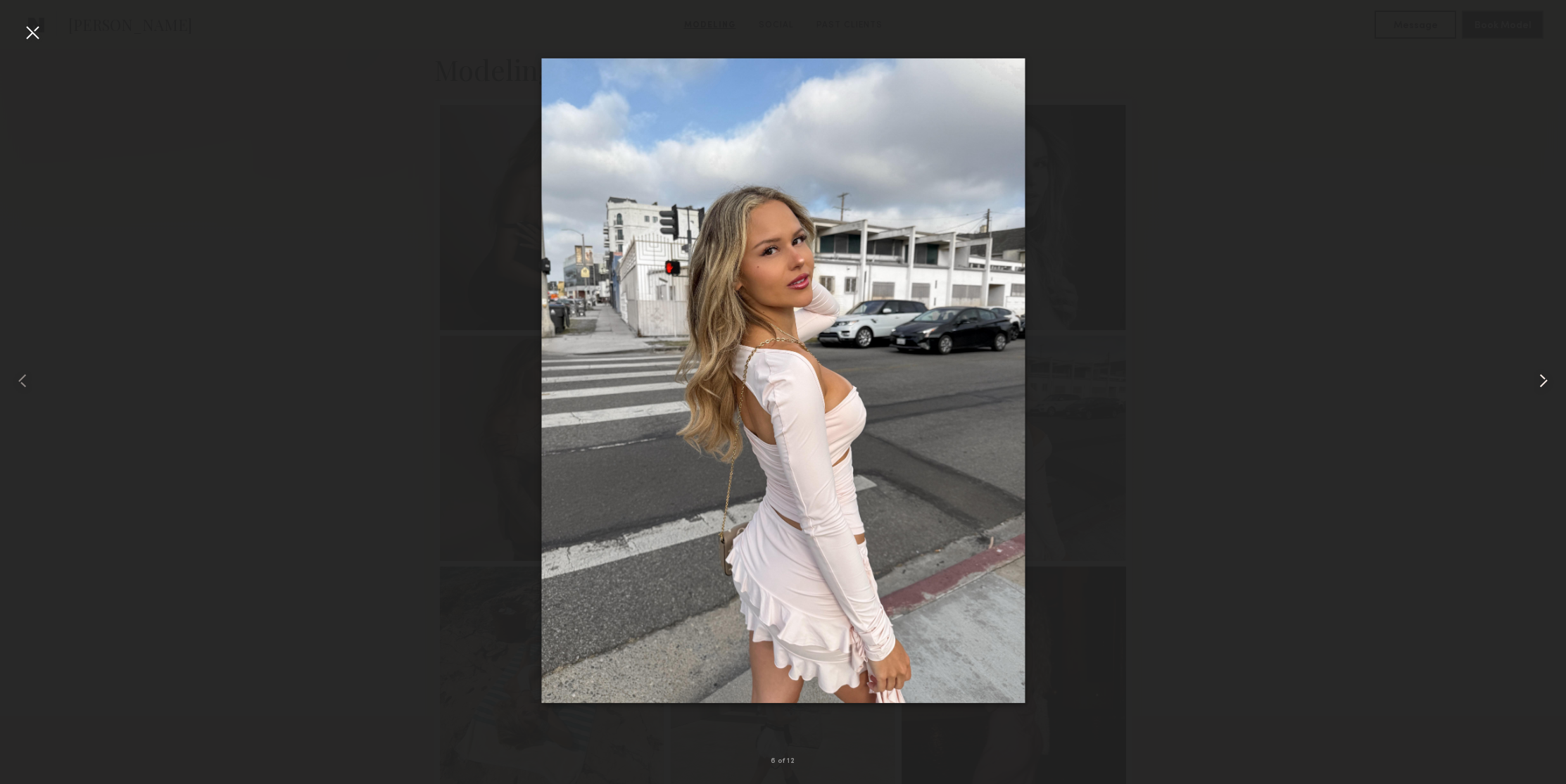
click at [1535, 380] on common-icon at bounding box center [1543, 380] width 22 height 22
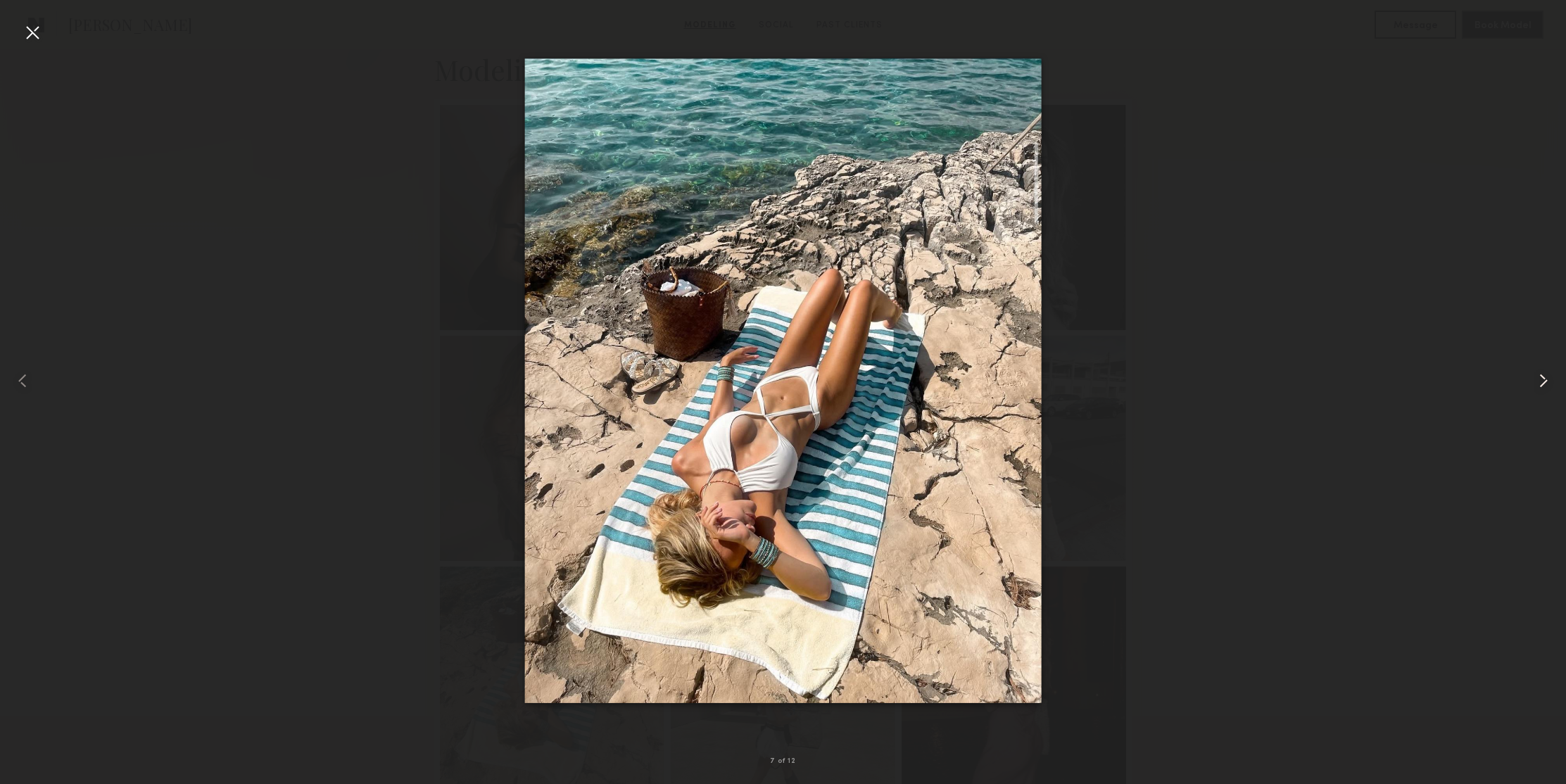
click at [1535, 380] on common-icon at bounding box center [1543, 380] width 22 height 22
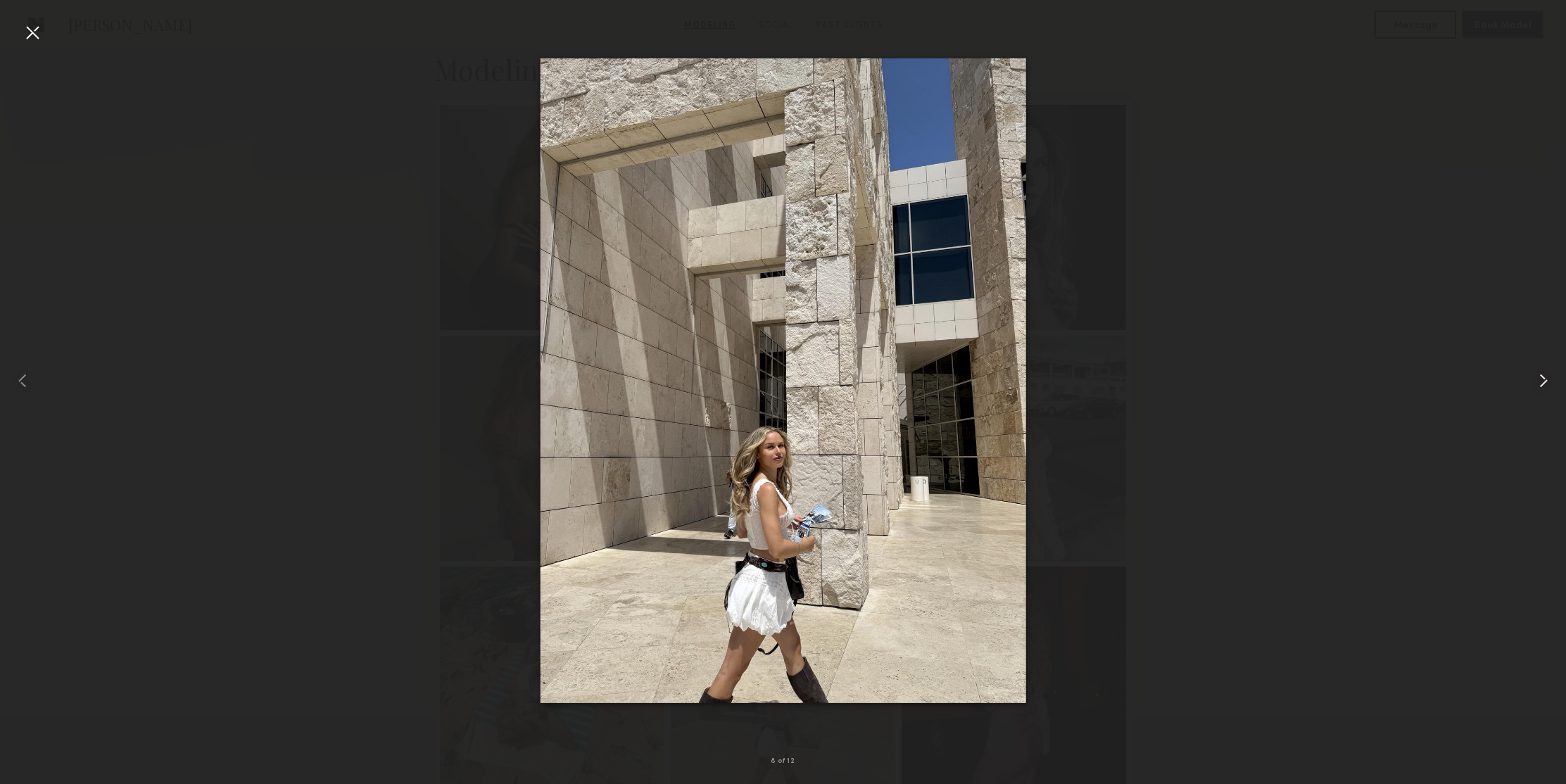
click at [1535, 380] on common-icon at bounding box center [1543, 380] width 22 height 22
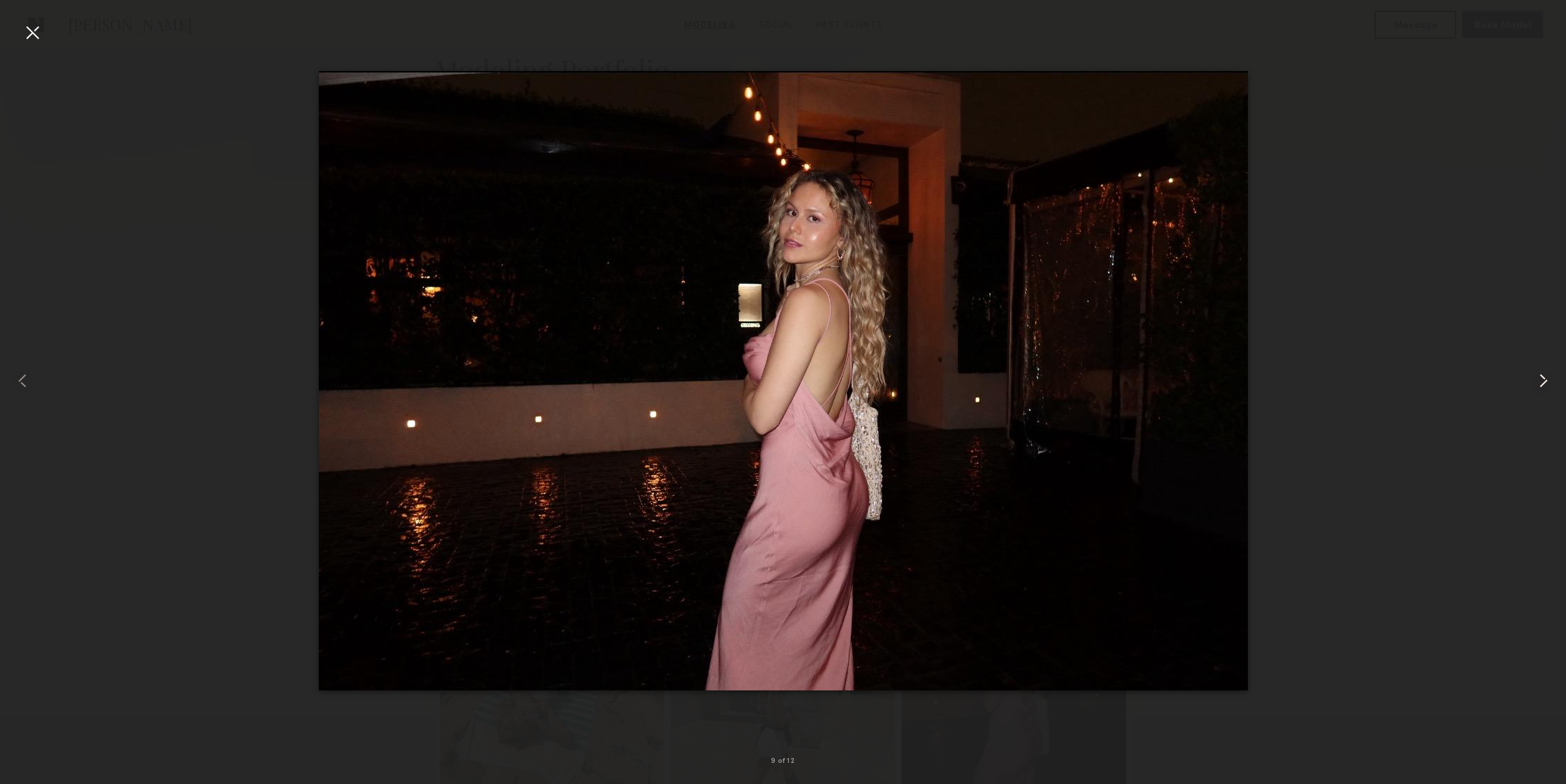
click at [1535, 380] on common-icon at bounding box center [1543, 380] width 22 height 22
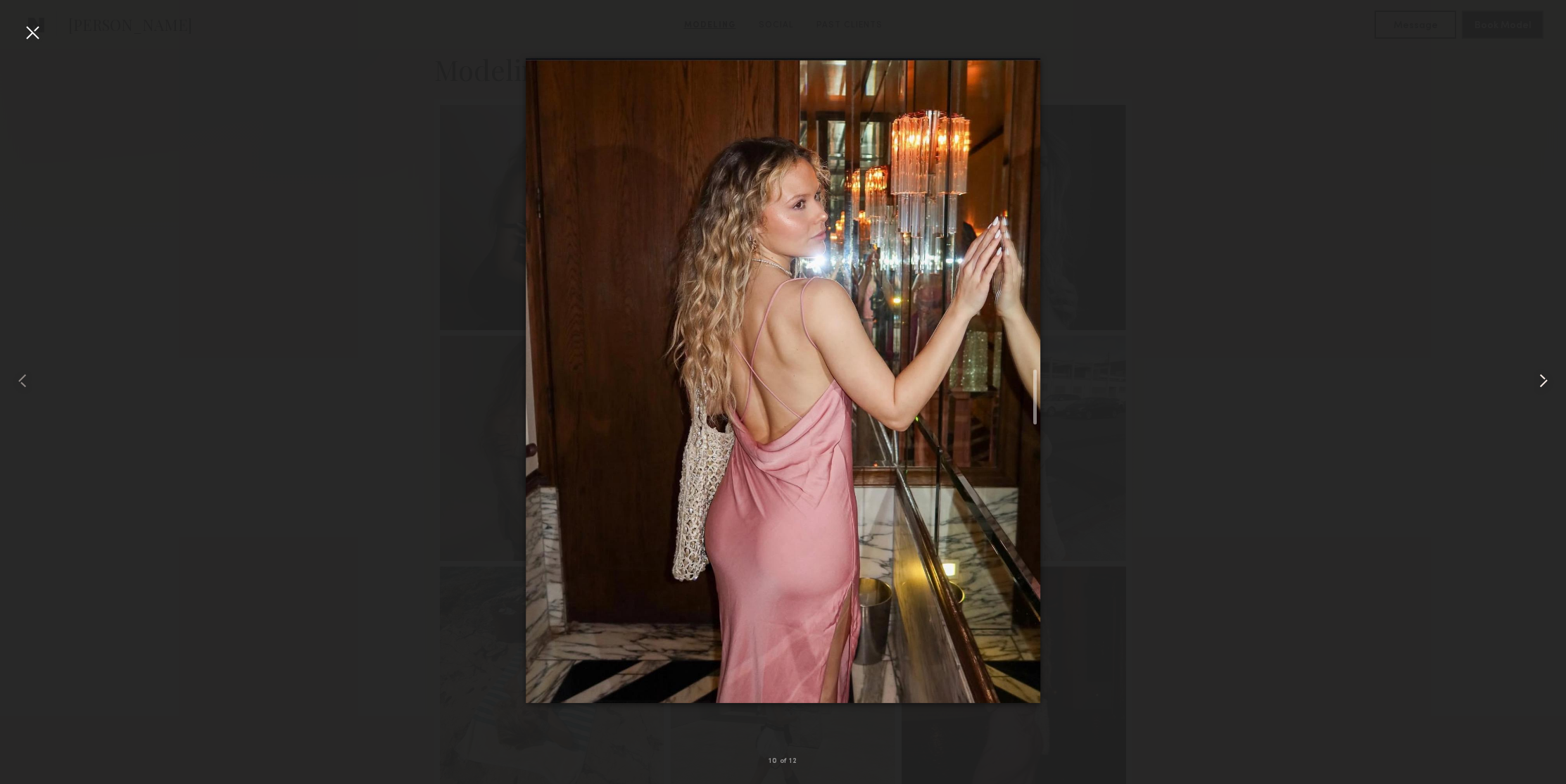
click at [1535, 380] on common-icon at bounding box center [1543, 380] width 22 height 22
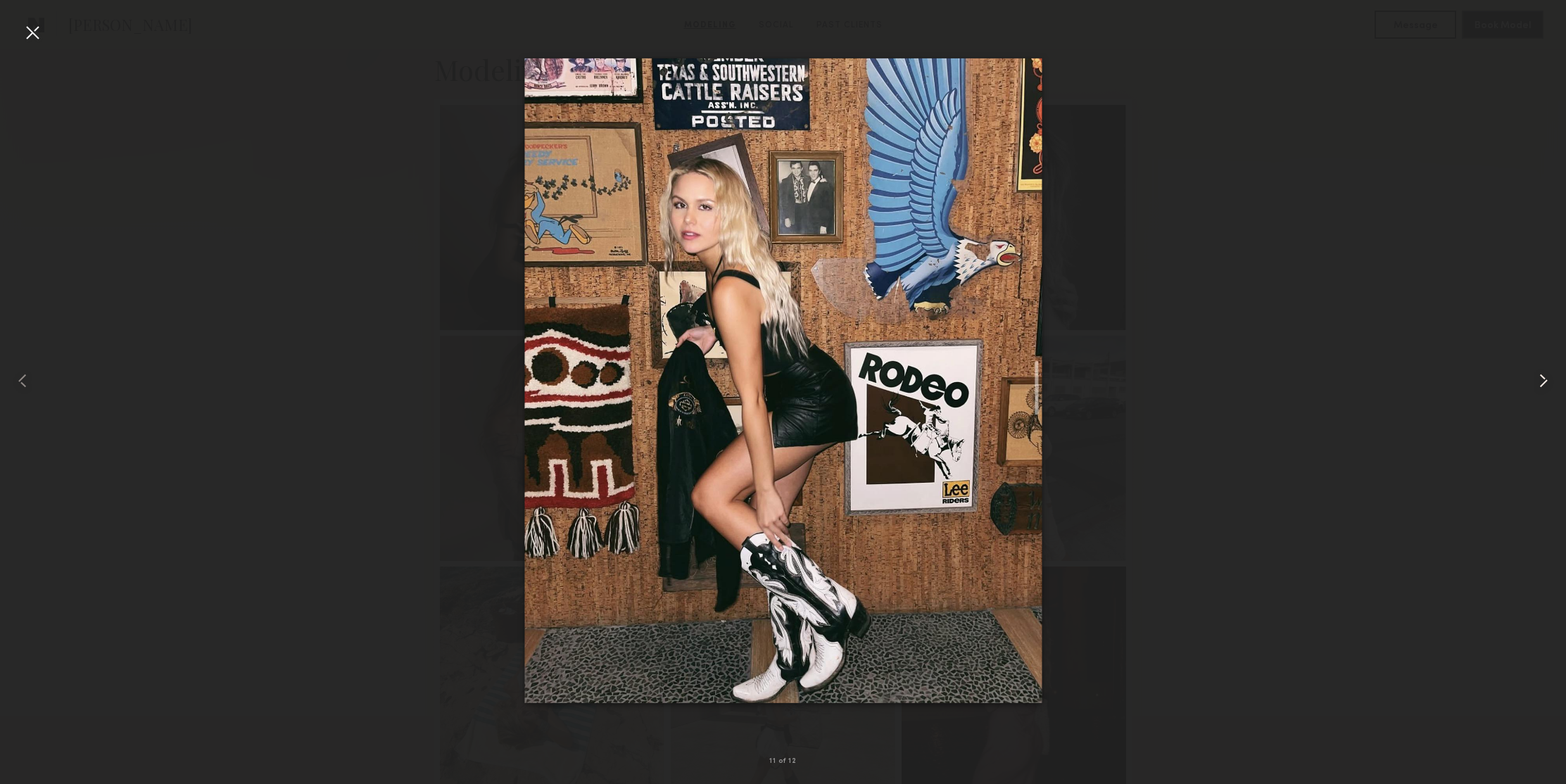
click at [1535, 380] on common-icon at bounding box center [1543, 380] width 22 height 22
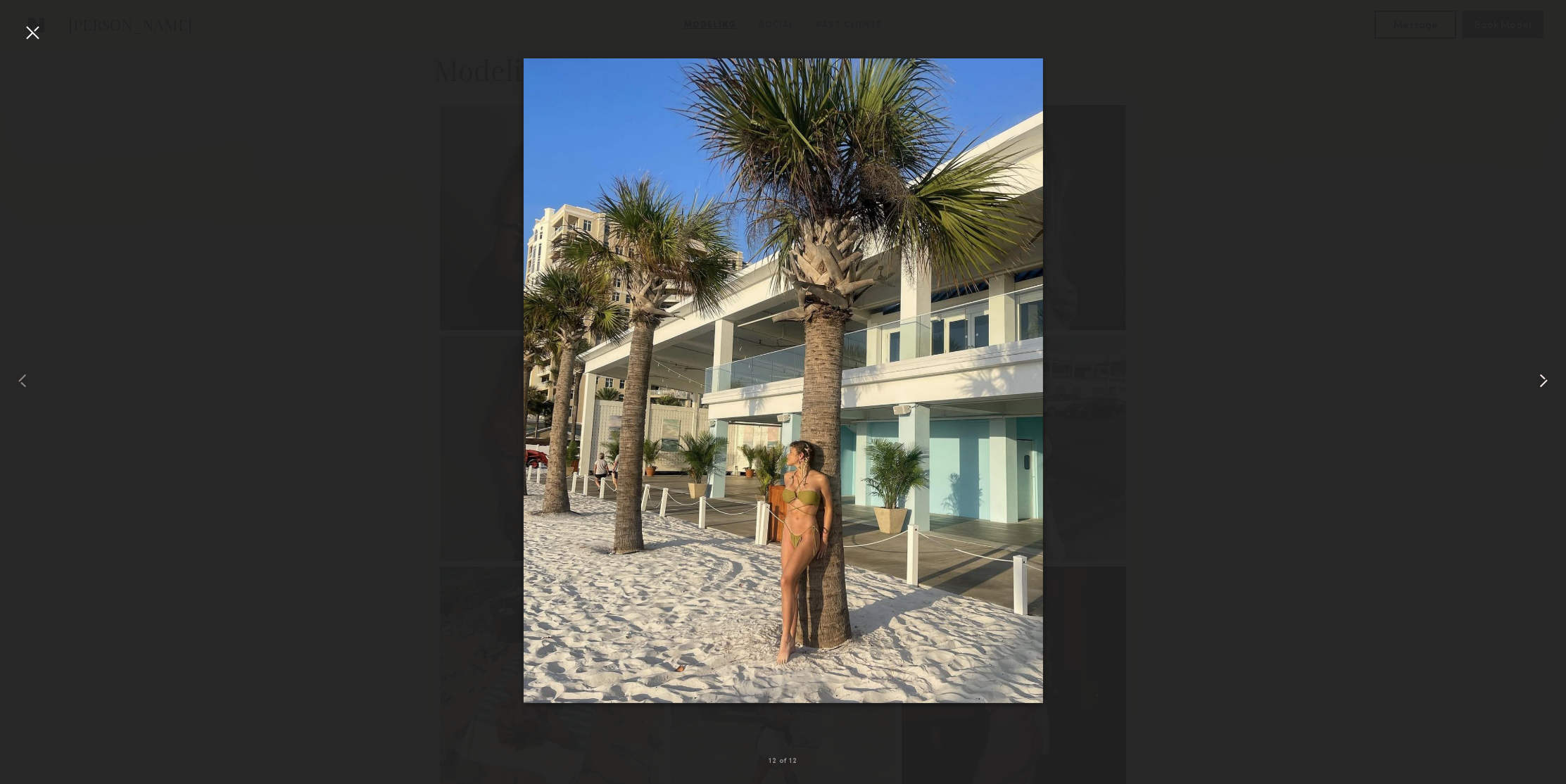
click at [1539, 380] on common-icon at bounding box center [1543, 380] width 22 height 22
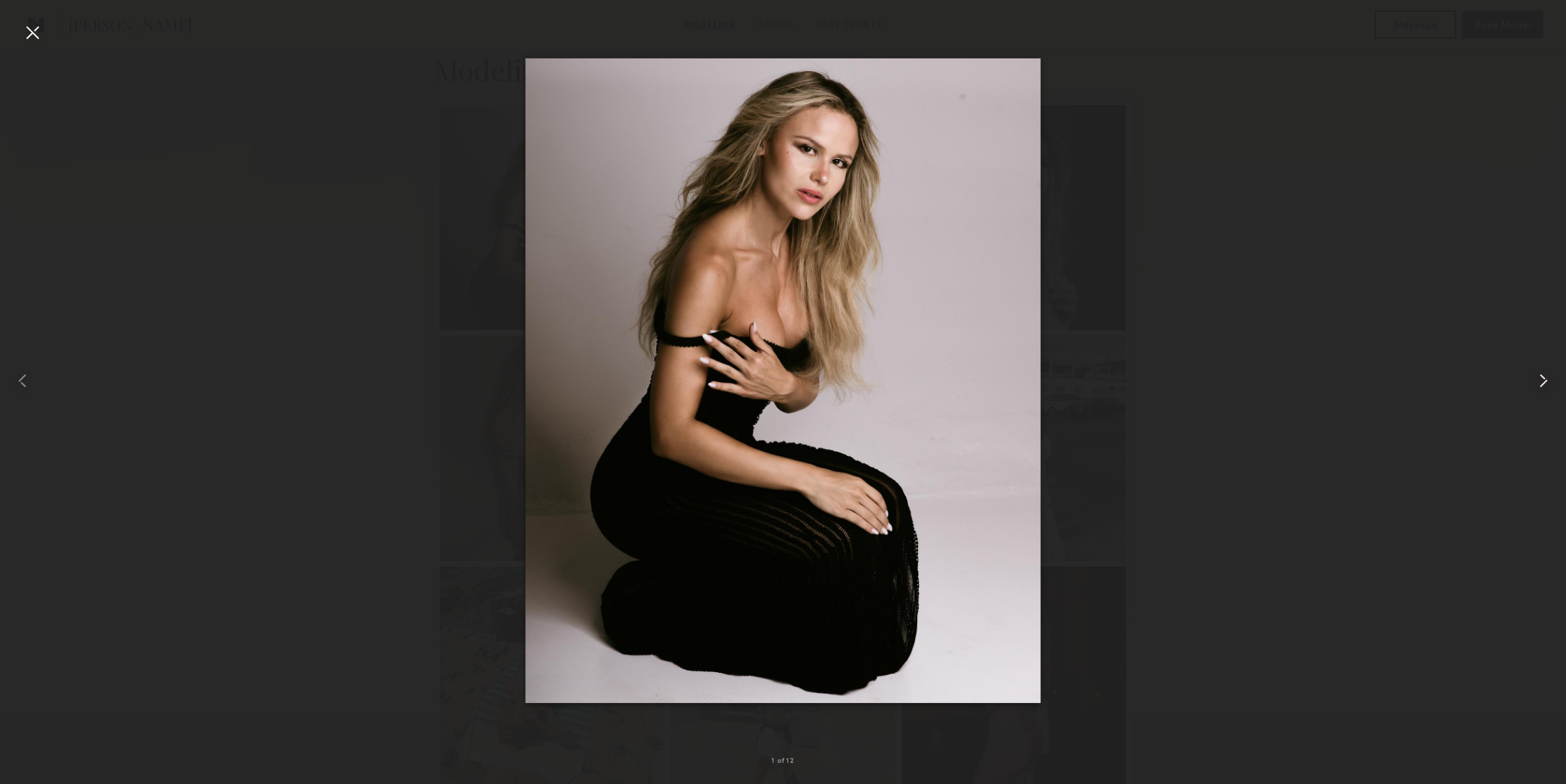
click at [1539, 380] on common-icon at bounding box center [1543, 380] width 22 height 22
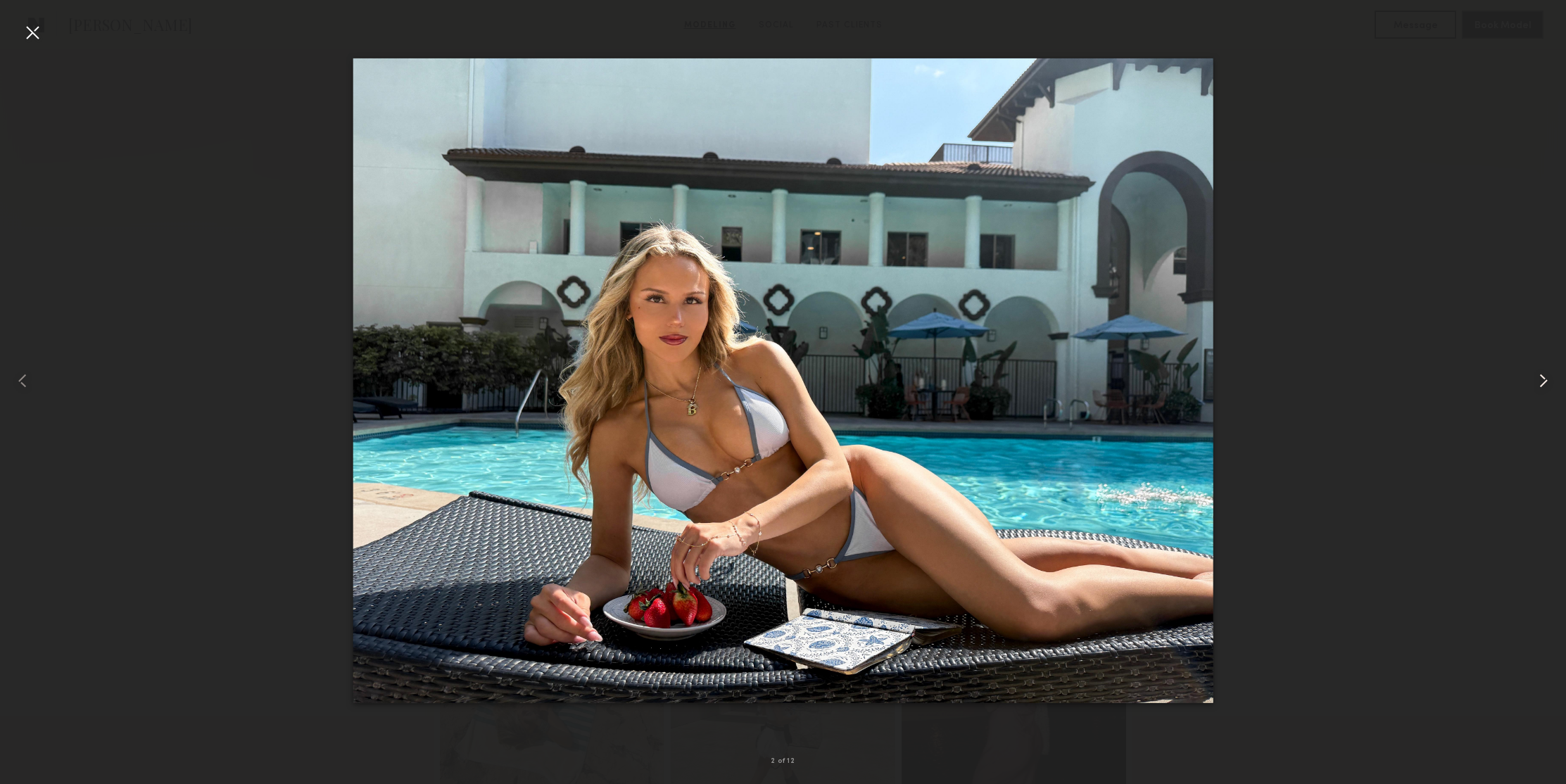
click at [1539, 380] on common-icon at bounding box center [1543, 380] width 22 height 22
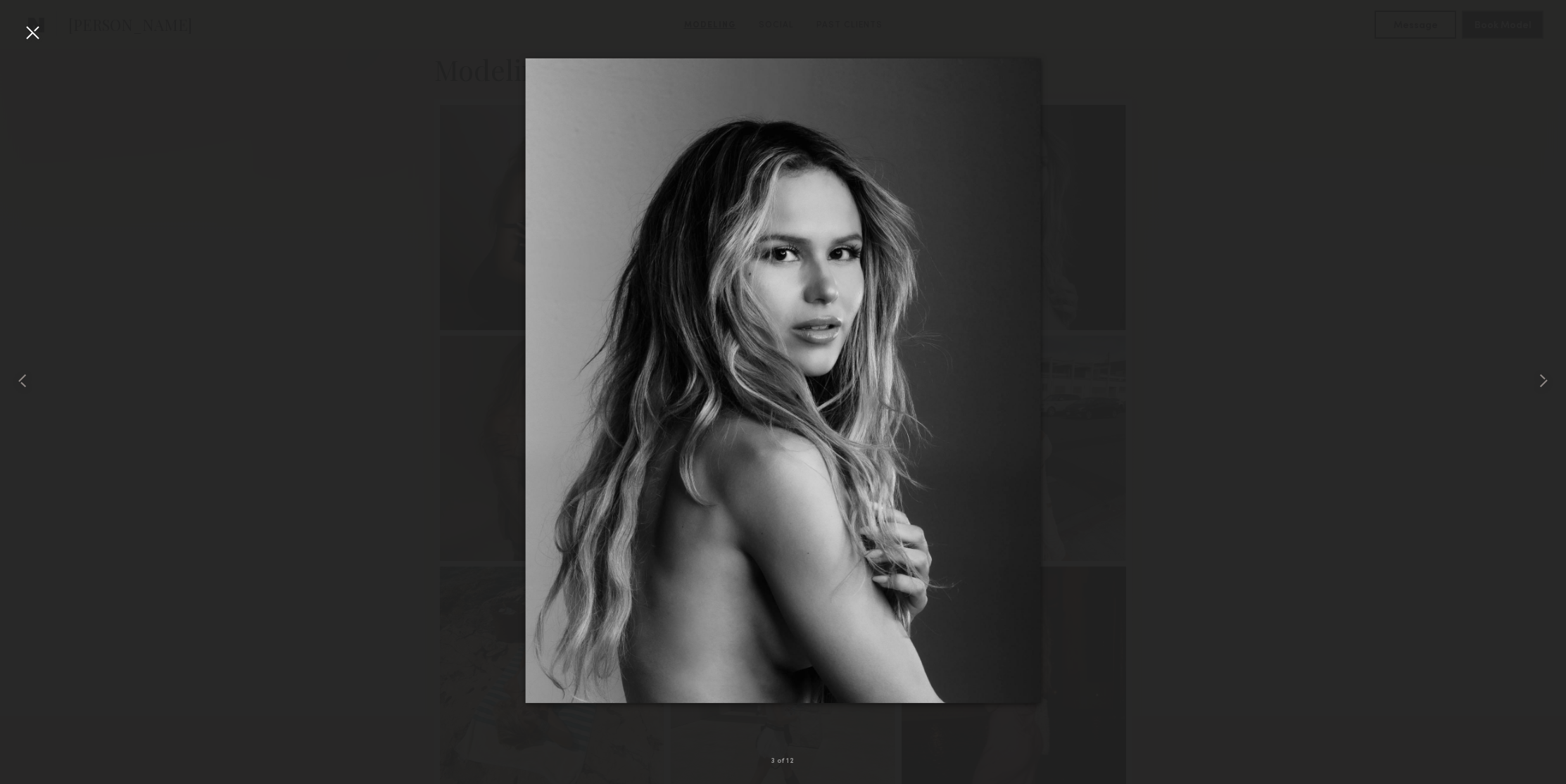
click at [31, 30] on div at bounding box center [32, 32] width 22 height 22
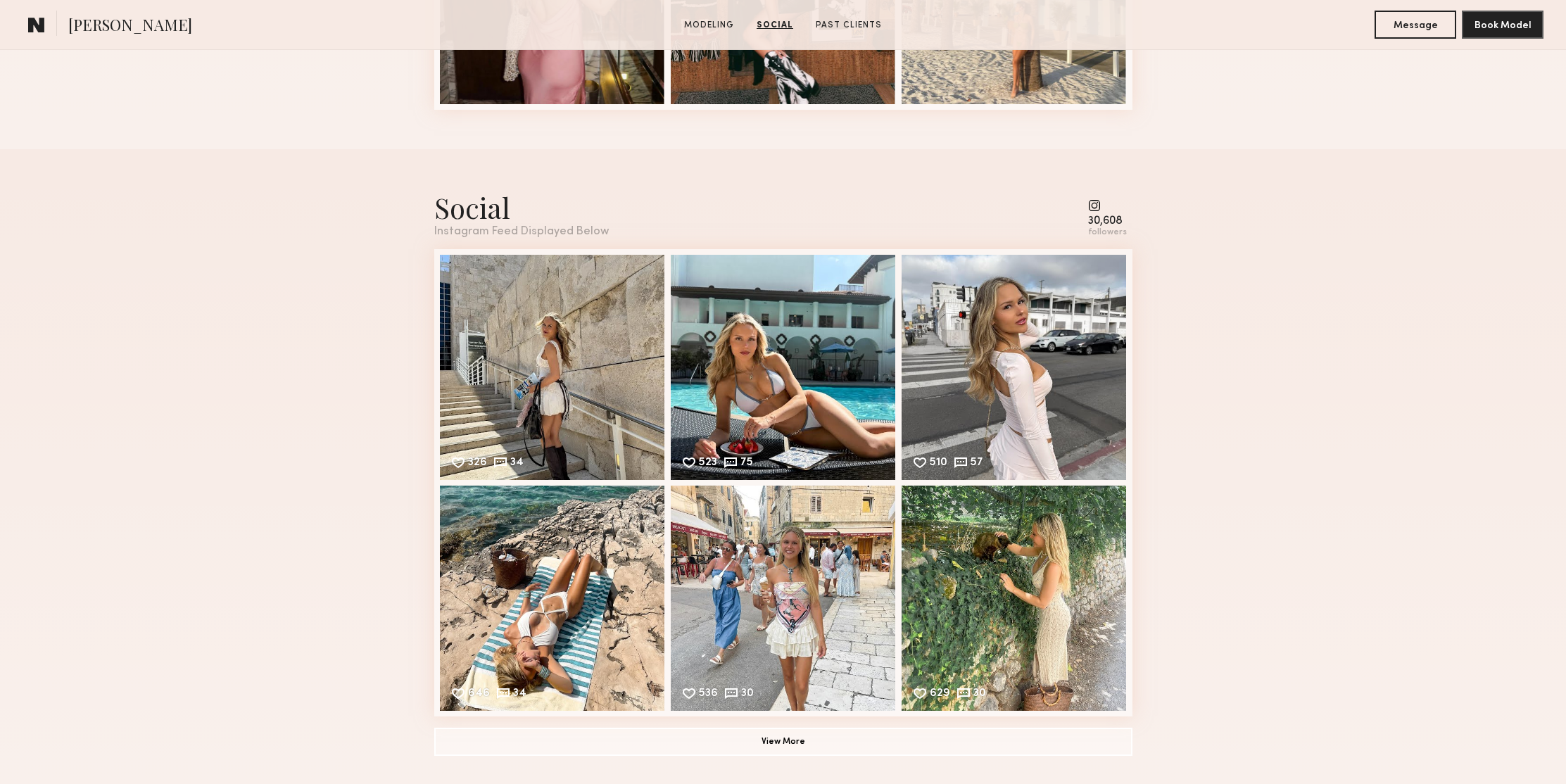
scroll to position [1657, 0]
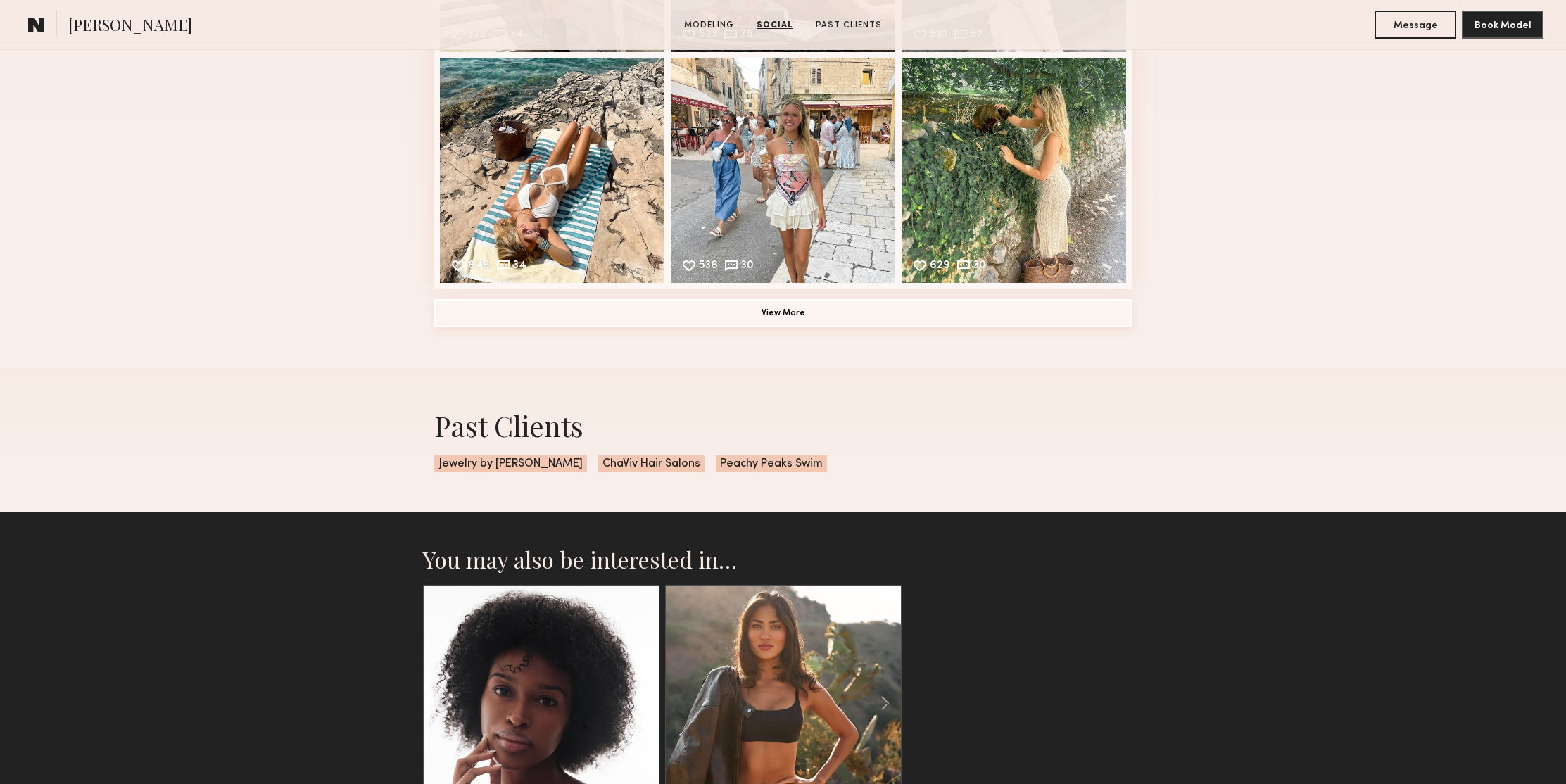
click at [802, 320] on button "View More" at bounding box center [783, 313] width 698 height 28
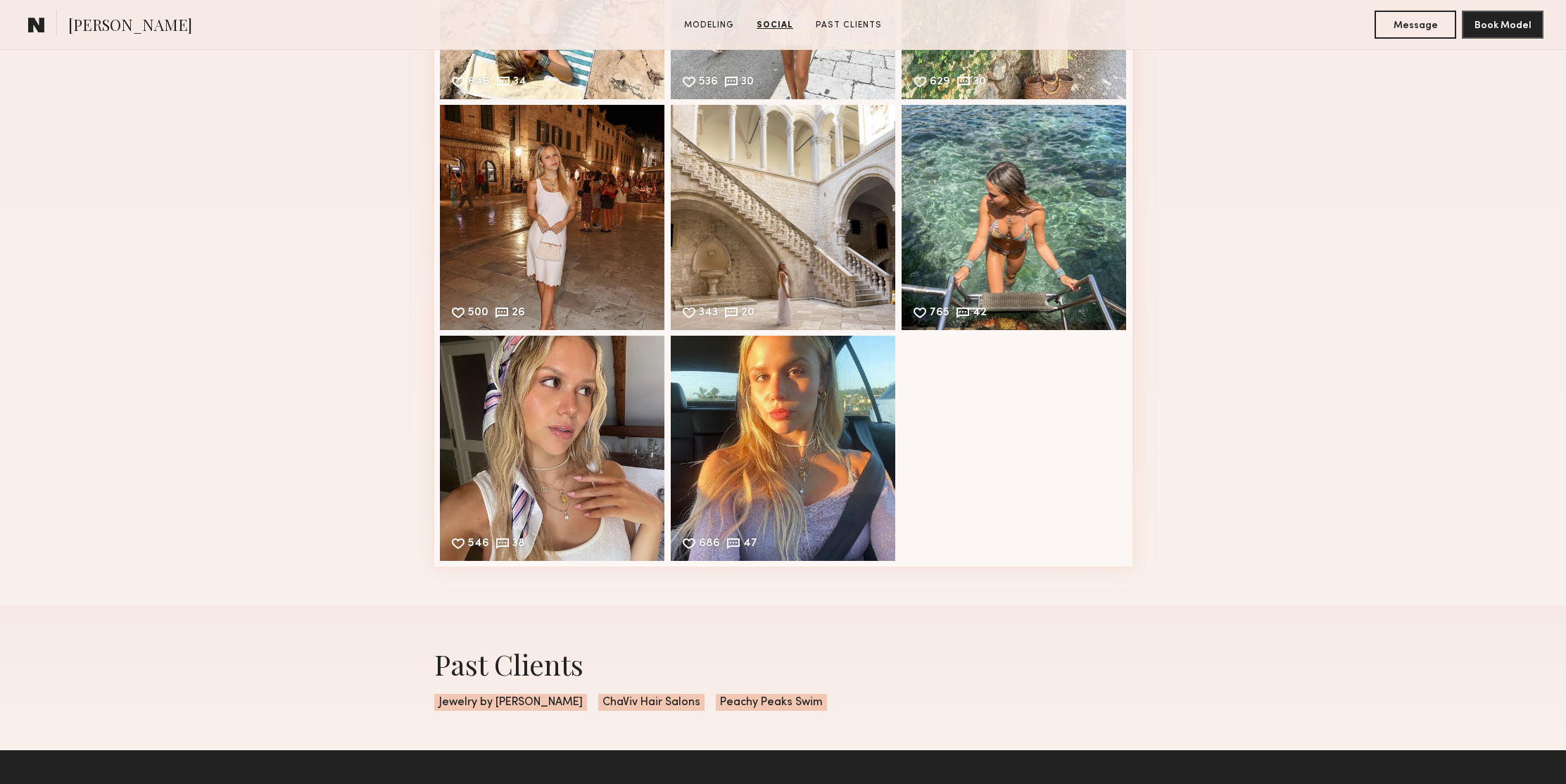
scroll to position [1831, 0]
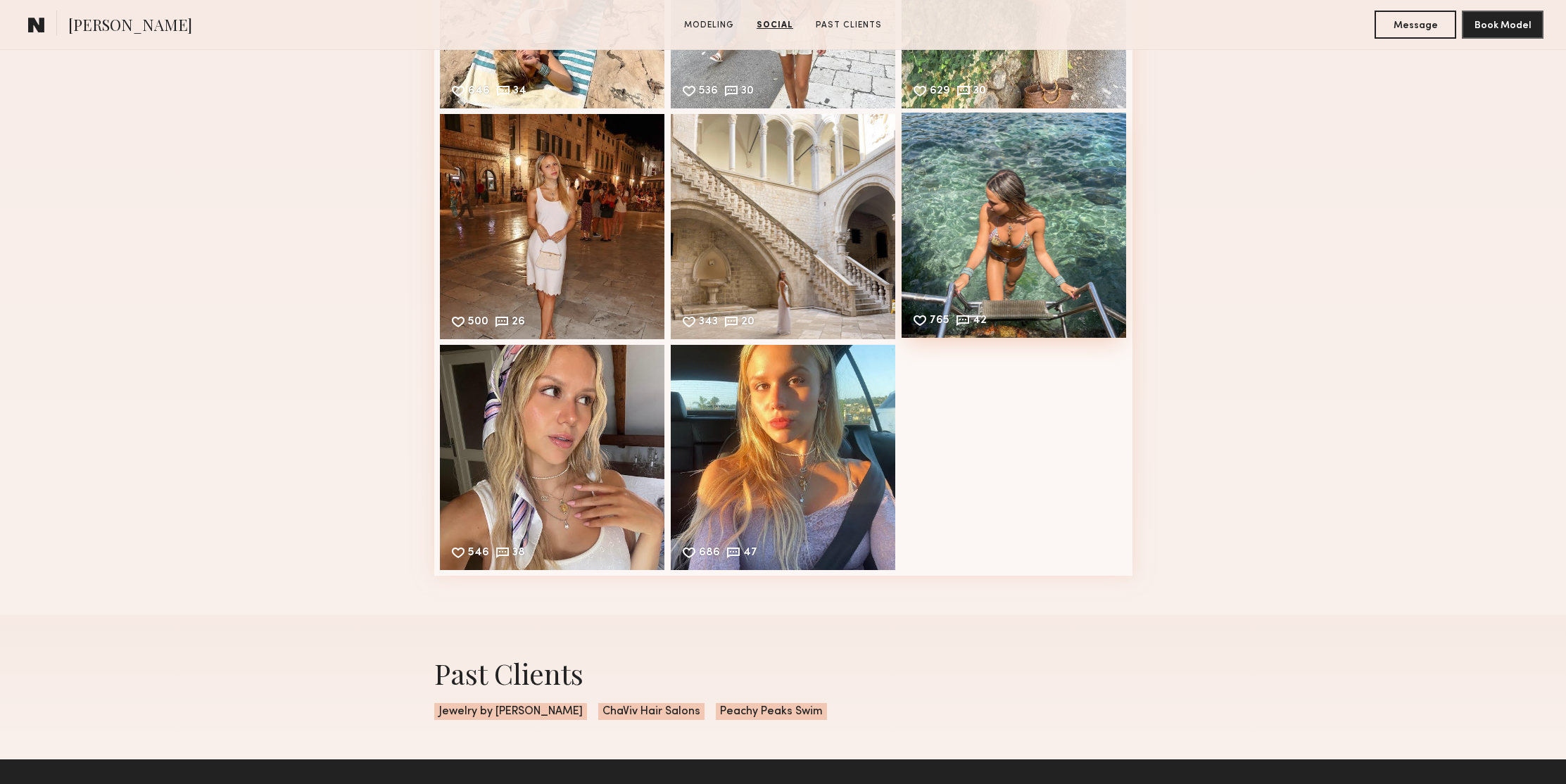
click at [1100, 151] on div "765 42 Likes & comments displayed to show model’s engagement" at bounding box center [1014, 225] width 225 height 225
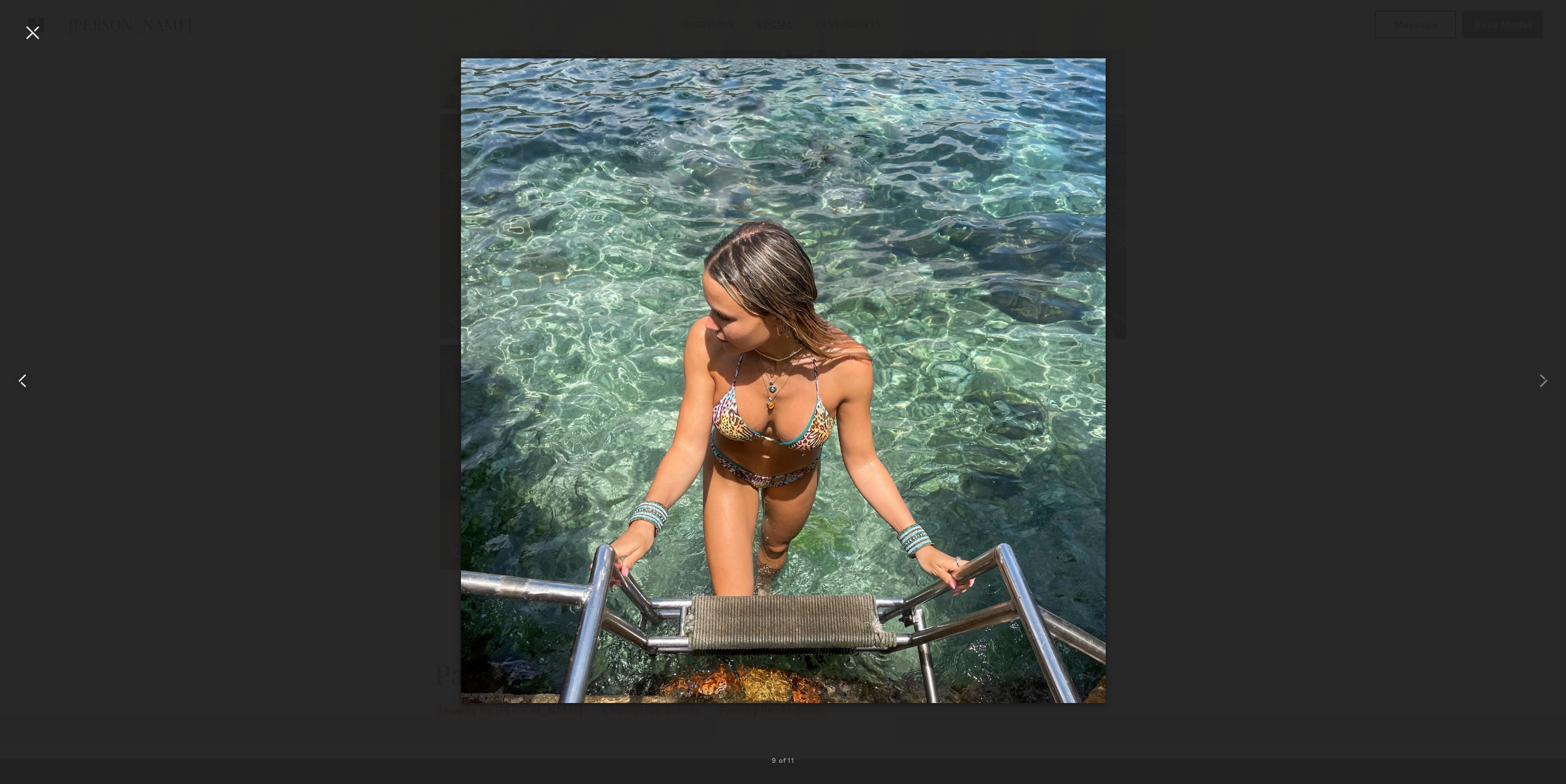
click at [25, 380] on common-icon at bounding box center [22, 380] width 22 height 22
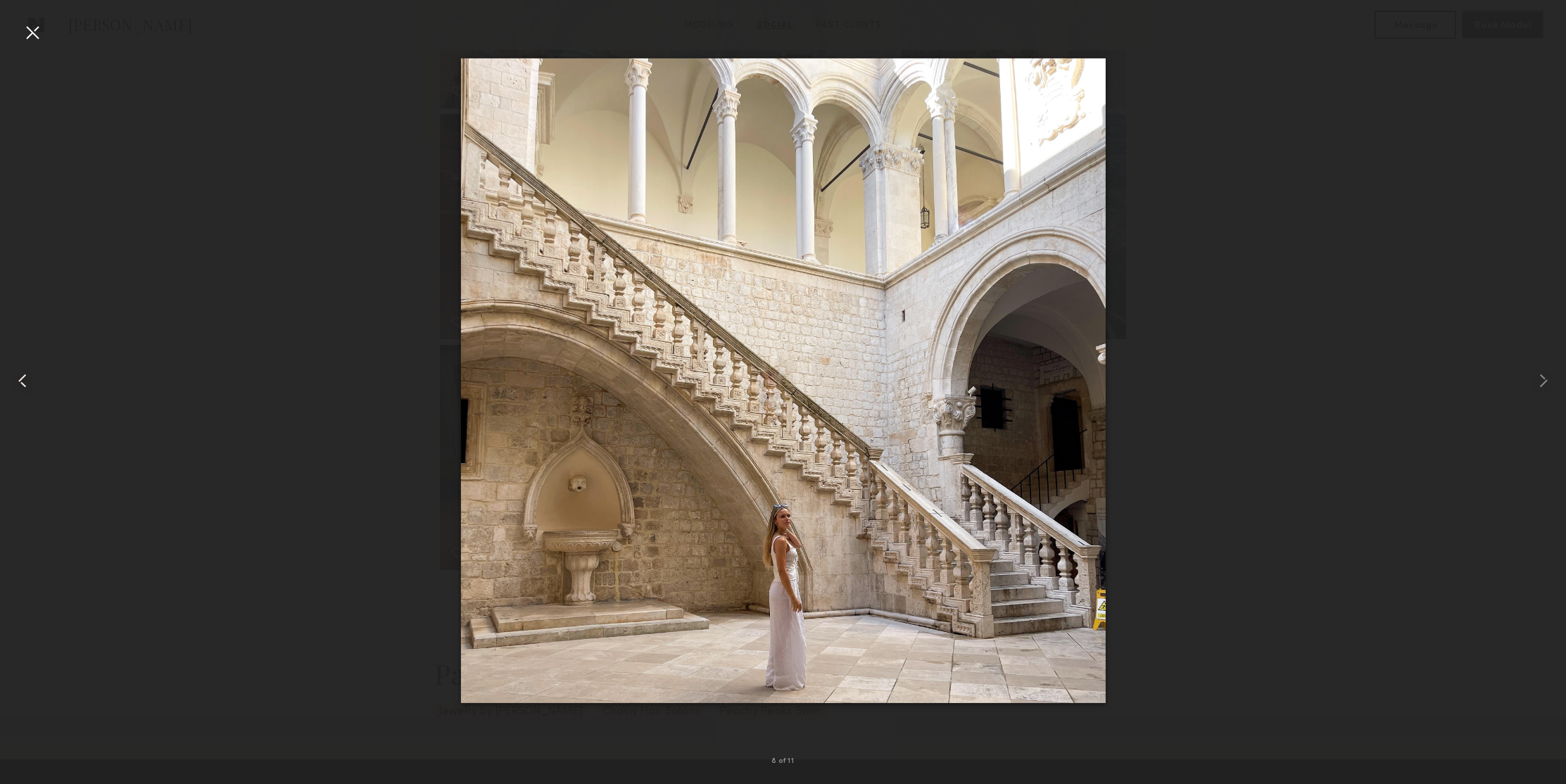
click at [25, 380] on common-icon at bounding box center [22, 380] width 22 height 22
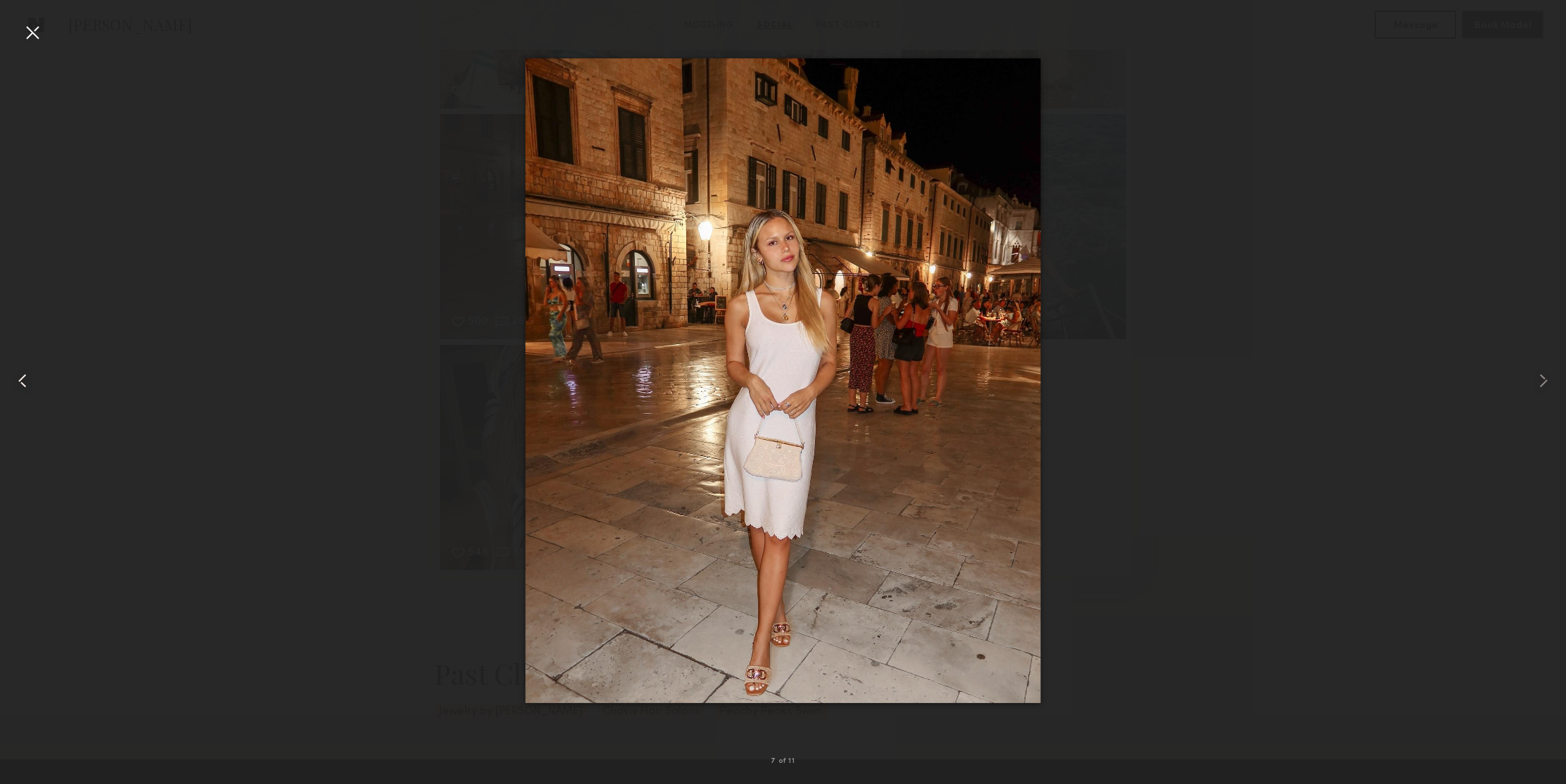
click at [25, 380] on common-icon at bounding box center [22, 380] width 22 height 22
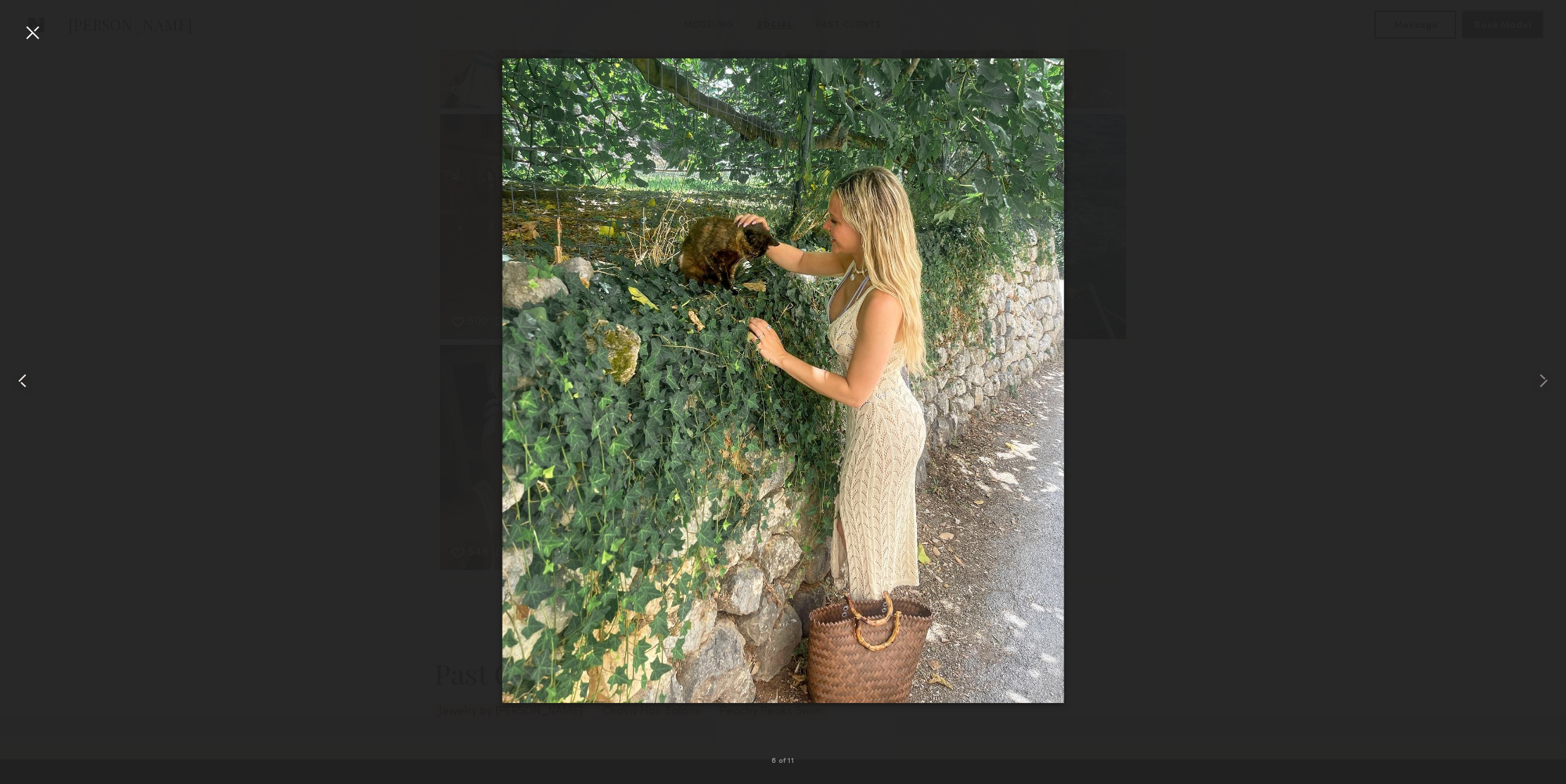
click at [25, 380] on common-icon at bounding box center [22, 380] width 22 height 22
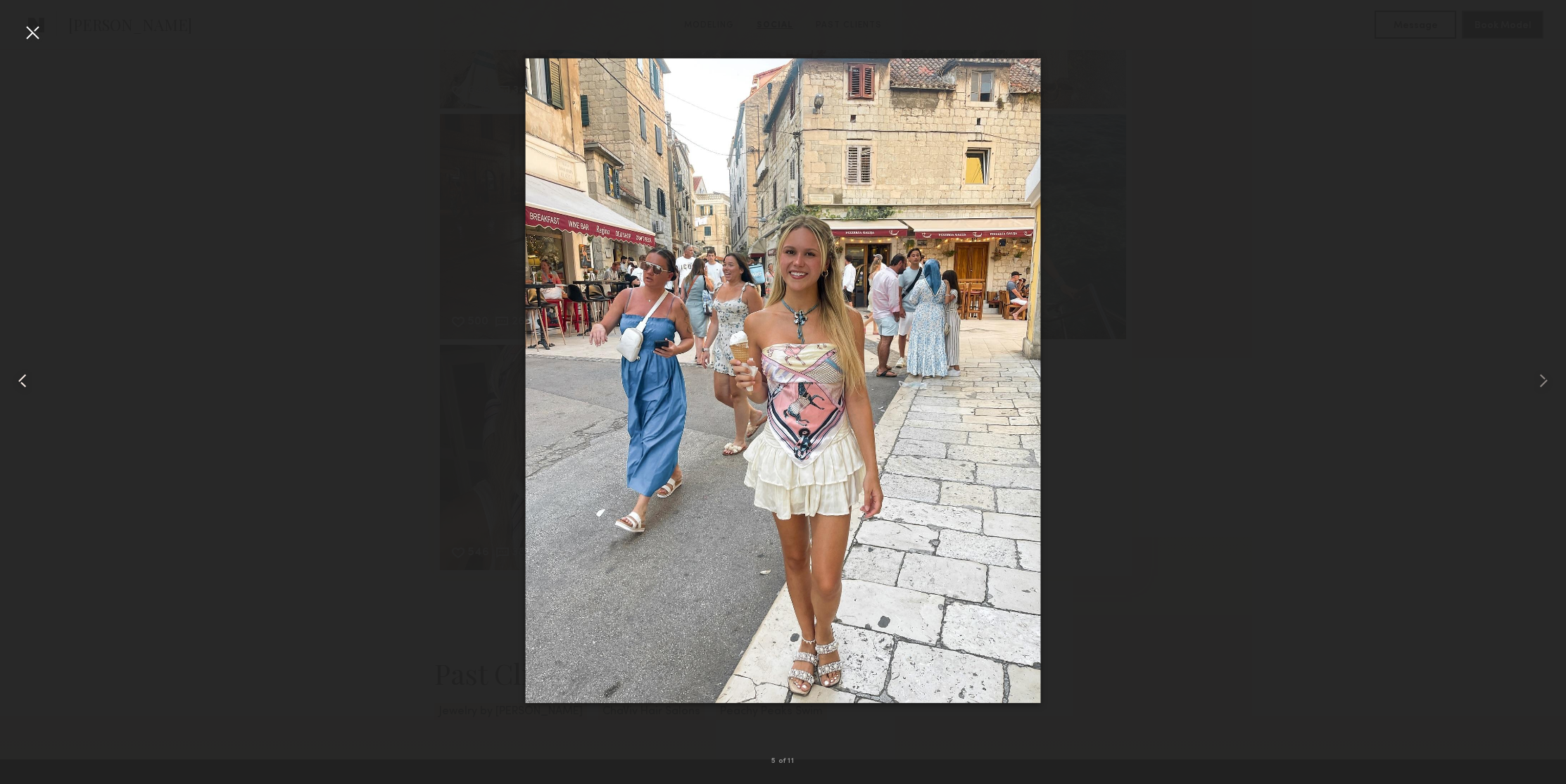
click at [25, 380] on common-icon at bounding box center [22, 380] width 22 height 22
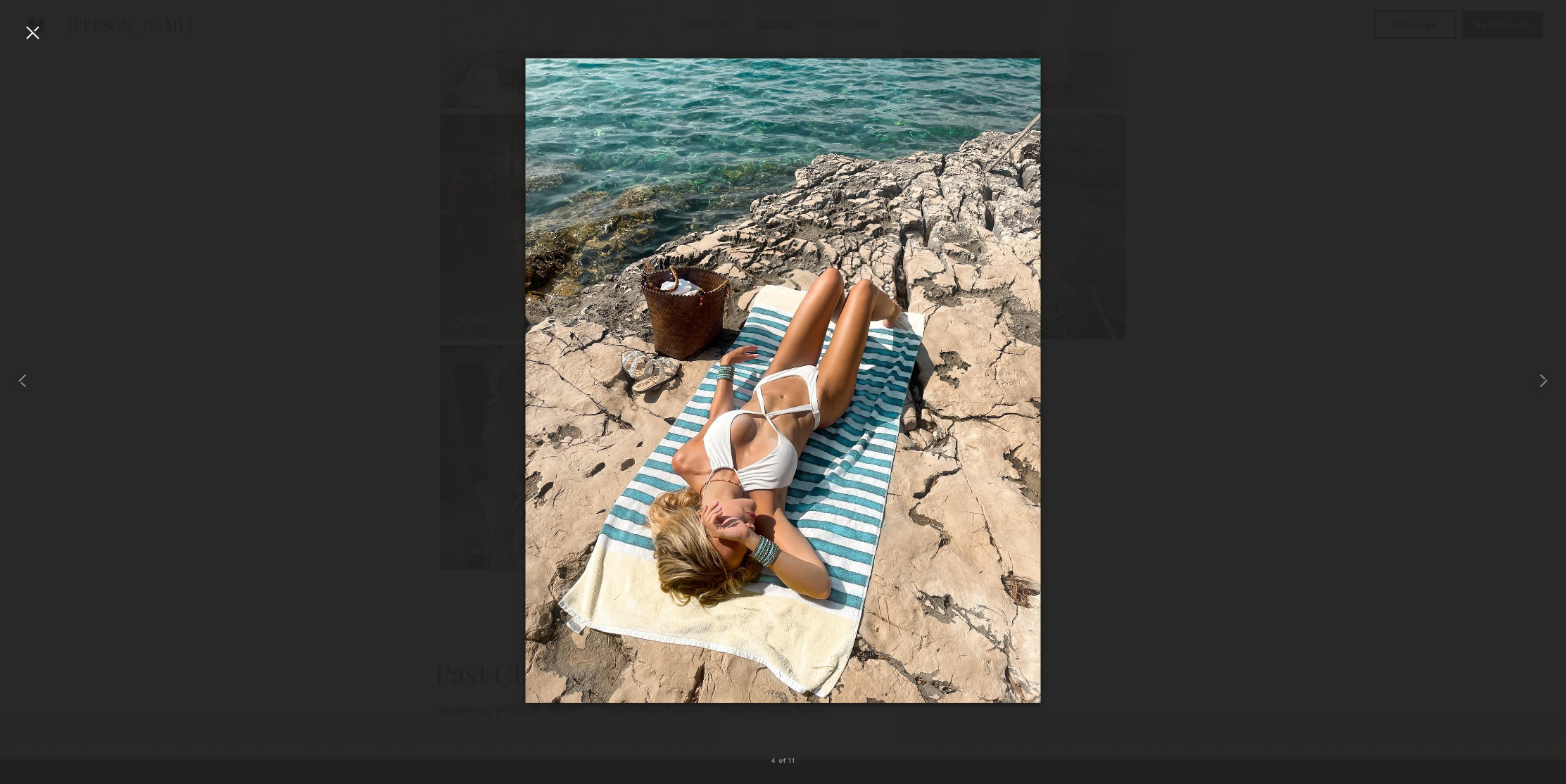
click at [40, 34] on div at bounding box center [32, 32] width 22 height 22
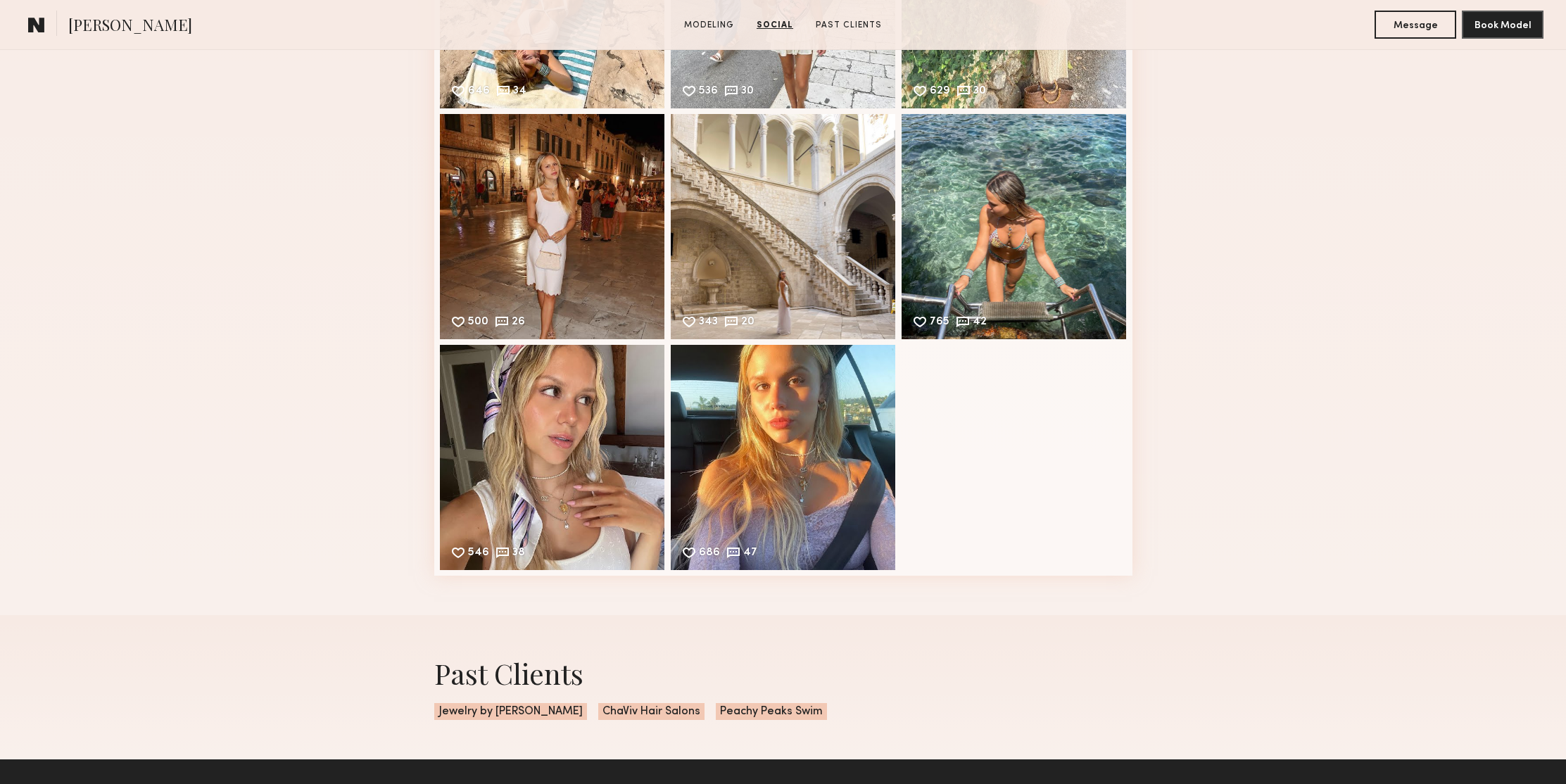
click at [1253, 256] on div "Social Instagram Feed Displayed Below 30,608 followers 326 34 Likes & comments …" at bounding box center [783, 80] width 1566 height 1067
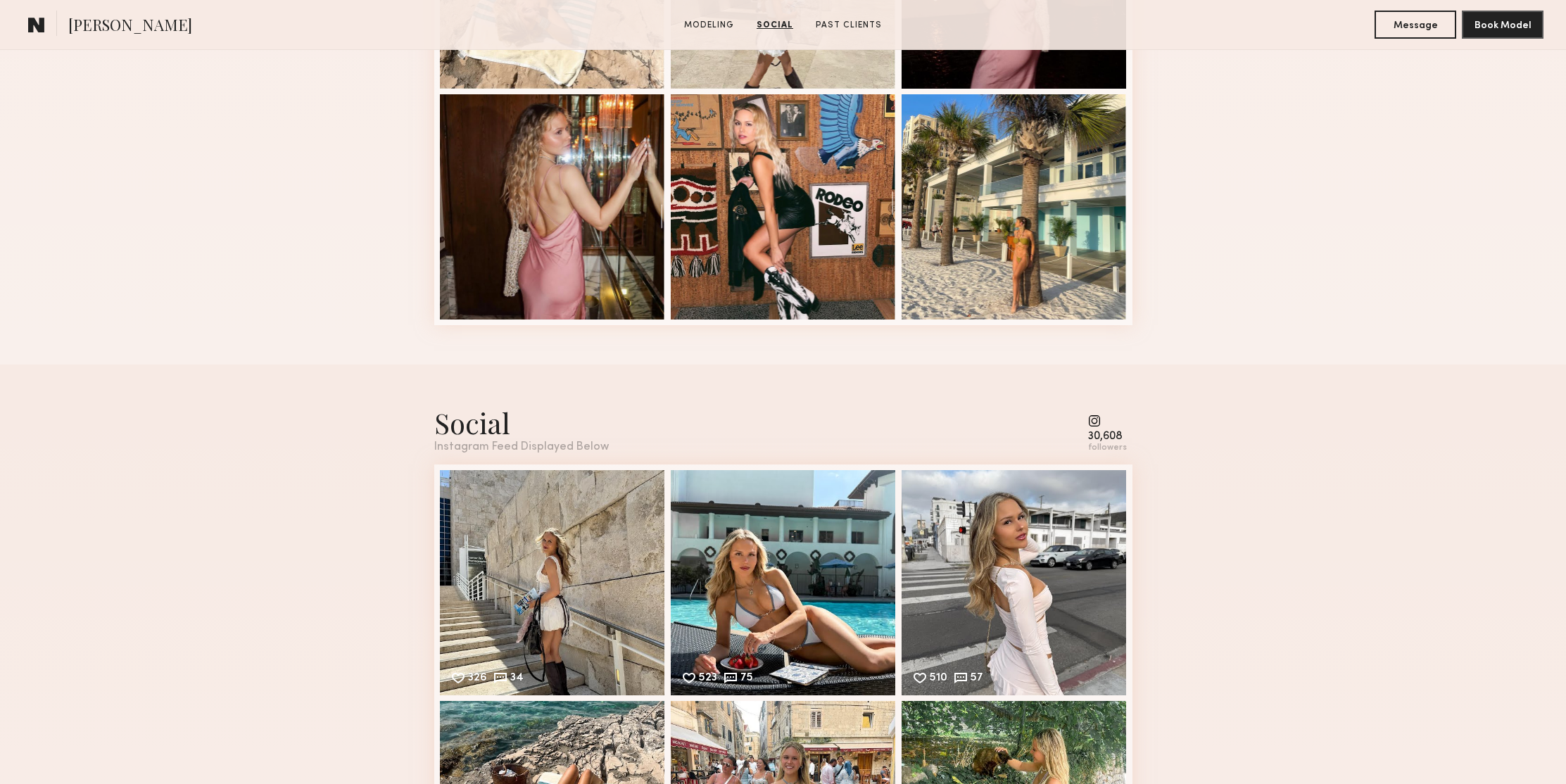
scroll to position [0, 0]
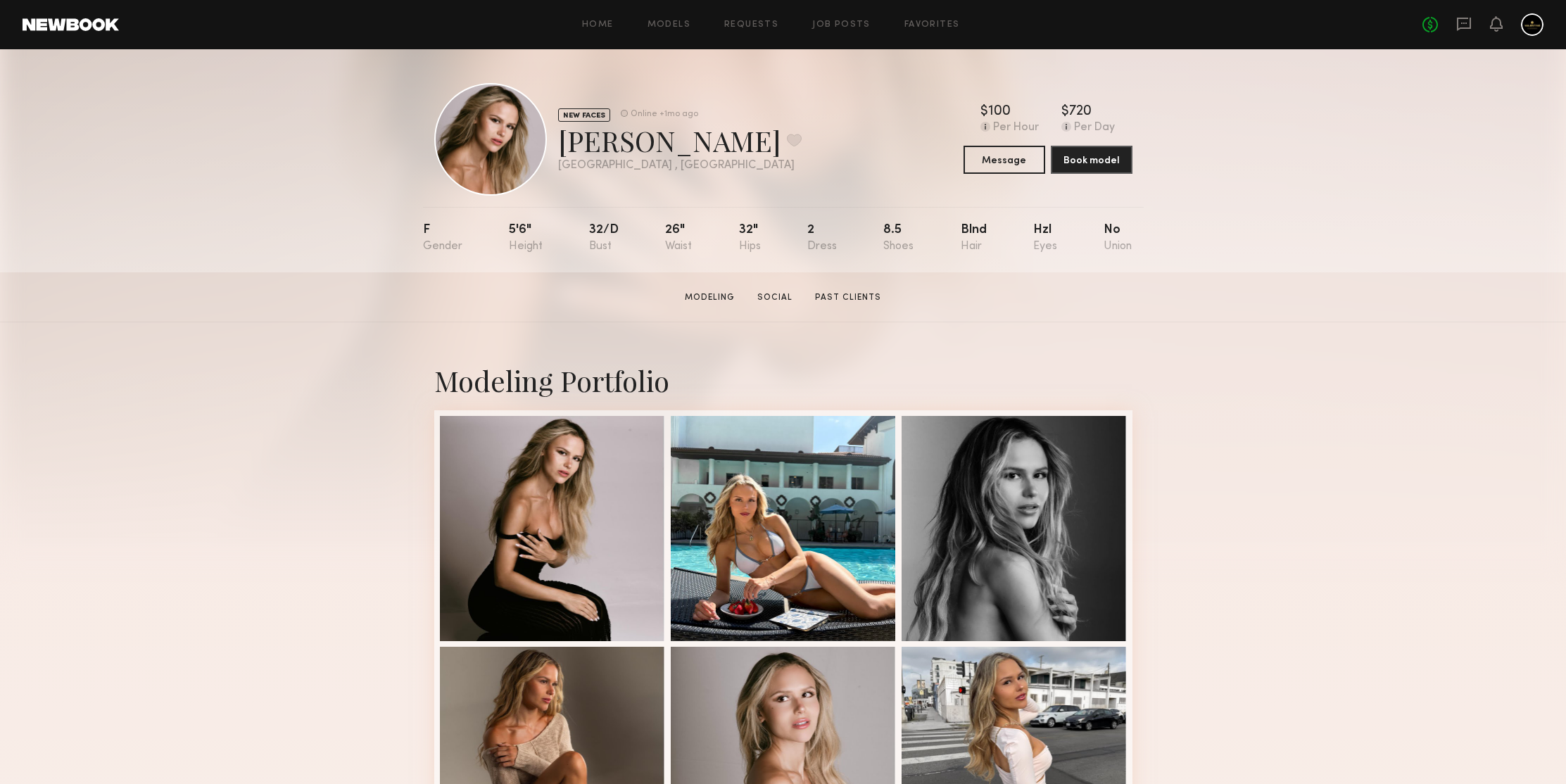
click at [1375, 220] on div "NEW FACES Online +1mo ago Isabella A. Favorite Los Angeles , CA Online +1mo ago…" at bounding box center [783, 160] width 1566 height 223
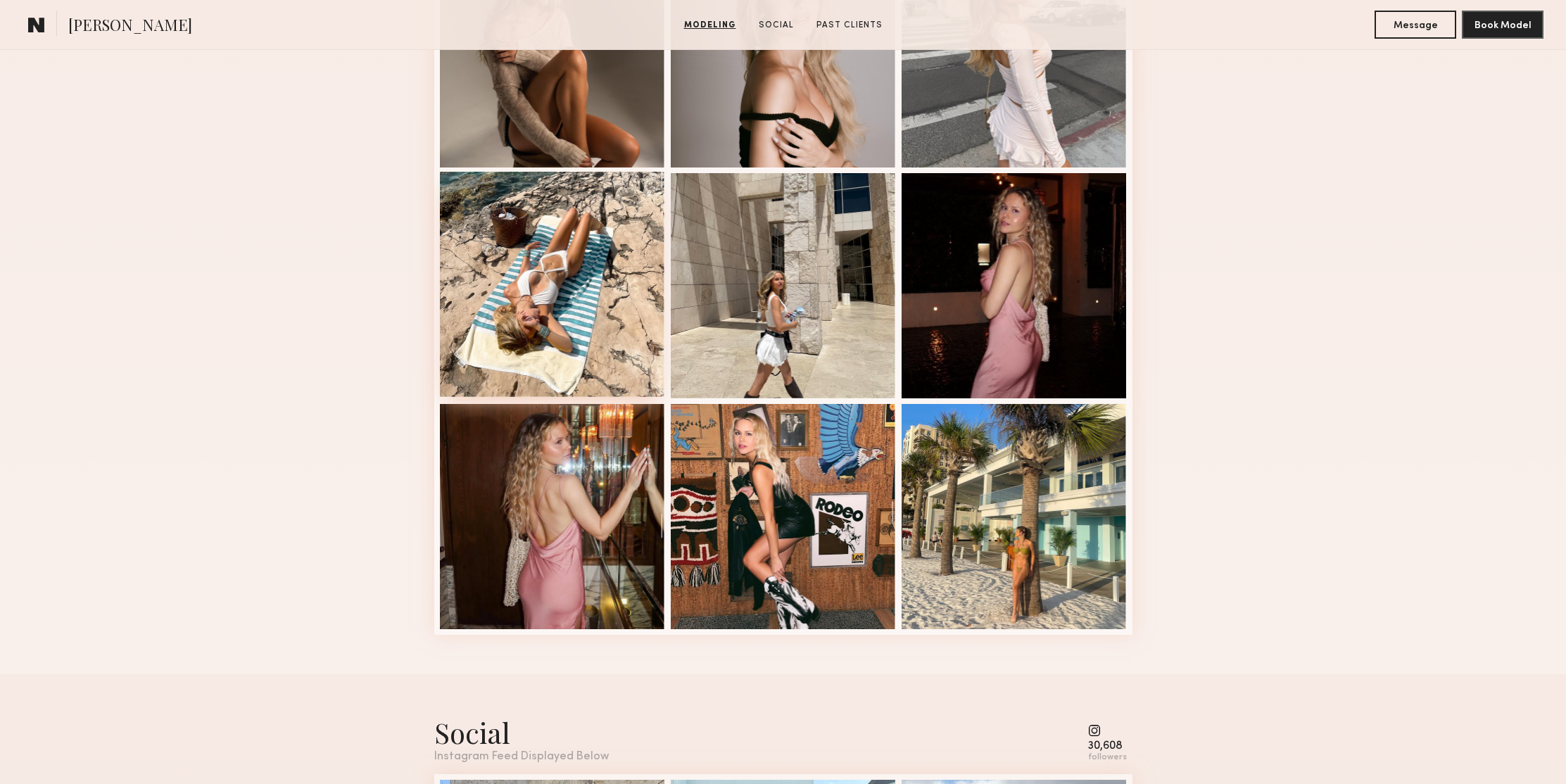
scroll to position [320, 0]
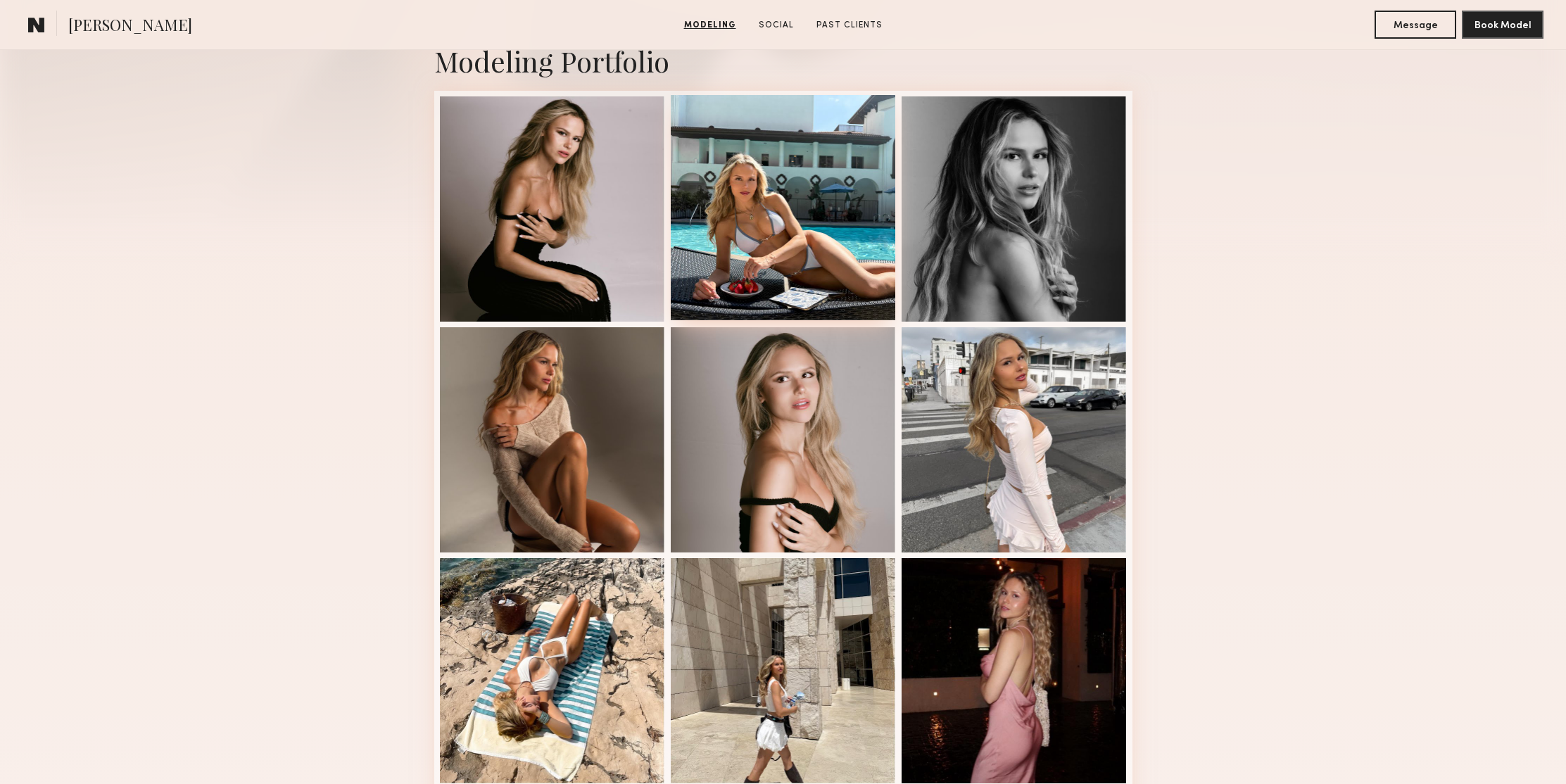
click at [807, 155] on div at bounding box center [783, 208] width 225 height 225
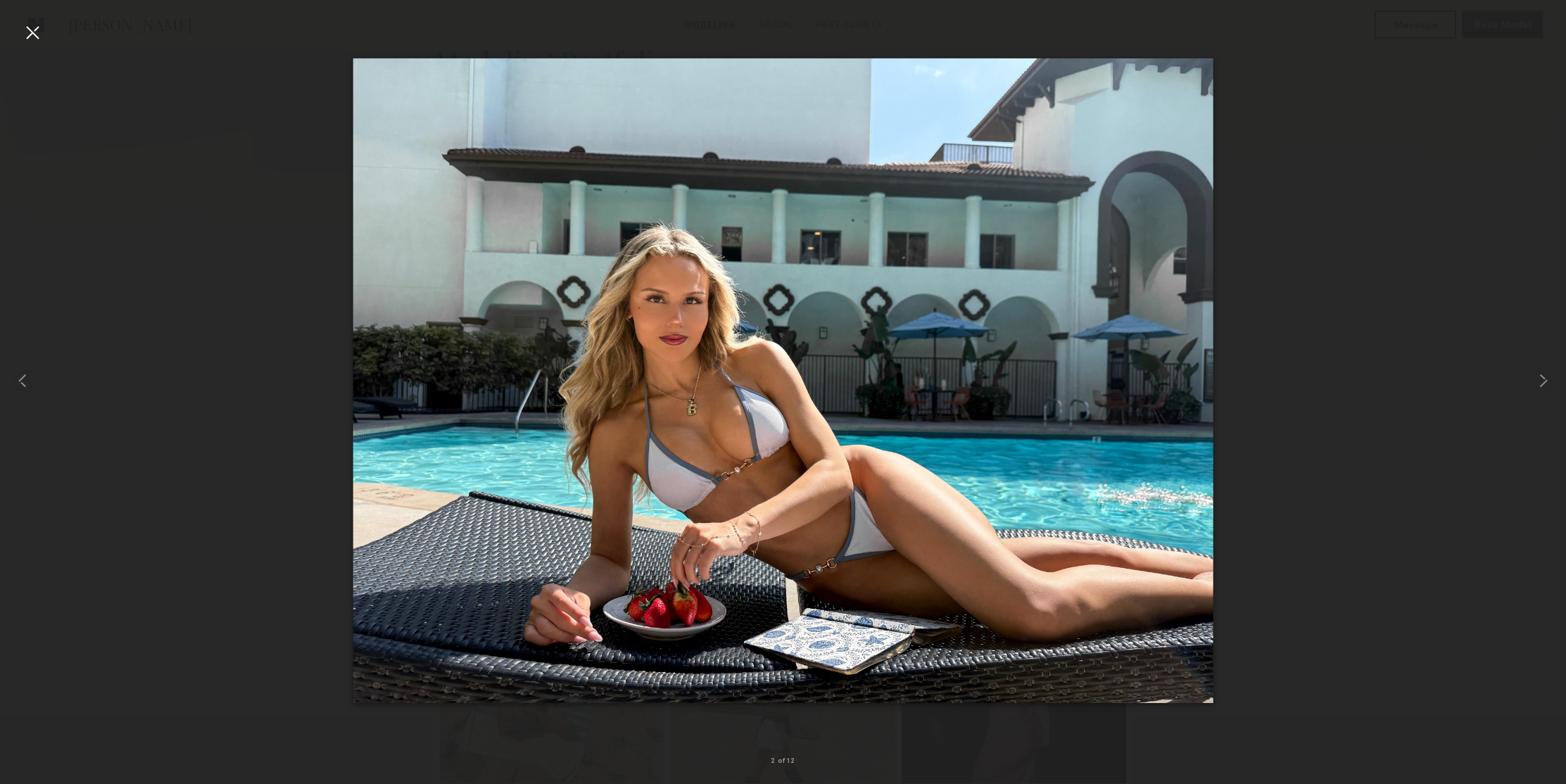
click at [34, 32] on div at bounding box center [32, 32] width 22 height 22
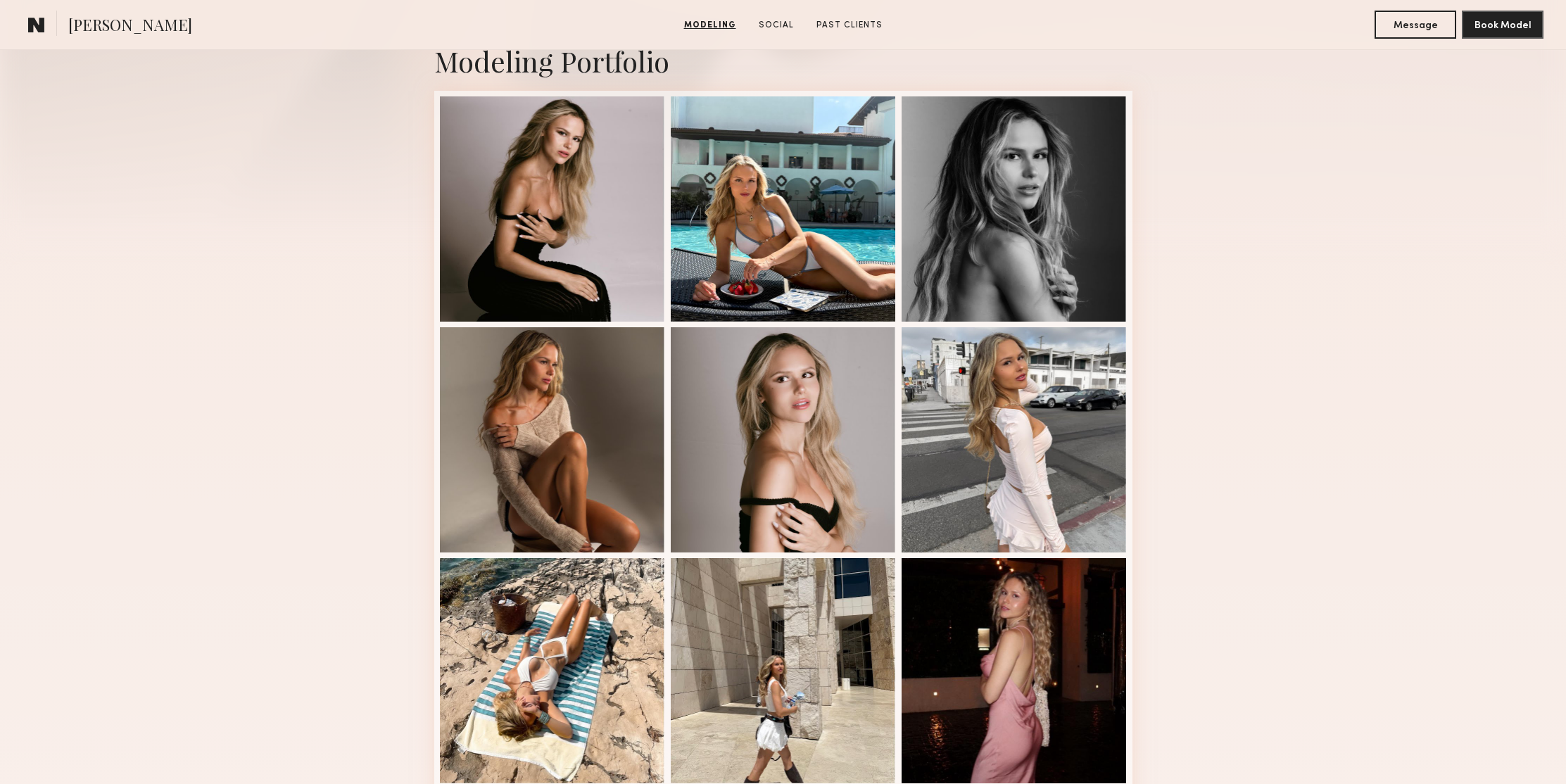
click at [251, 123] on div "Modeling Portfolio" at bounding box center [783, 530] width 1566 height 1055
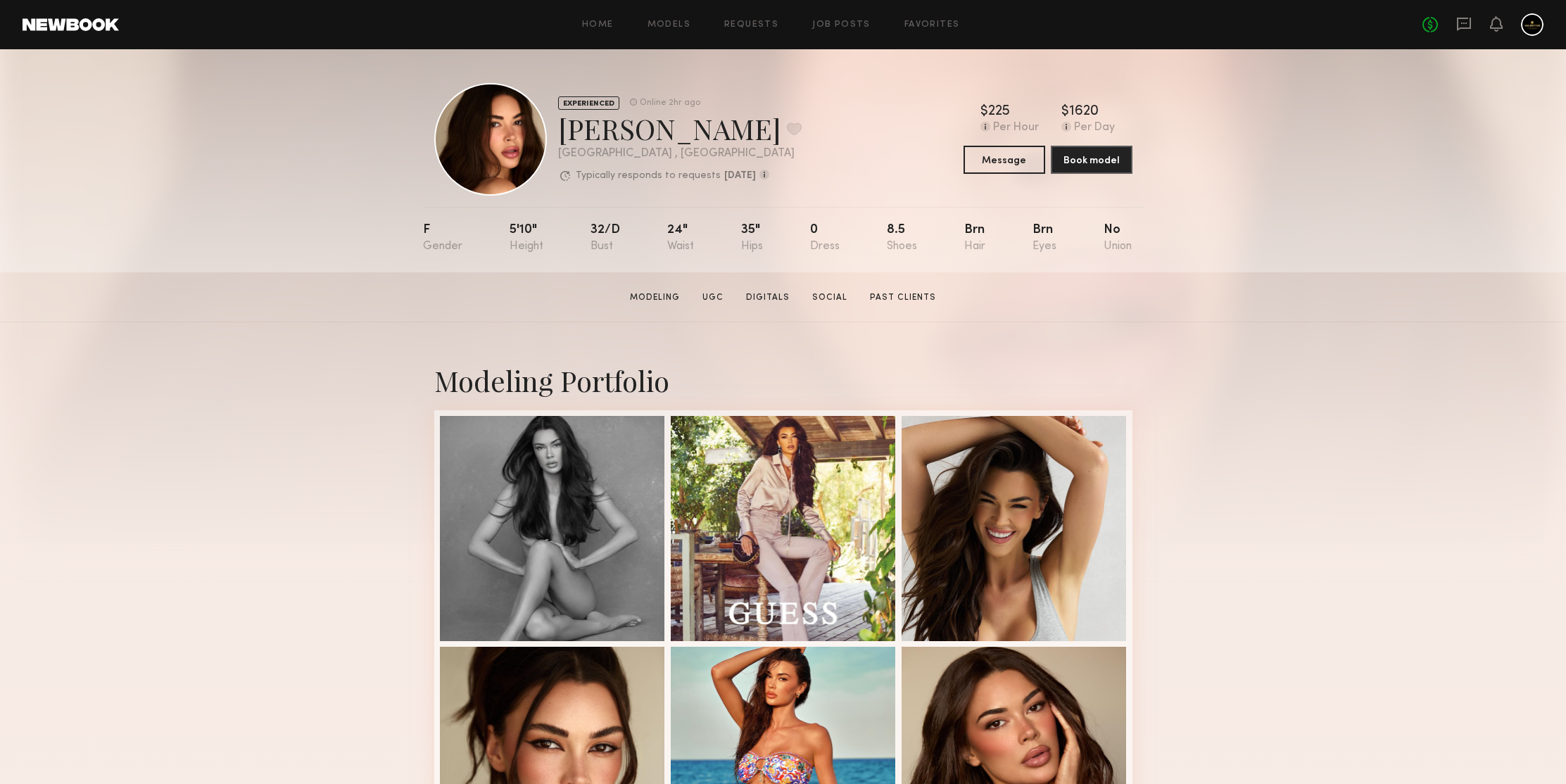
click at [399, 26] on div "Home Models Requests Job Posts Favorites Sign Out" at bounding box center [771, 25] width 1304 height 9
click at [1265, 245] on div "EXPERIENCED Online 2hr ago [PERSON_NAME] Favorite [GEOGRAPHIC_DATA] , [GEOGRAPH…" at bounding box center [783, 160] width 1566 height 223
click at [294, 143] on div "EXPERIENCED Online 2hr ago [PERSON_NAME] Favorite [GEOGRAPHIC_DATA] , [GEOGRAPH…" at bounding box center [783, 160] width 1566 height 223
